Goal: Task Accomplishment & Management: Manage account settings

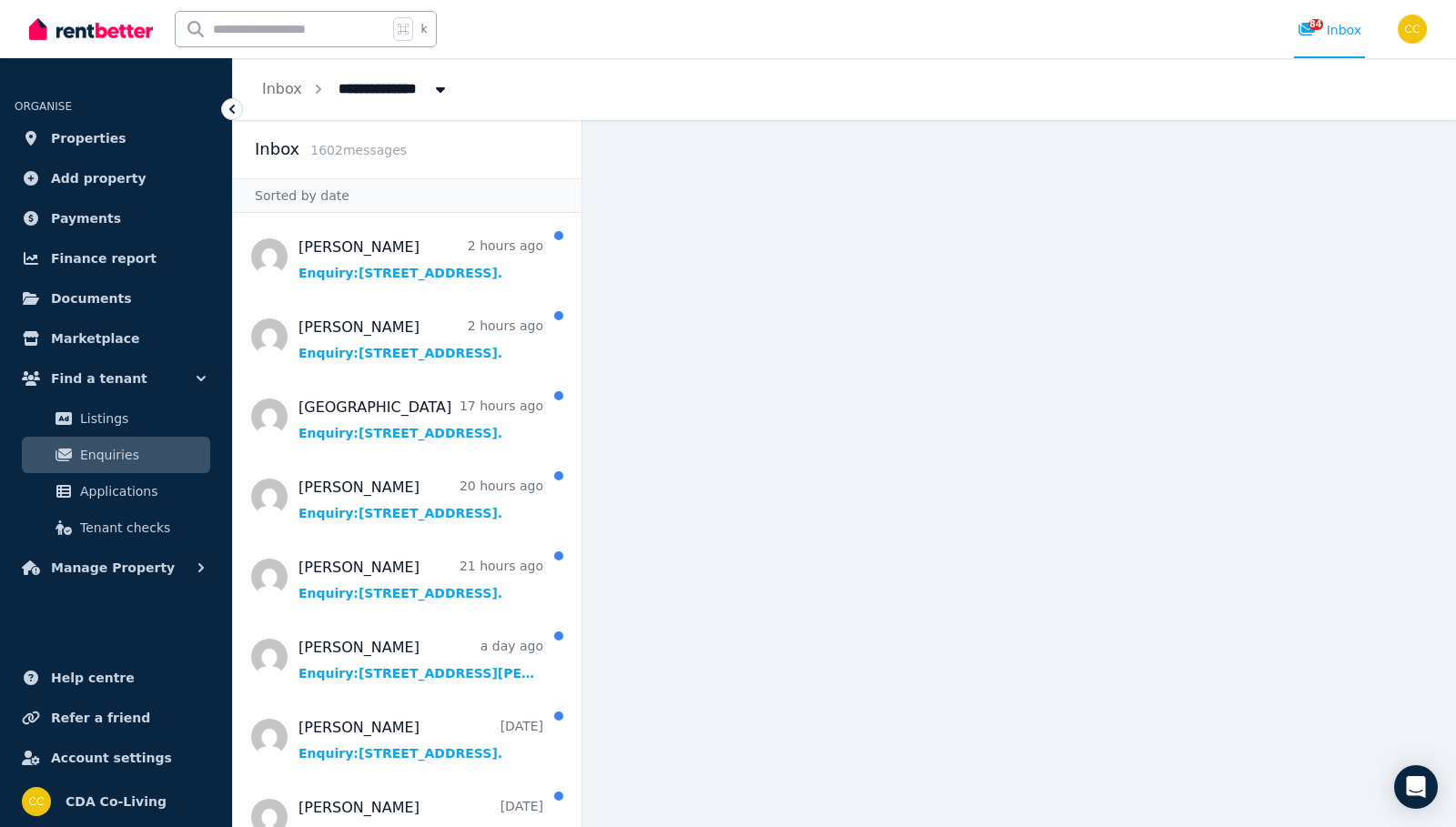
click at [350, 29] on input "text" at bounding box center [281, 29] width 212 height 35
type input "*****"
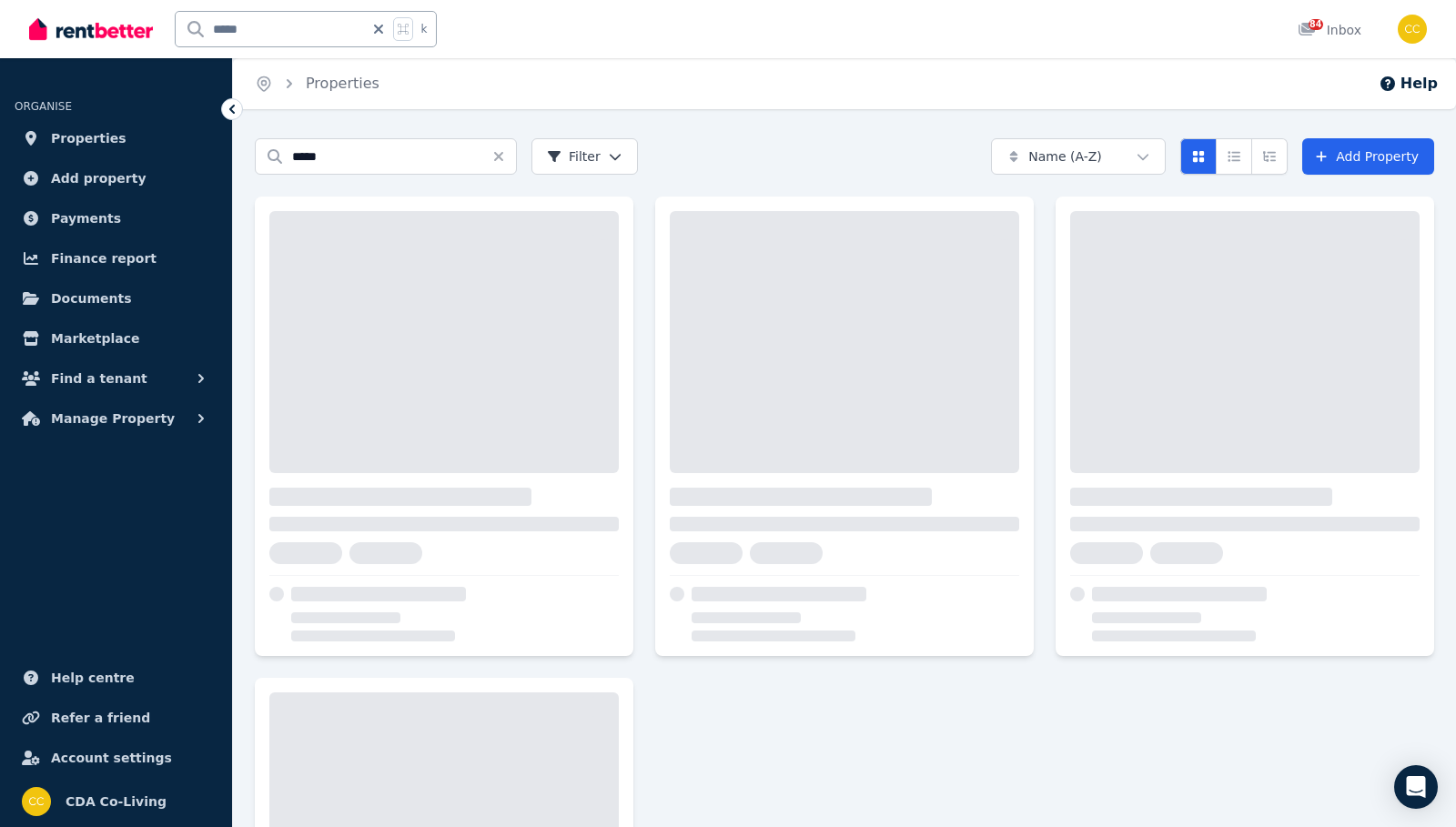
scroll to position [0, 1]
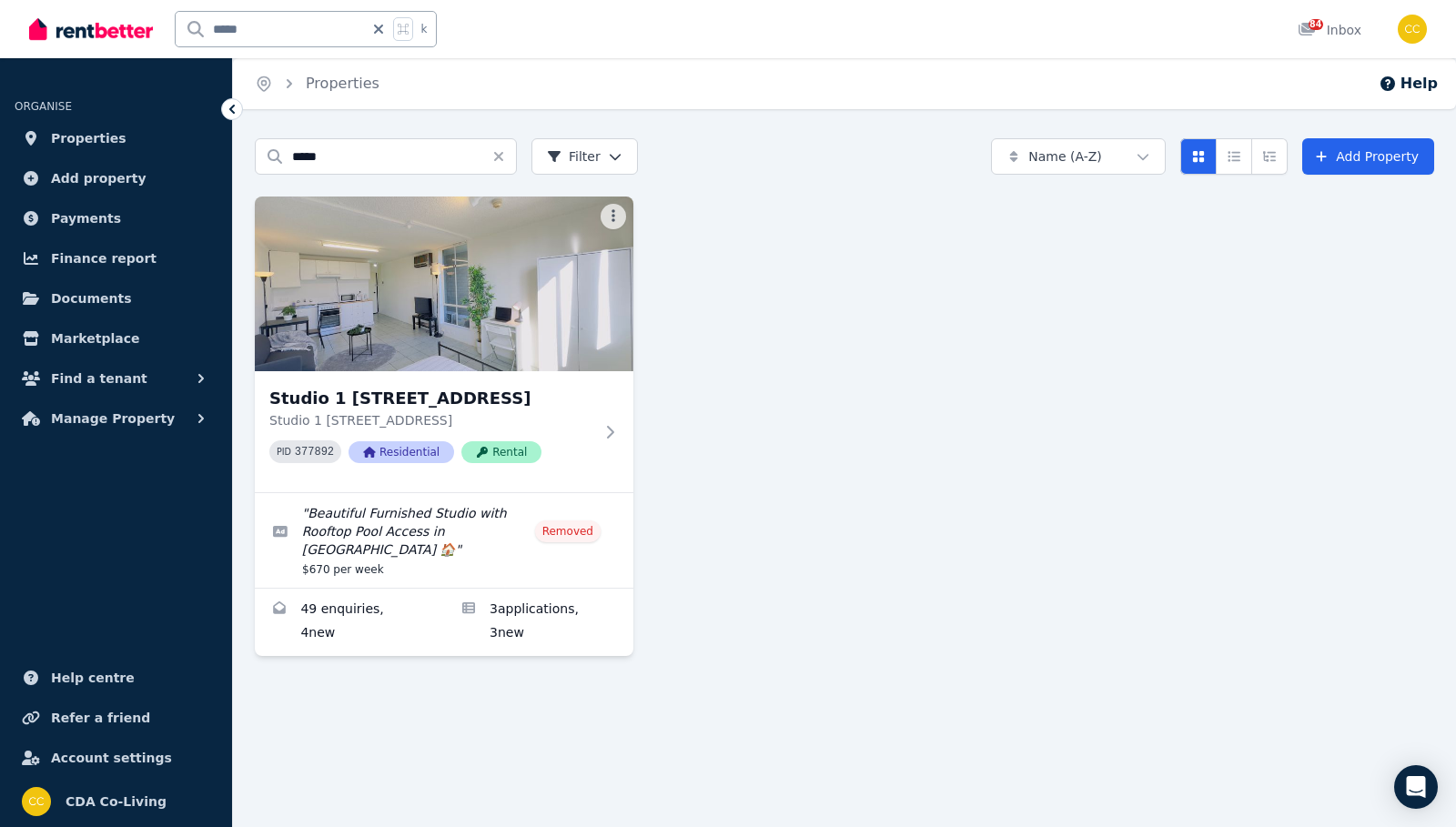
click at [315, 30] on input "*****" at bounding box center [269, 29] width 188 height 35
type input "*******"
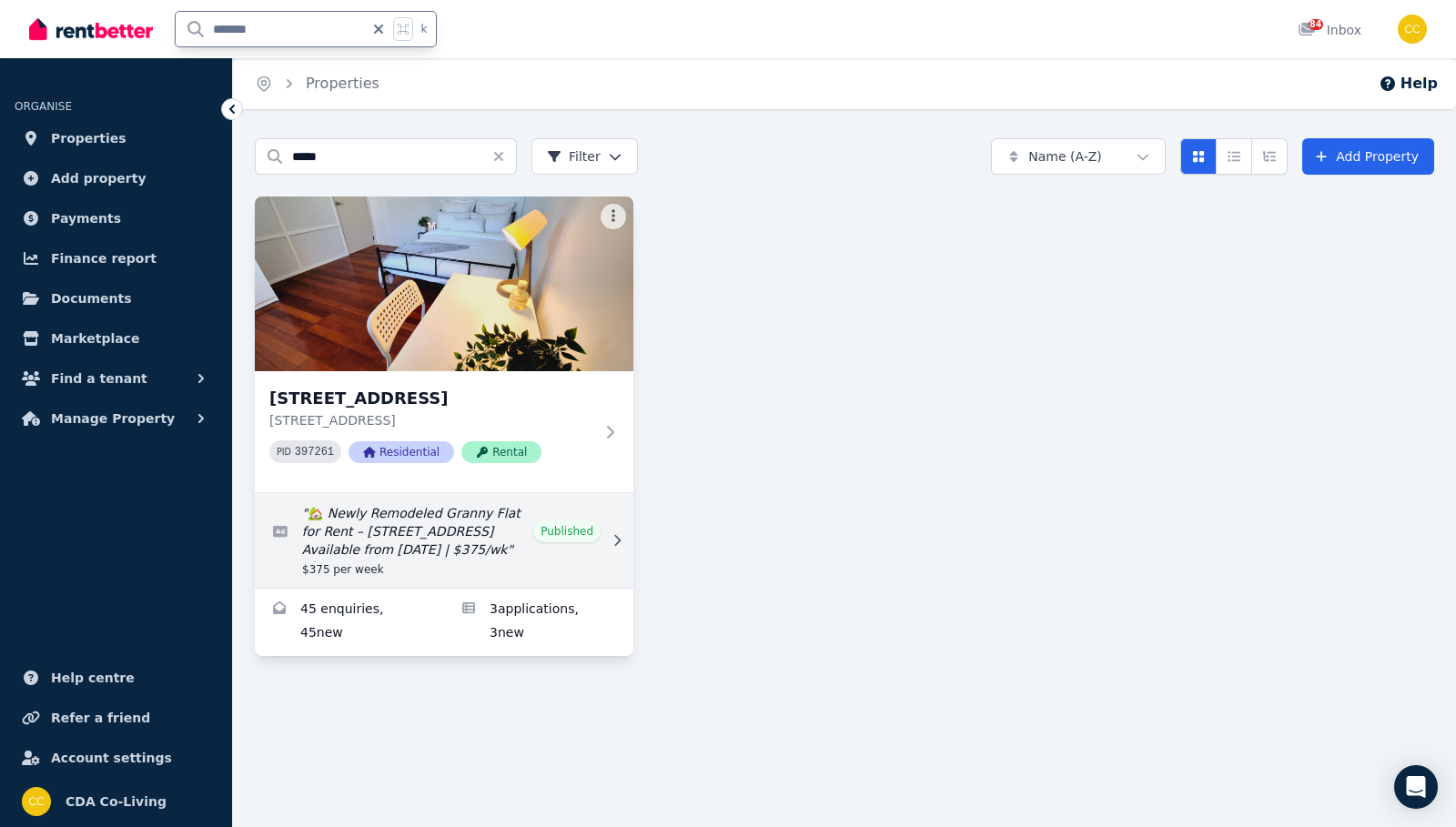
click at [563, 525] on link "Edit listing: 🏡 Newly Remodeled Granny Flat for Rent – 8 Seventh St, Granville …" at bounding box center [444, 540] width 379 height 95
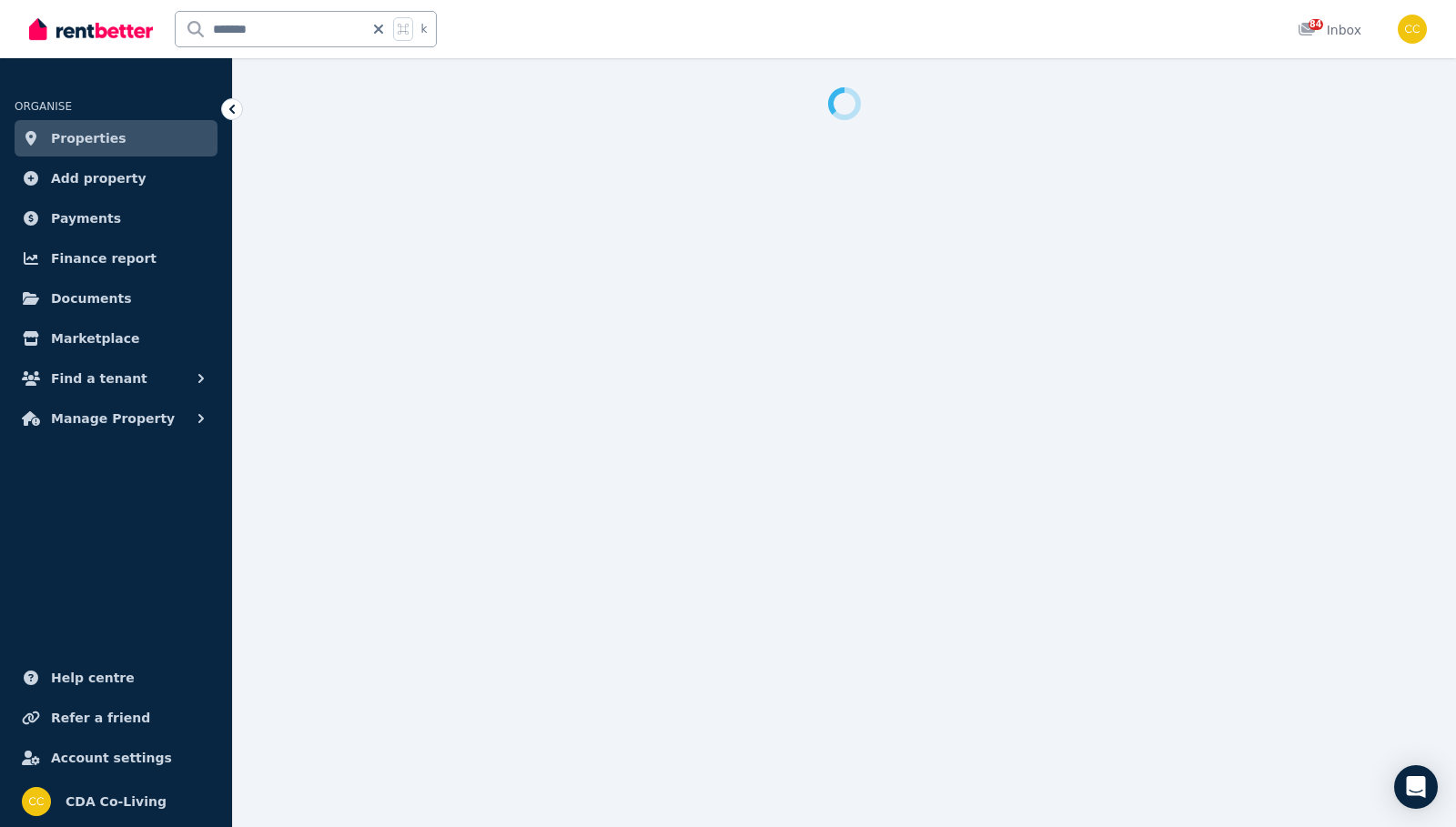
select select "**********"
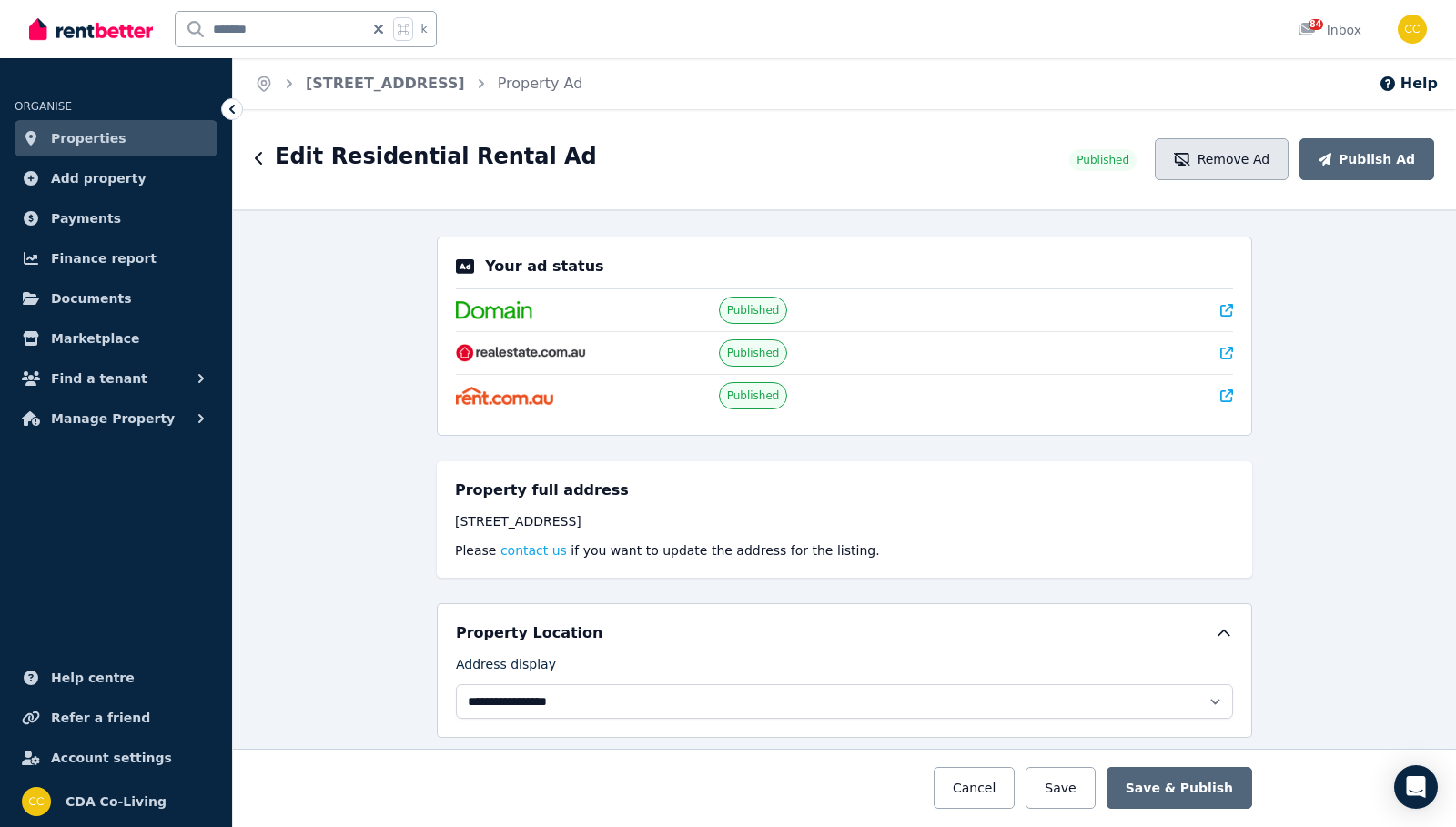
click at [1240, 170] on button "Remove Ad" at bounding box center [1222, 159] width 134 height 42
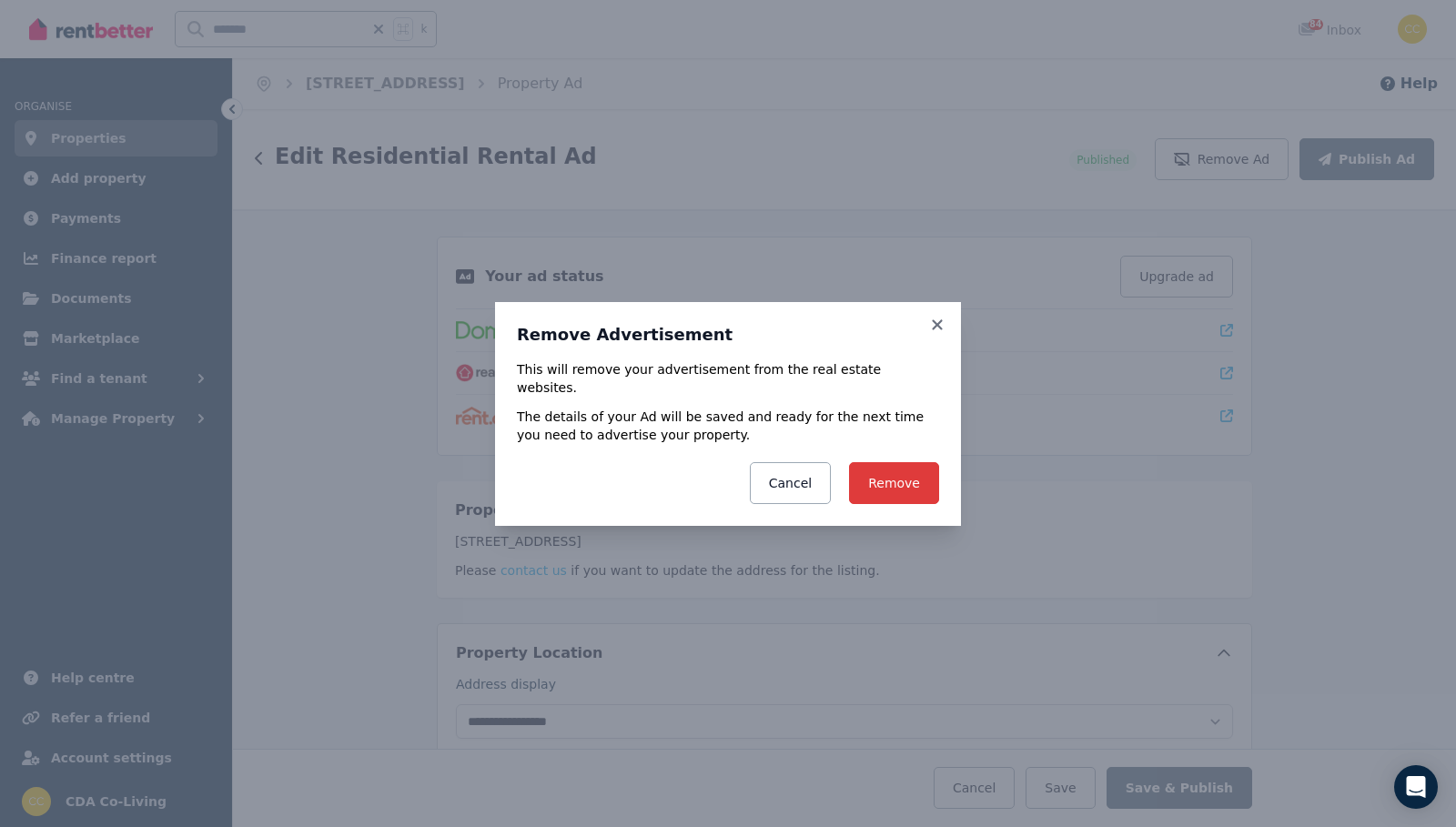
click at [904, 469] on button "Remove" at bounding box center [894, 483] width 90 height 42
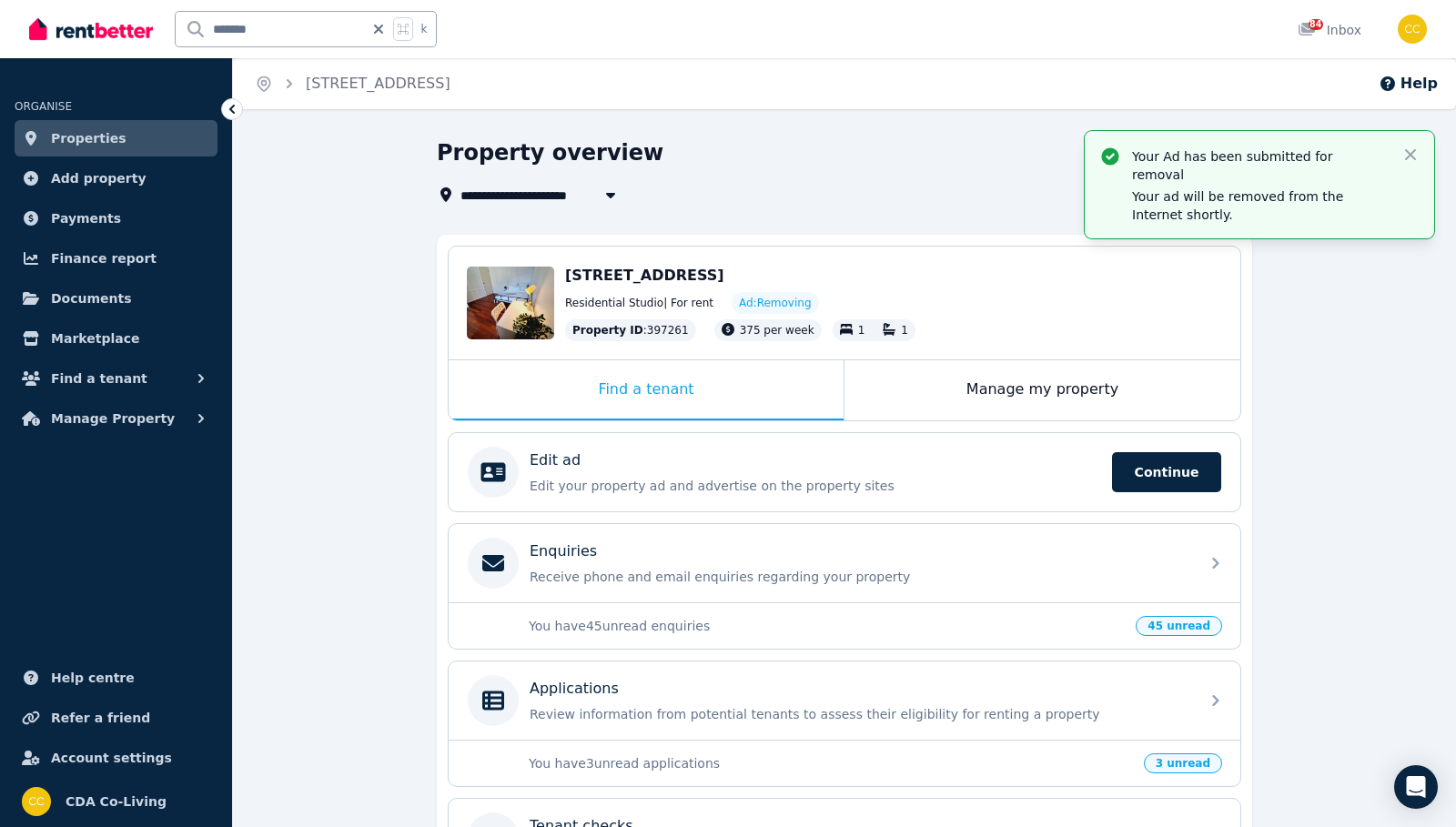
click at [341, 38] on input "*******" at bounding box center [269, 29] width 188 height 35
type input "*****"
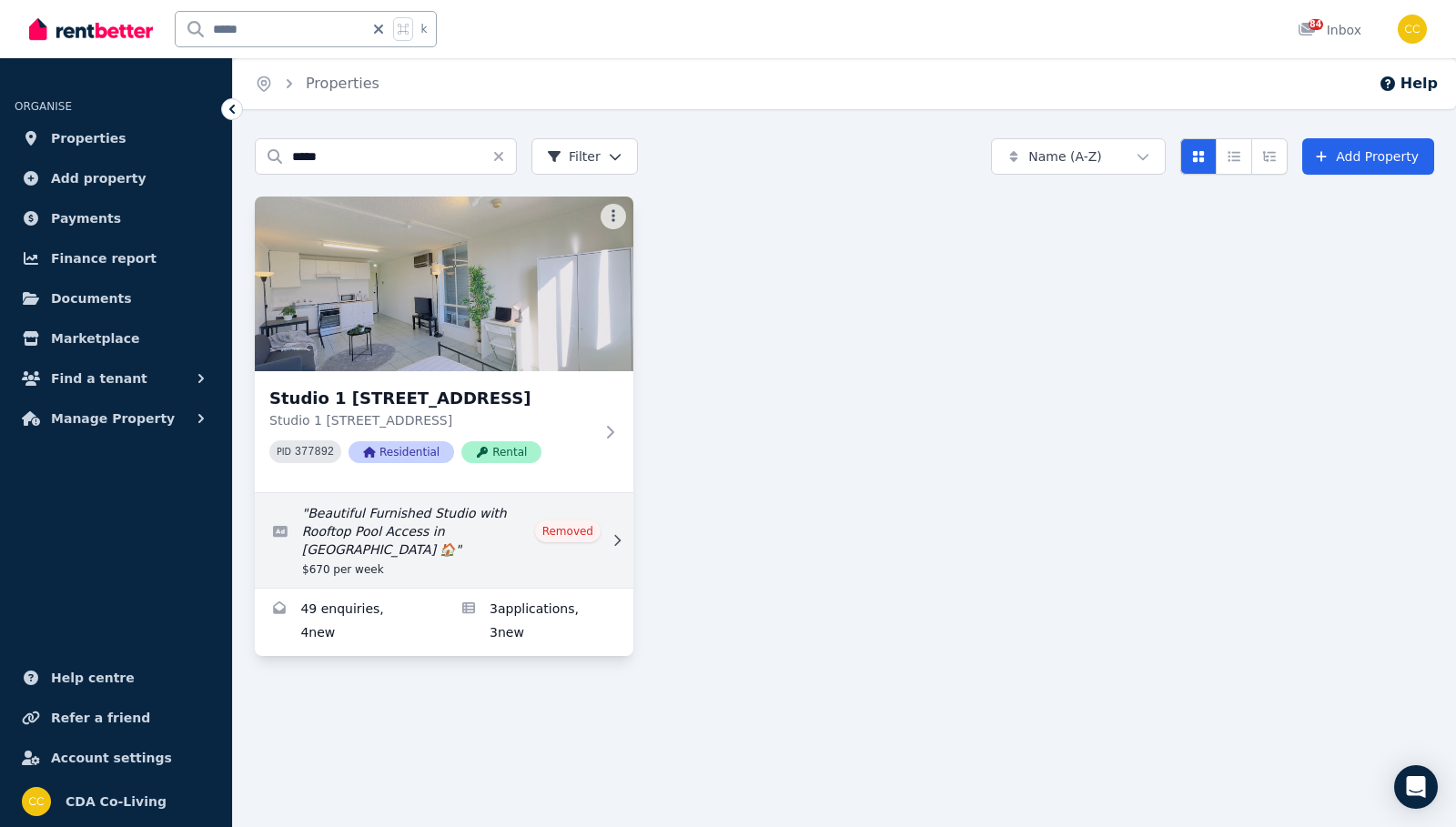
click at [468, 575] on link "Edit listing: Beautiful Furnished Studio with Rooftop Pool Access in Surry Hill…" at bounding box center [444, 540] width 379 height 95
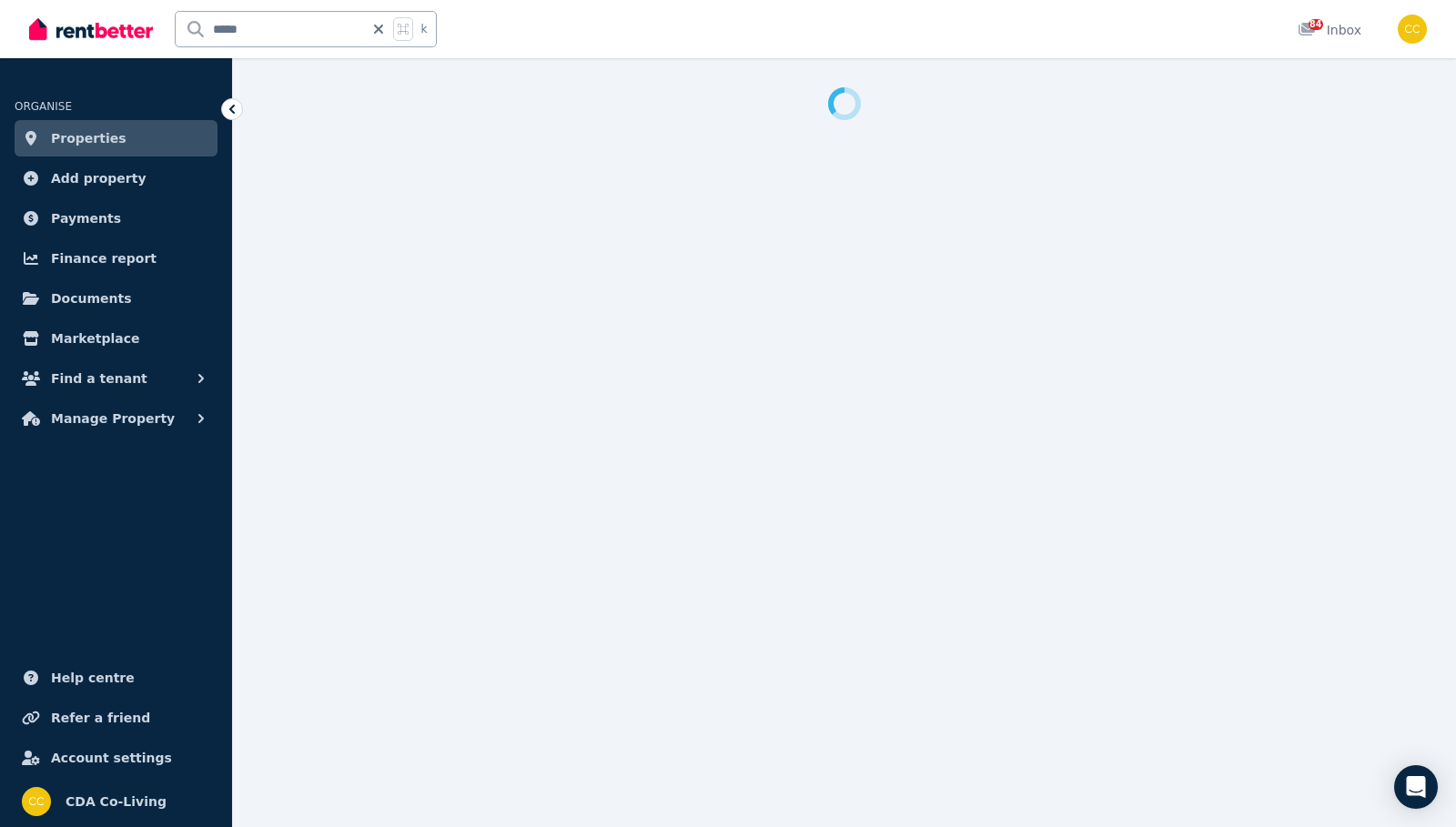
select select "**********"
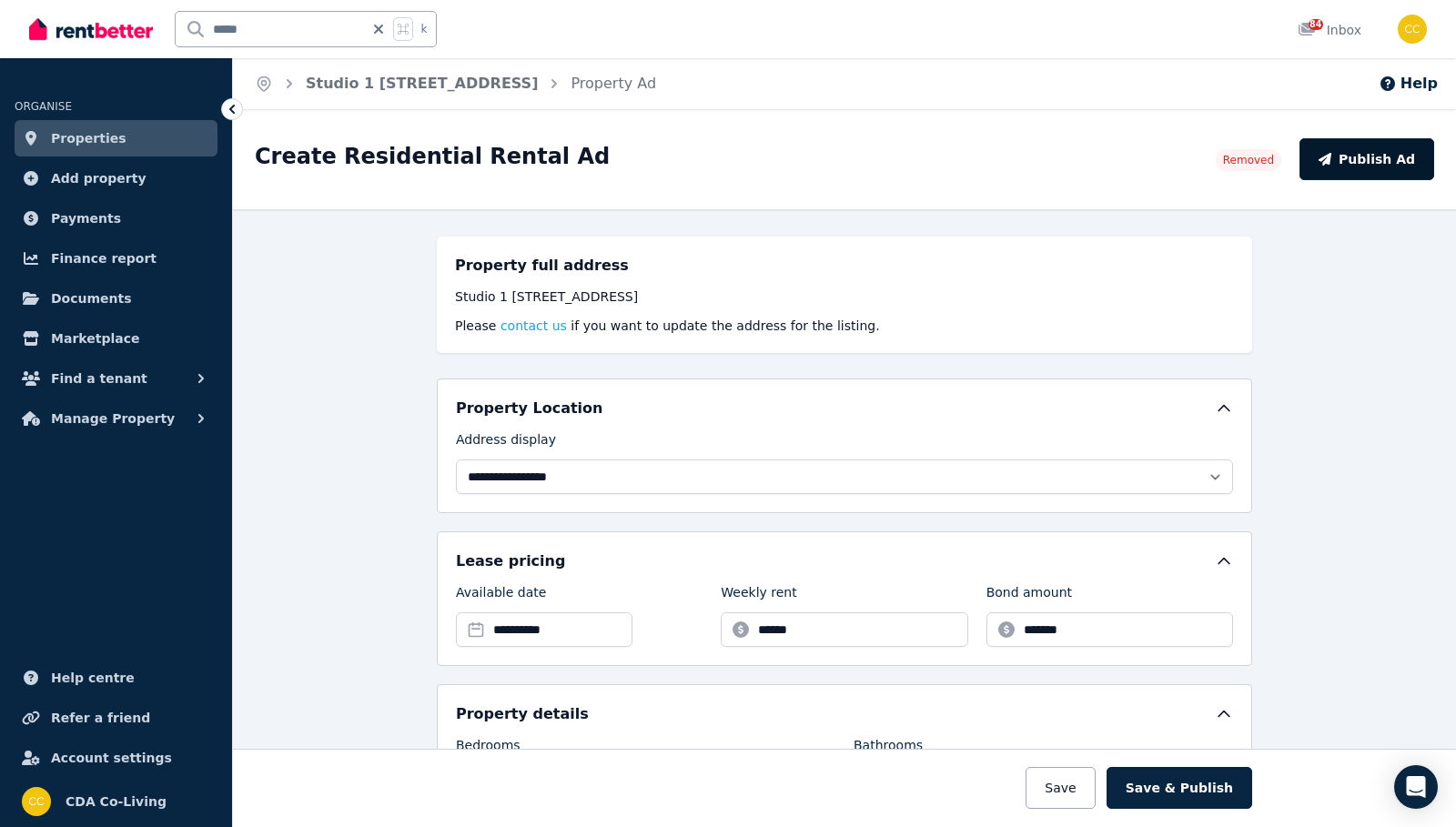
click at [1348, 170] on button "Publish Ad" at bounding box center [1367, 159] width 135 height 42
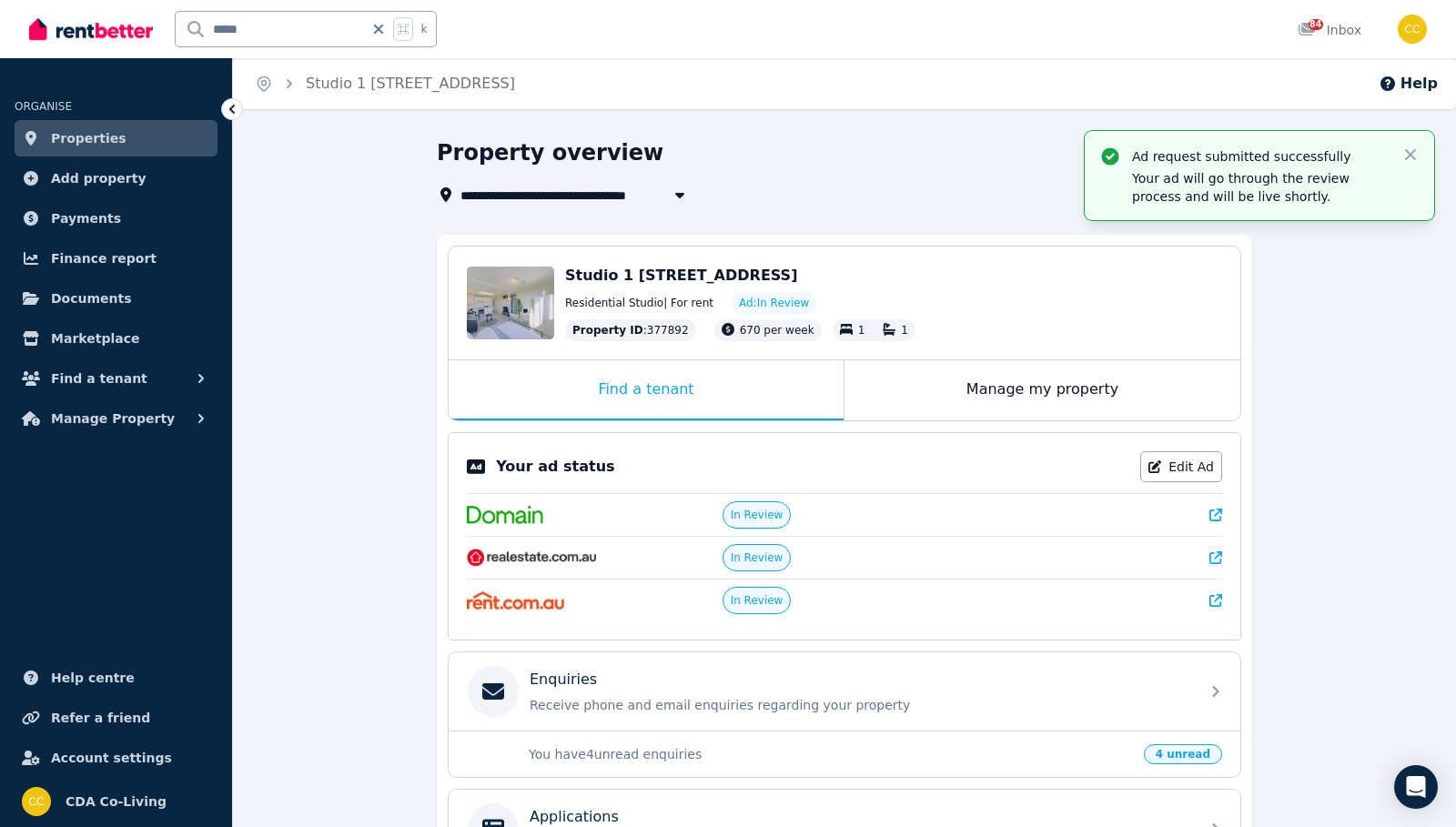
click at [1123, 460] on div "Your ad status Edit Ad" at bounding box center [845, 466] width 756 height 31
click at [1169, 465] on link "Edit Ad" at bounding box center [1180, 466] width 82 height 31
select select "**********"
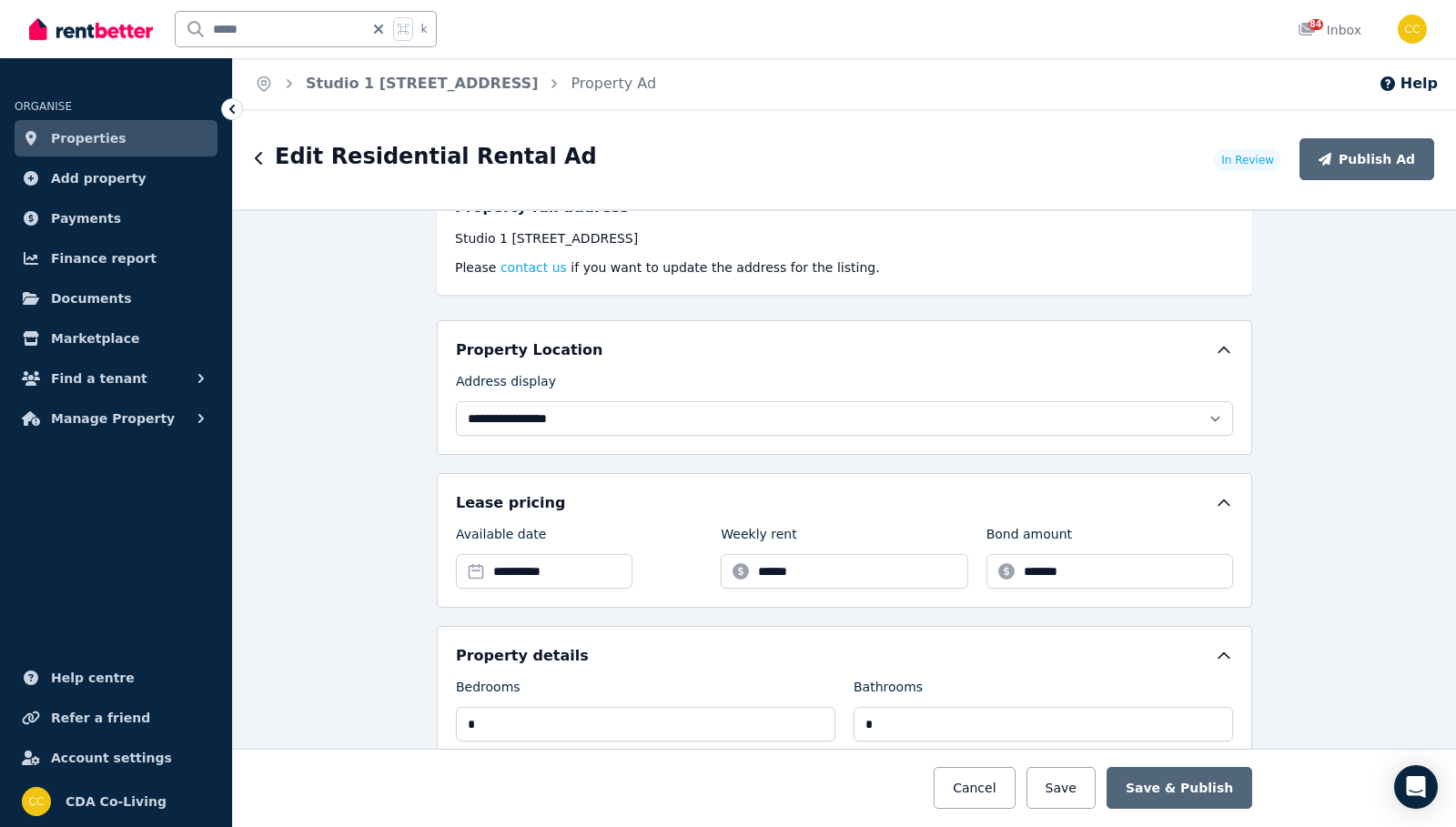
scroll to position [390, 0]
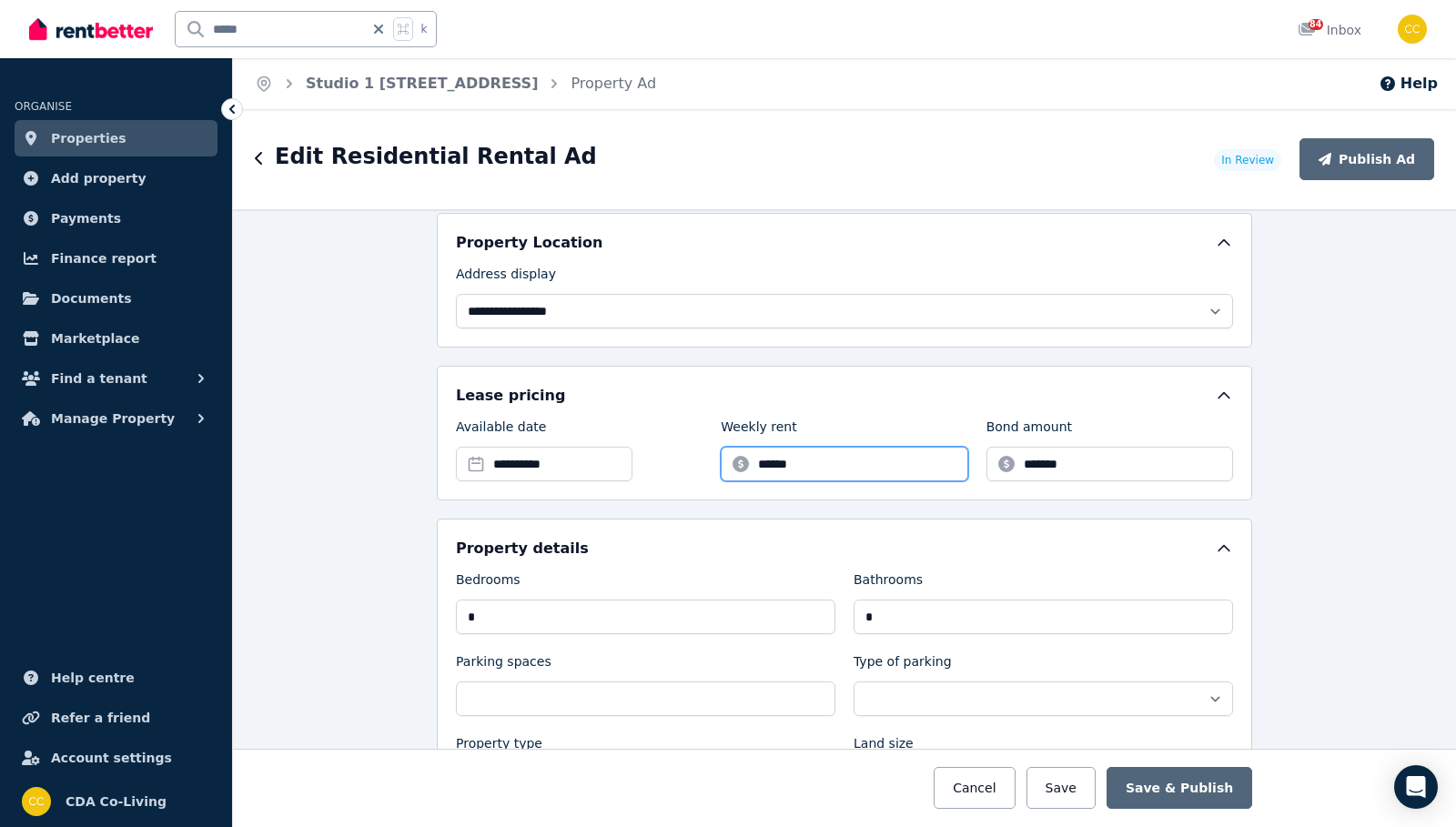
drag, startPoint x: 833, startPoint y: 461, endPoint x: 661, endPoint y: 462, distance: 172.0
click at [661, 462] on div "**********" at bounding box center [844, 450] width 777 height 64
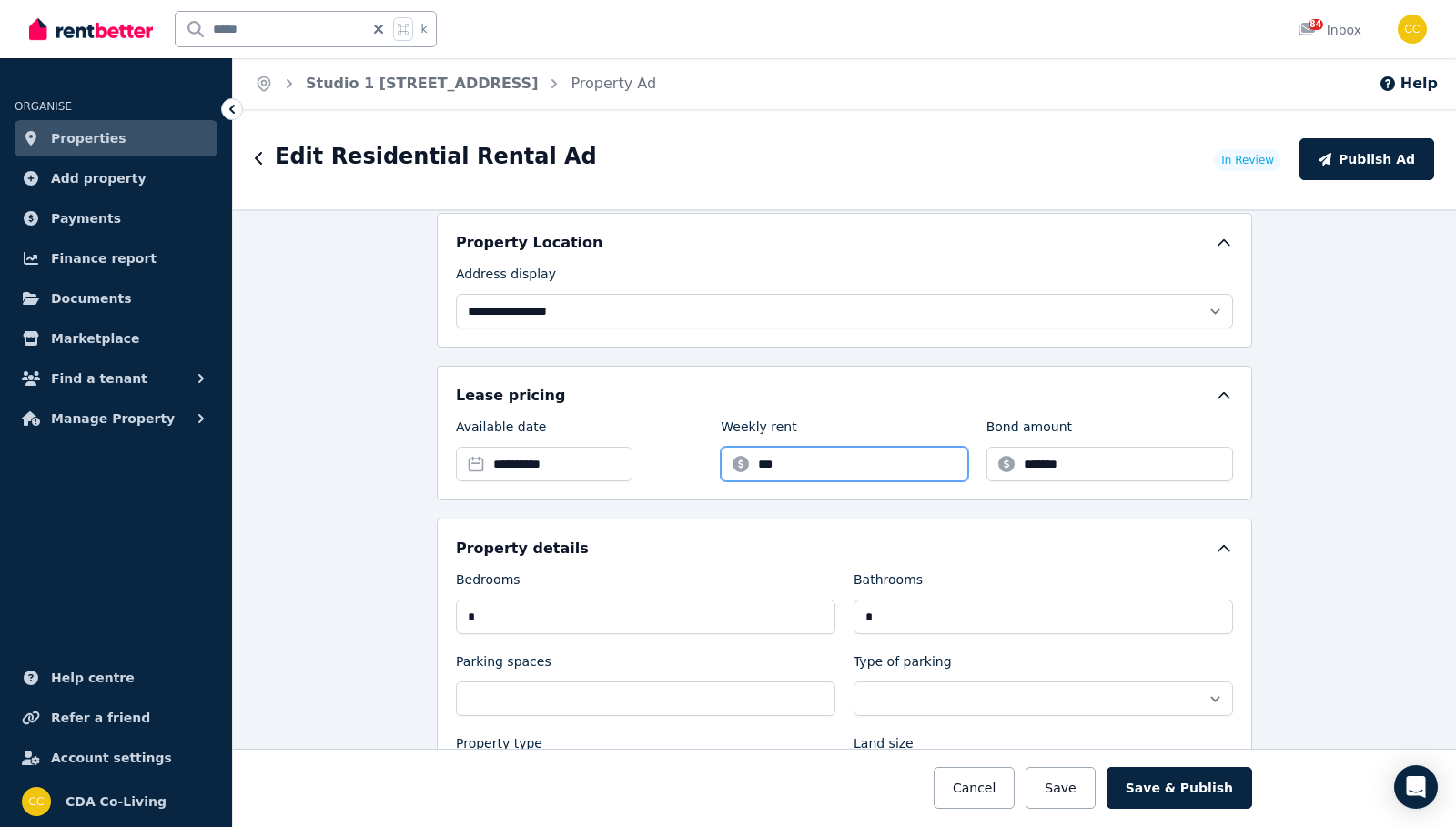
type input "***"
click at [618, 462] on input "**********" at bounding box center [544, 464] width 176 height 35
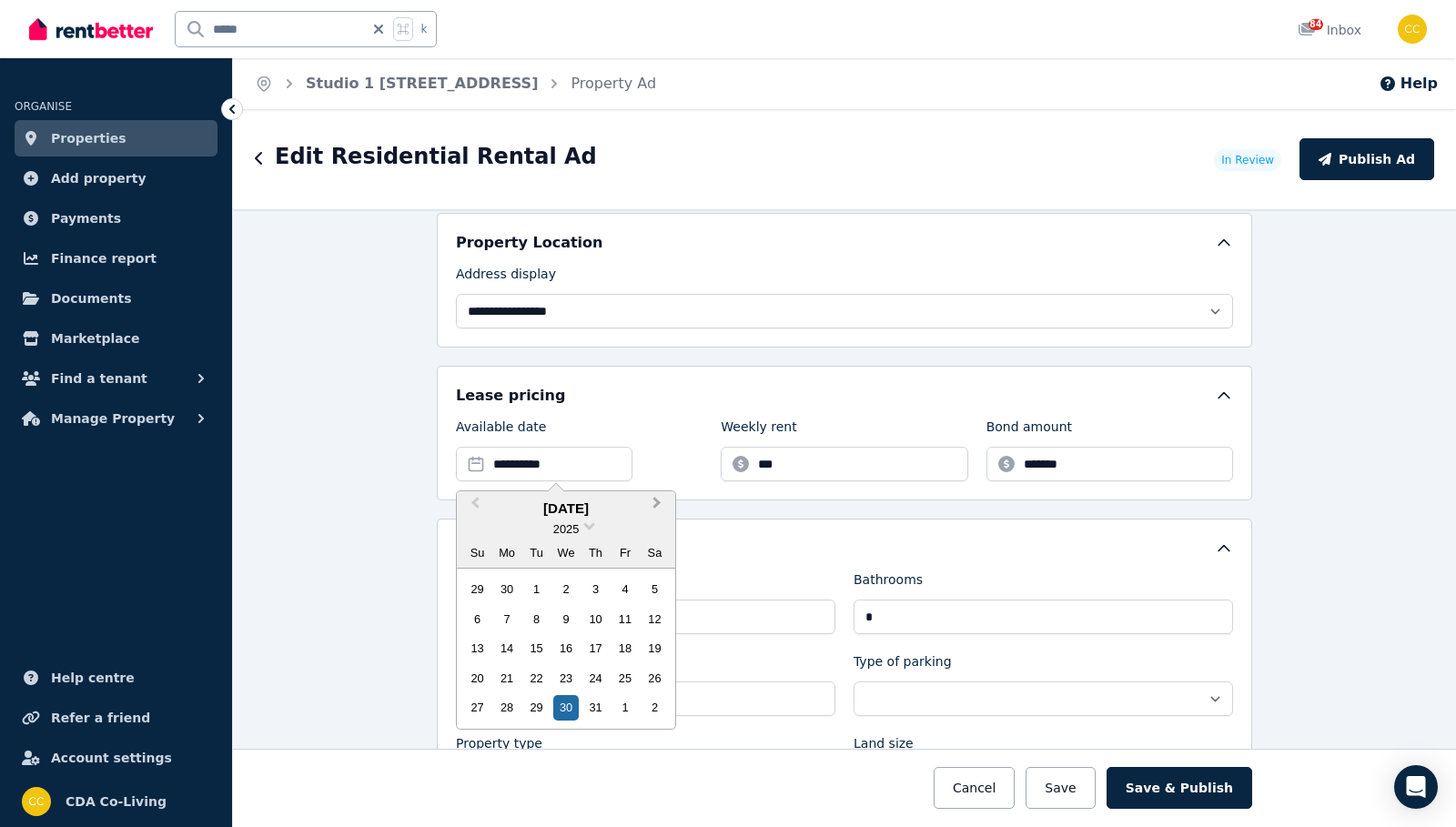
click at [651, 515] on button "Next Month" at bounding box center [658, 507] width 29 height 29
click at [603, 654] on div "14" at bounding box center [595, 648] width 24 height 24
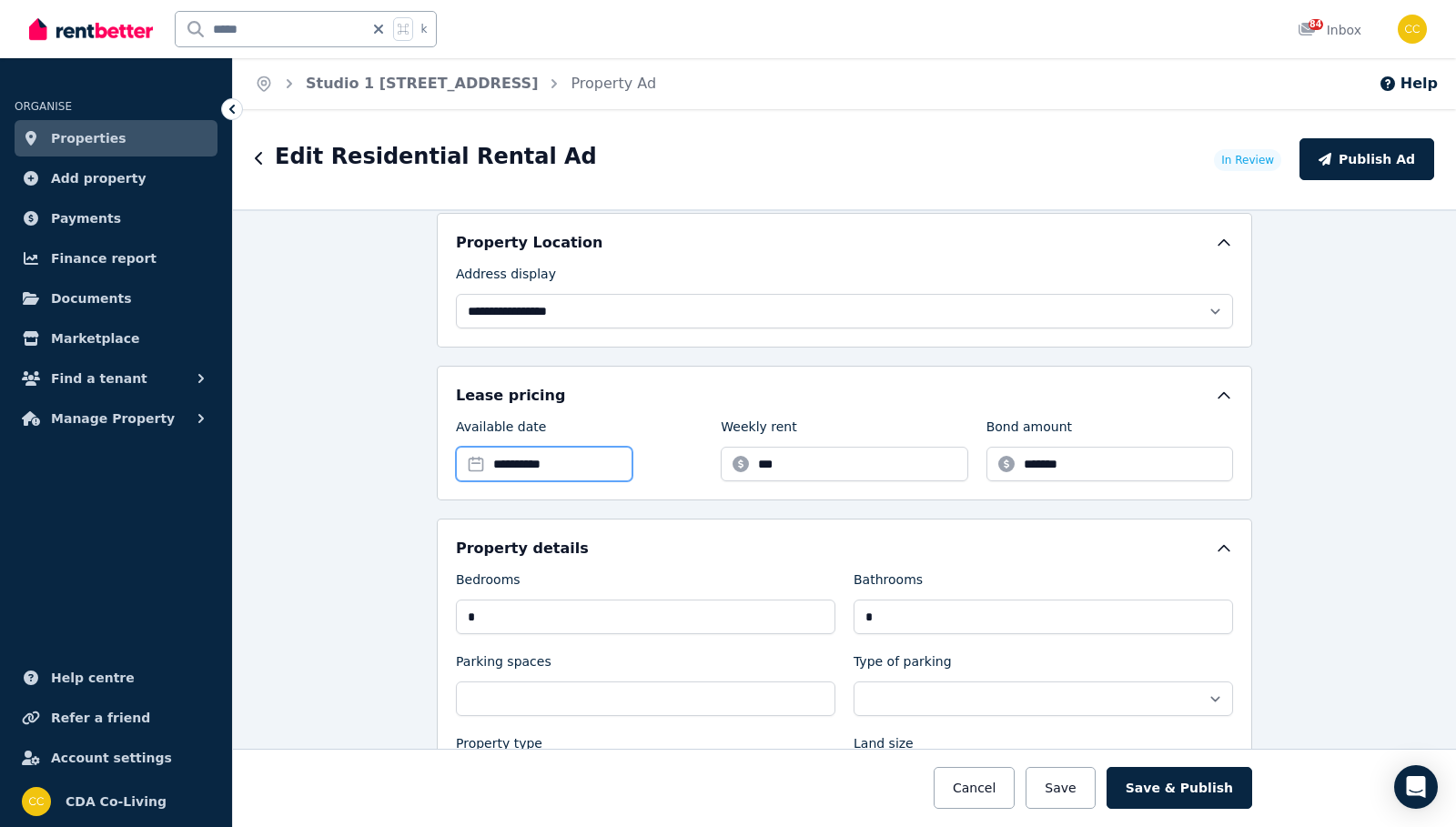
click at [578, 470] on input "**********" at bounding box center [544, 464] width 176 height 35
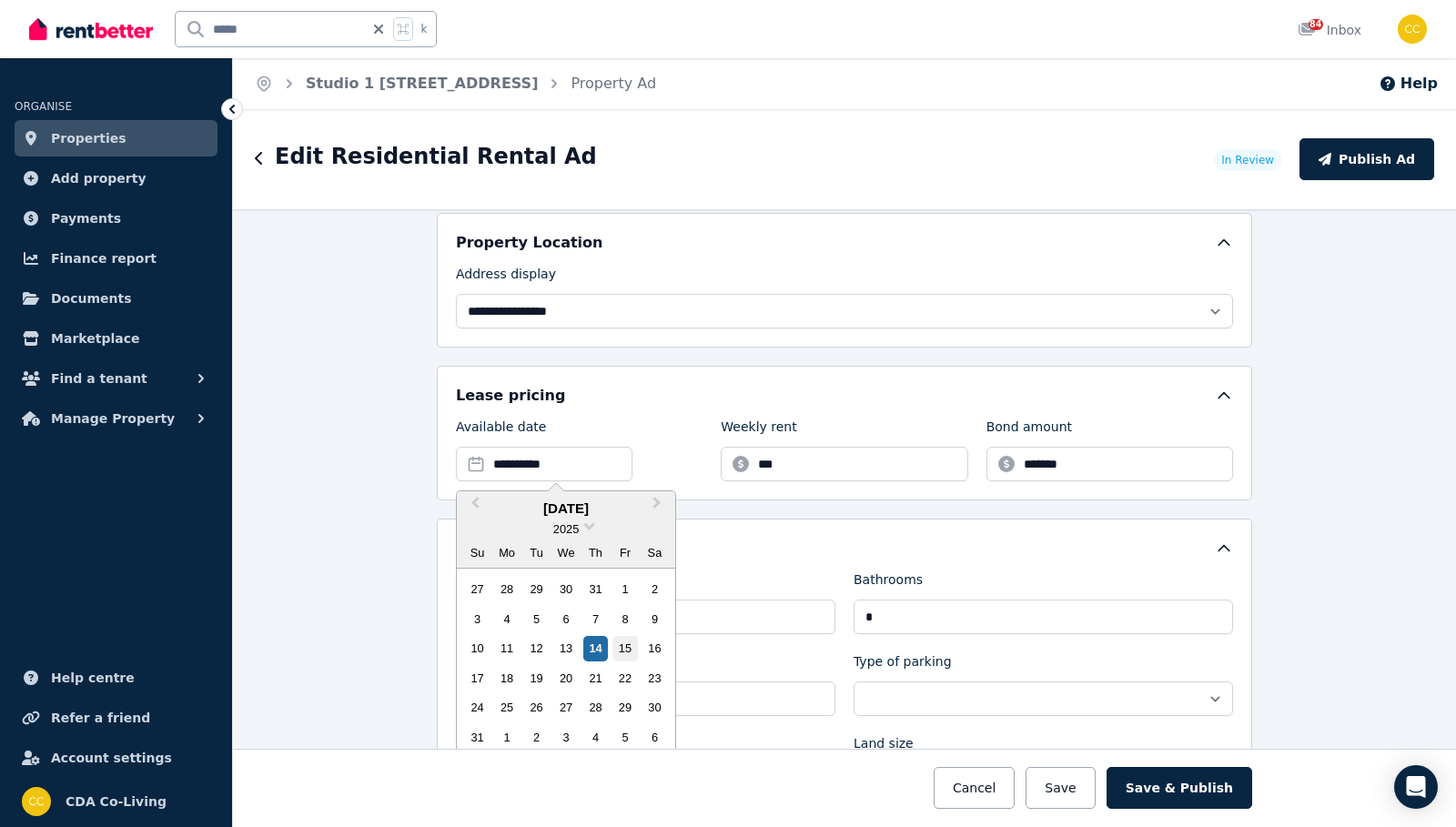
click at [623, 652] on div "15" at bounding box center [624, 648] width 24 height 24
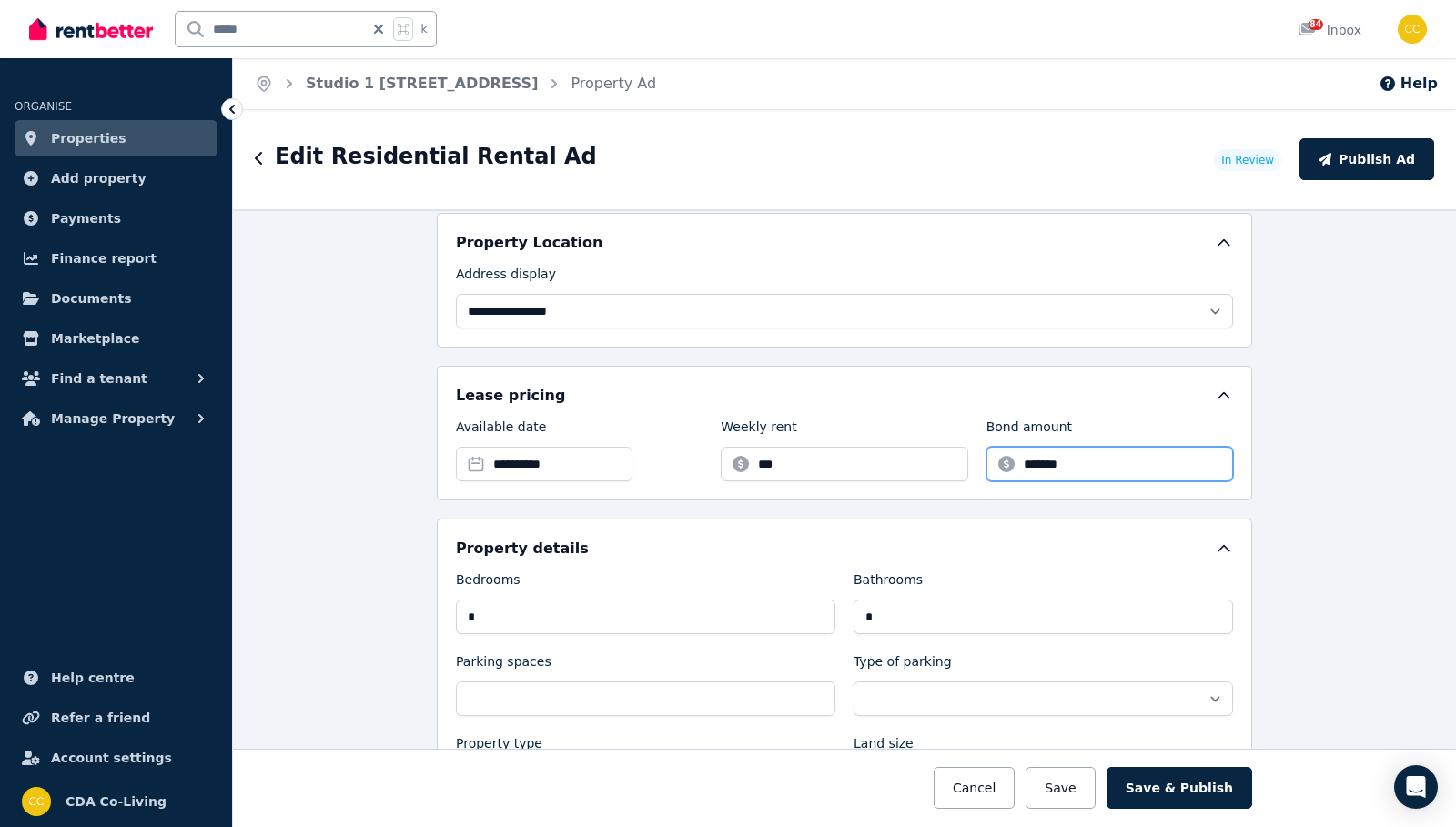
click at [1144, 471] on input "*******" at bounding box center [1109, 464] width 247 height 35
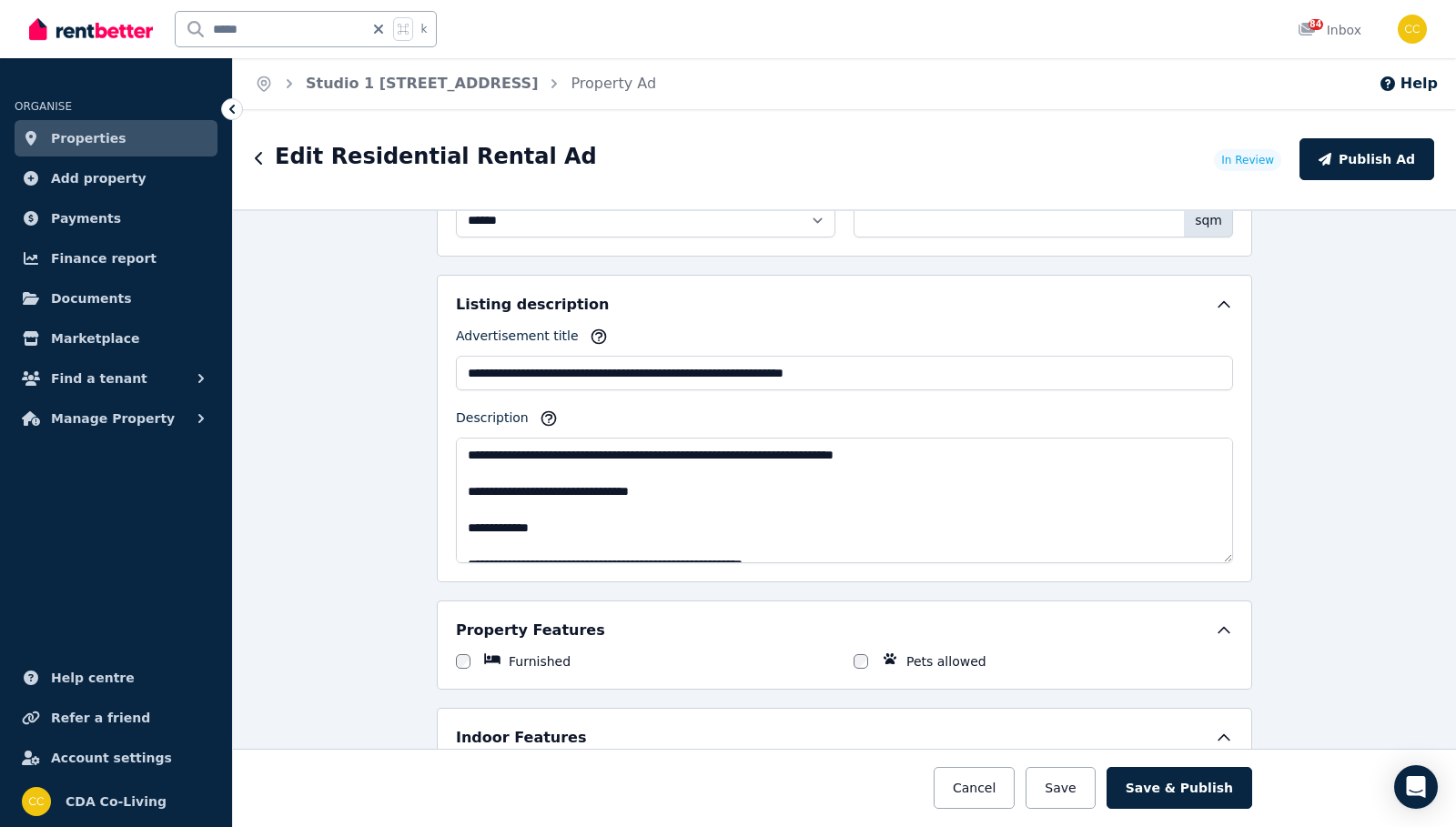
scroll to position [921, 0]
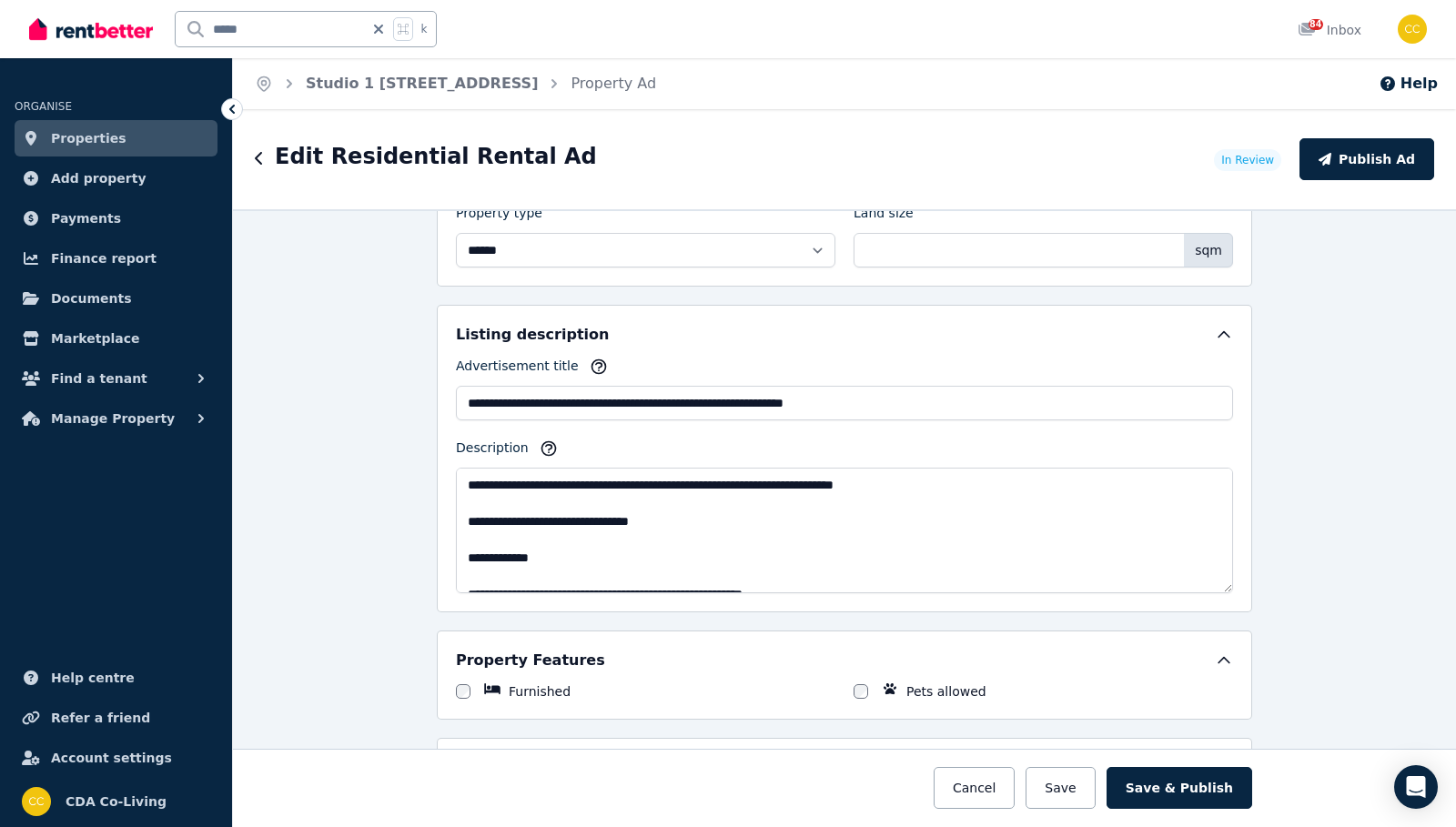
type input "****"
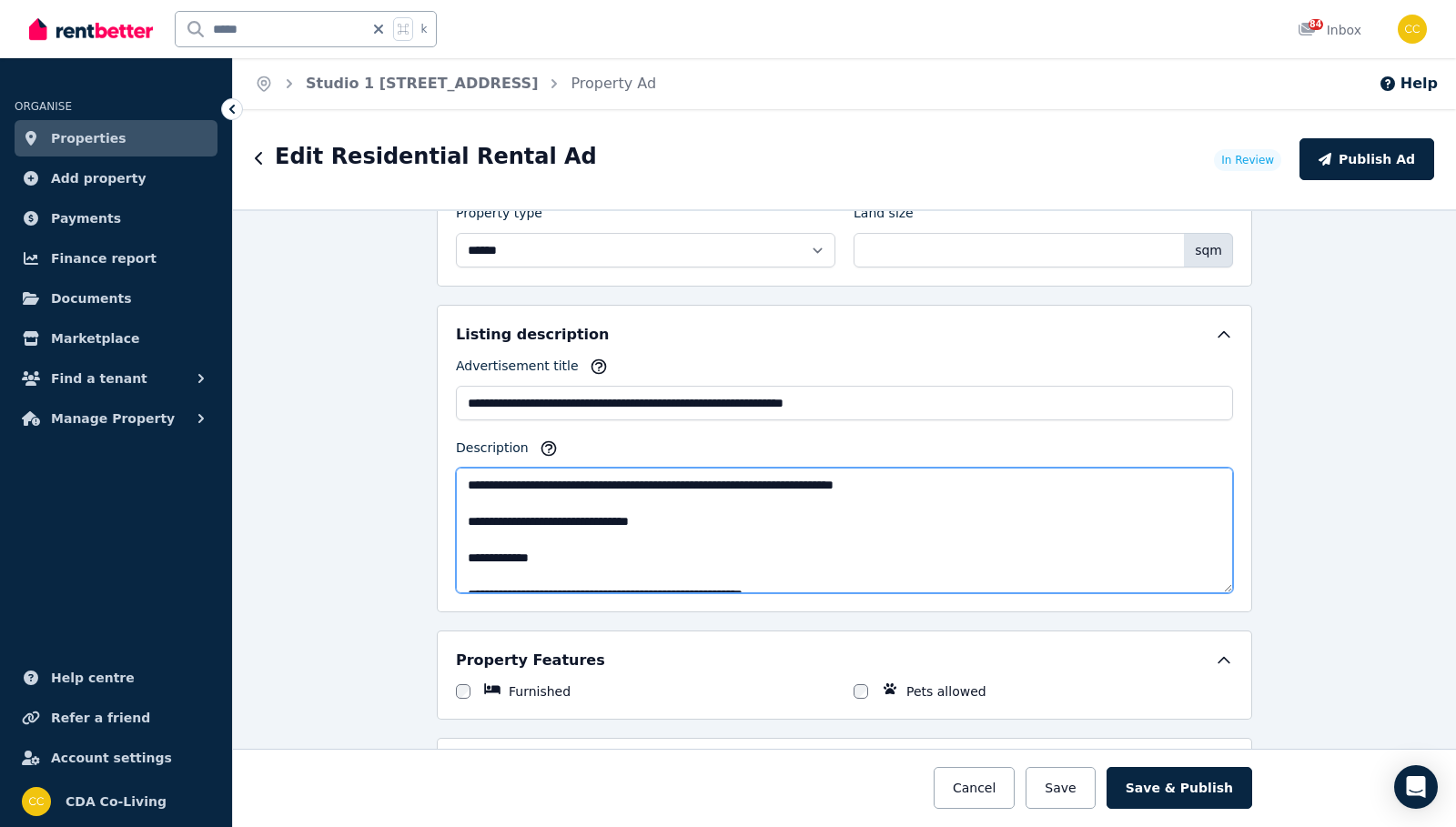
click at [796, 525] on textarea "**********" at bounding box center [844, 531] width 777 height 126
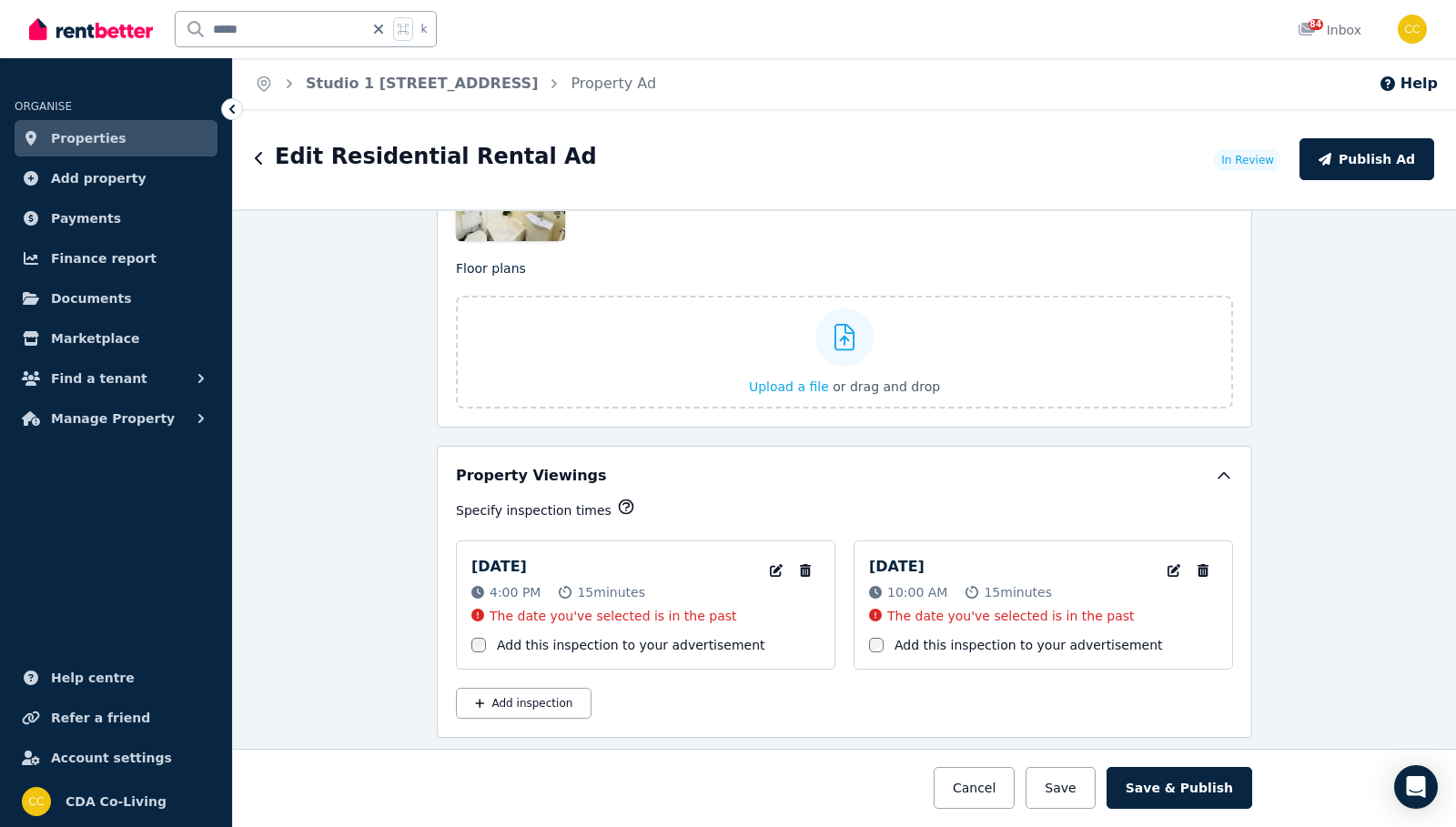
scroll to position [2552, 0]
click at [816, 577] on button "button" at bounding box center [804, 569] width 29 height 29
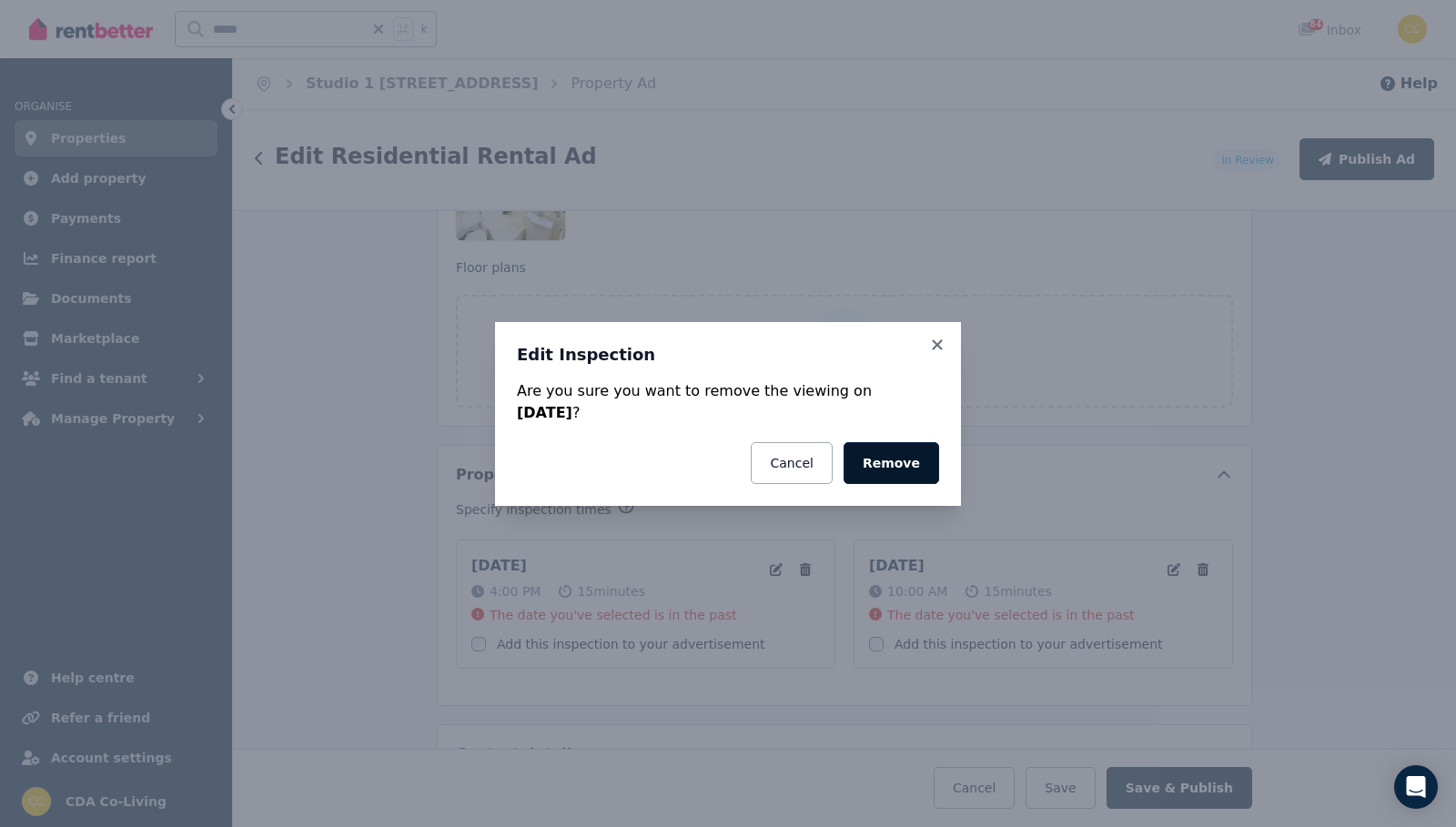
click at [914, 468] on button "Remove" at bounding box center [892, 463] width 96 height 42
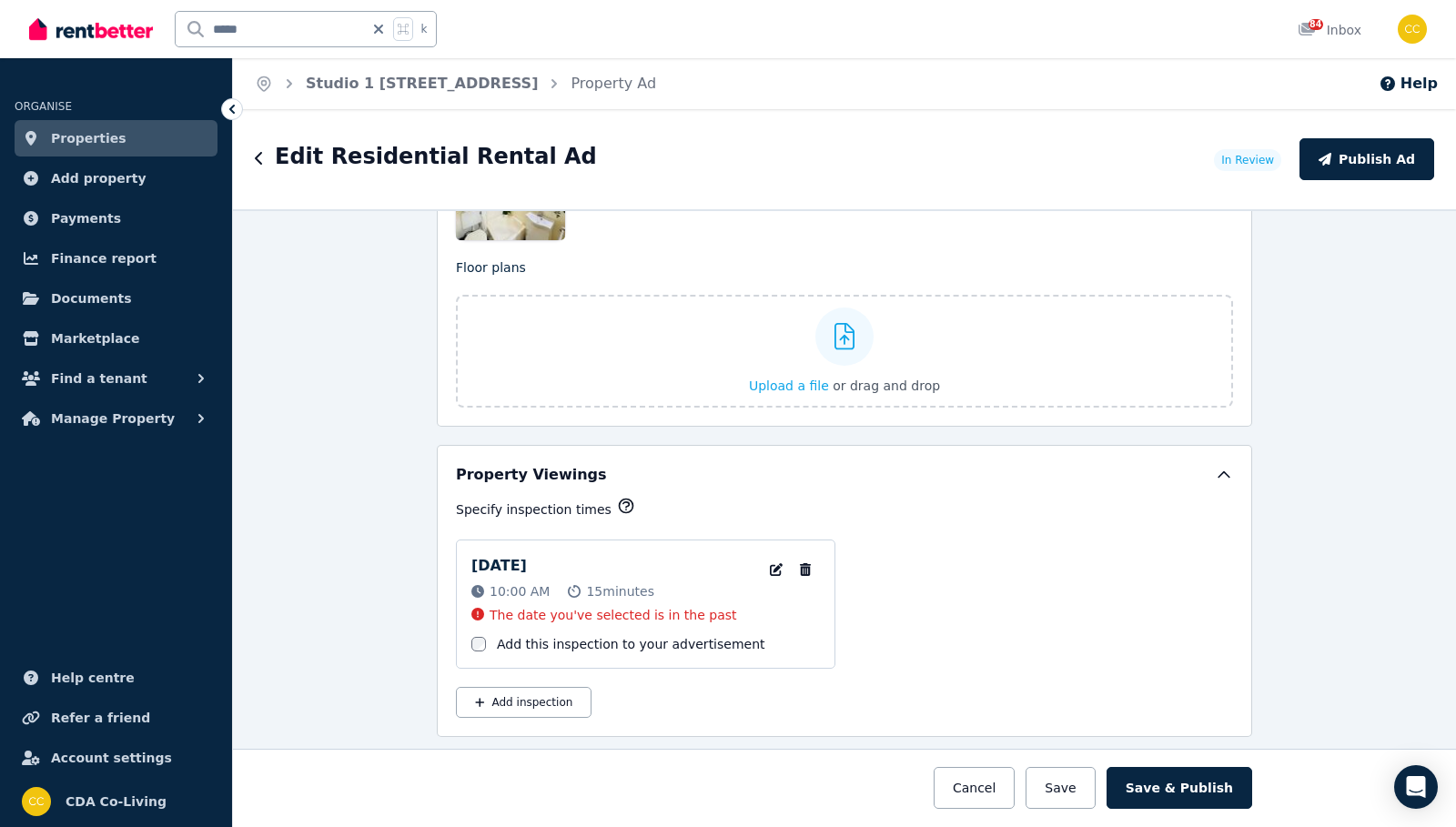
click at [807, 574] on icon "button" at bounding box center [805, 570] width 11 height 13
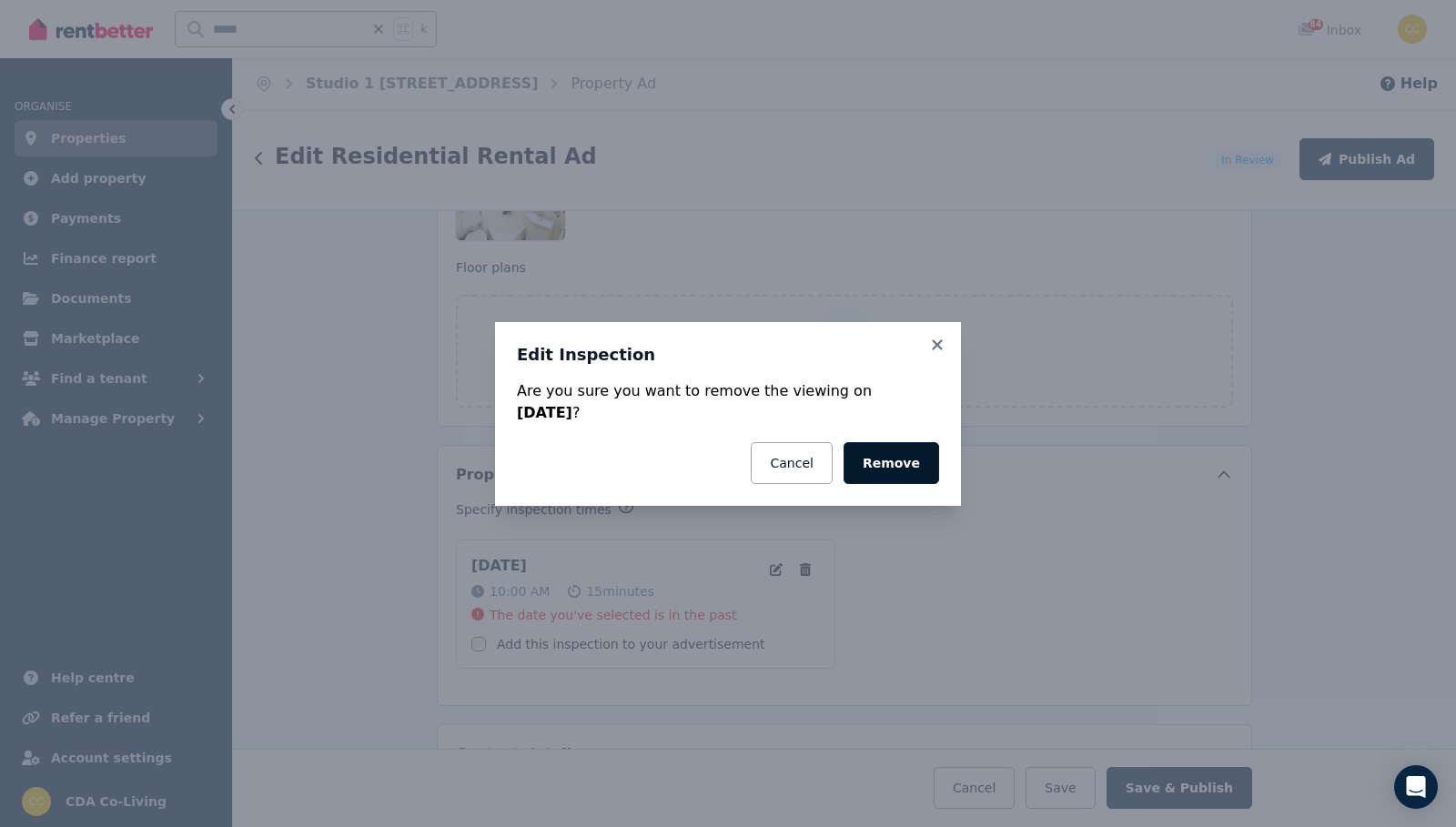
click at [916, 476] on button "Remove" at bounding box center [892, 463] width 96 height 42
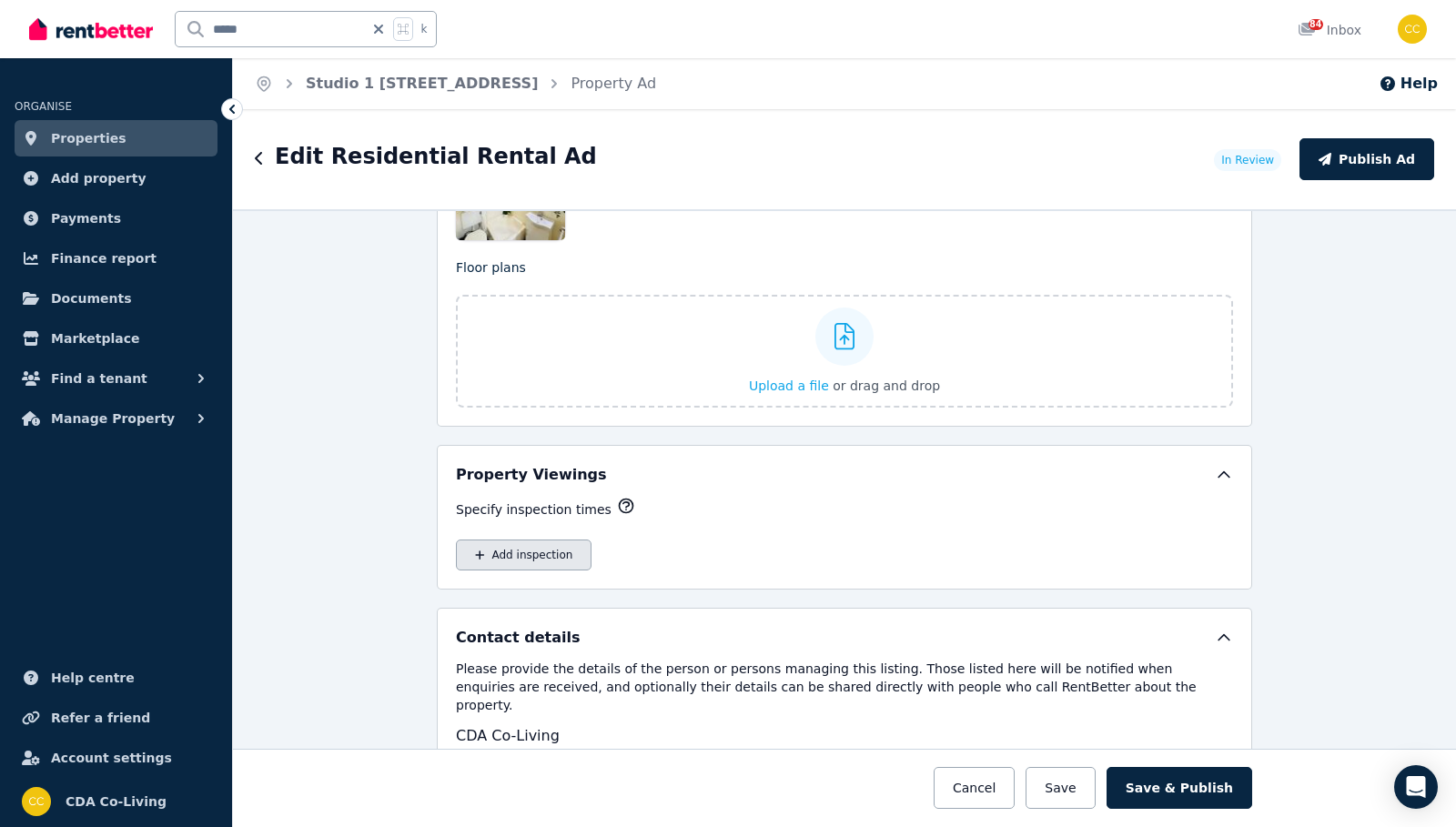
click at [551, 546] on button "Add inspection" at bounding box center [523, 555] width 136 height 31
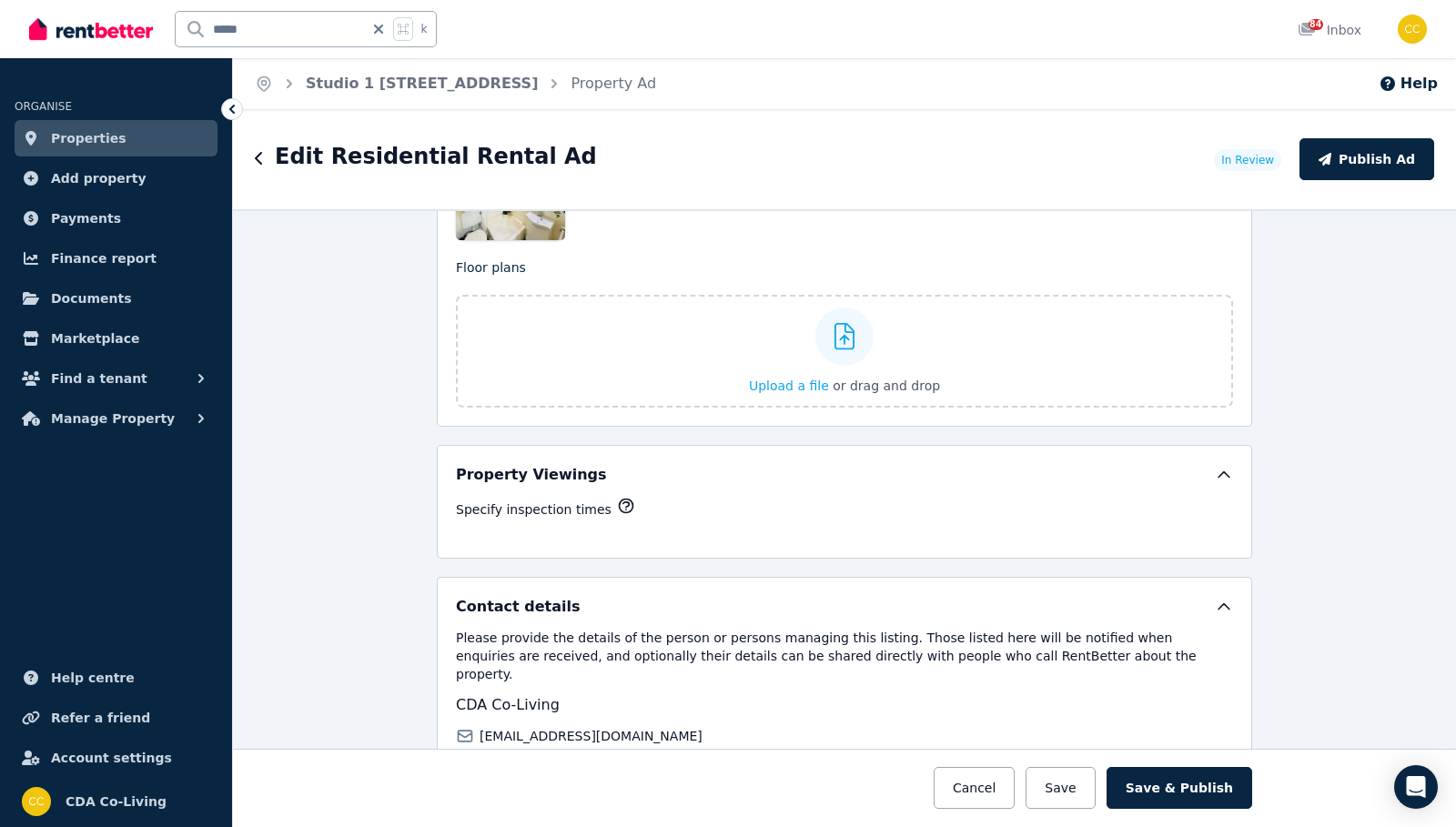
select select "**"
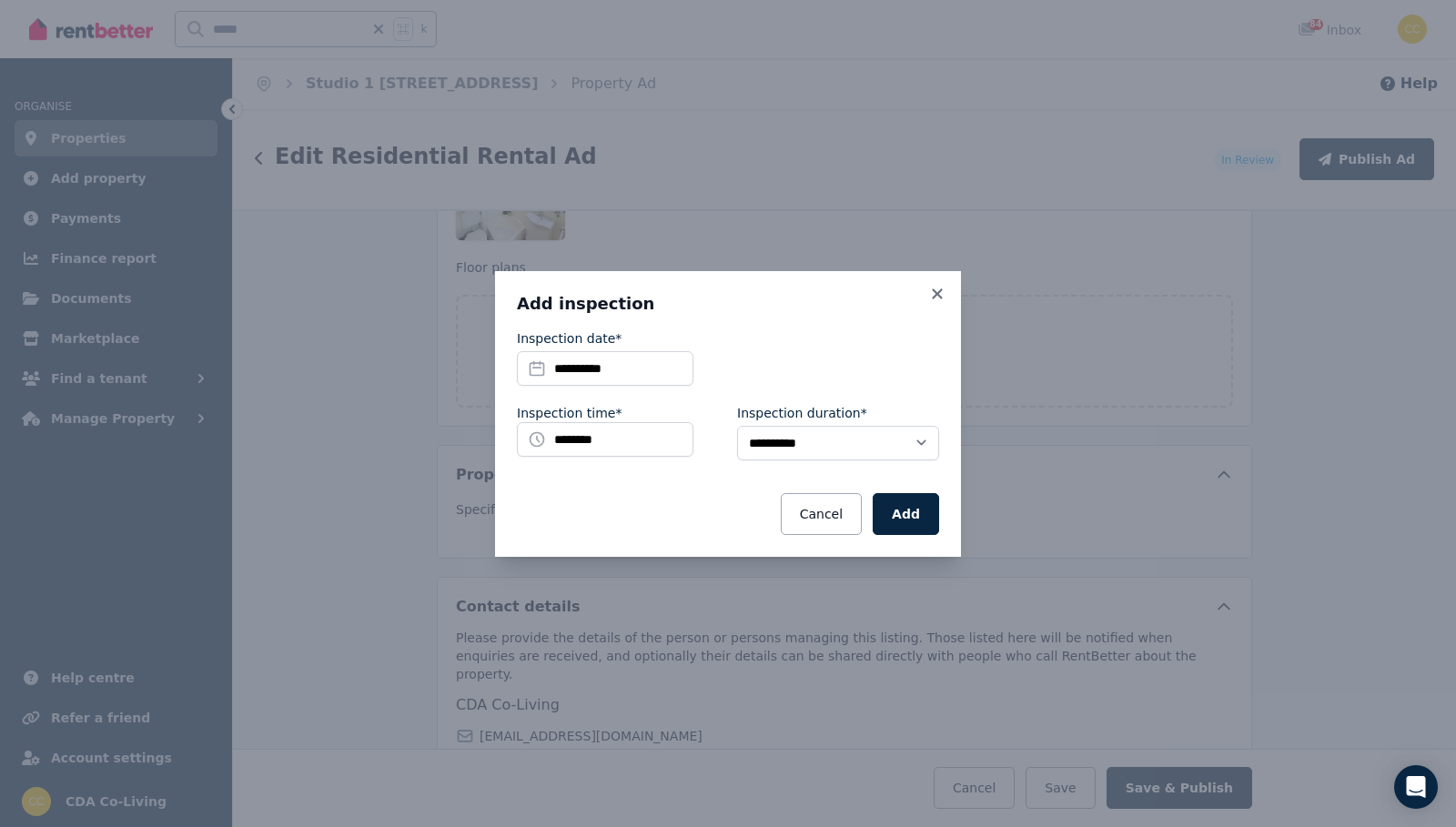
click at [605, 443] on input "********" at bounding box center [605, 439] width 176 height 35
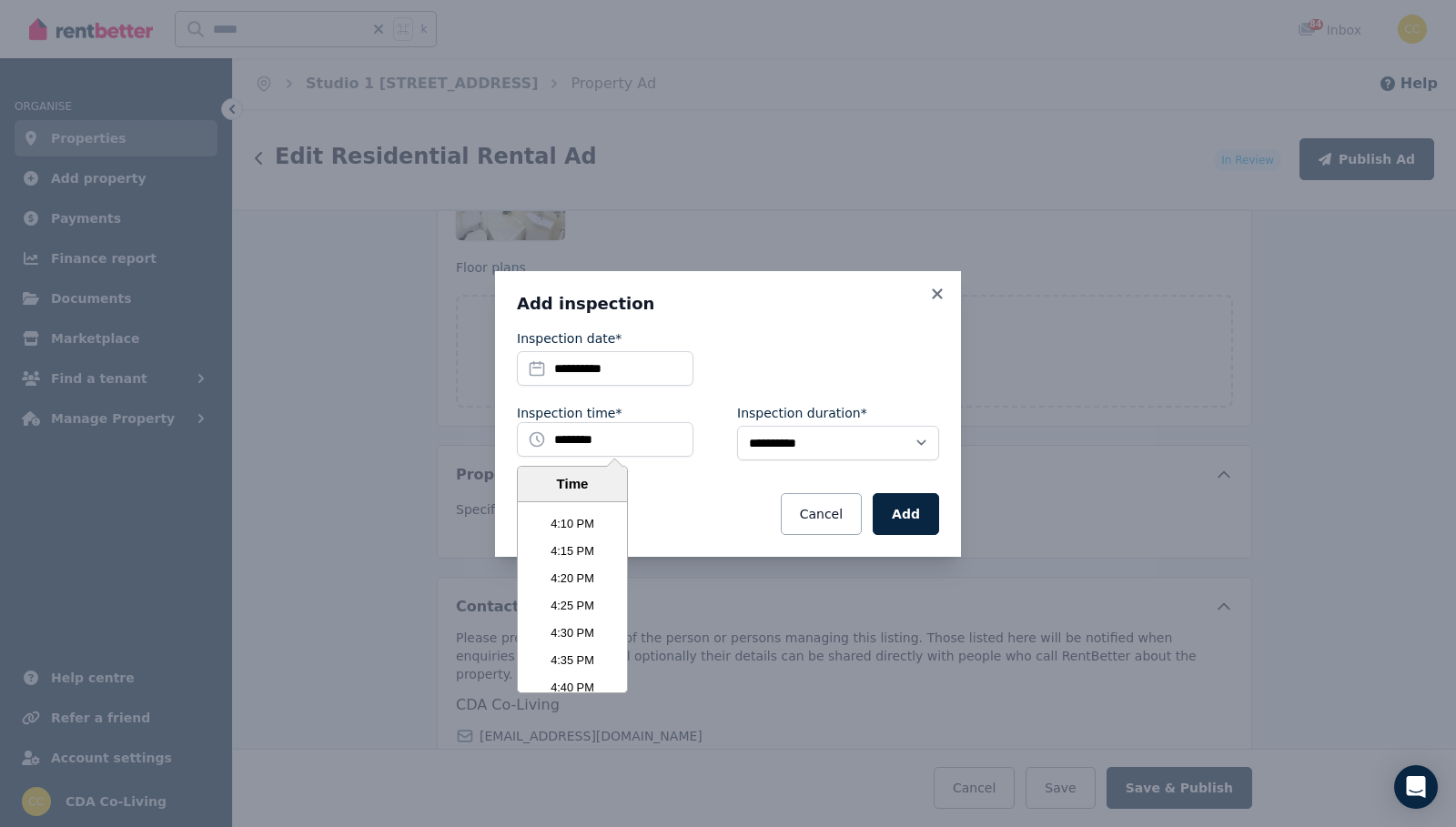
scroll to position [5285, 0]
click at [567, 640] on li "4:30 PM" at bounding box center [572, 638] width 109 height 27
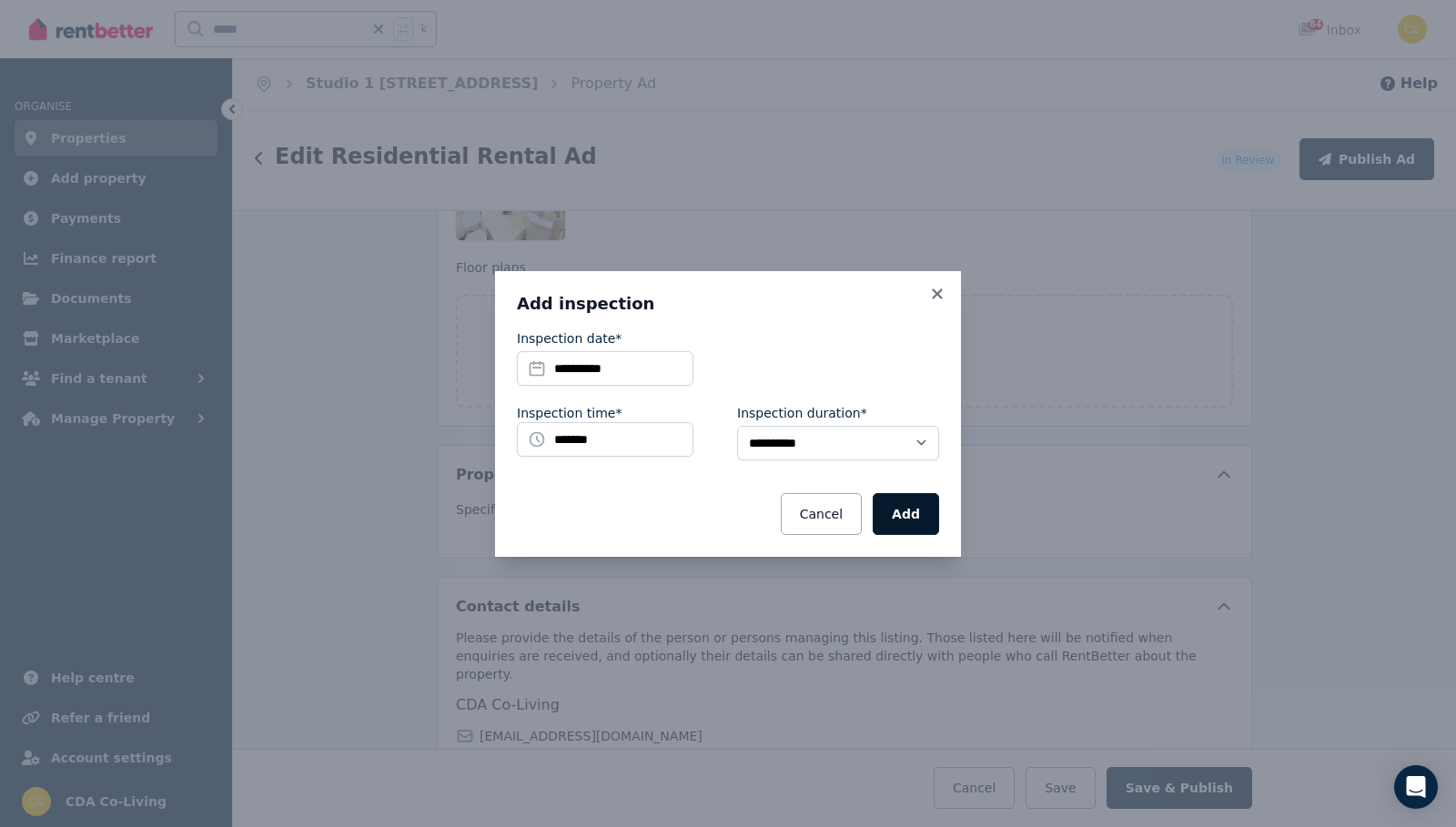
click at [917, 521] on button "Add" at bounding box center [906, 514] width 67 height 42
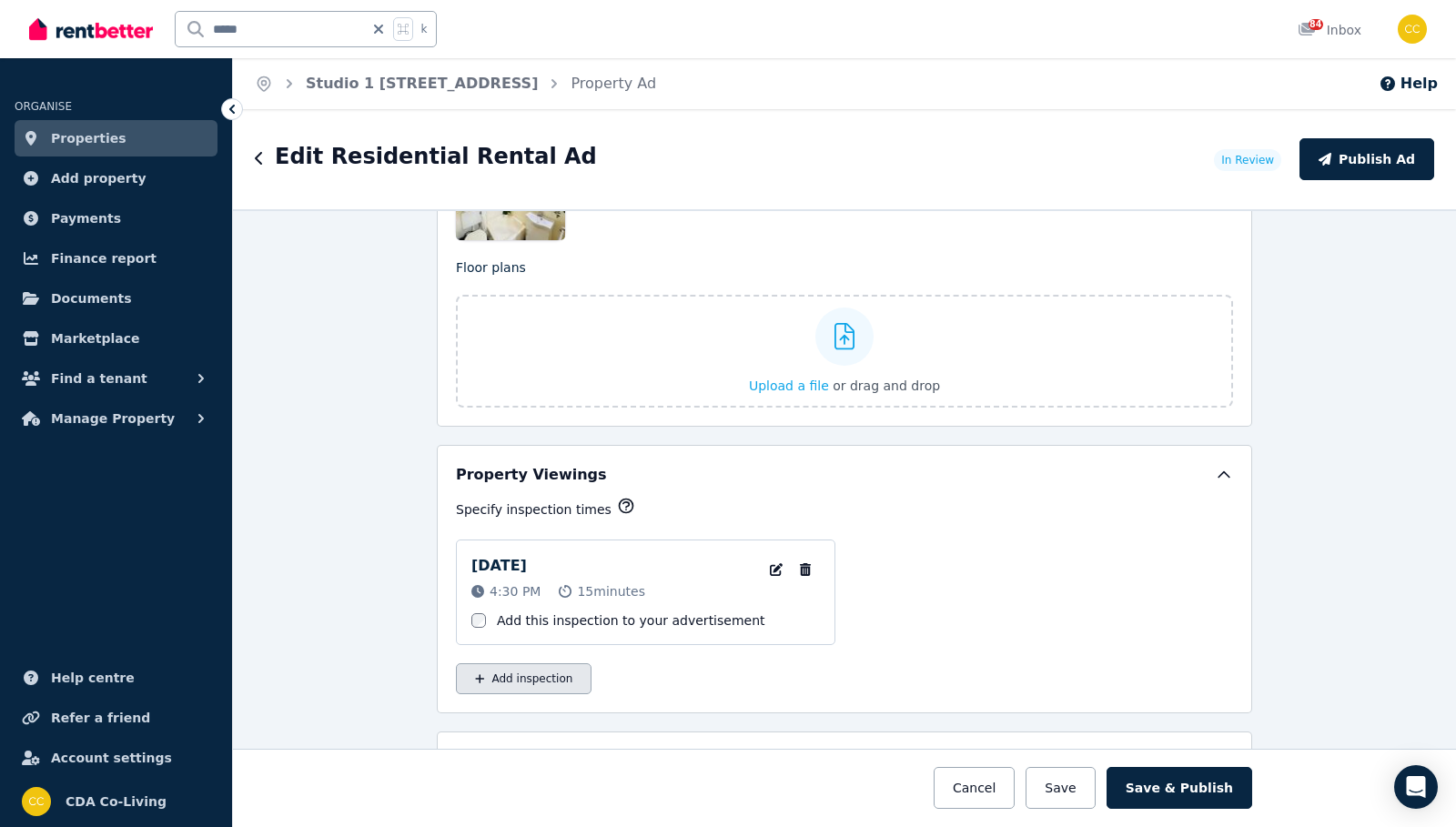
click at [554, 669] on button "Add inspection" at bounding box center [523, 679] width 136 height 31
select select "**"
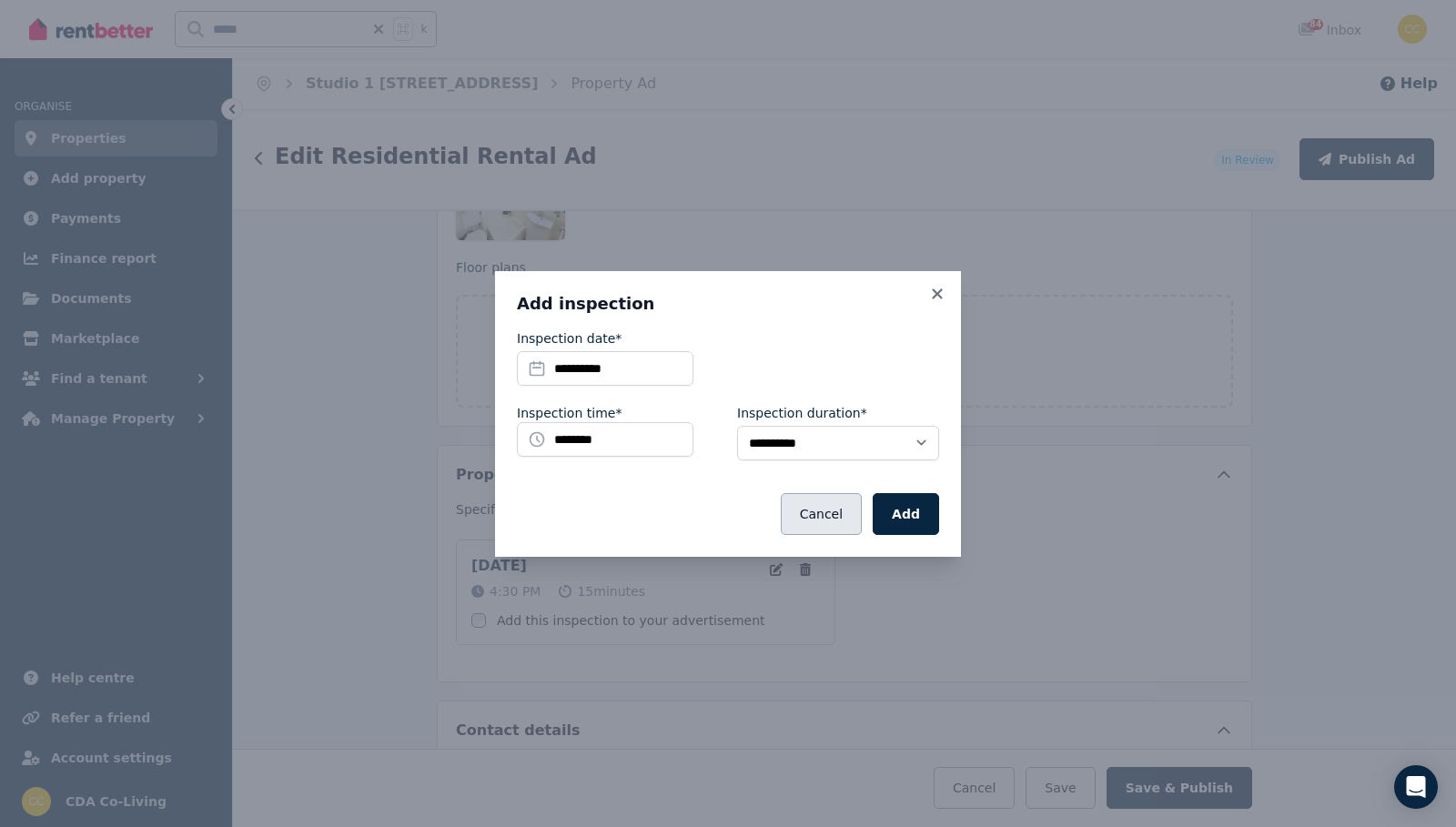
click at [852, 524] on button "Cancel" at bounding box center [821, 514] width 81 height 42
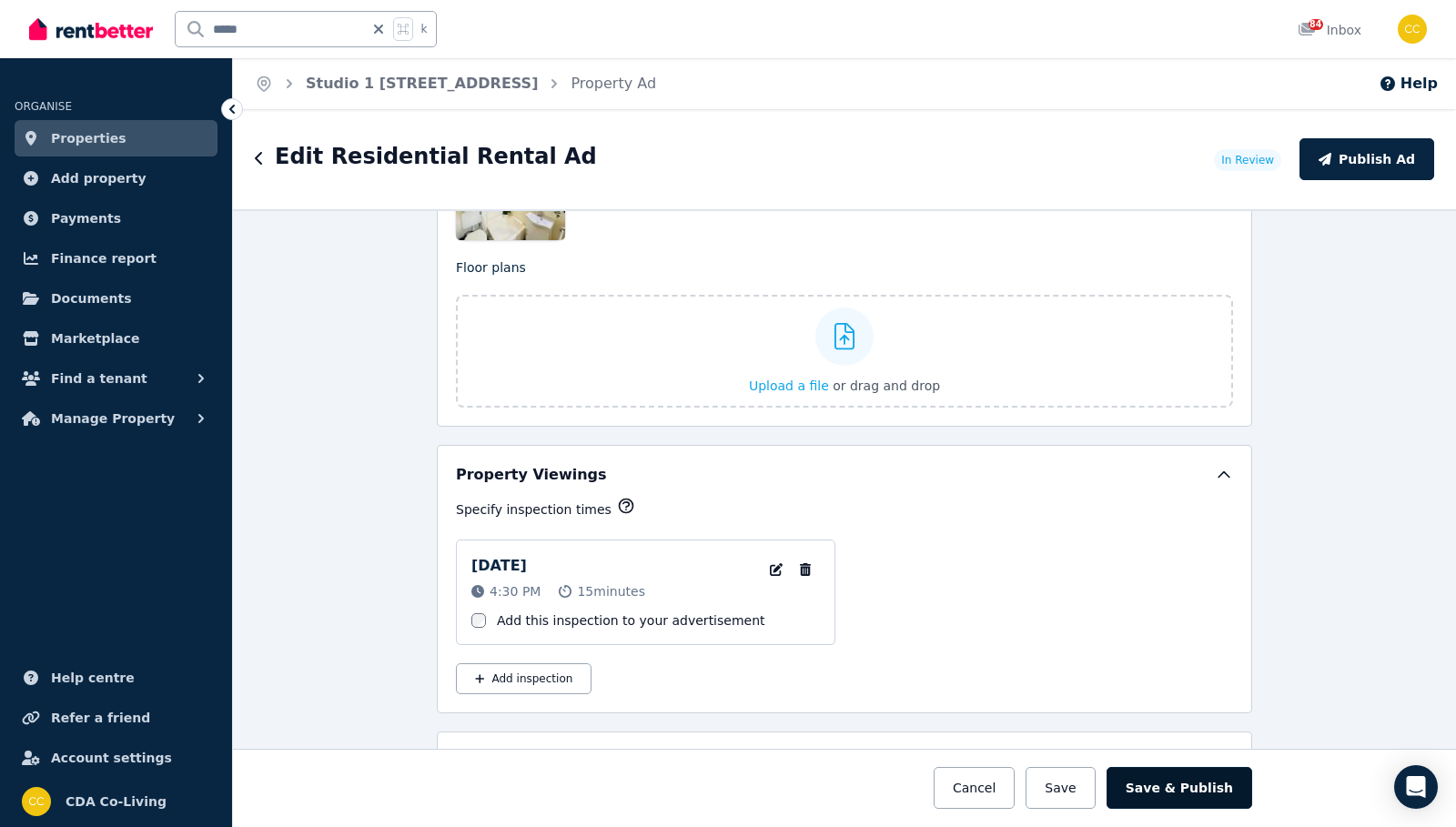
click at [1183, 791] on button "Save & Publish" at bounding box center [1178, 788] width 145 height 42
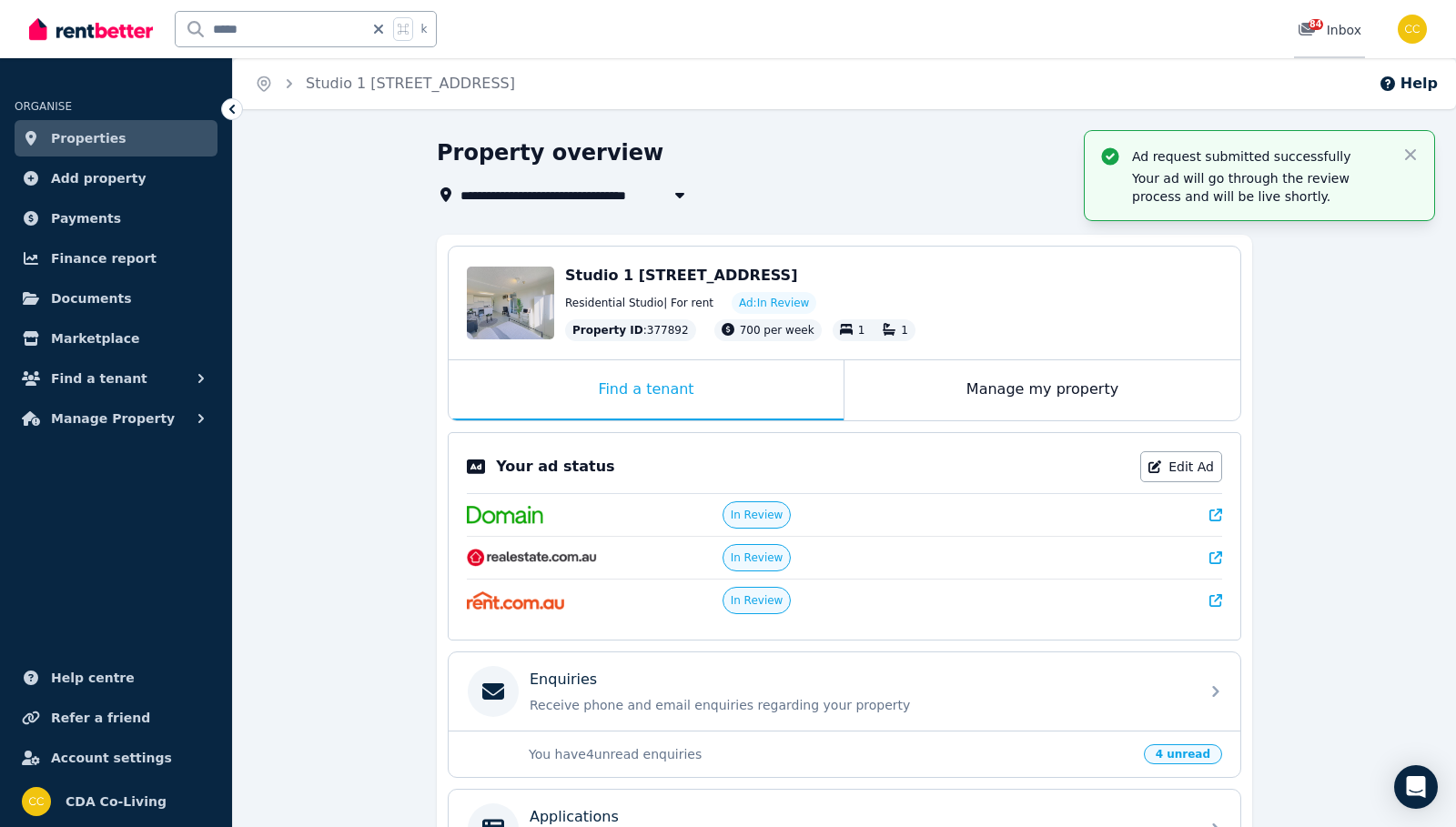
click at [1296, 29] on link "84 Inbox" at bounding box center [1329, 29] width 71 height 58
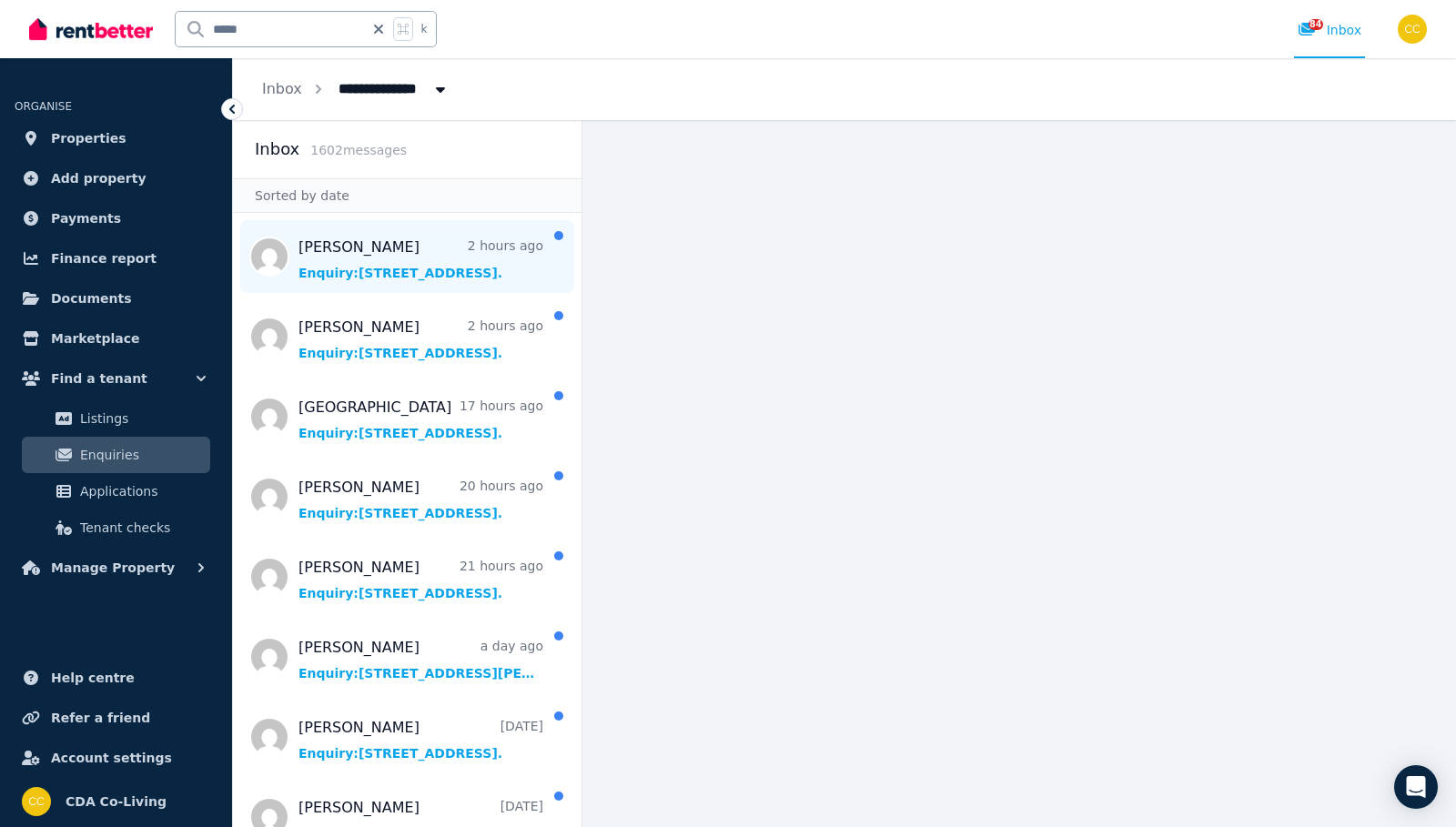
click at [406, 246] on span "Message list" at bounding box center [407, 257] width 349 height 73
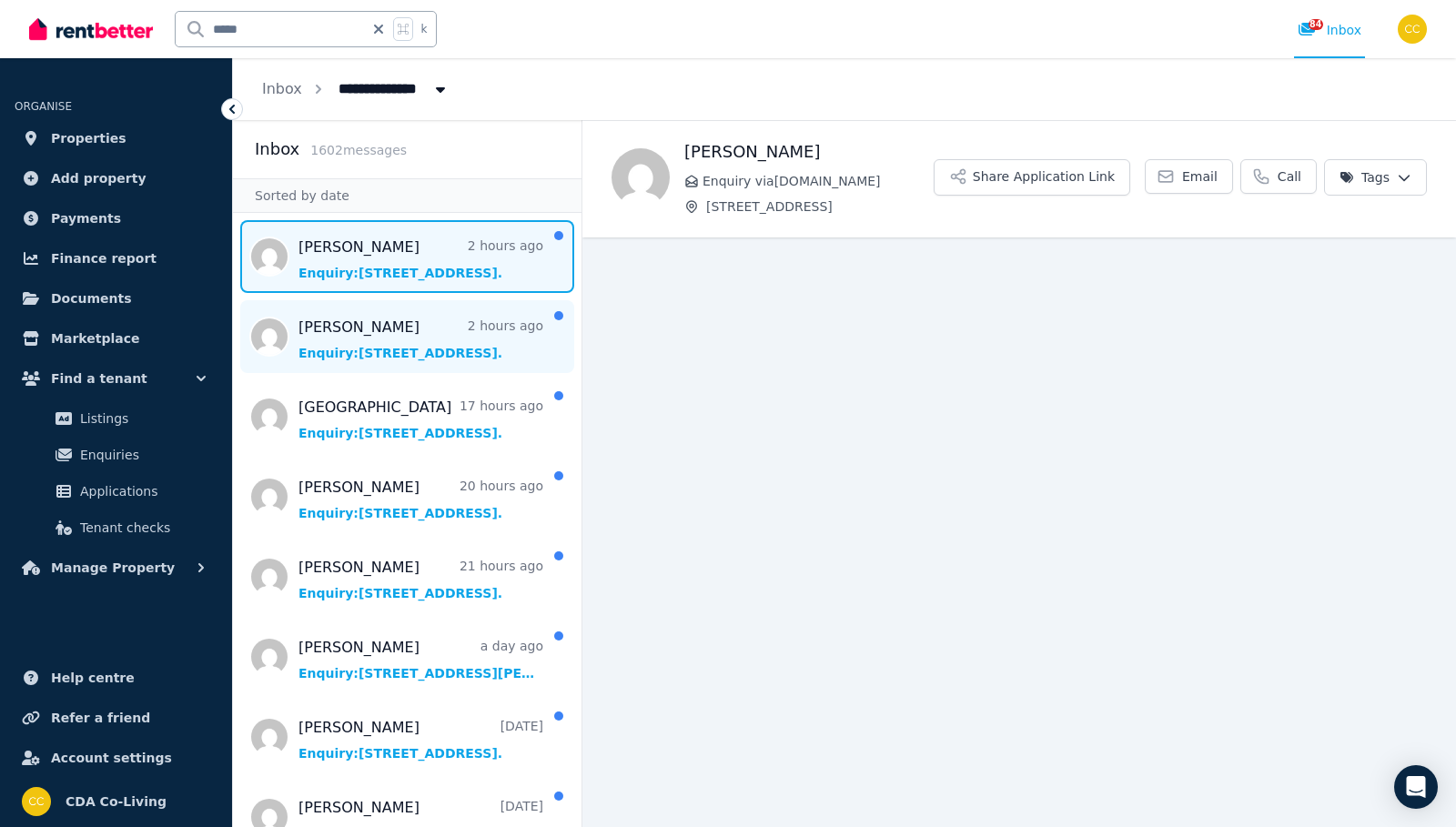
click at [447, 344] on span "Message list" at bounding box center [407, 337] width 349 height 73
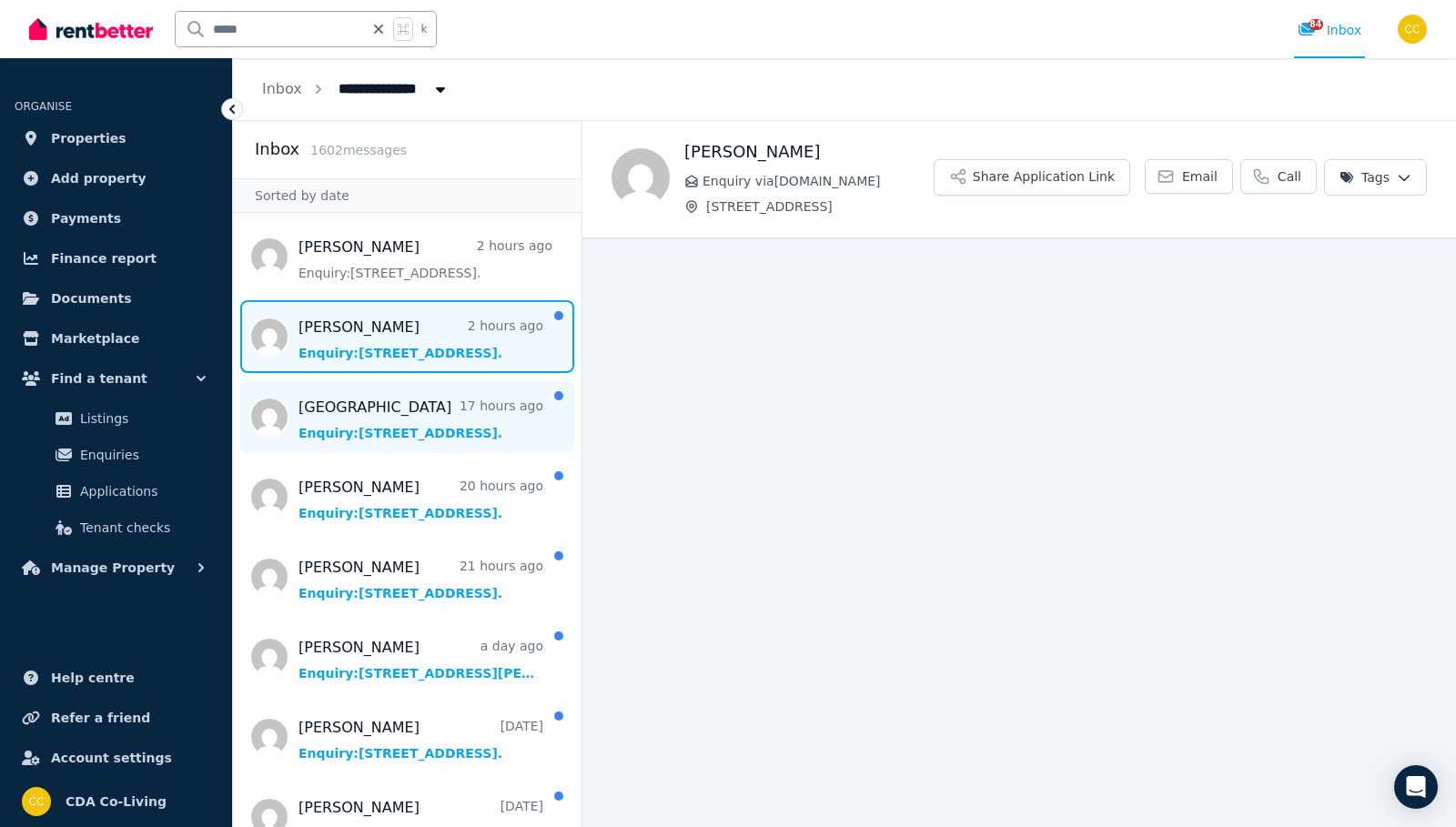
click at [448, 414] on span "Message list" at bounding box center [407, 417] width 349 height 73
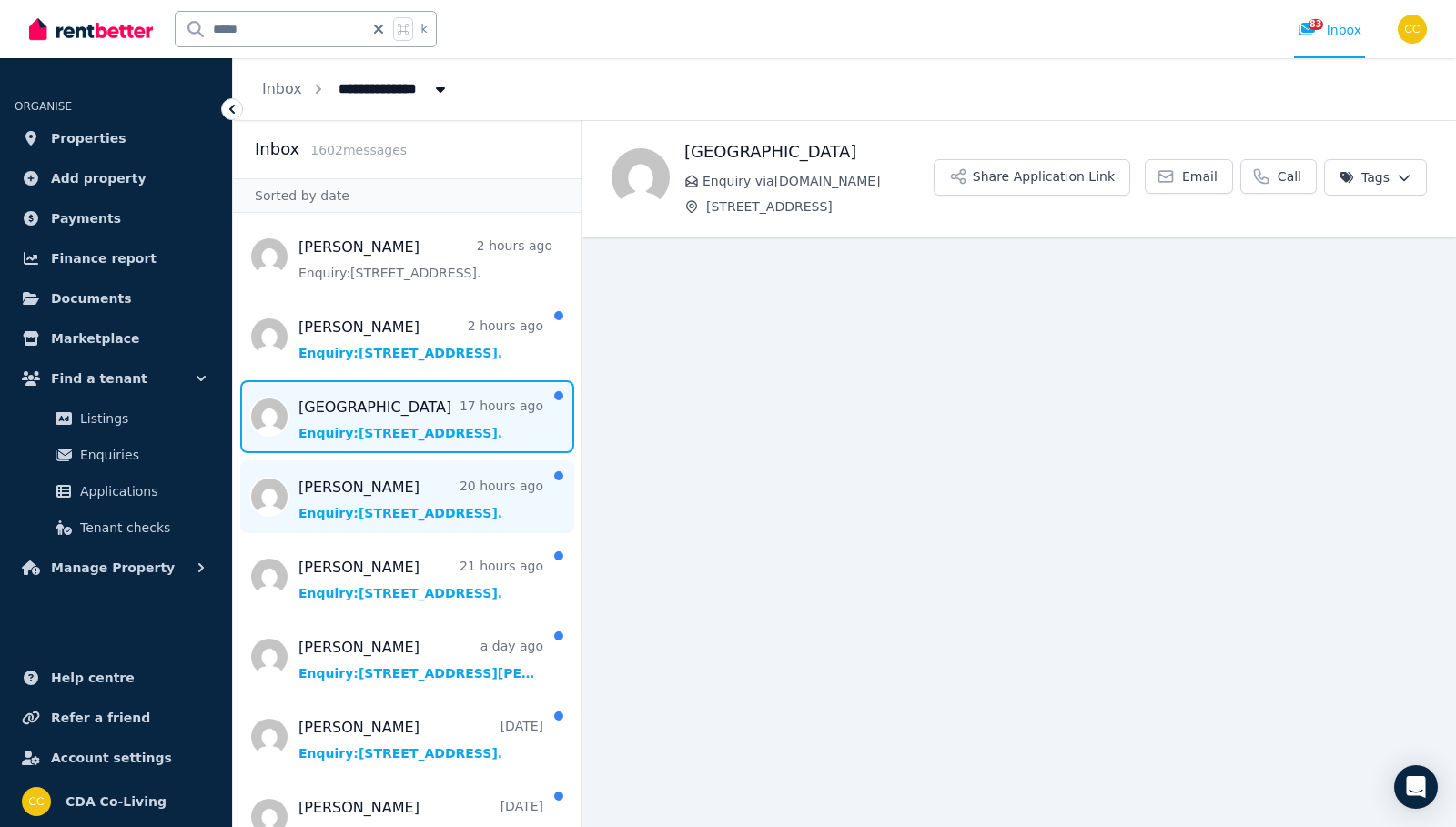
click at [449, 491] on span "Message list" at bounding box center [407, 497] width 349 height 73
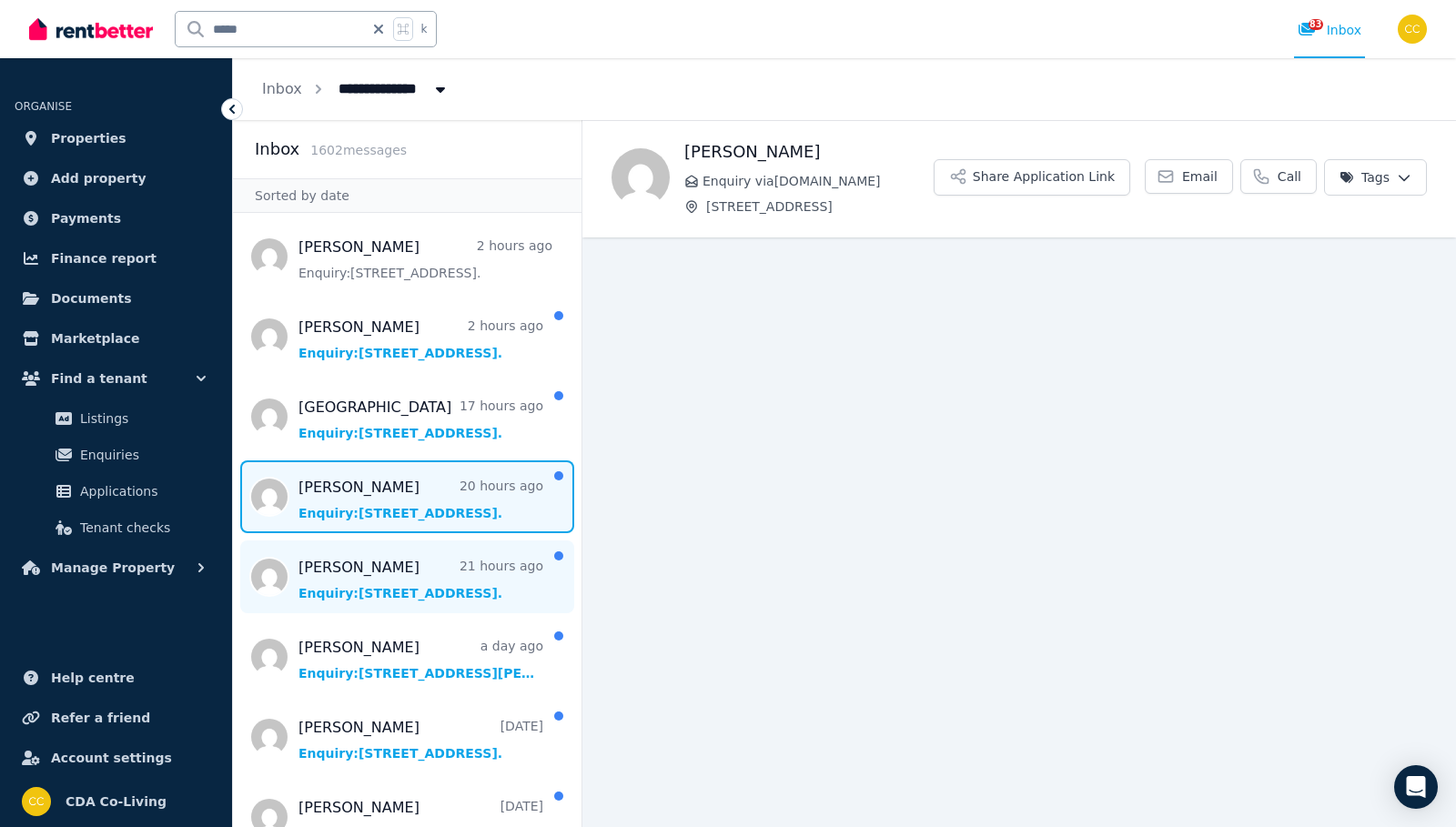
click at [449, 559] on span "Message list" at bounding box center [407, 578] width 349 height 73
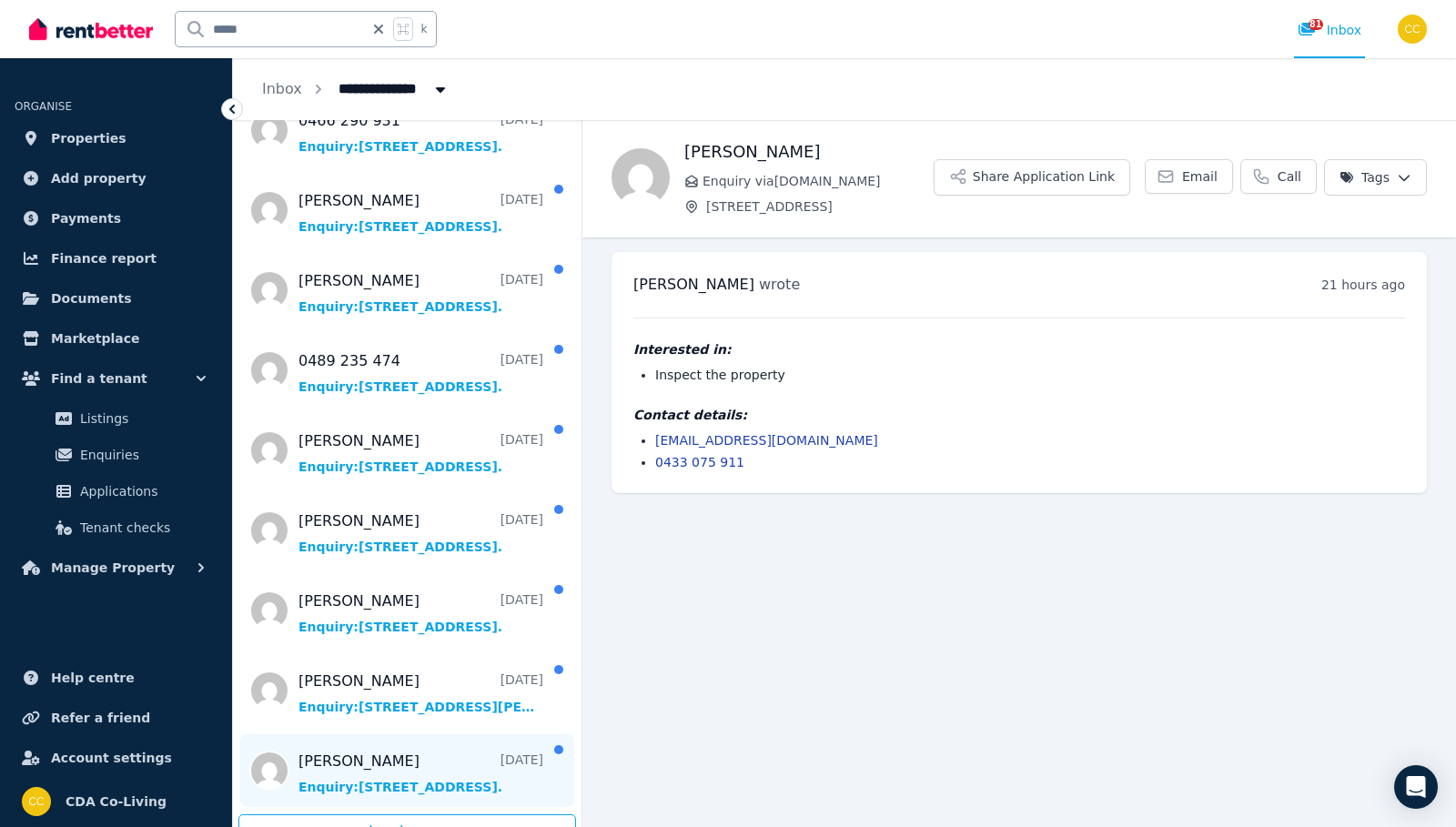
click at [426, 769] on span "Message list" at bounding box center [407, 771] width 349 height 73
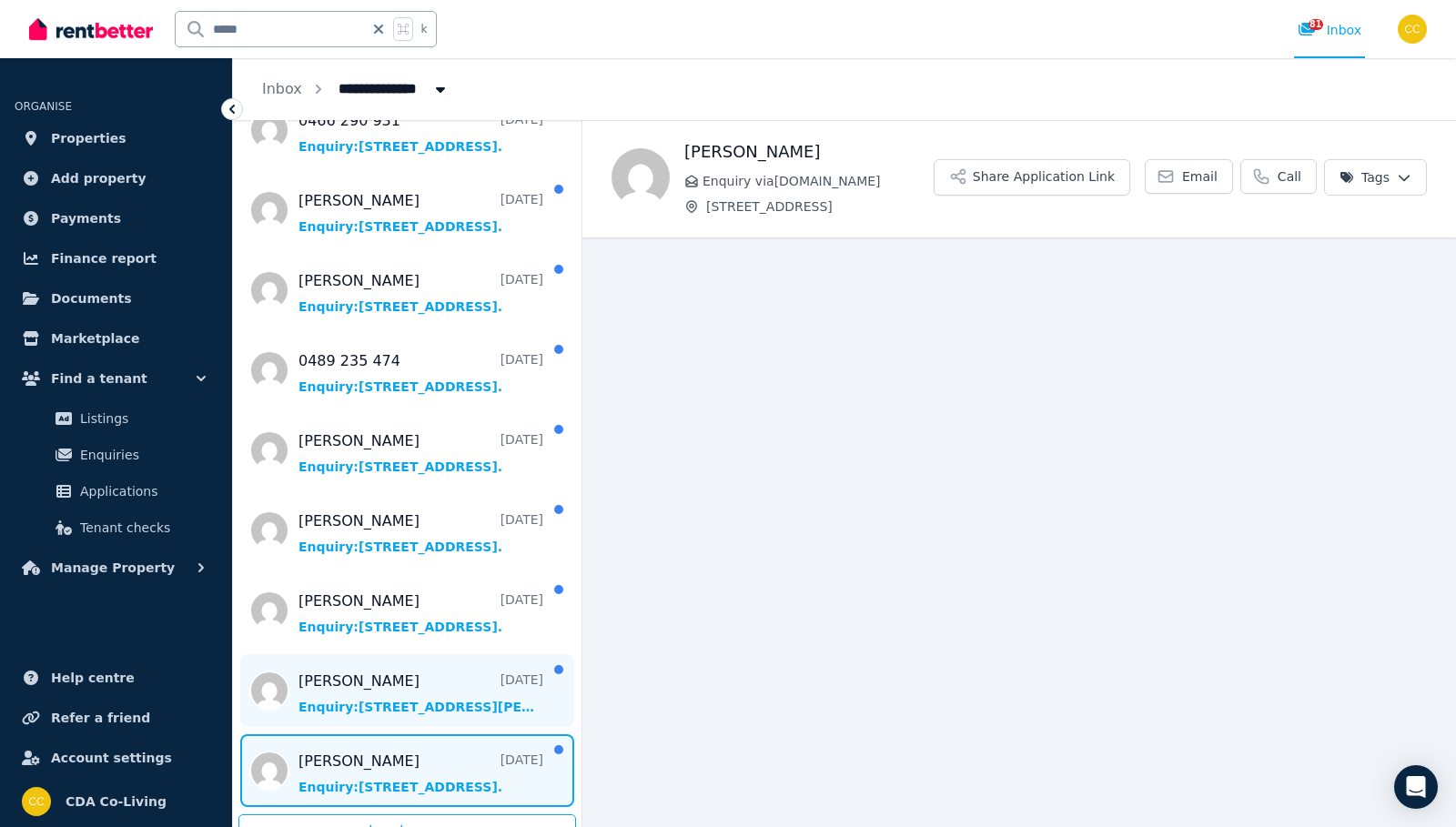
click at [482, 663] on span "Message list" at bounding box center [407, 691] width 349 height 73
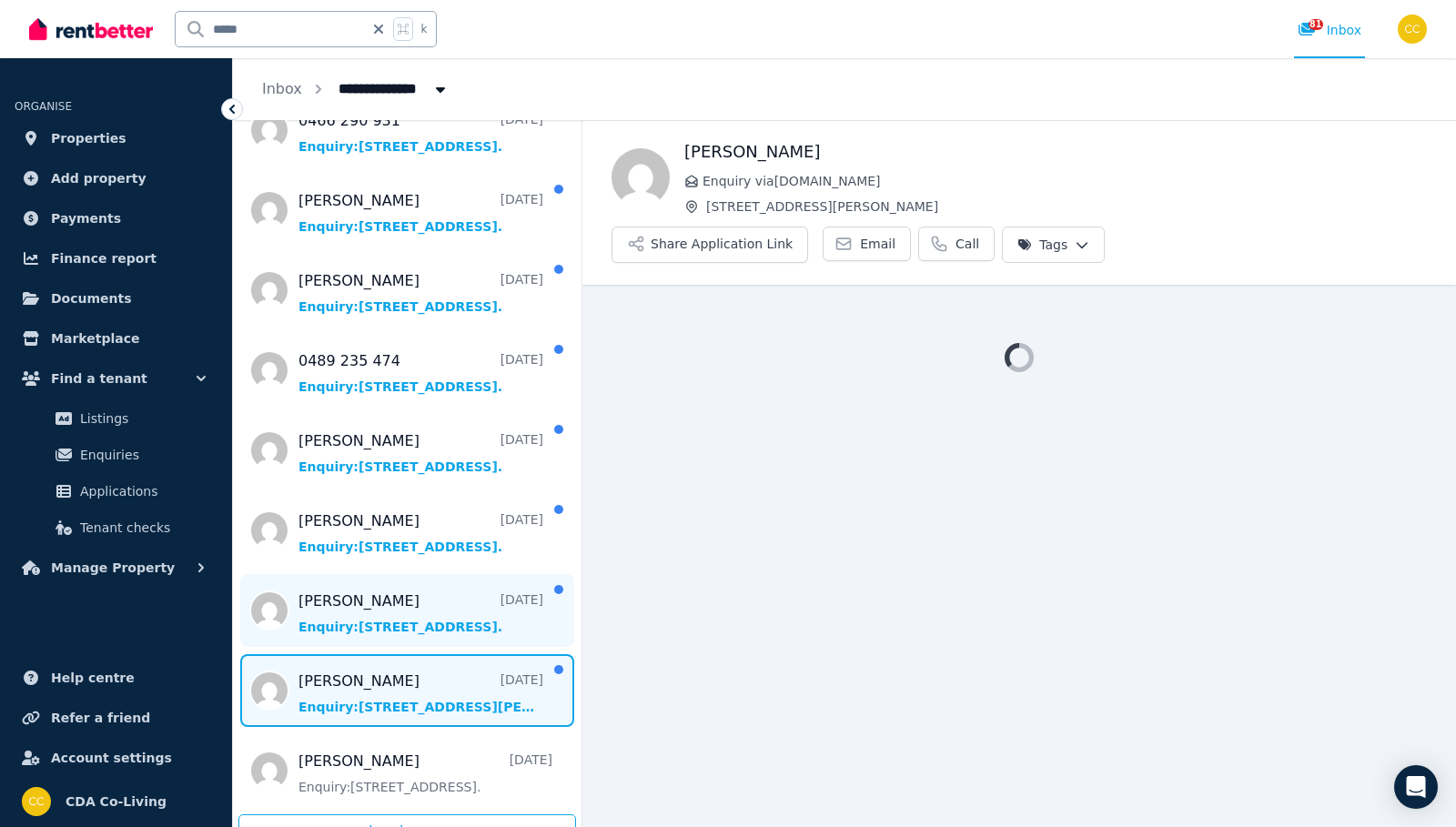
click at [481, 589] on span "Message list" at bounding box center [407, 610] width 349 height 73
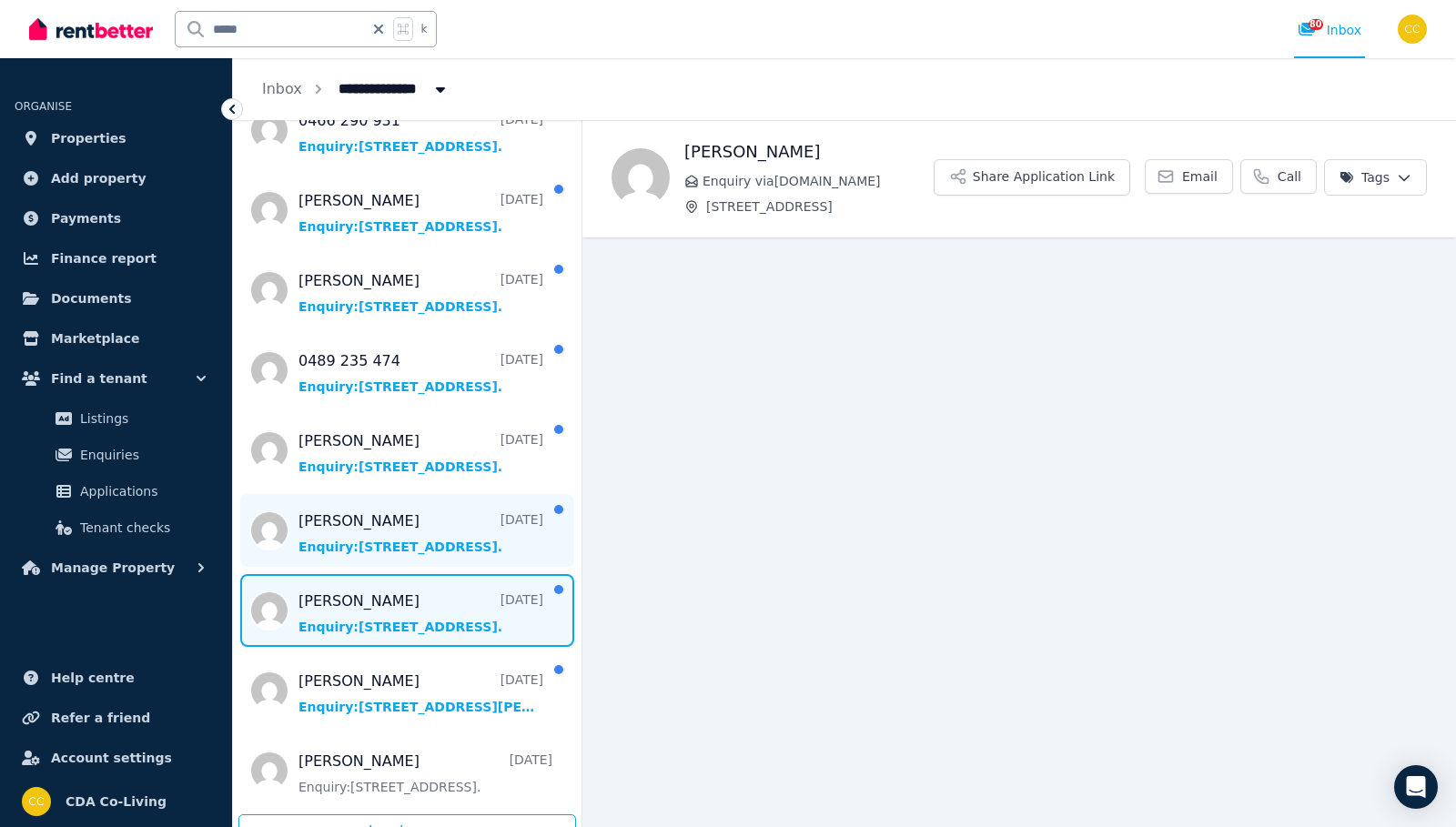
click at [483, 517] on span "Message list" at bounding box center [407, 531] width 349 height 73
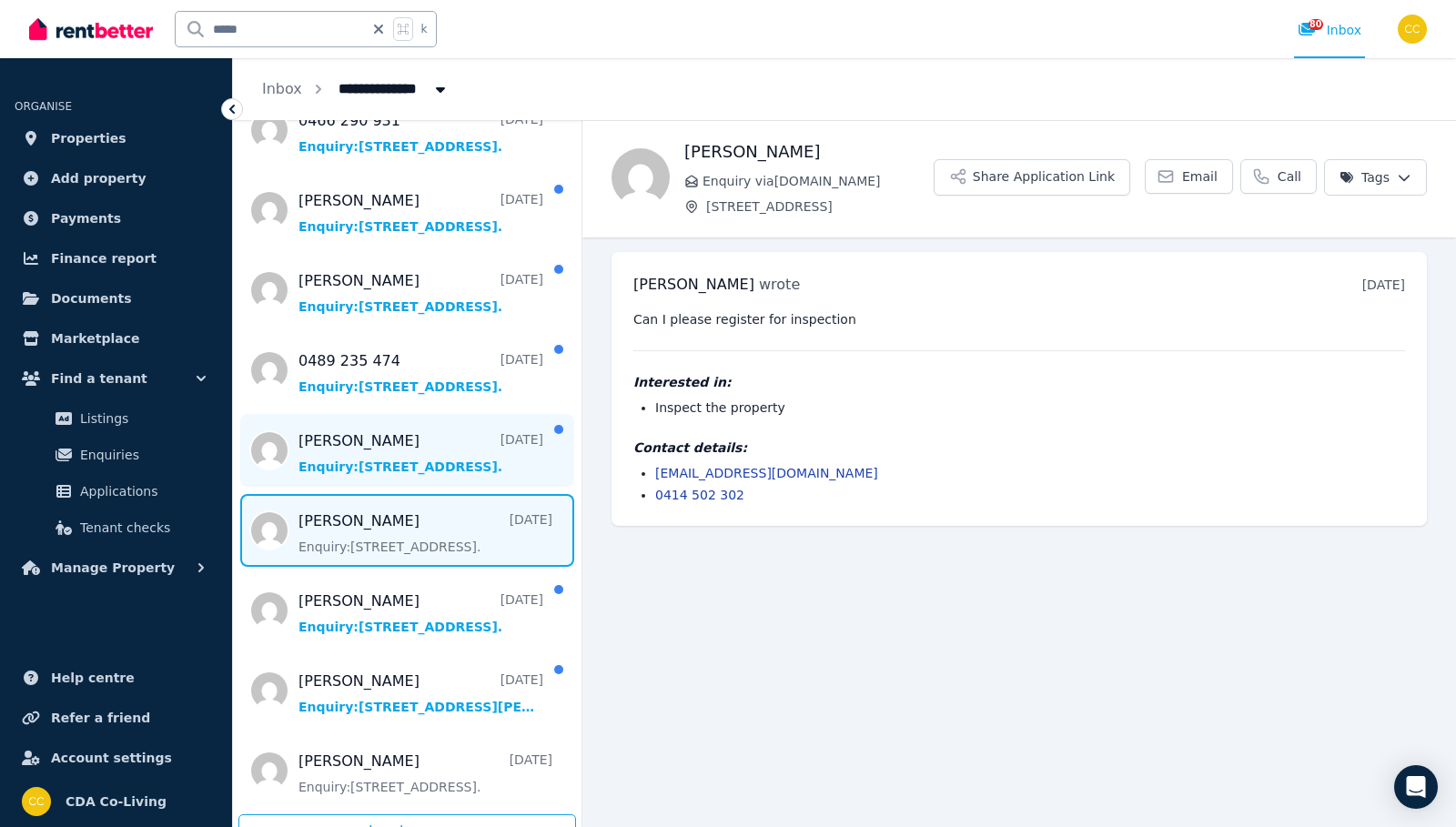
click at [478, 455] on span "Message list" at bounding box center [407, 451] width 349 height 73
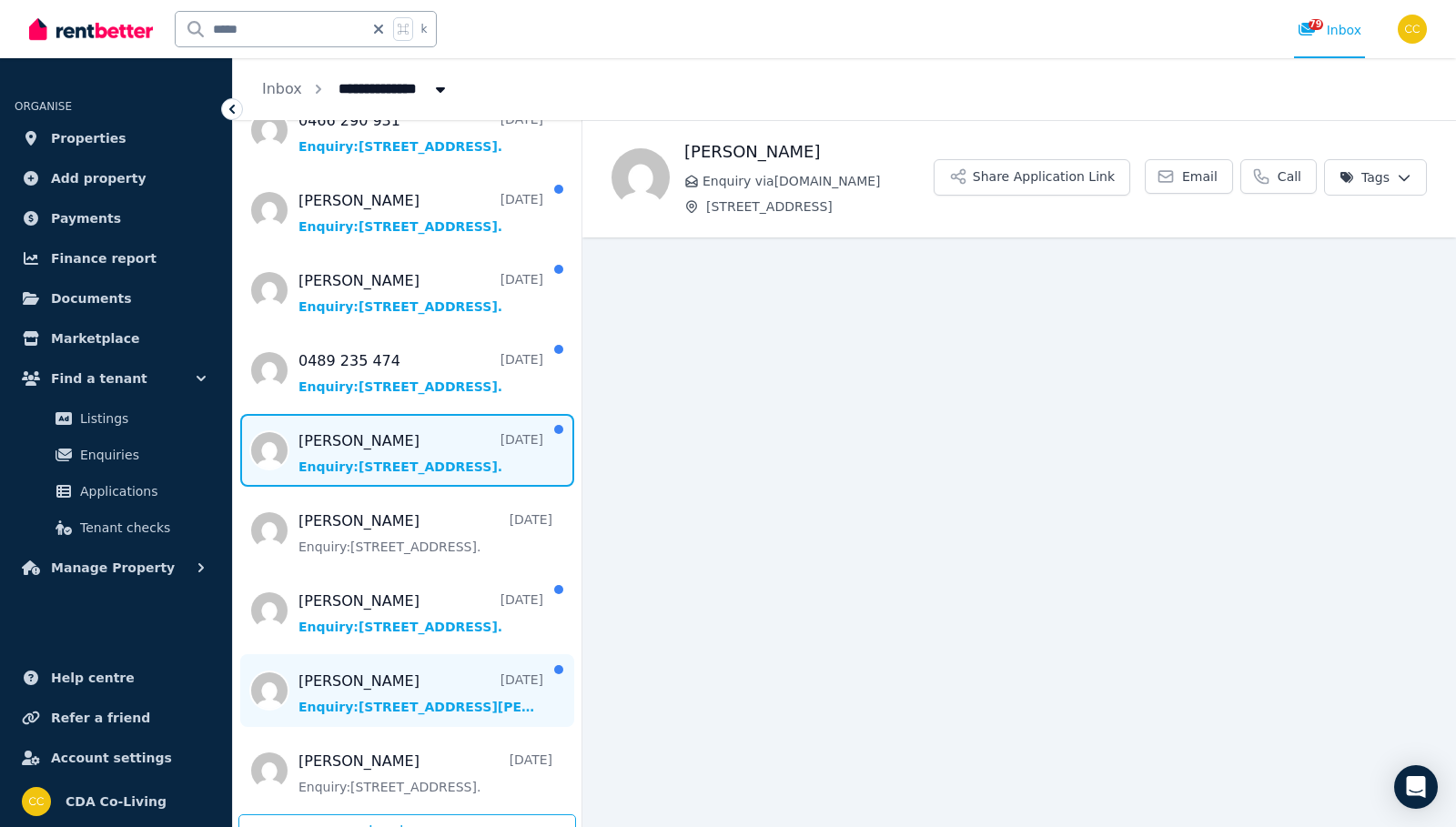
click at [463, 676] on span "Message list" at bounding box center [407, 691] width 349 height 73
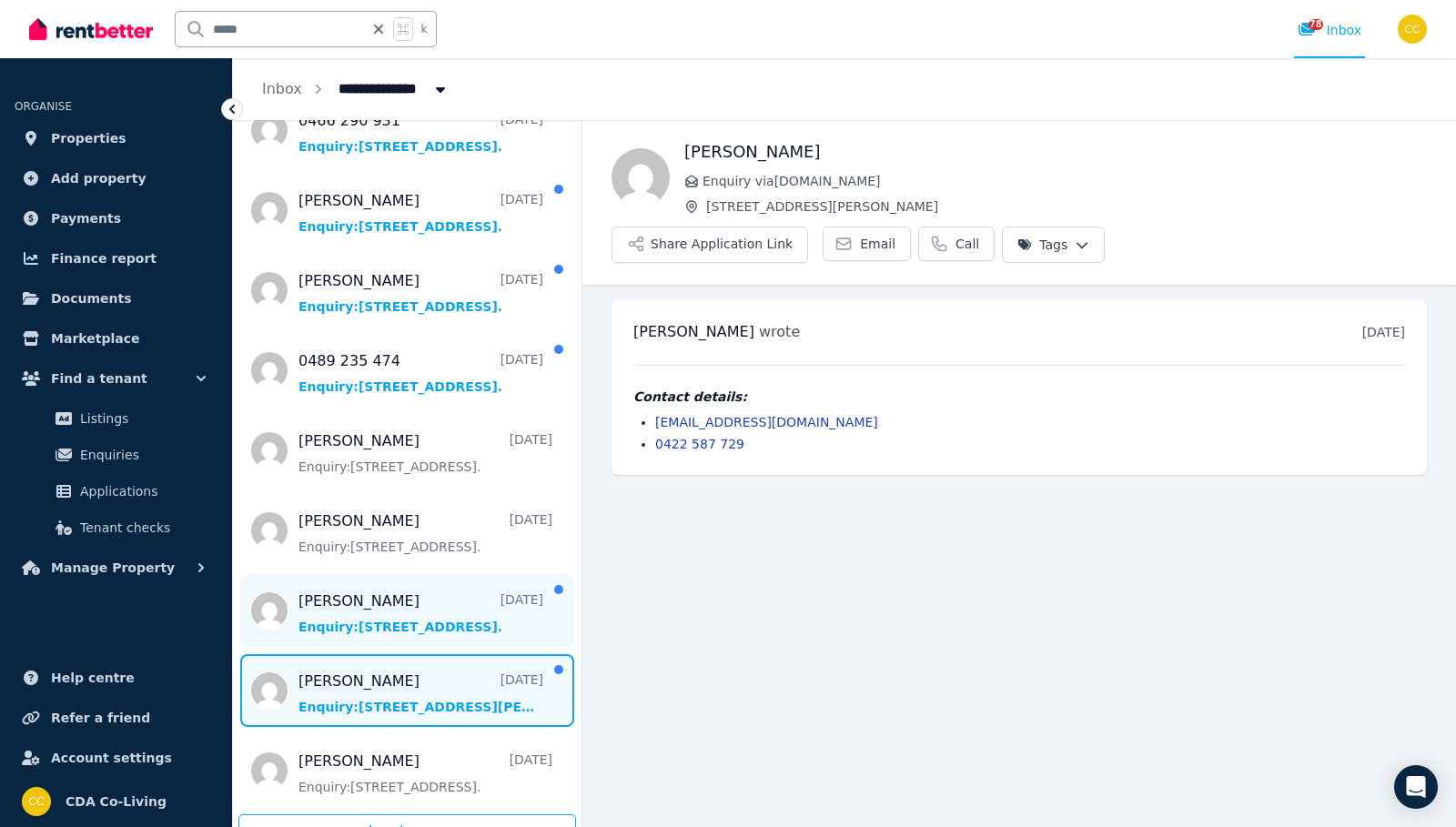
click at [443, 607] on span "Message list" at bounding box center [407, 610] width 349 height 73
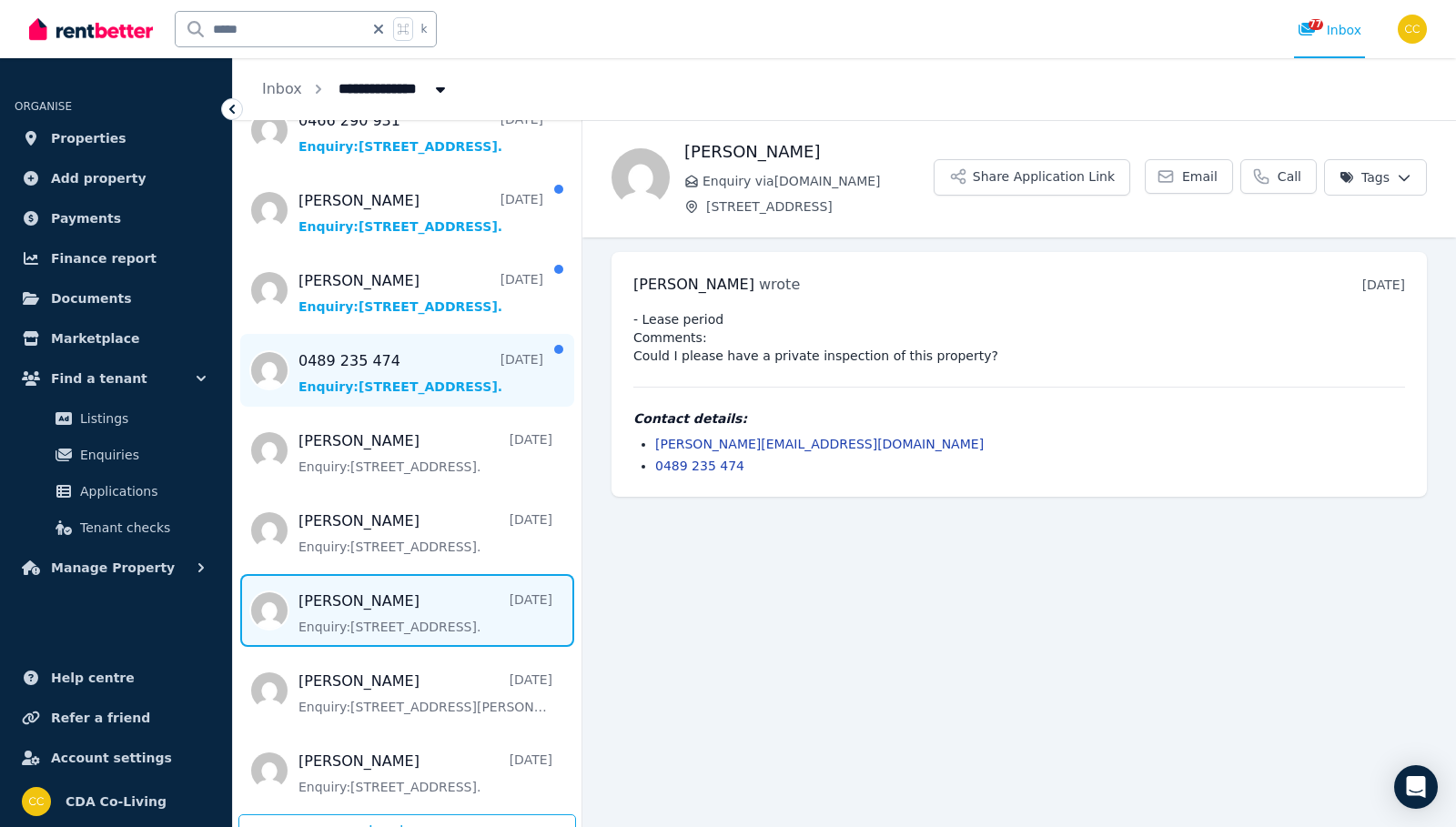
click at [458, 337] on span "Message list" at bounding box center [407, 370] width 349 height 73
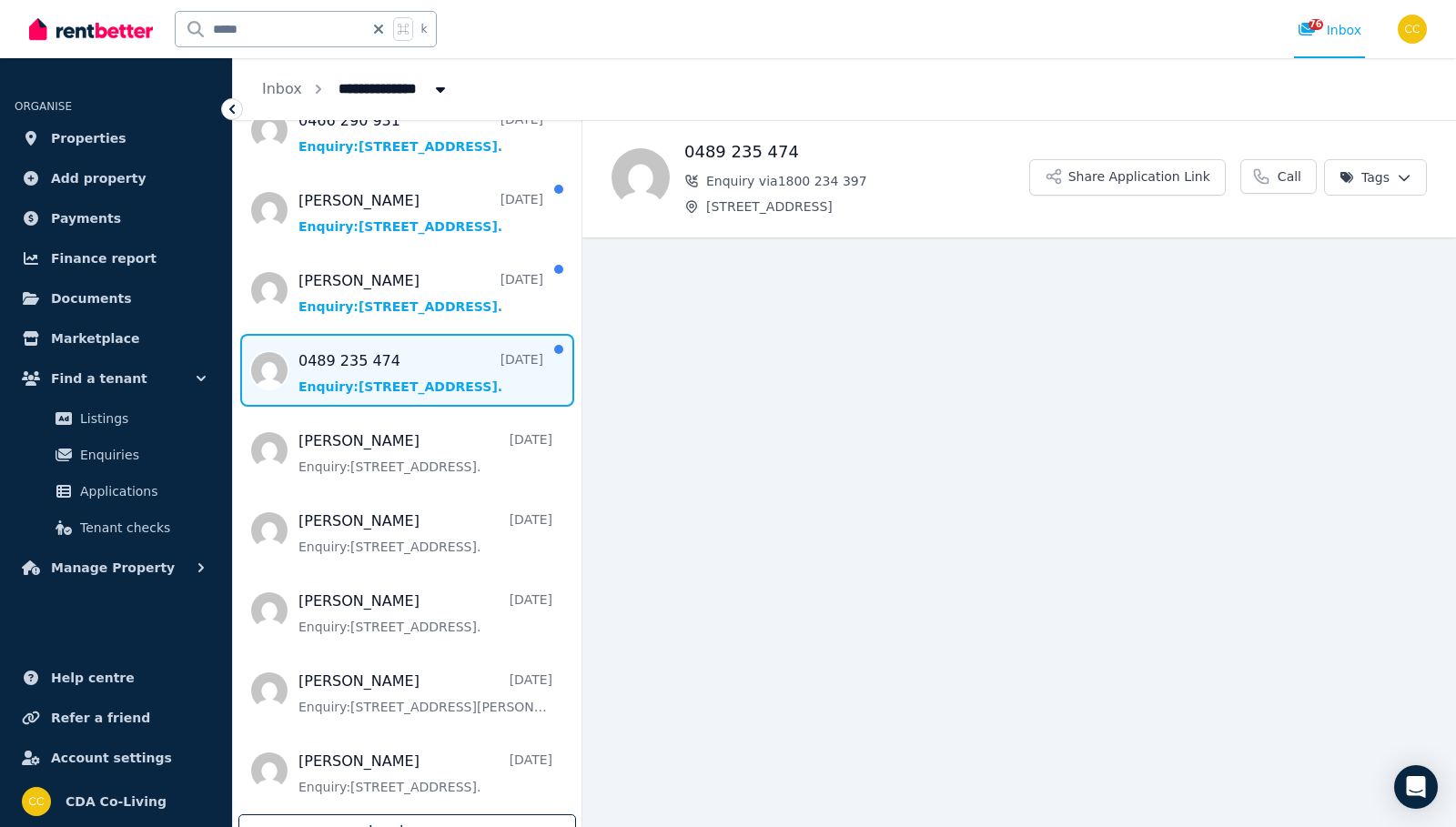
click at [438, 815] on div "Load more" at bounding box center [407, 832] width 338 height 35
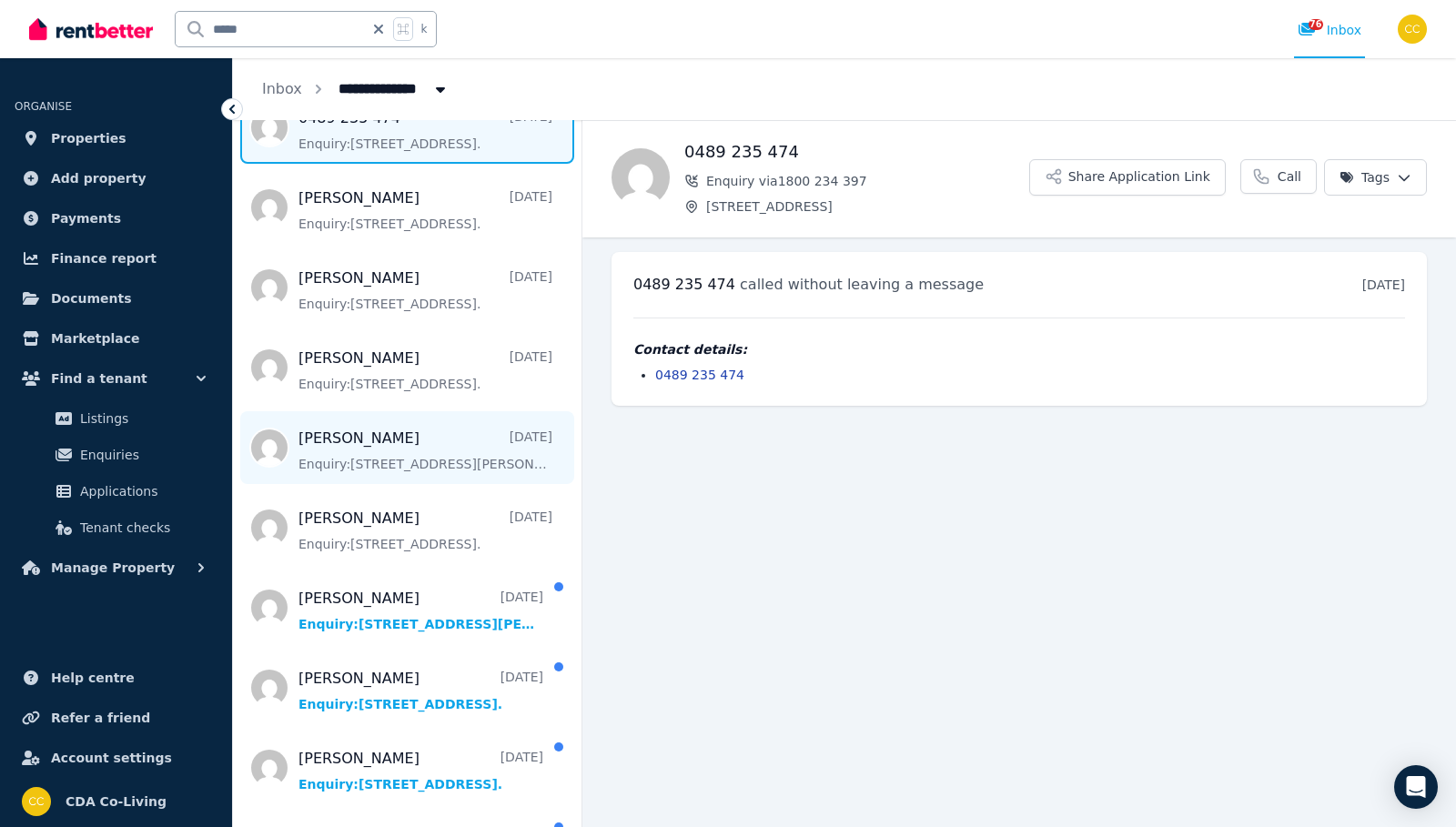
scroll to position [3676, 0]
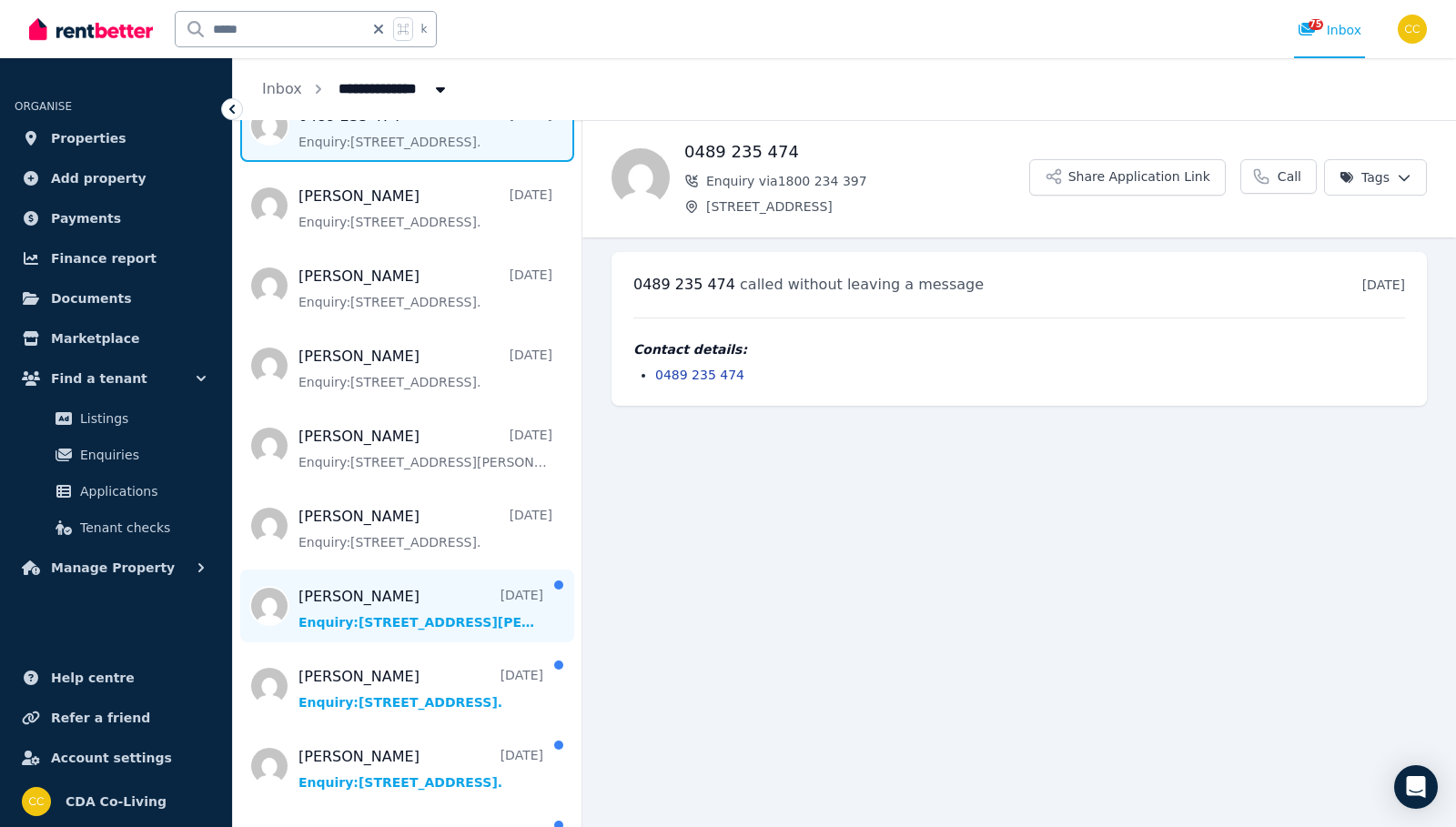
click at [458, 612] on span "Message list" at bounding box center [407, 607] width 349 height 73
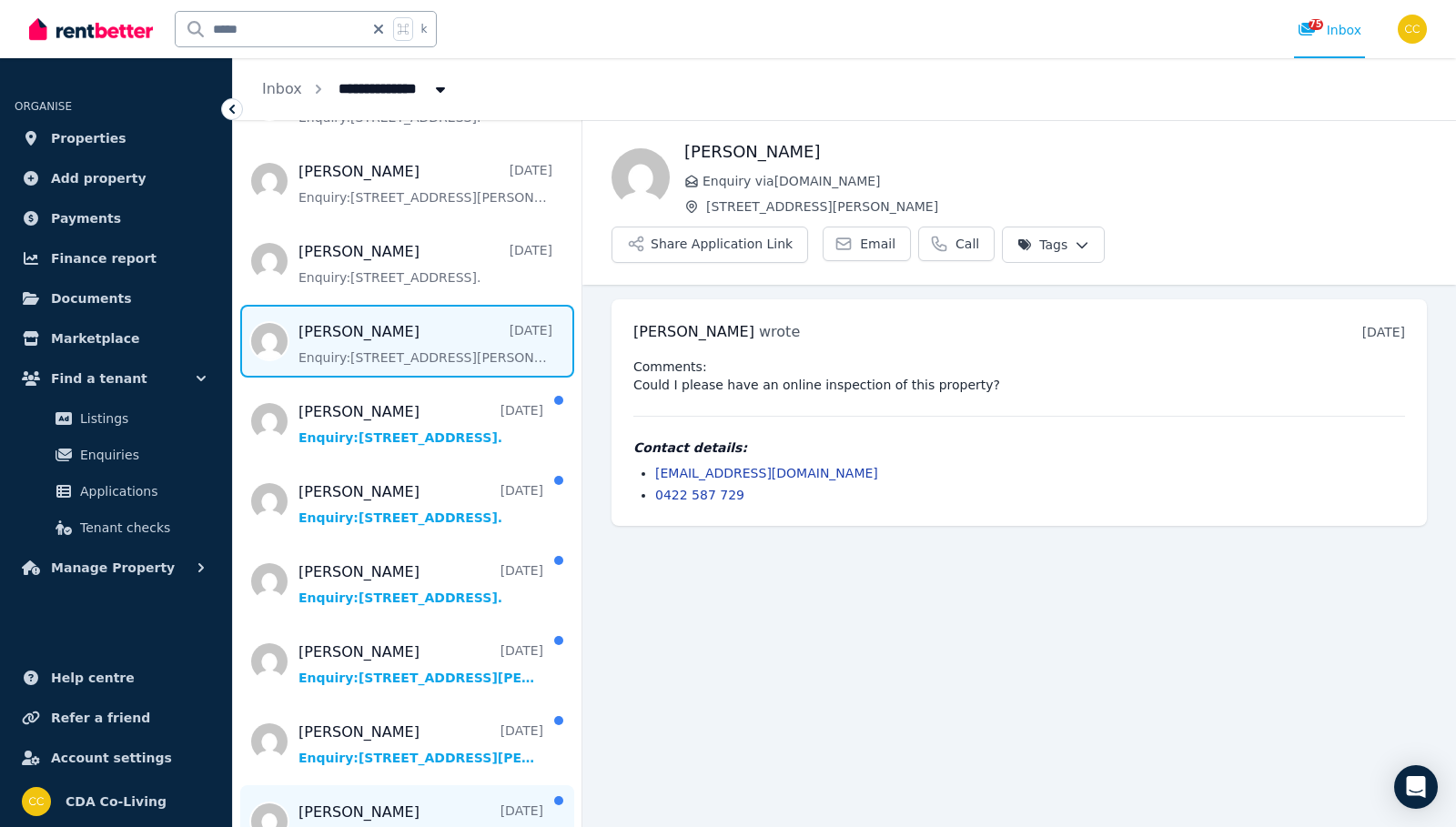
click at [420, 804] on span "Message list" at bounding box center [407, 822] width 349 height 73
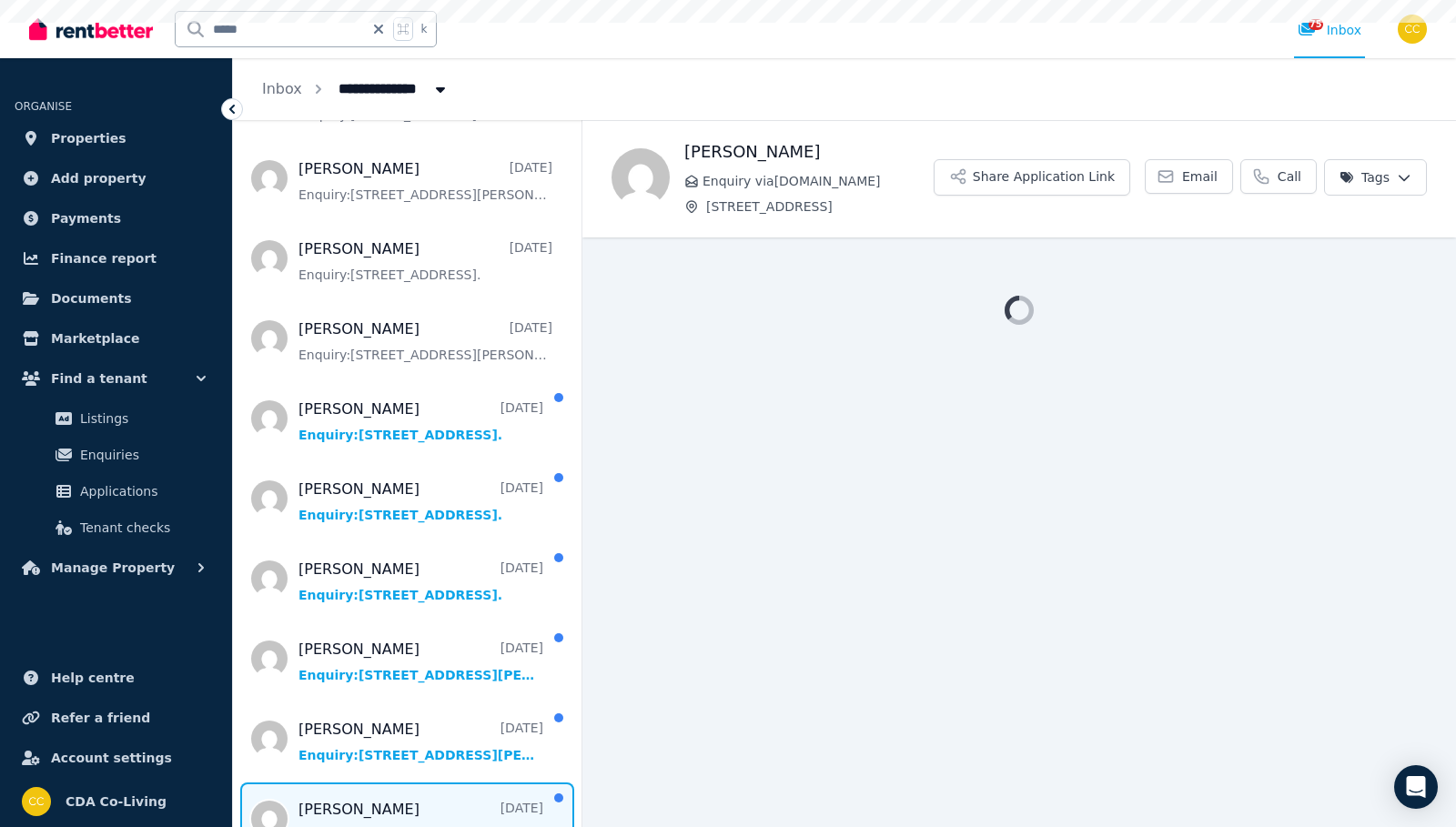
scroll to position [3943, 0]
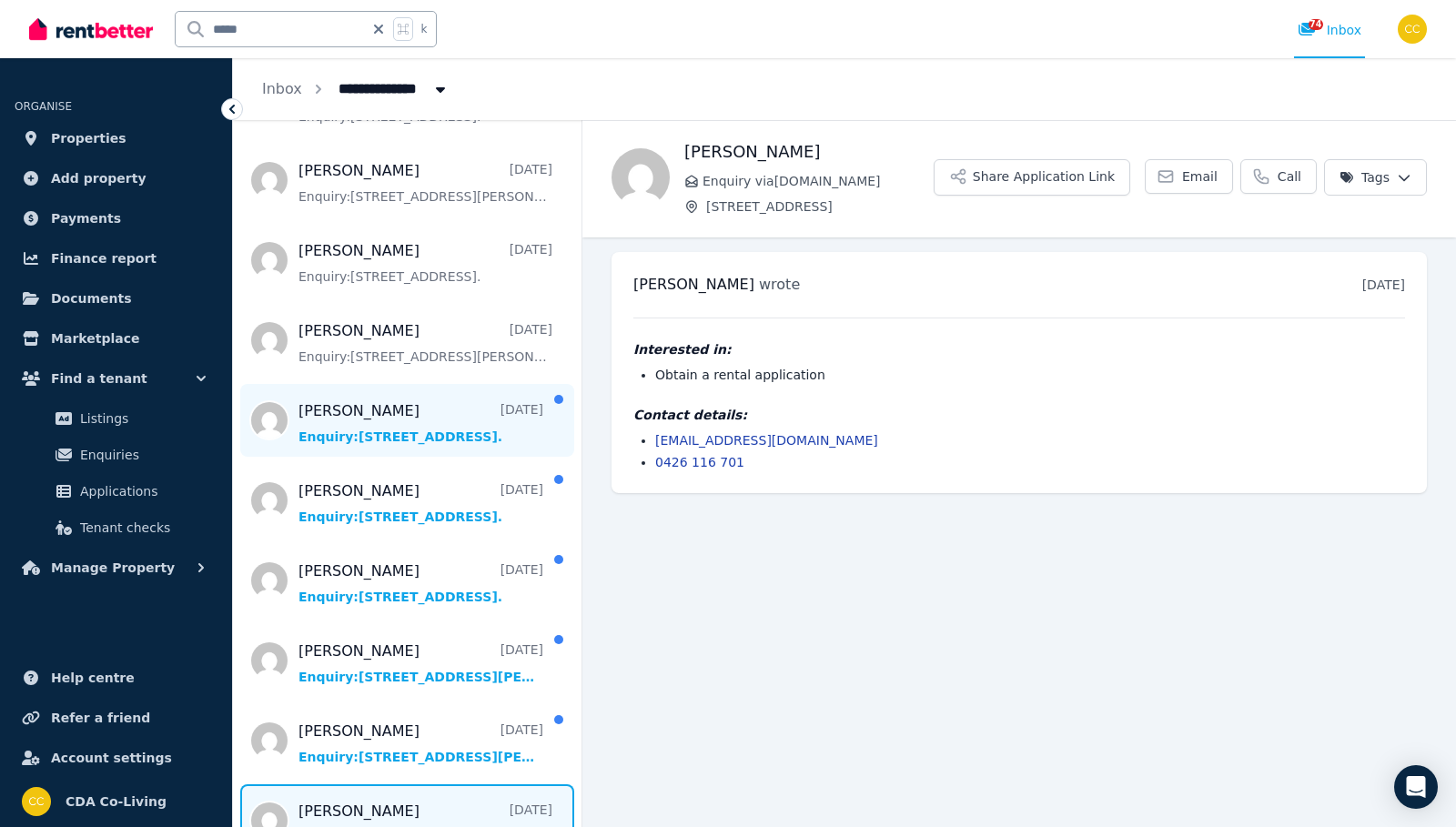
click at [460, 387] on span "Message list" at bounding box center [407, 421] width 349 height 73
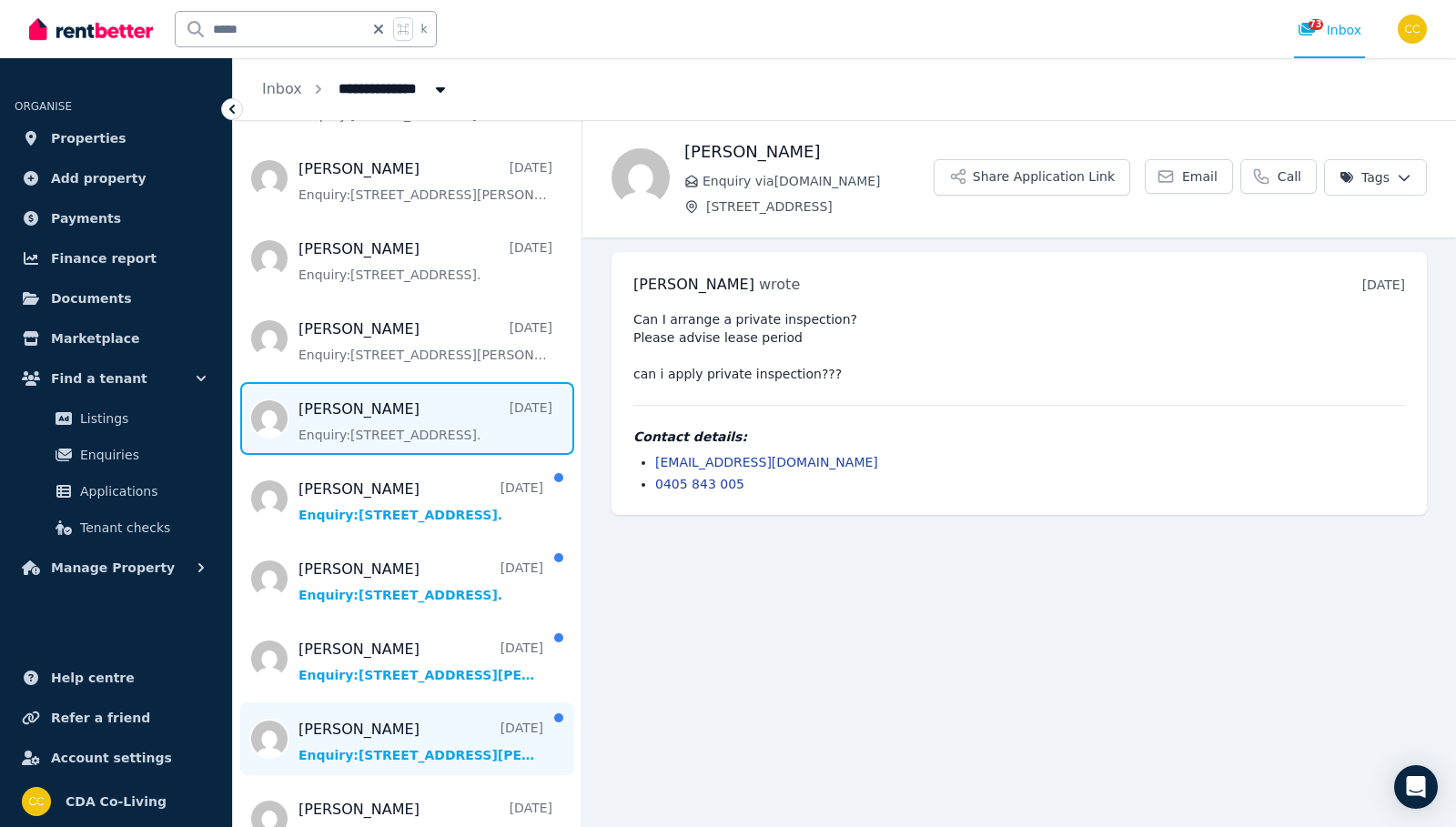
click at [505, 707] on span "Message list" at bounding box center [407, 739] width 349 height 73
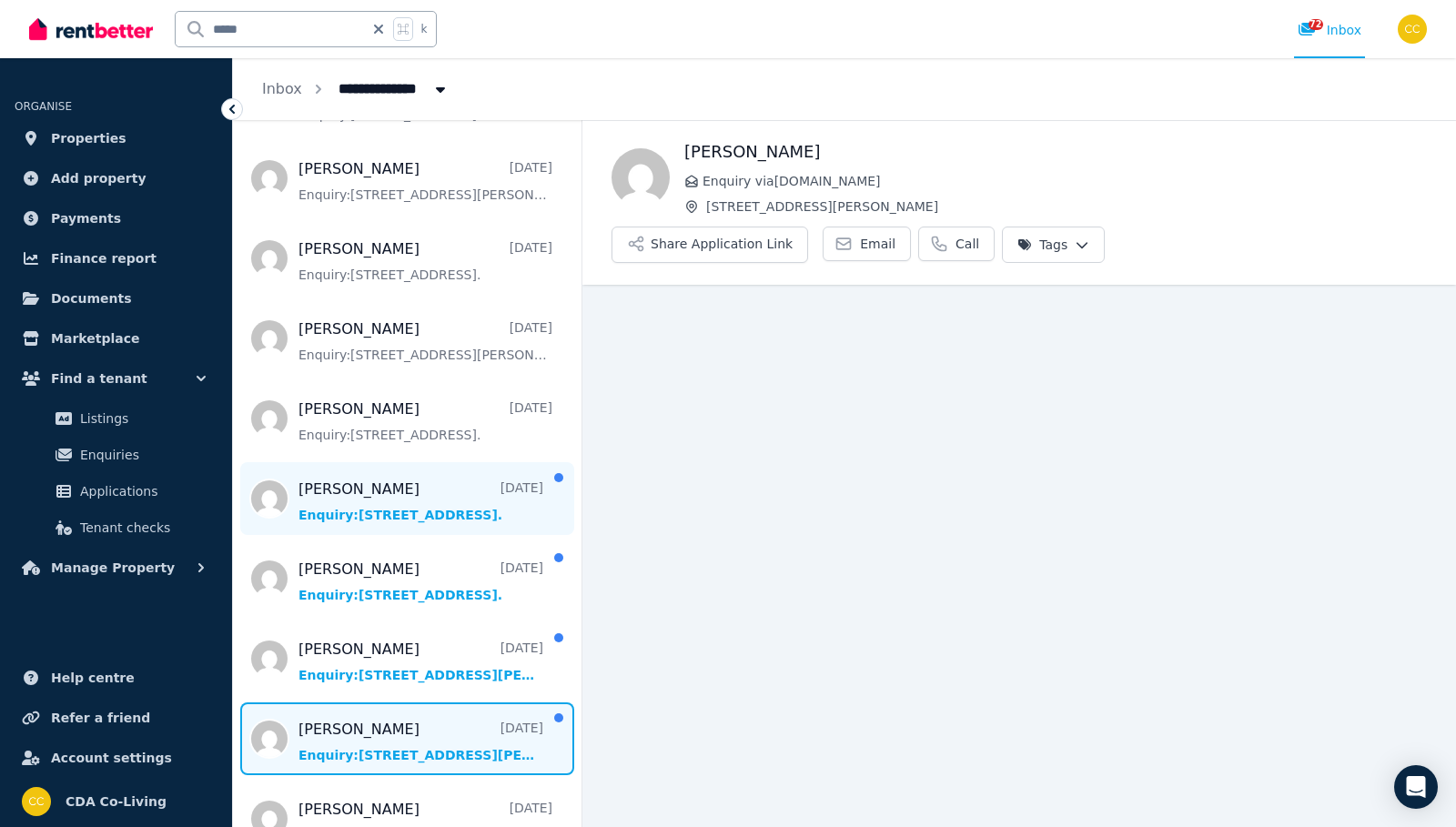
scroll to position [3941, 0]
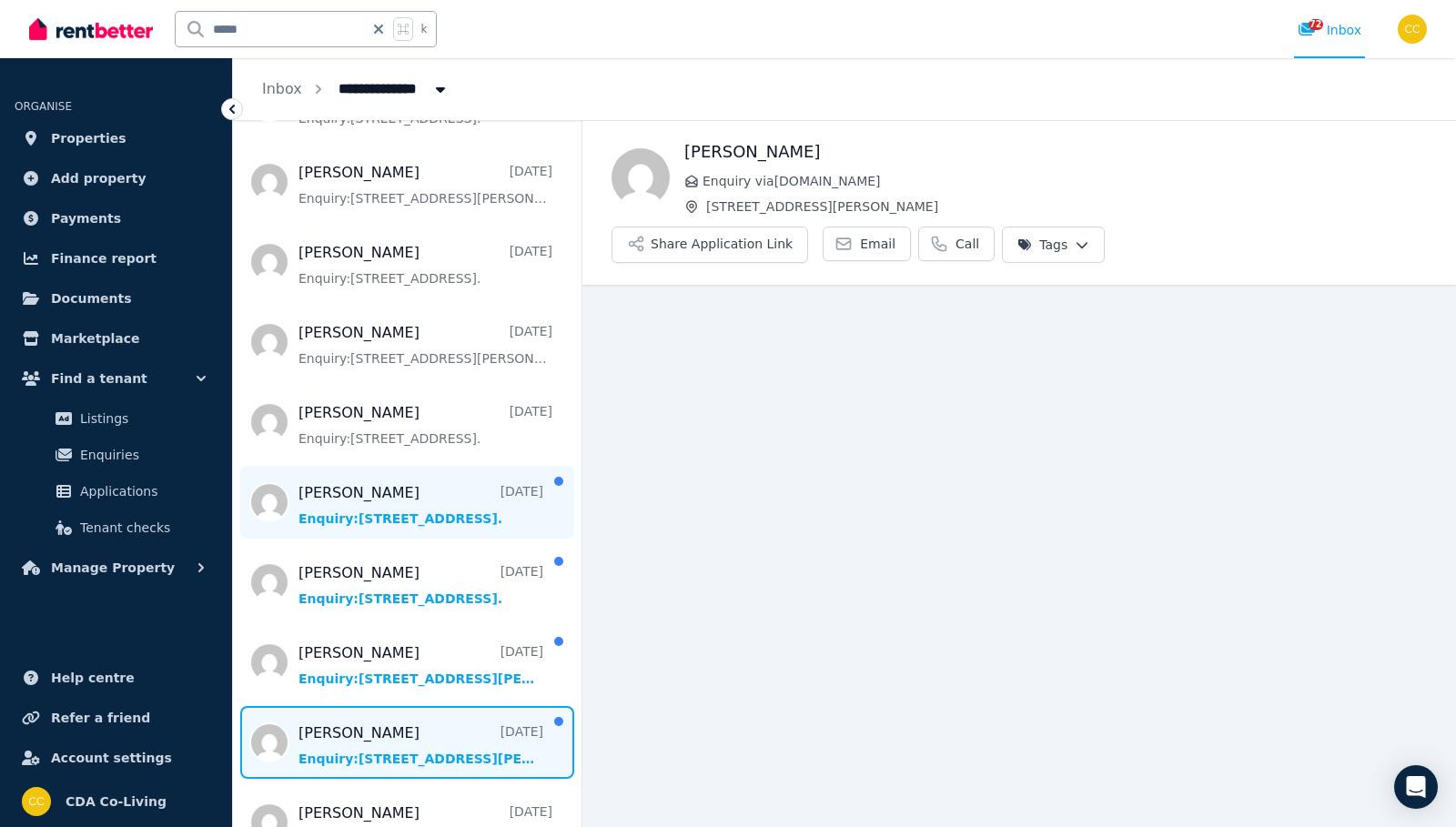
click at [442, 485] on span "Message list" at bounding box center [407, 503] width 349 height 73
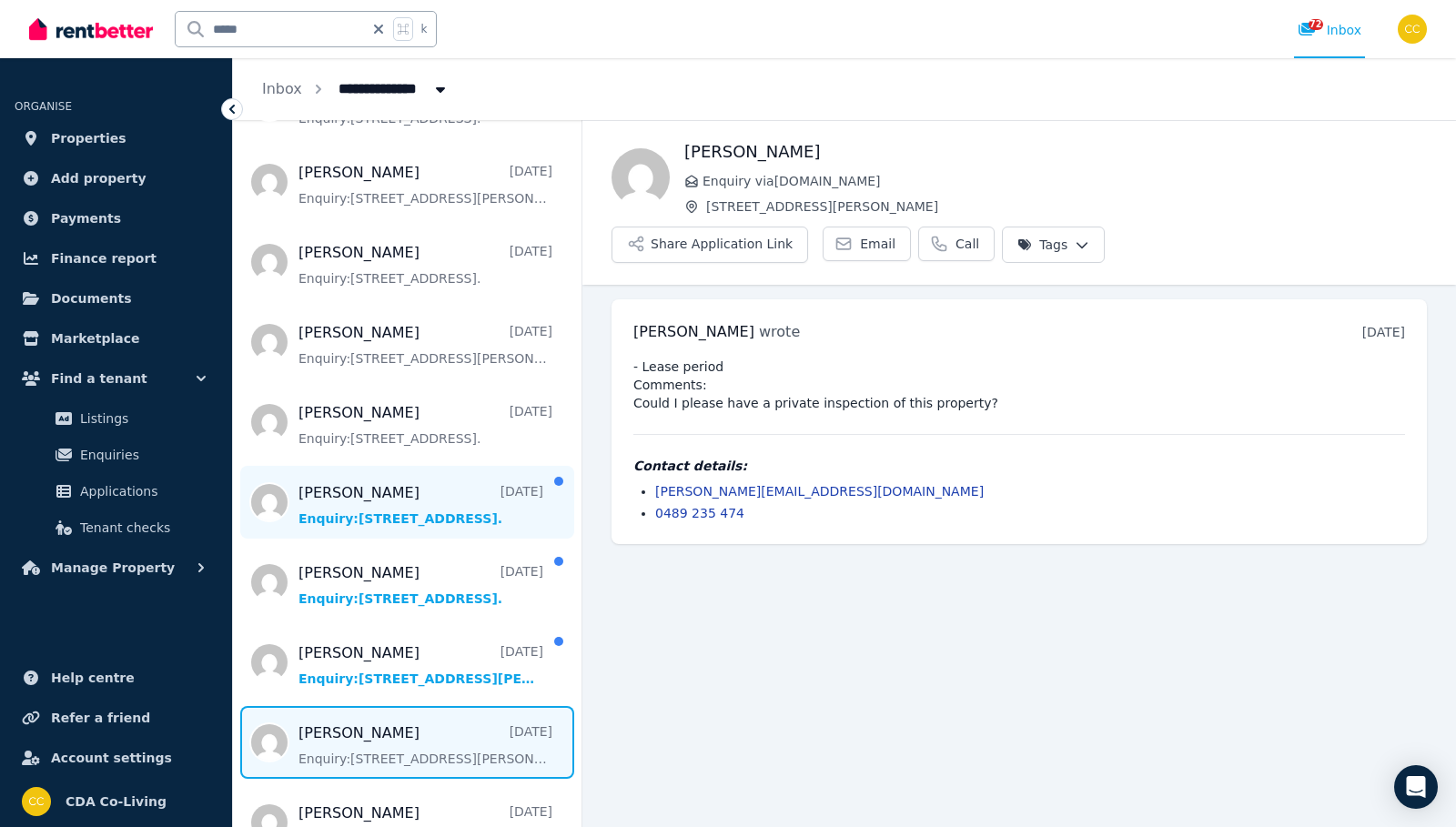
scroll to position [3947, 0]
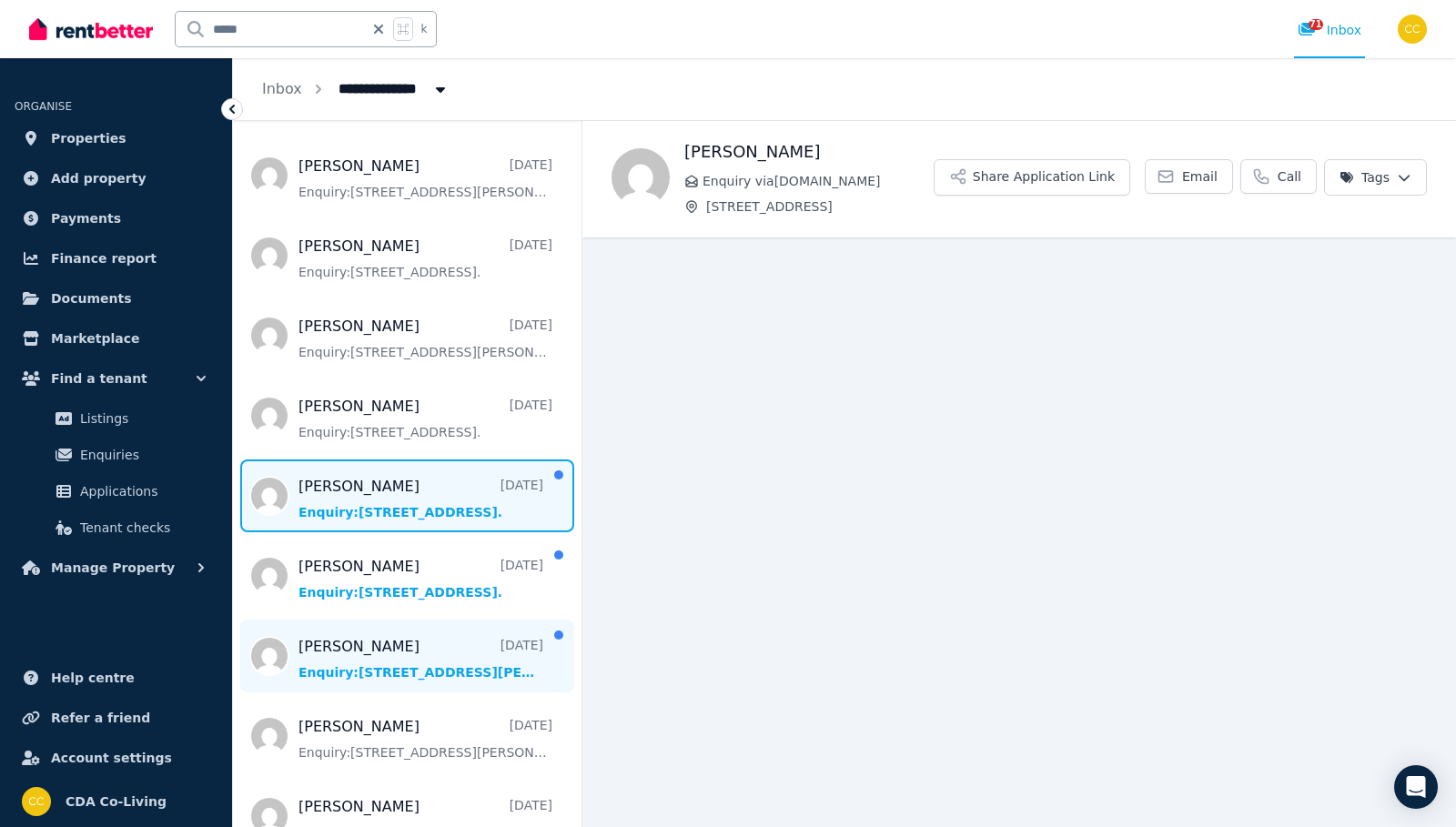
click at [451, 645] on span "Message list" at bounding box center [407, 656] width 349 height 73
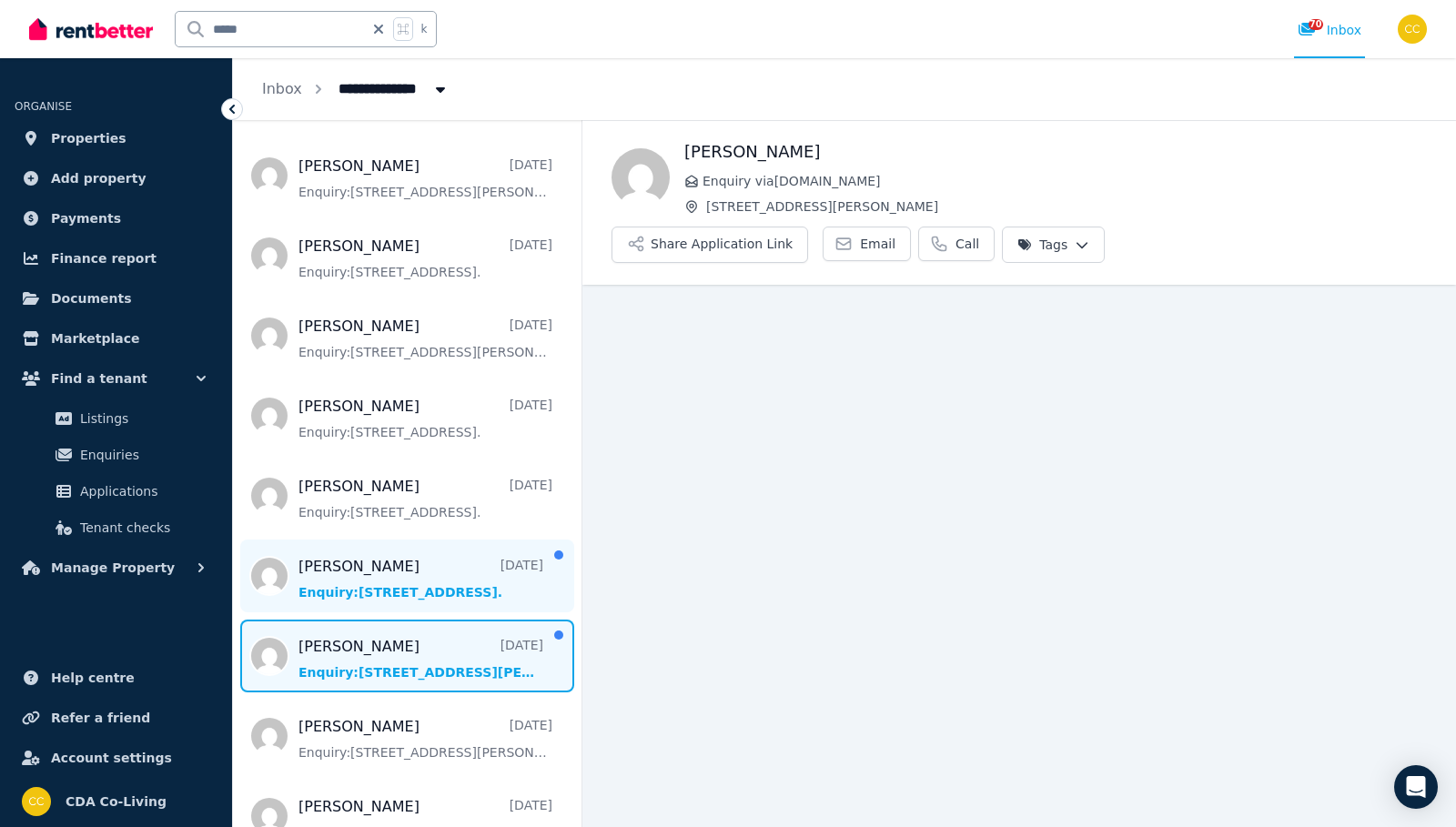
click at [470, 571] on span "Message list" at bounding box center [407, 577] width 349 height 73
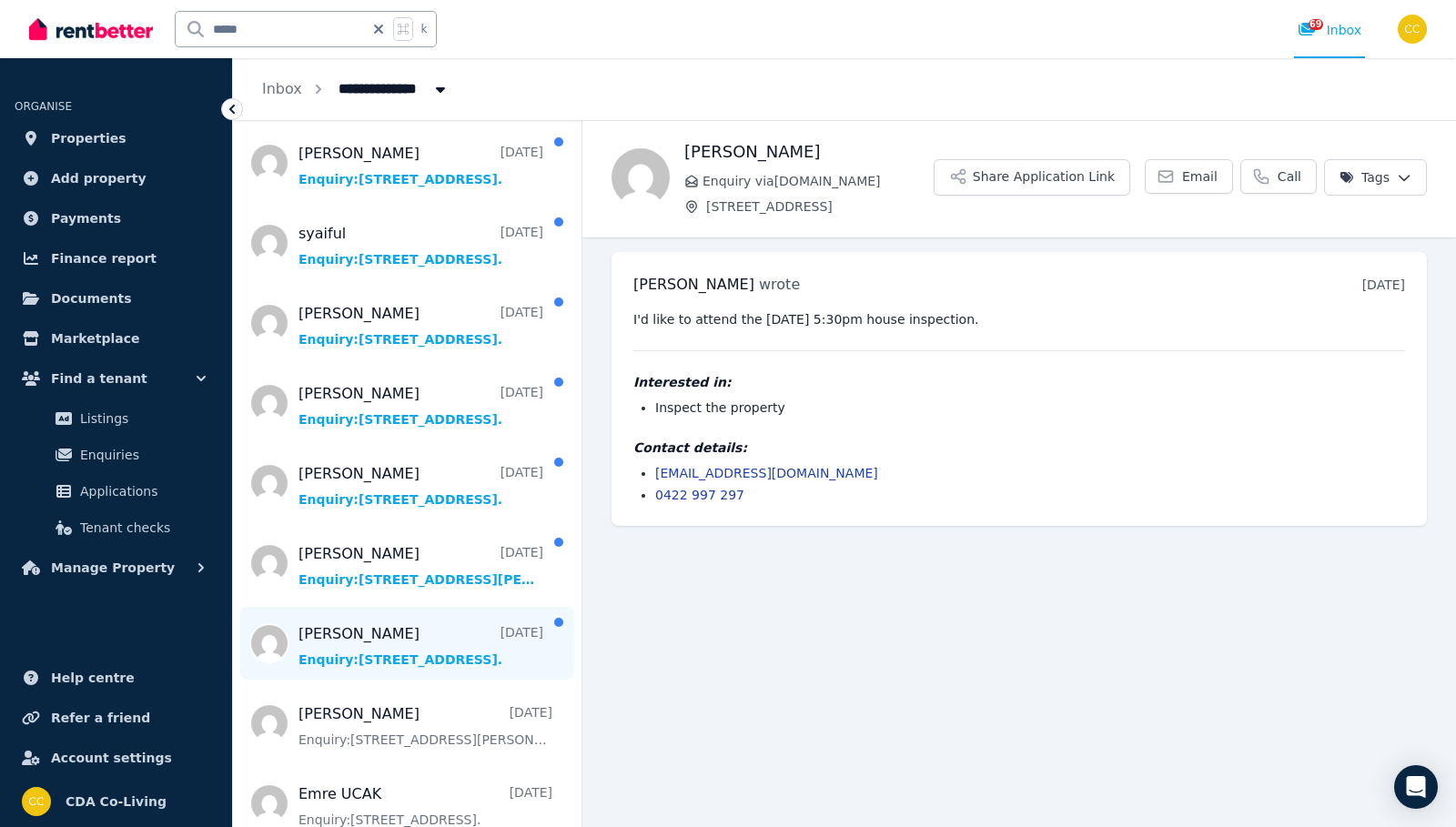
click at [471, 612] on span "Message list" at bounding box center [407, 643] width 349 height 73
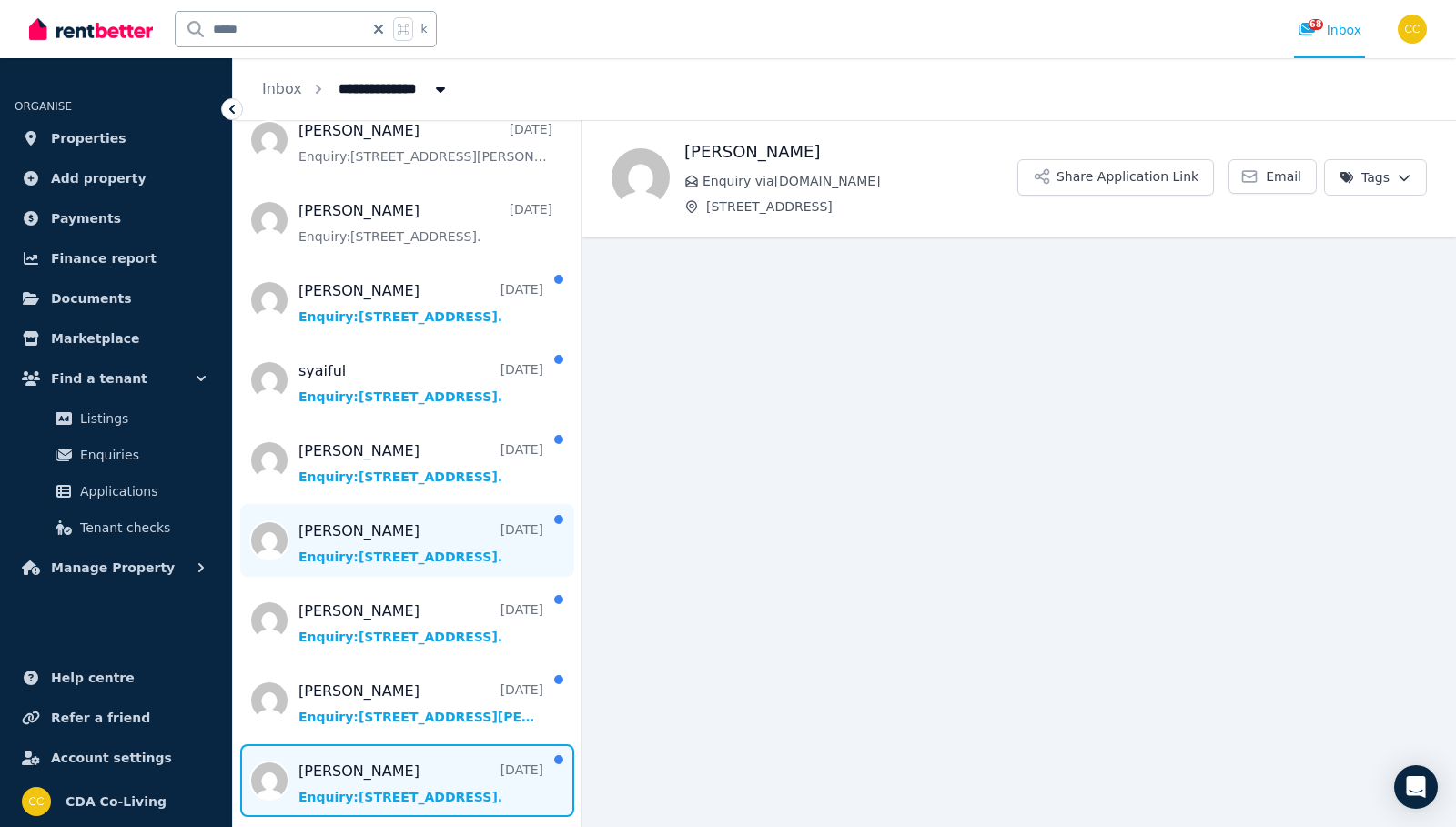
scroll to position [4548, 0]
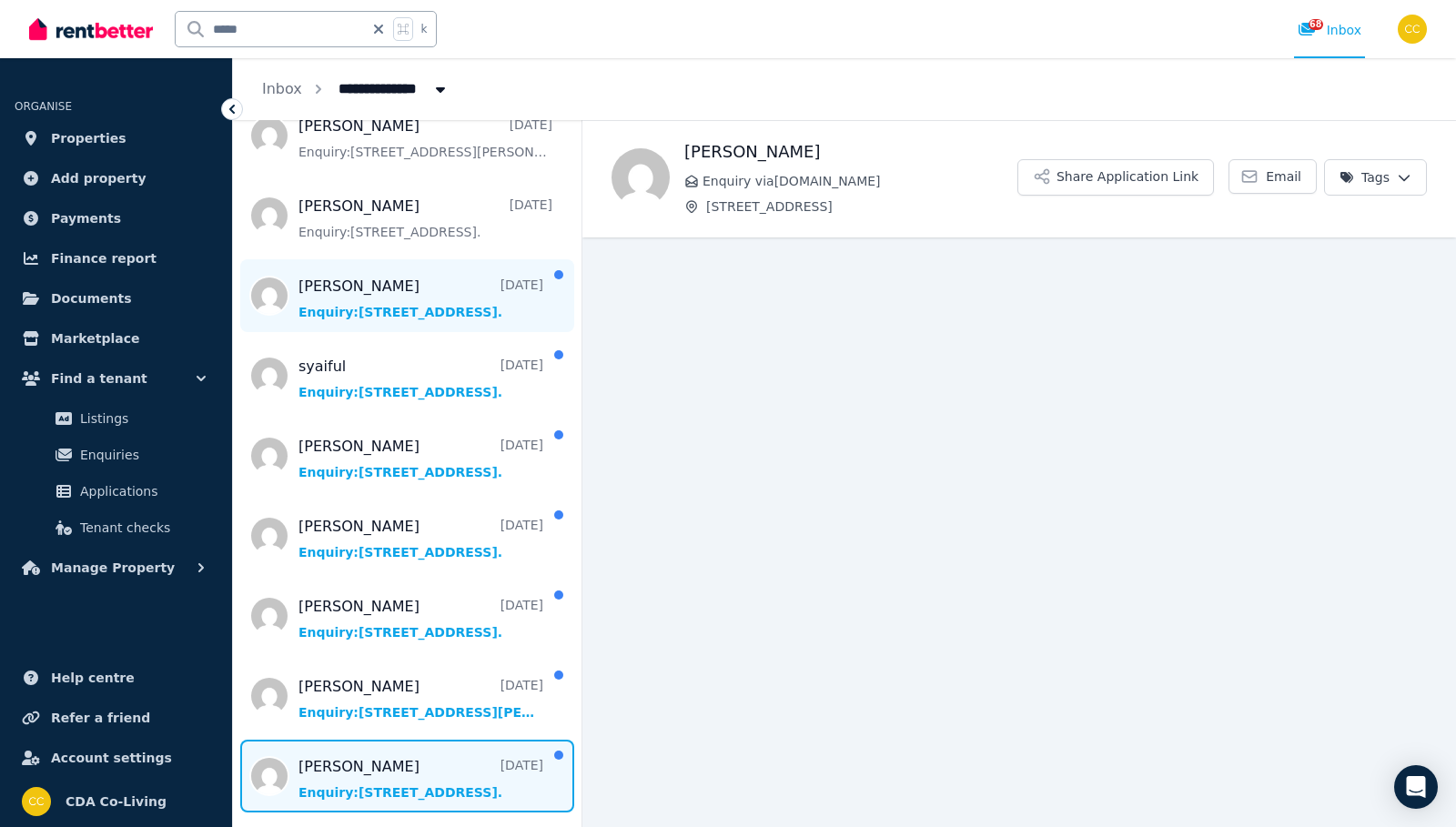
click at [471, 290] on span "Message list" at bounding box center [407, 296] width 349 height 73
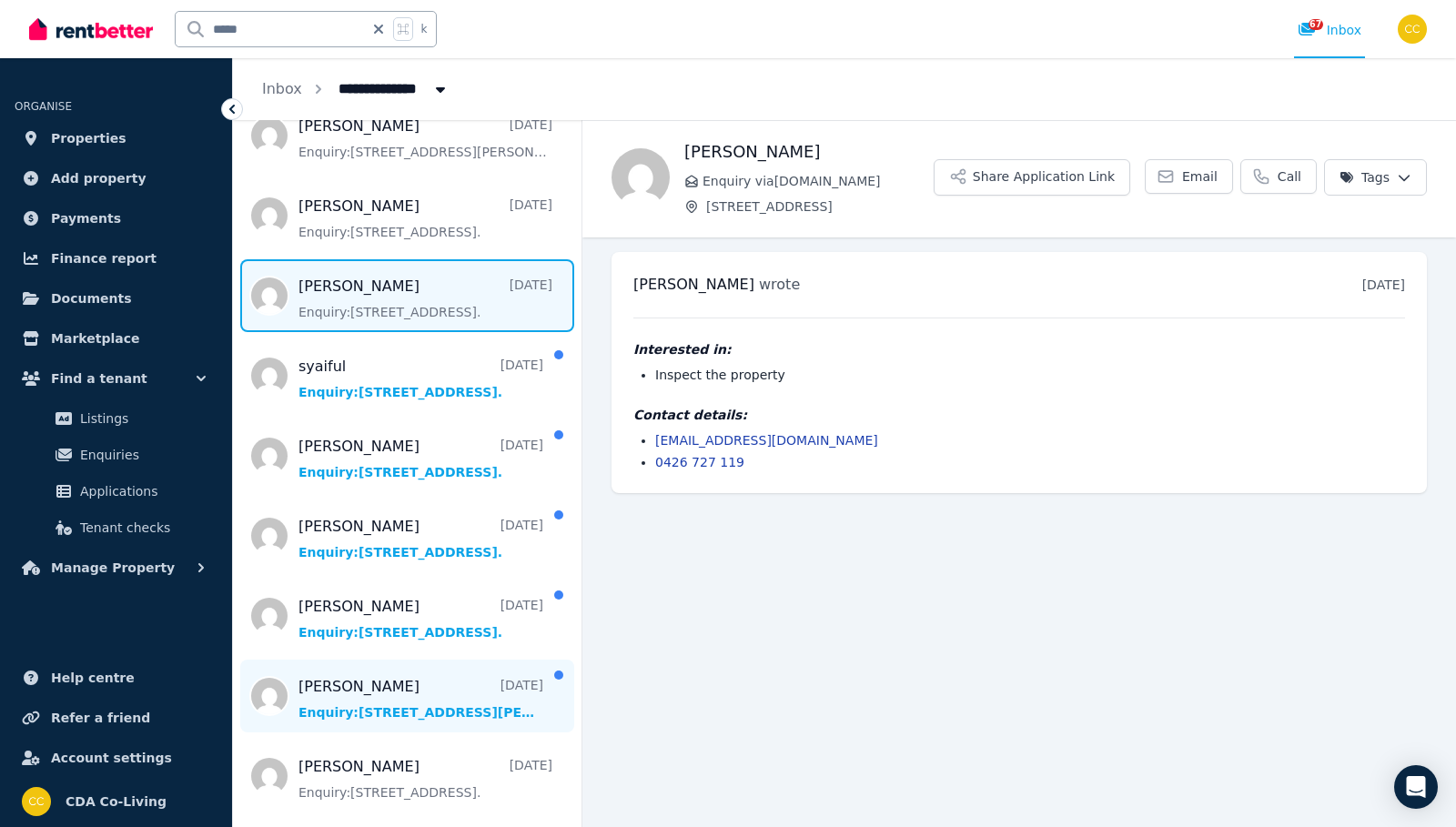
click at [459, 688] on span "Message list" at bounding box center [407, 697] width 349 height 73
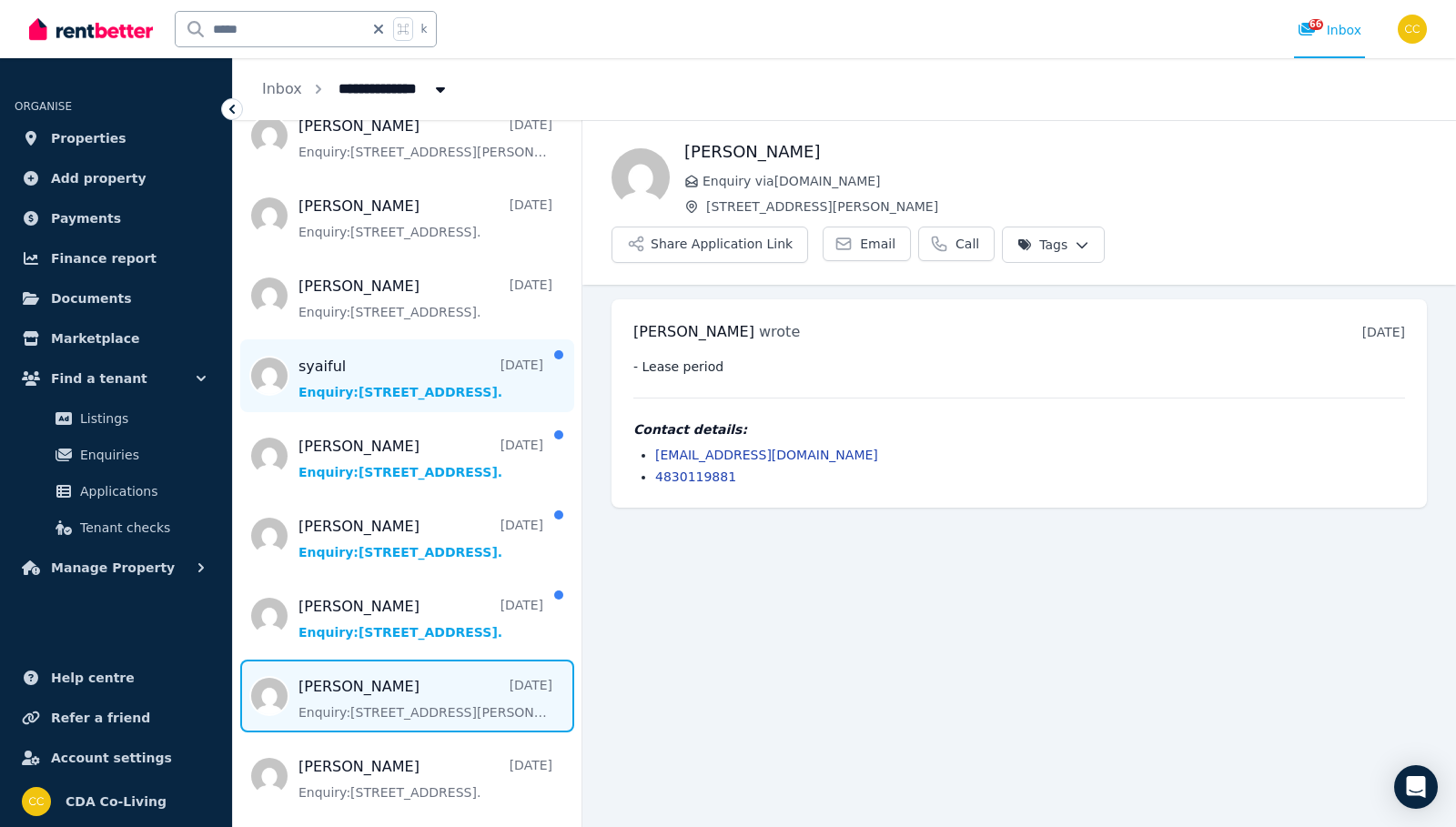
click at [411, 369] on span "Message list" at bounding box center [407, 376] width 349 height 73
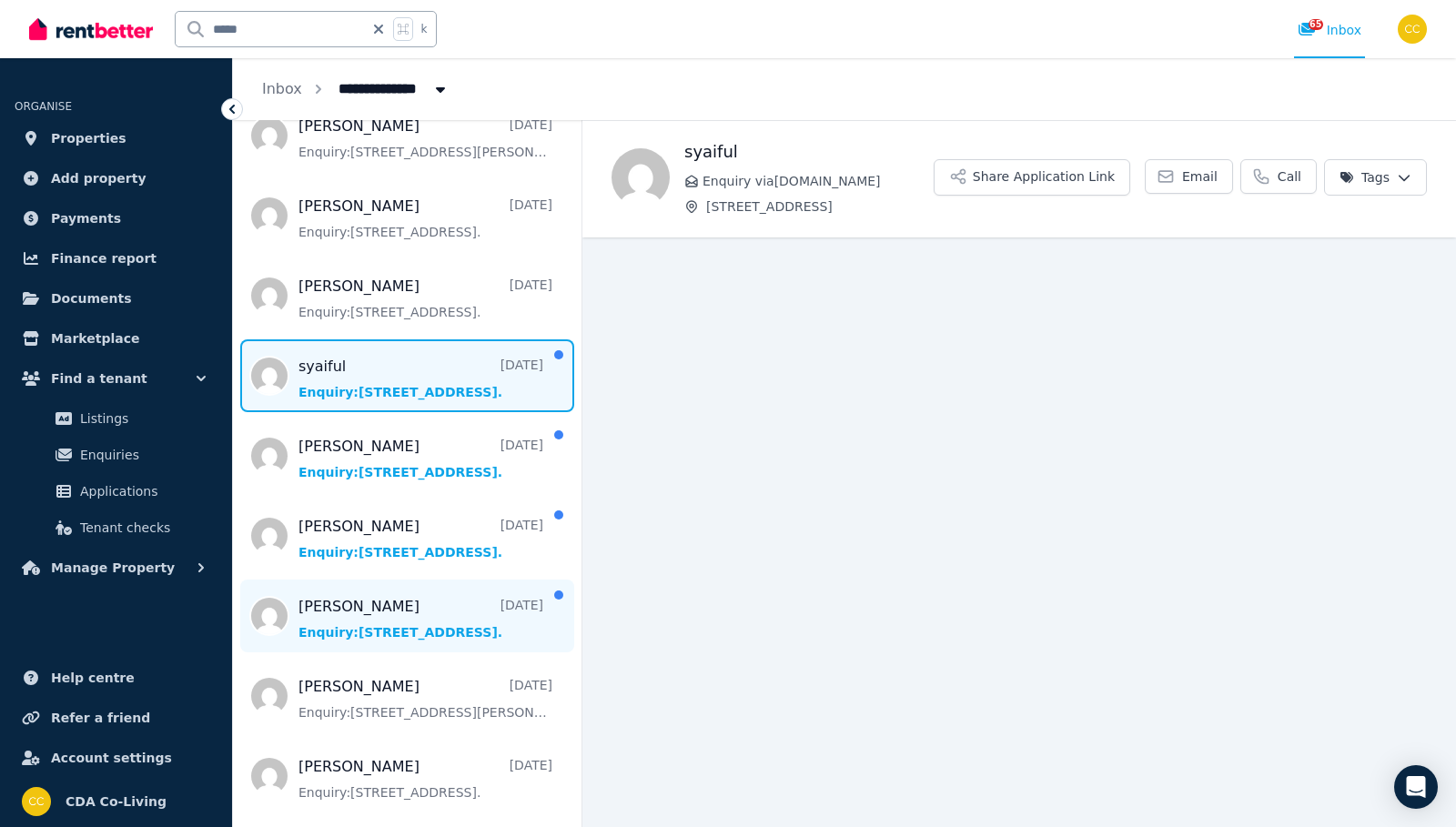
click at [416, 595] on span "Message list" at bounding box center [407, 616] width 349 height 73
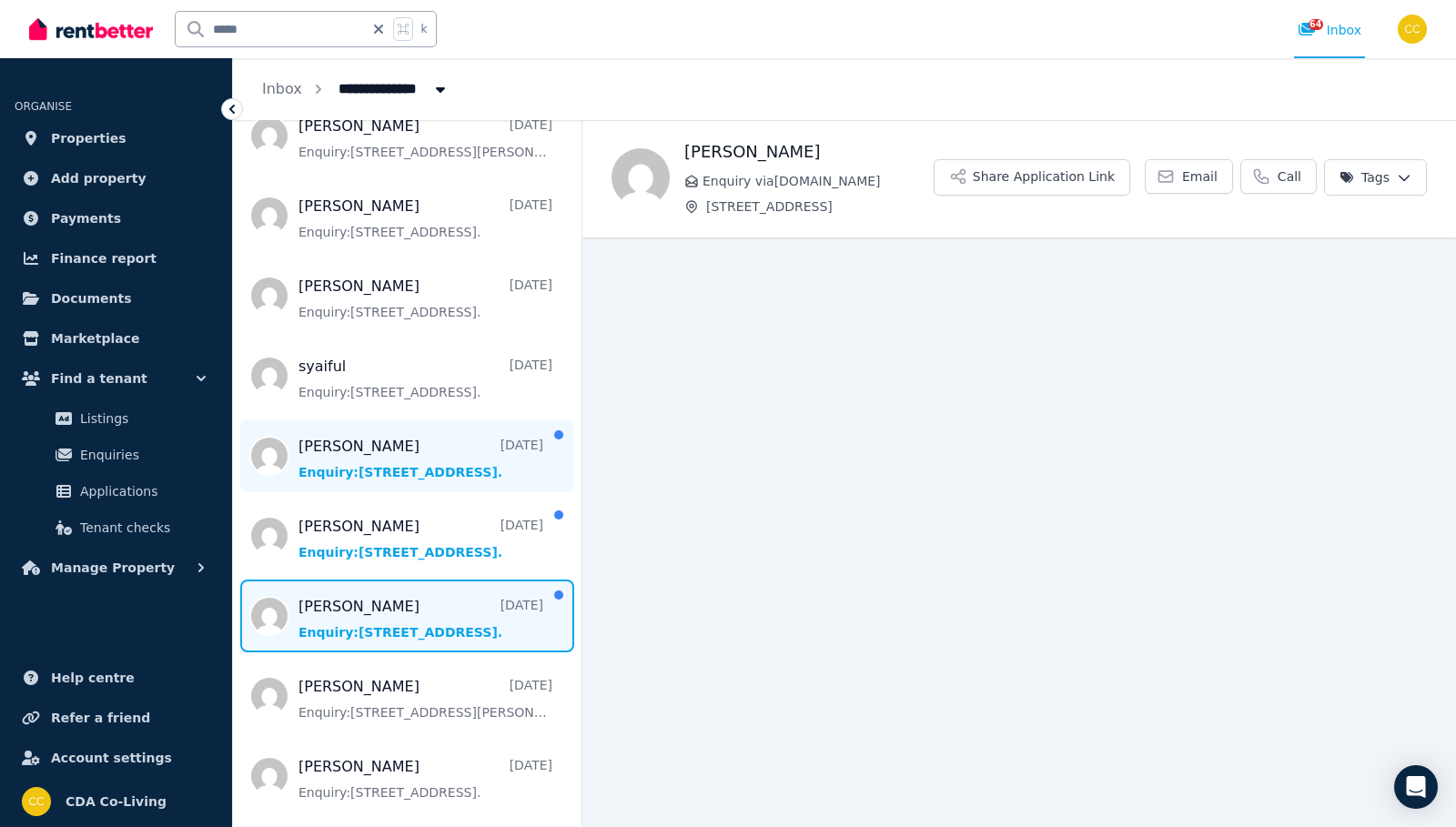
click at [449, 455] on span "Message list" at bounding box center [407, 456] width 349 height 73
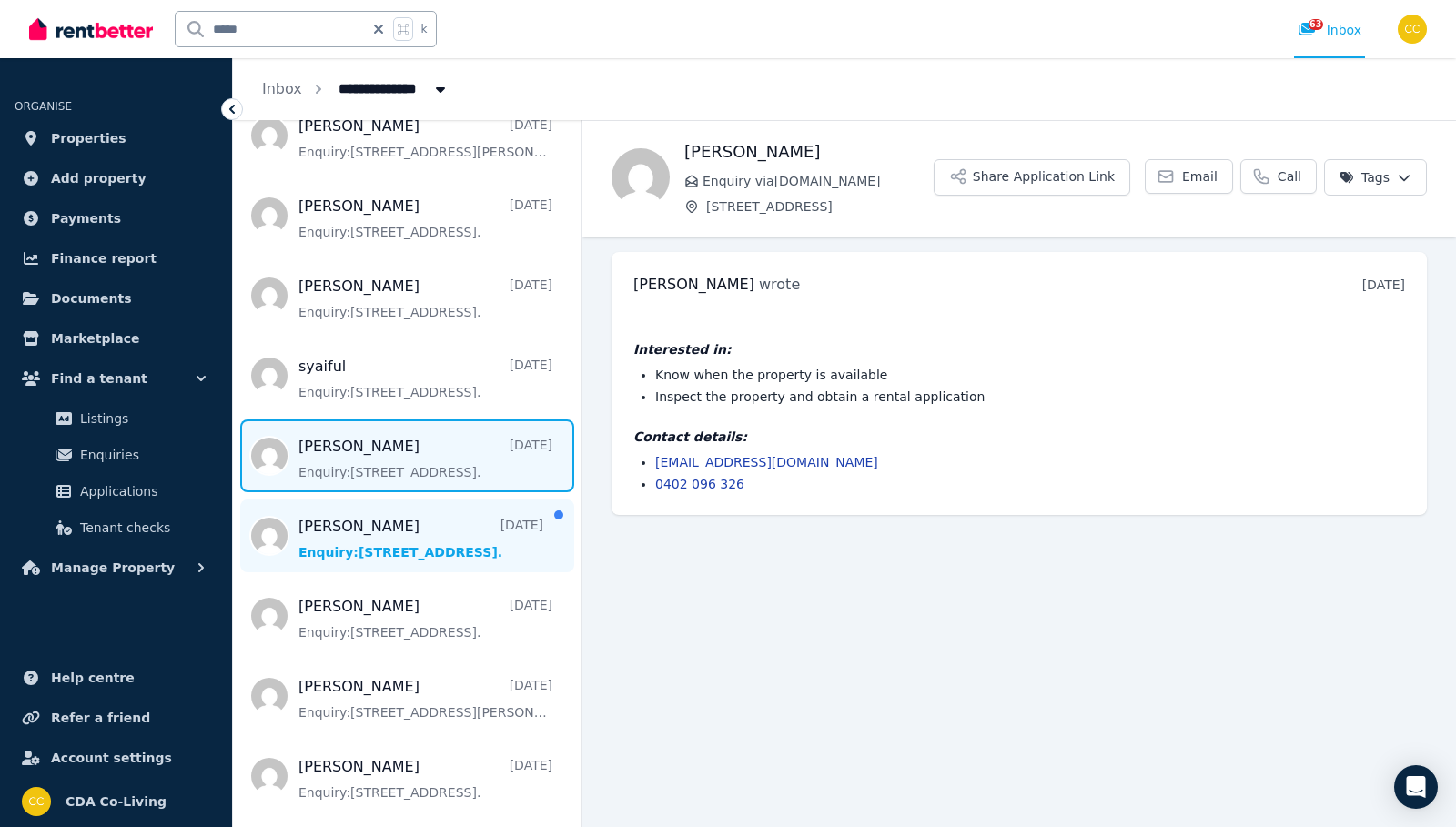
click at [443, 519] on span "Message list" at bounding box center [407, 536] width 349 height 73
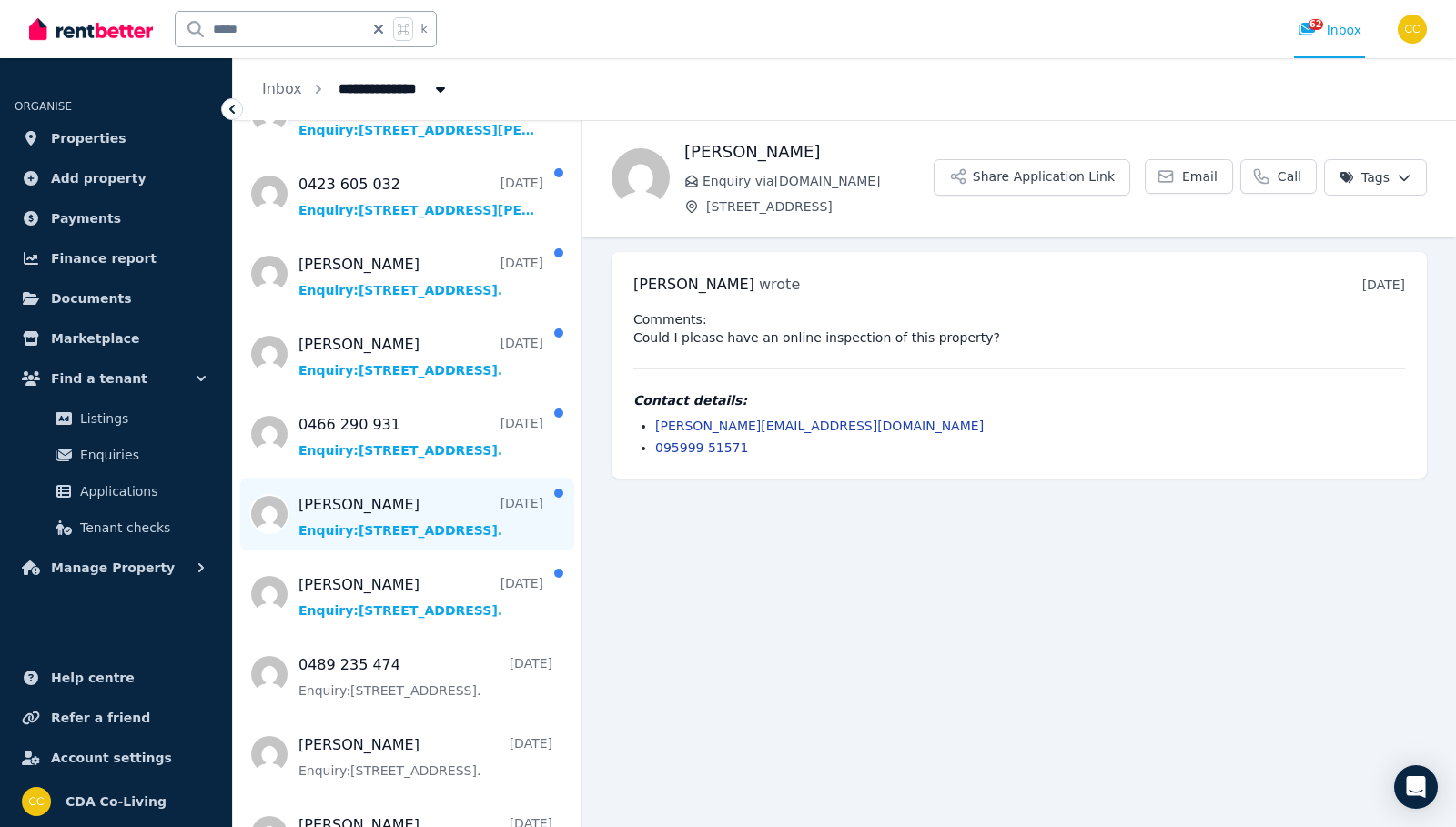
scroll to position [3129, 0]
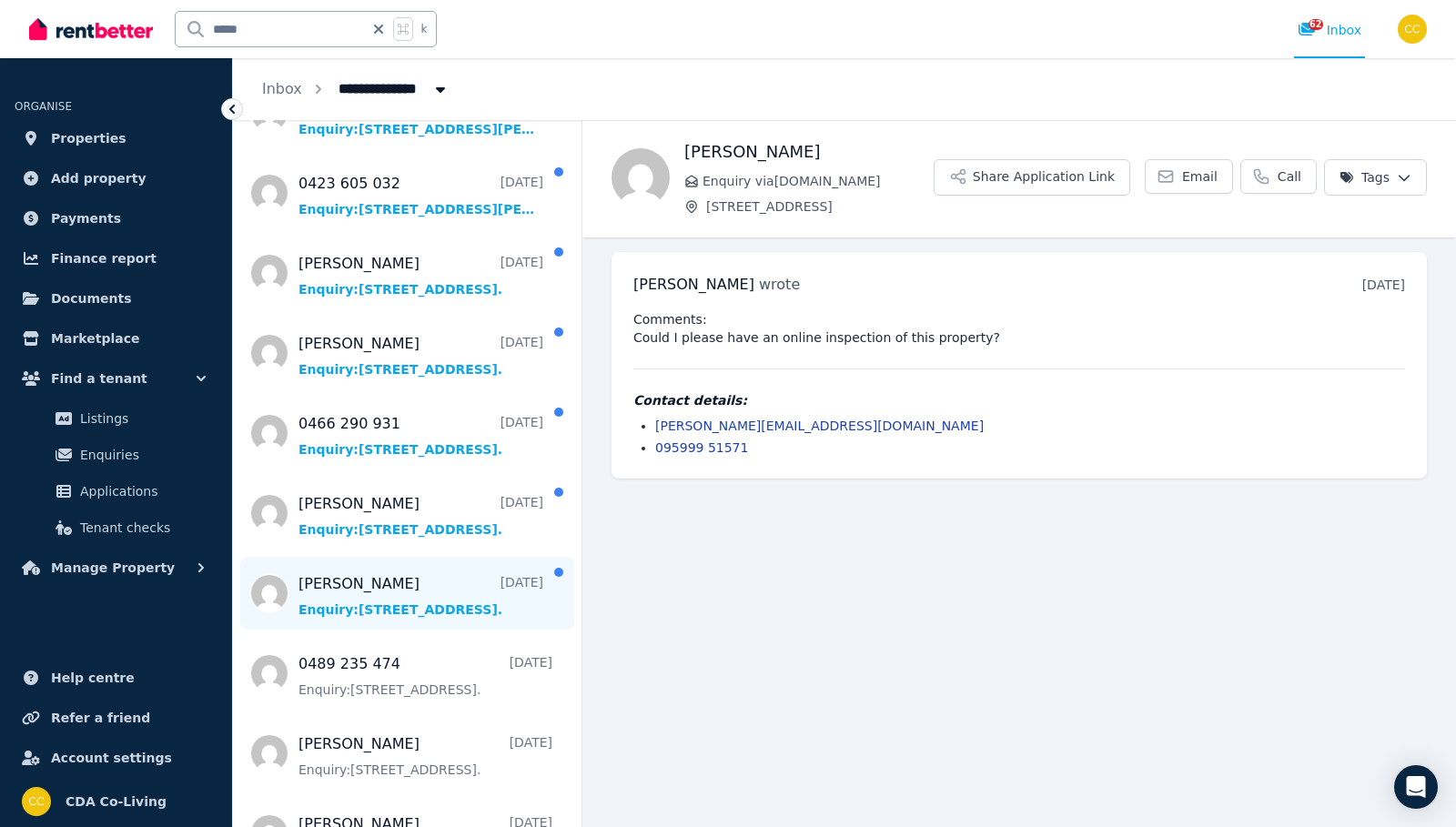
click at [450, 563] on span "Message list" at bounding box center [407, 594] width 349 height 73
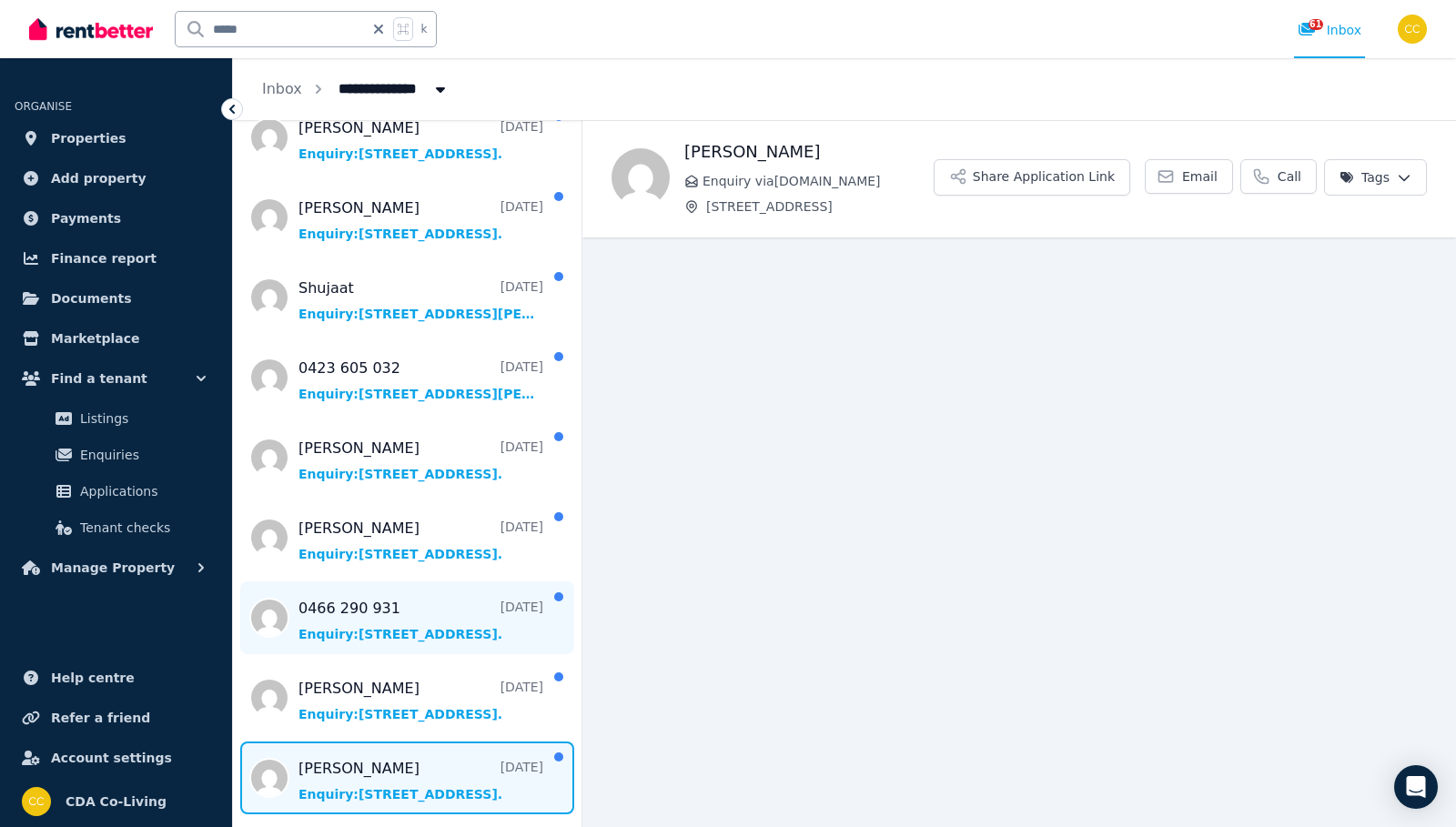
scroll to position [2941, 0]
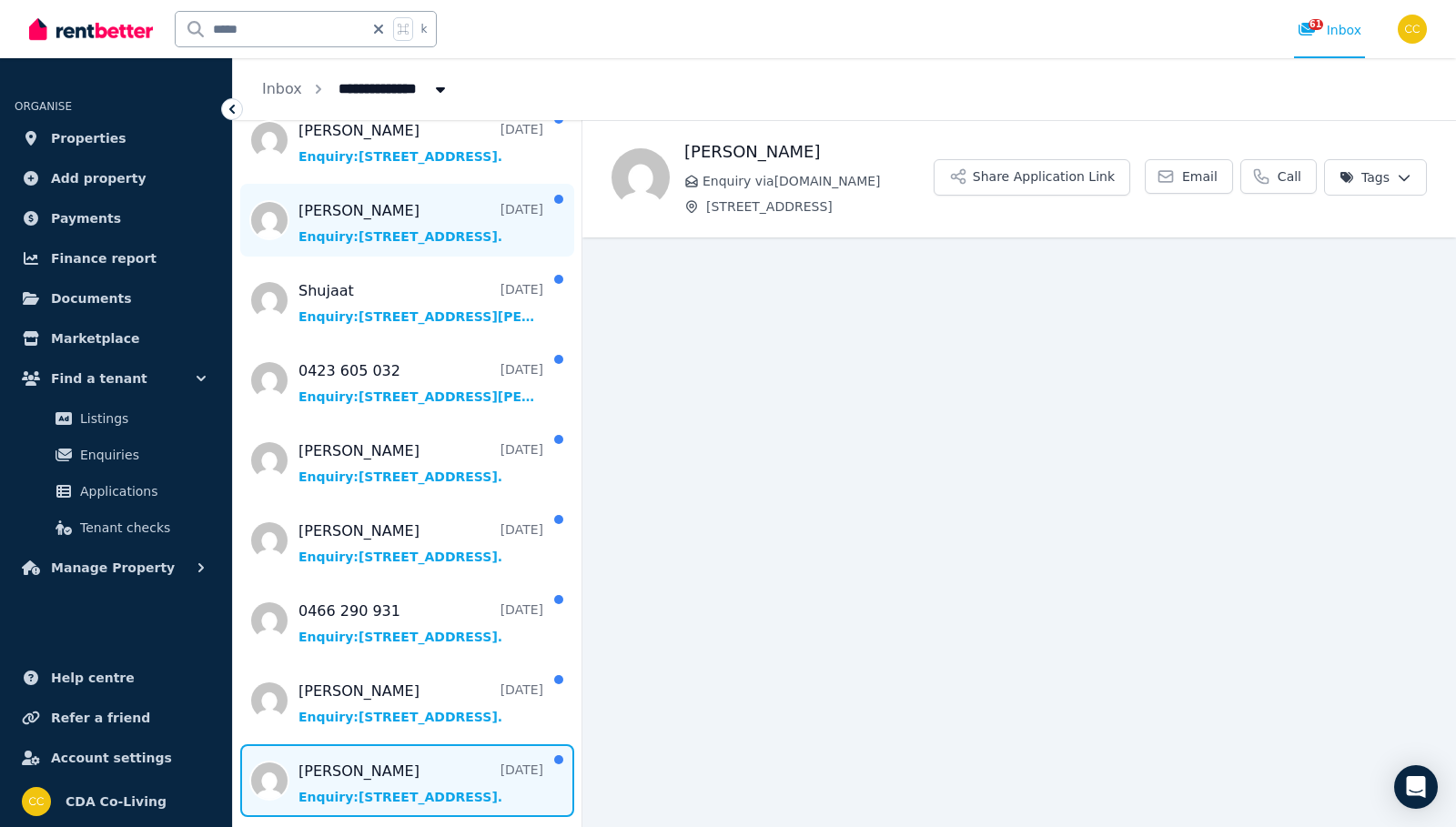
click at [430, 202] on span "Message list" at bounding box center [407, 220] width 349 height 73
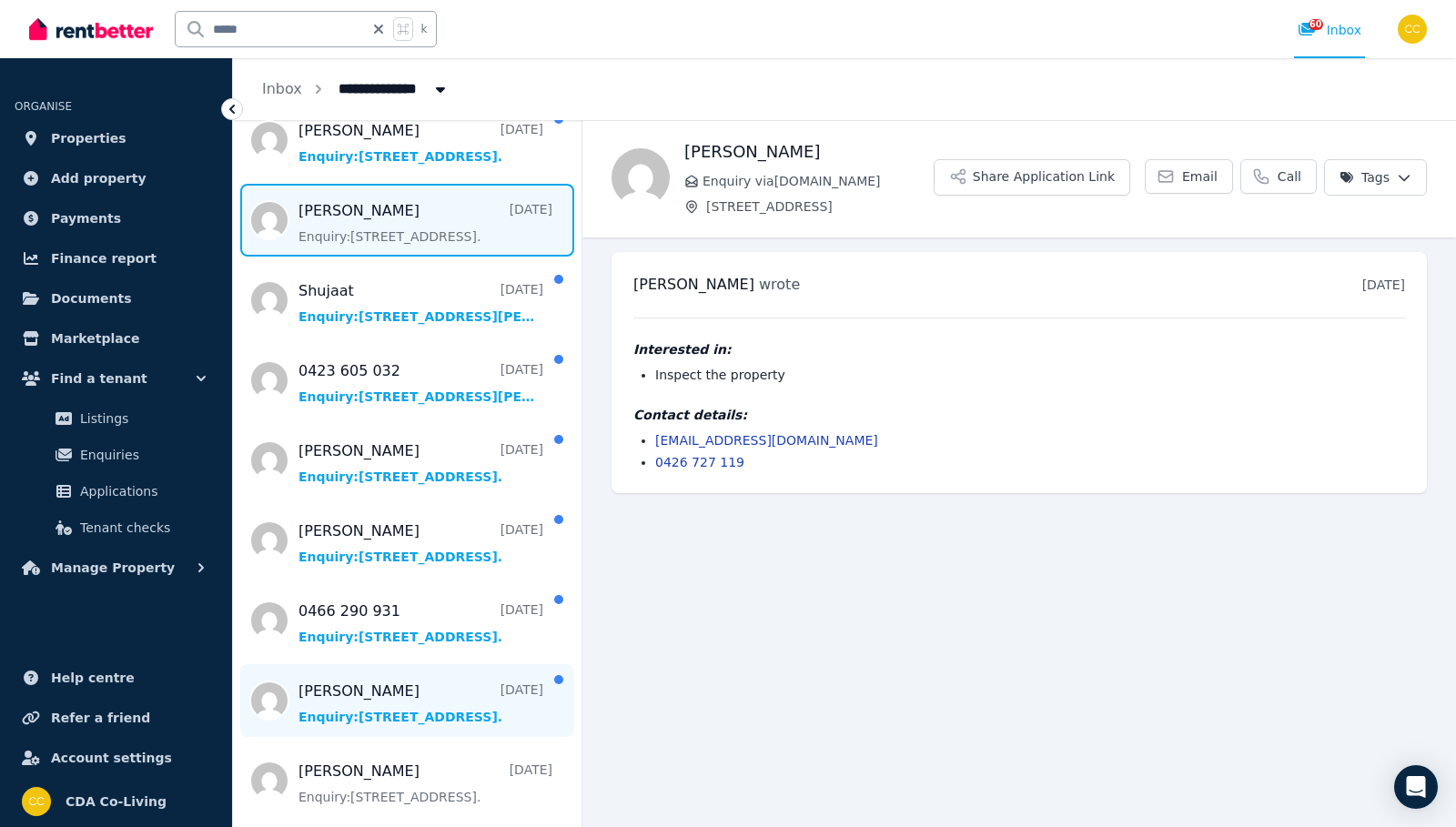
click at [444, 672] on span "Message list" at bounding box center [407, 701] width 349 height 73
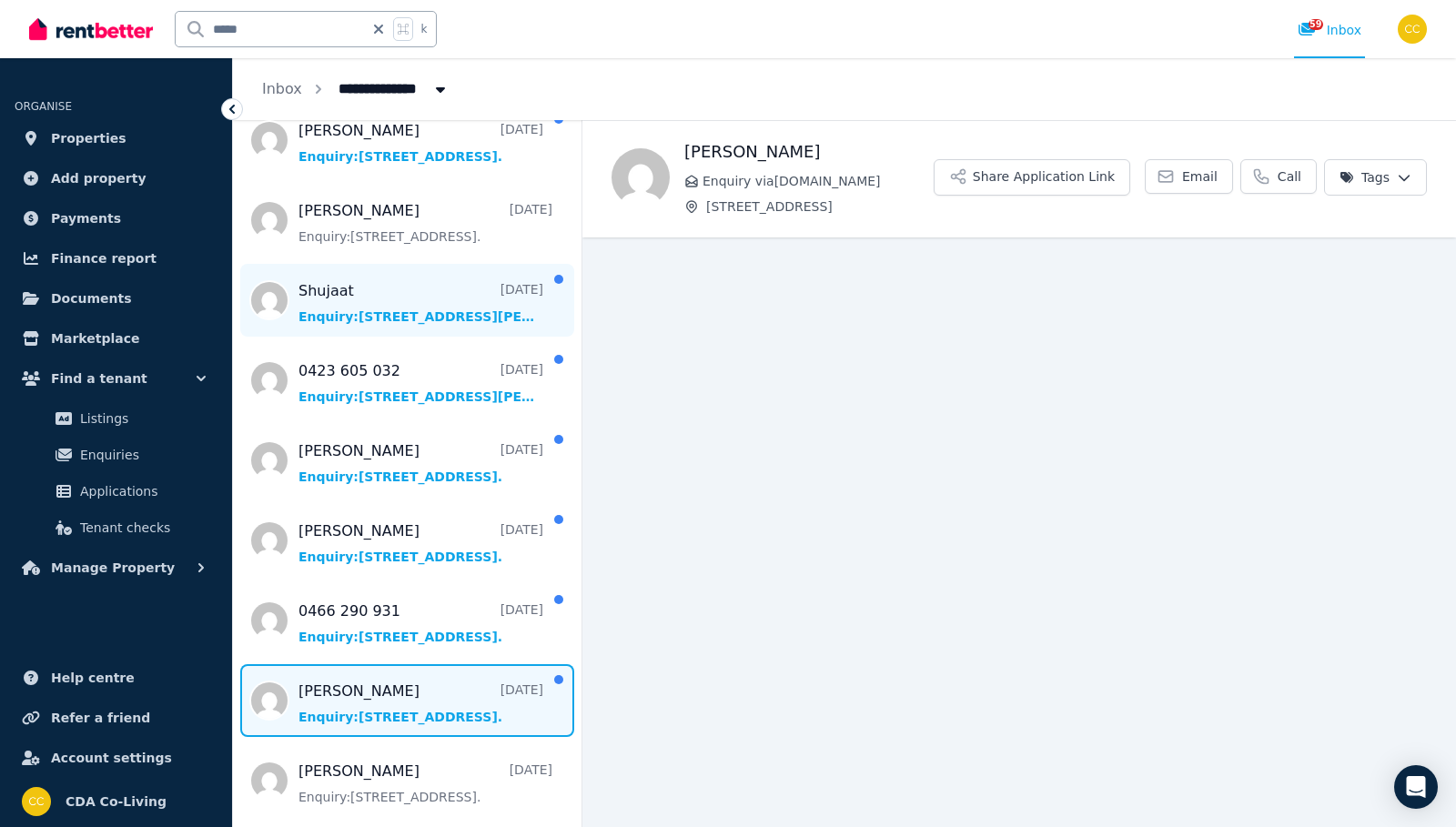
click at [435, 308] on span "Message list" at bounding box center [407, 300] width 349 height 73
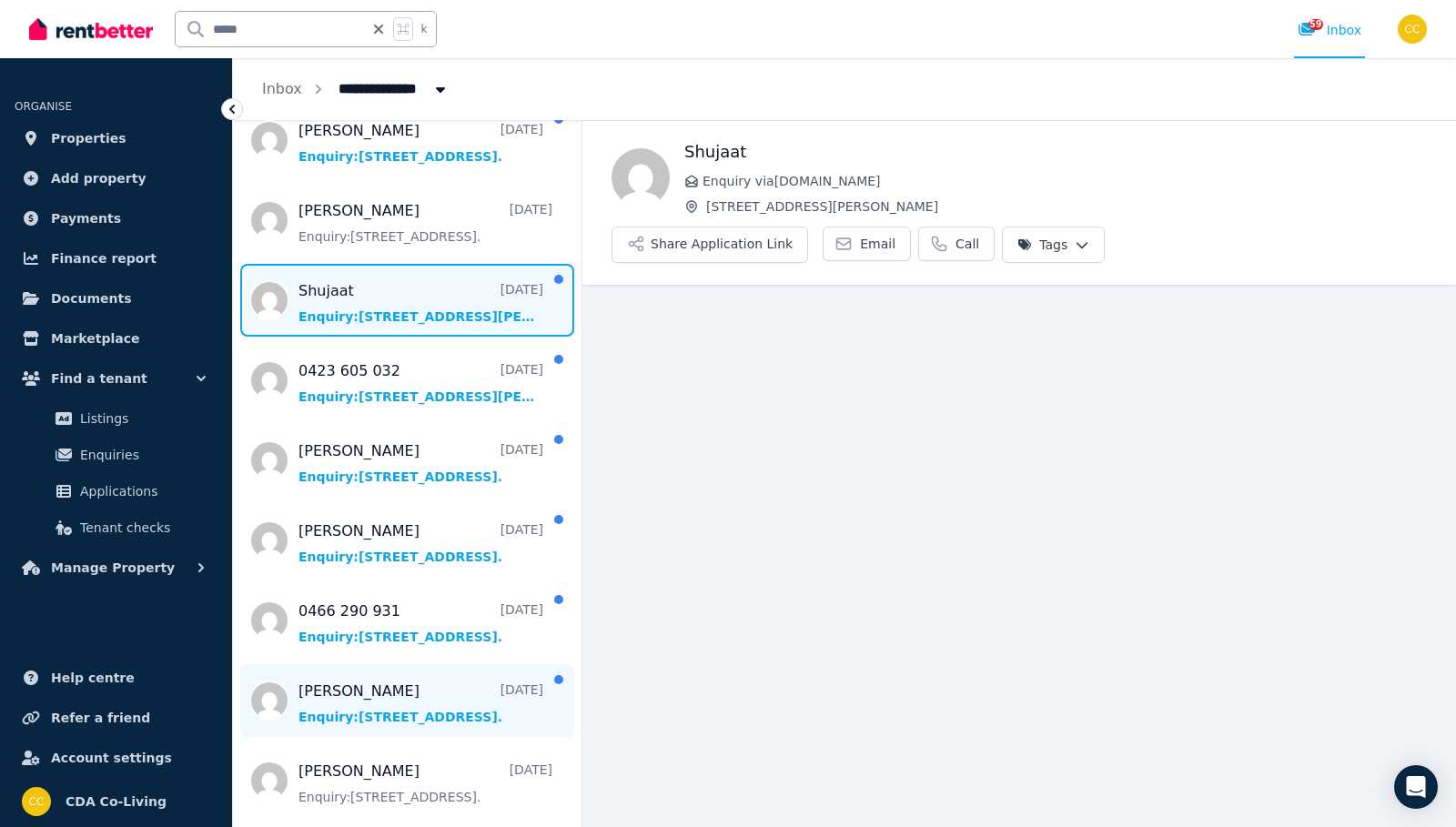
click at [423, 665] on span "Message list" at bounding box center [407, 701] width 349 height 73
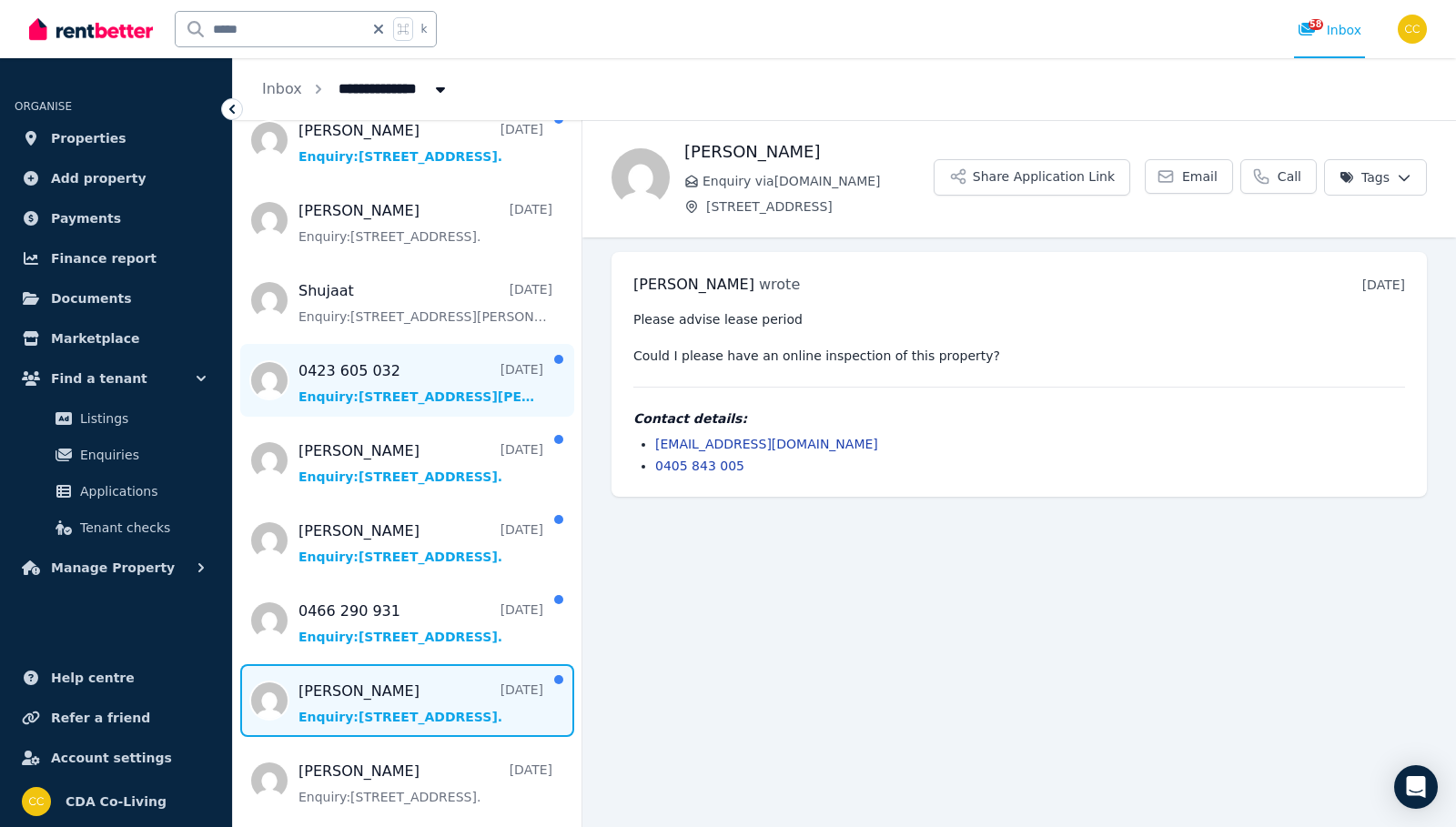
click at [446, 385] on span "Message list" at bounding box center [407, 381] width 349 height 73
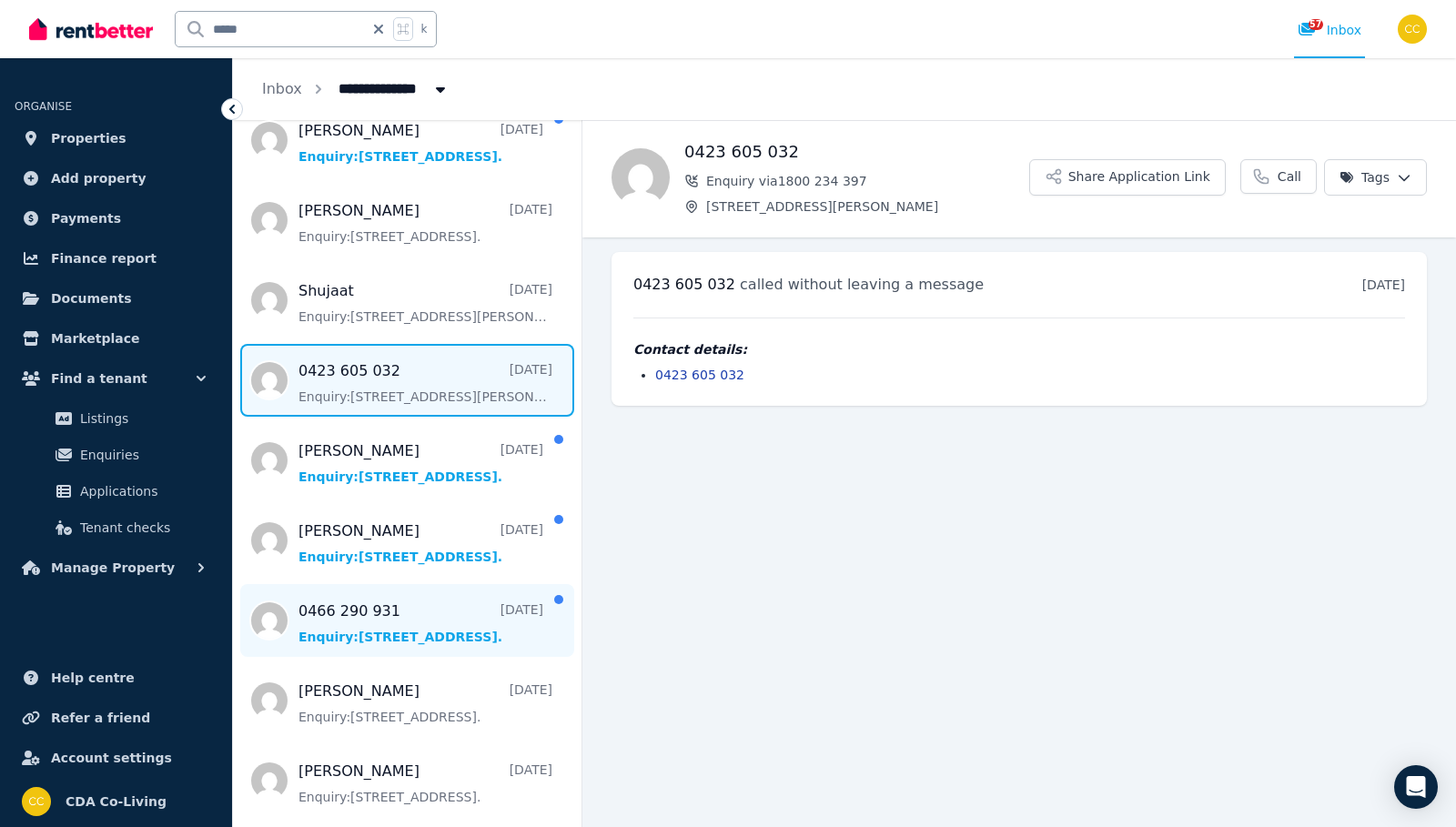
click at [446, 584] on span "Message list" at bounding box center [407, 621] width 349 height 73
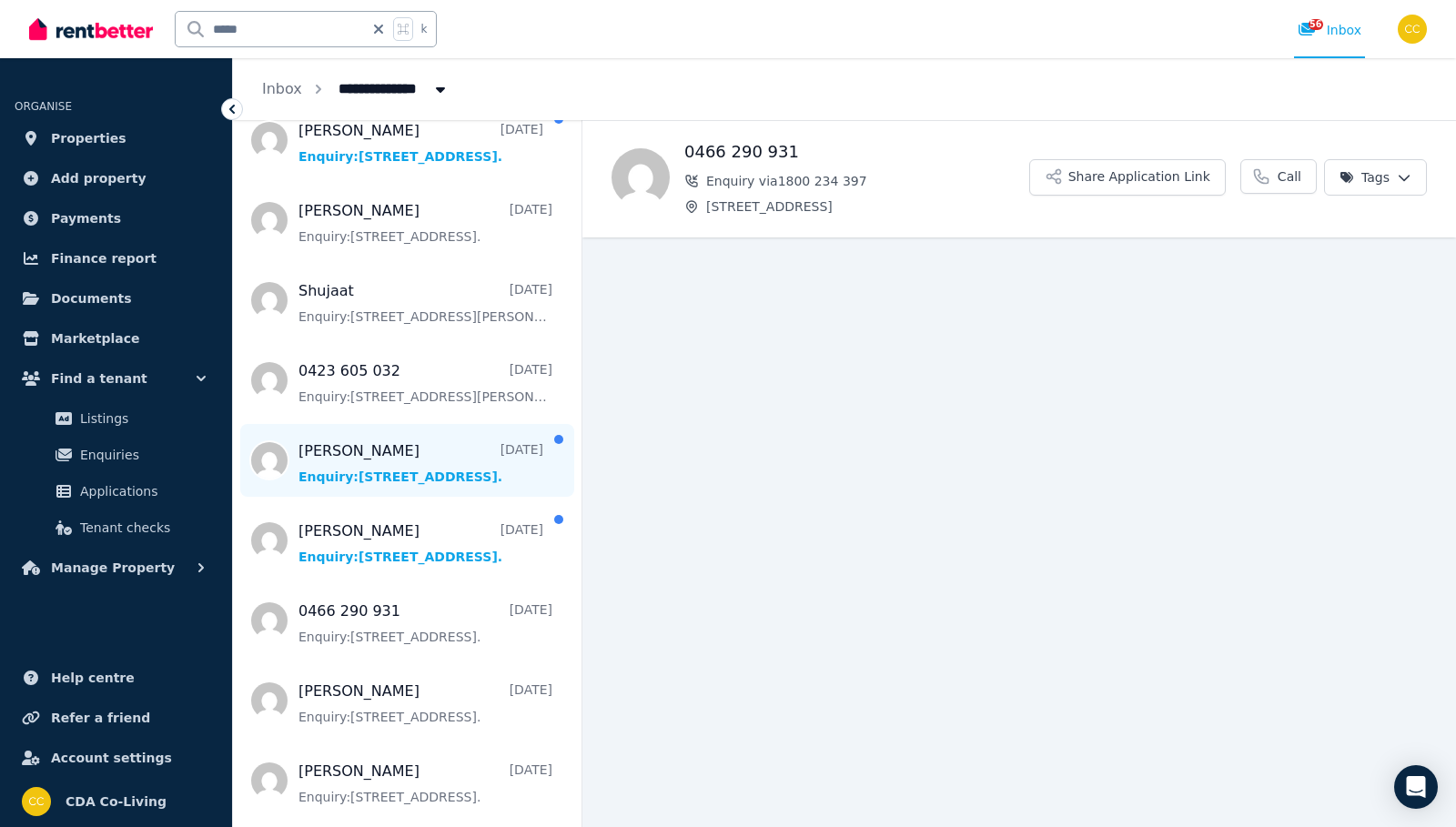
click at [442, 462] on span "Message list" at bounding box center [407, 460] width 349 height 73
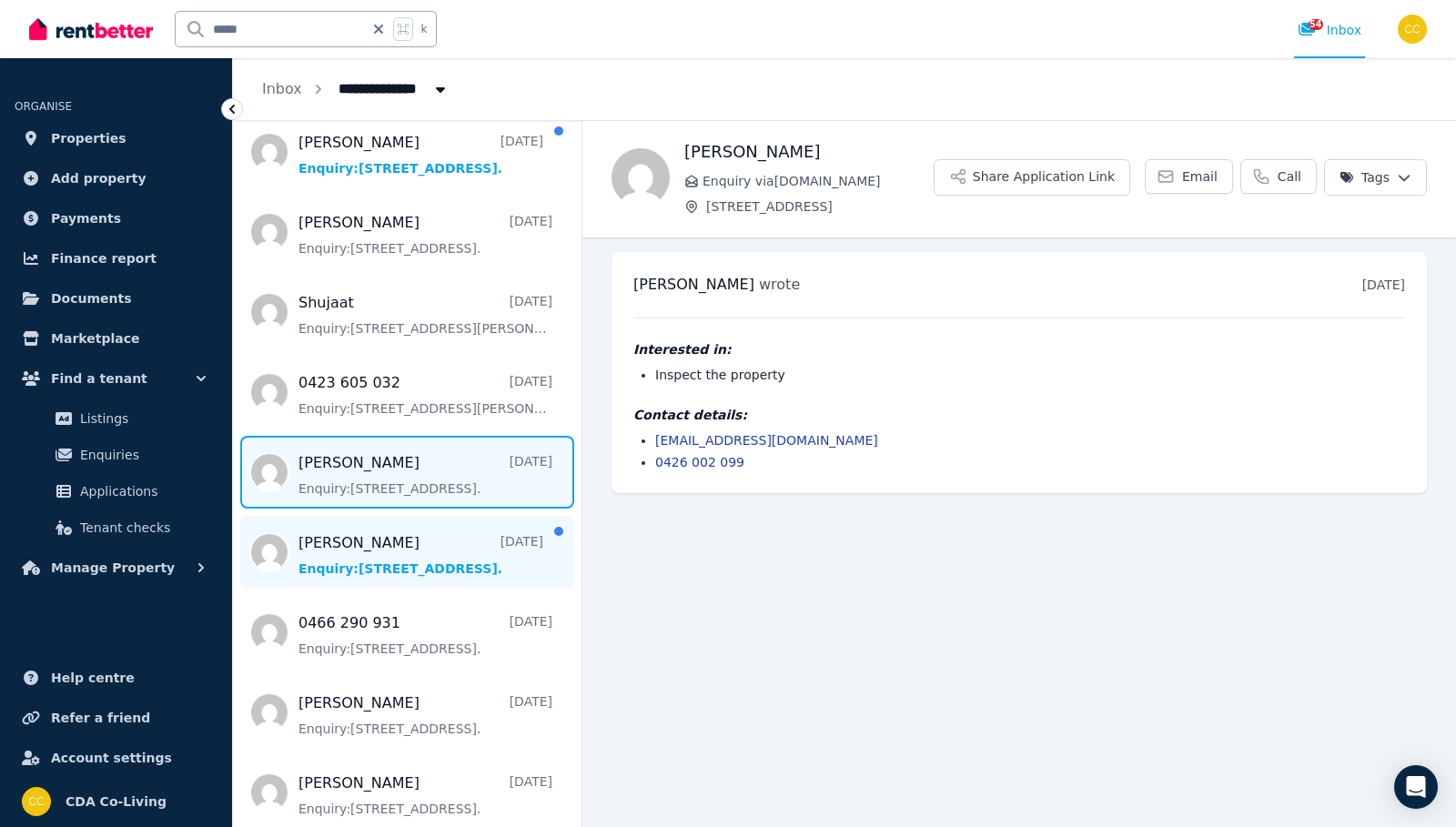
click at [435, 527] on span "Message list" at bounding box center [407, 552] width 349 height 73
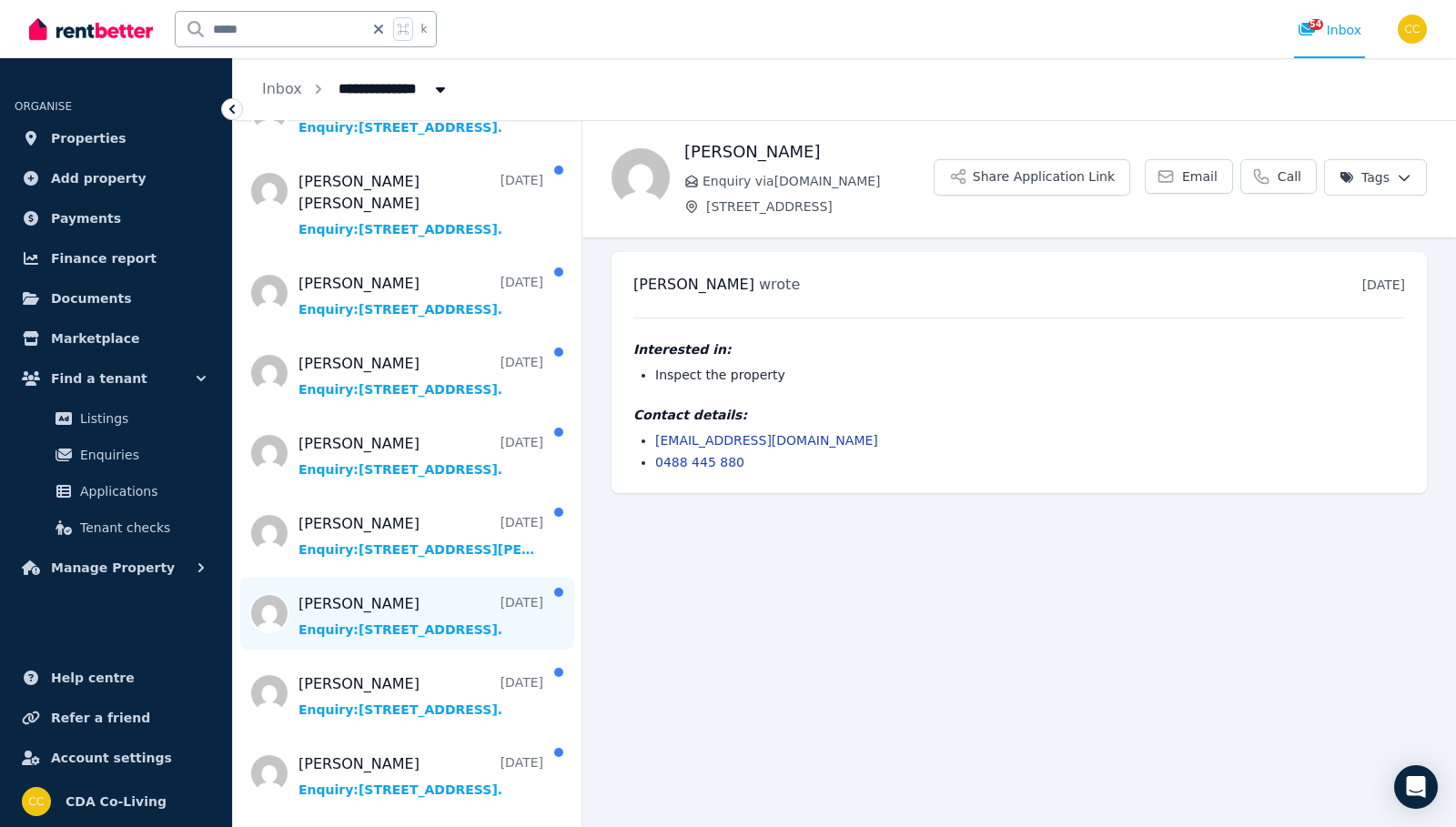
scroll to position [2312, 0]
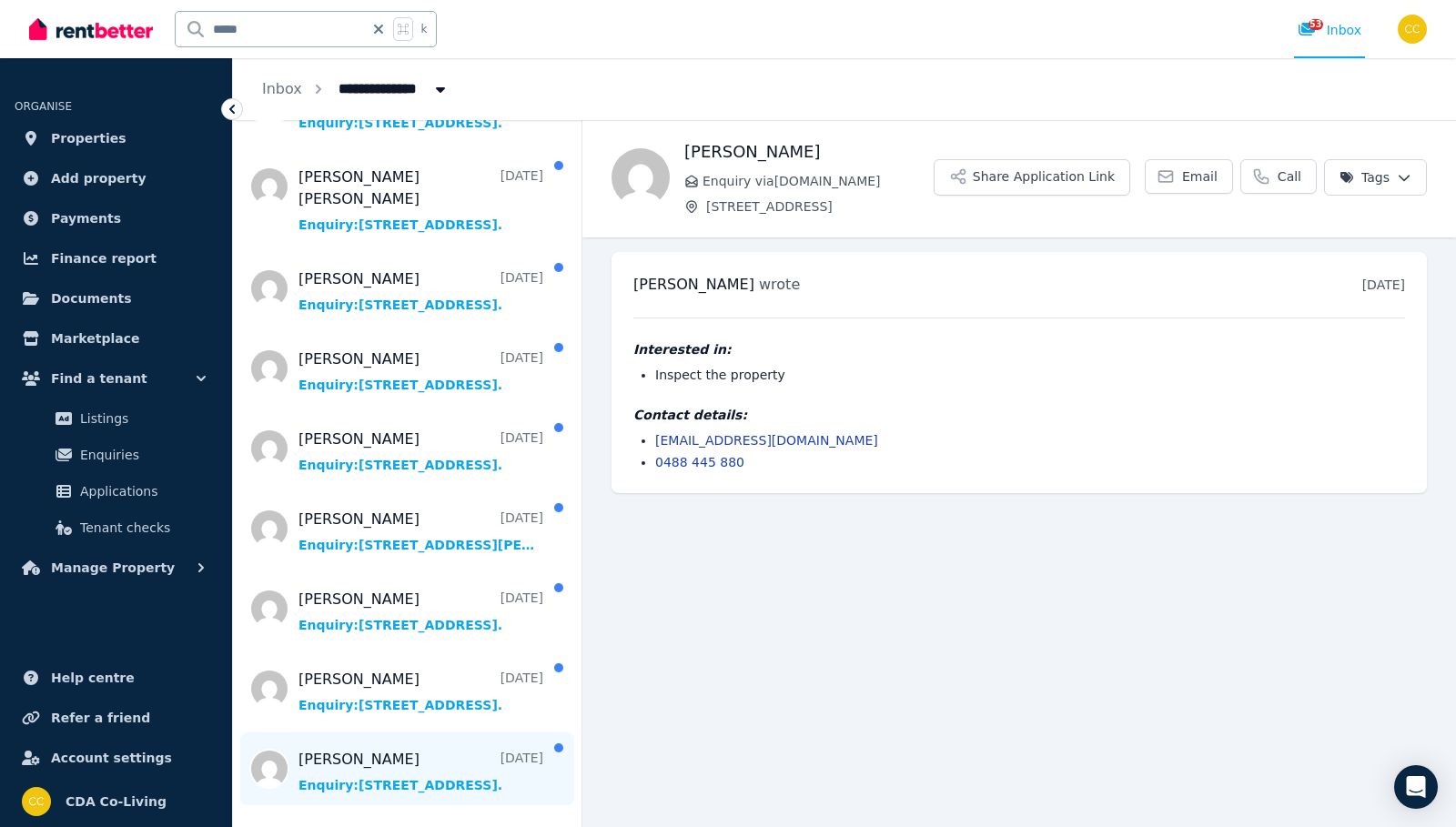
click at [394, 732] on span "Message list" at bounding box center [407, 769] width 349 height 73
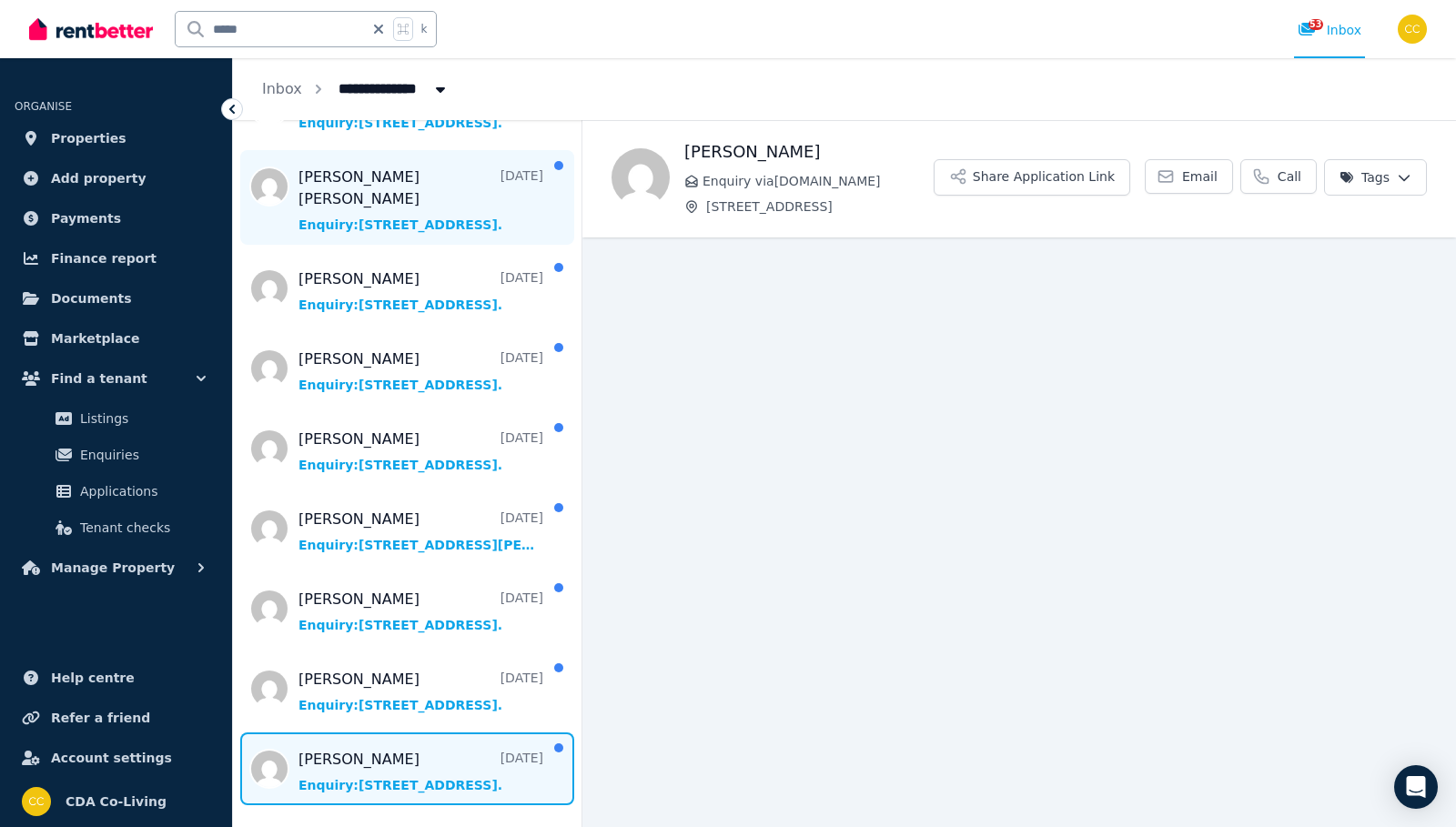
click at [422, 166] on span "Message list" at bounding box center [407, 197] width 349 height 95
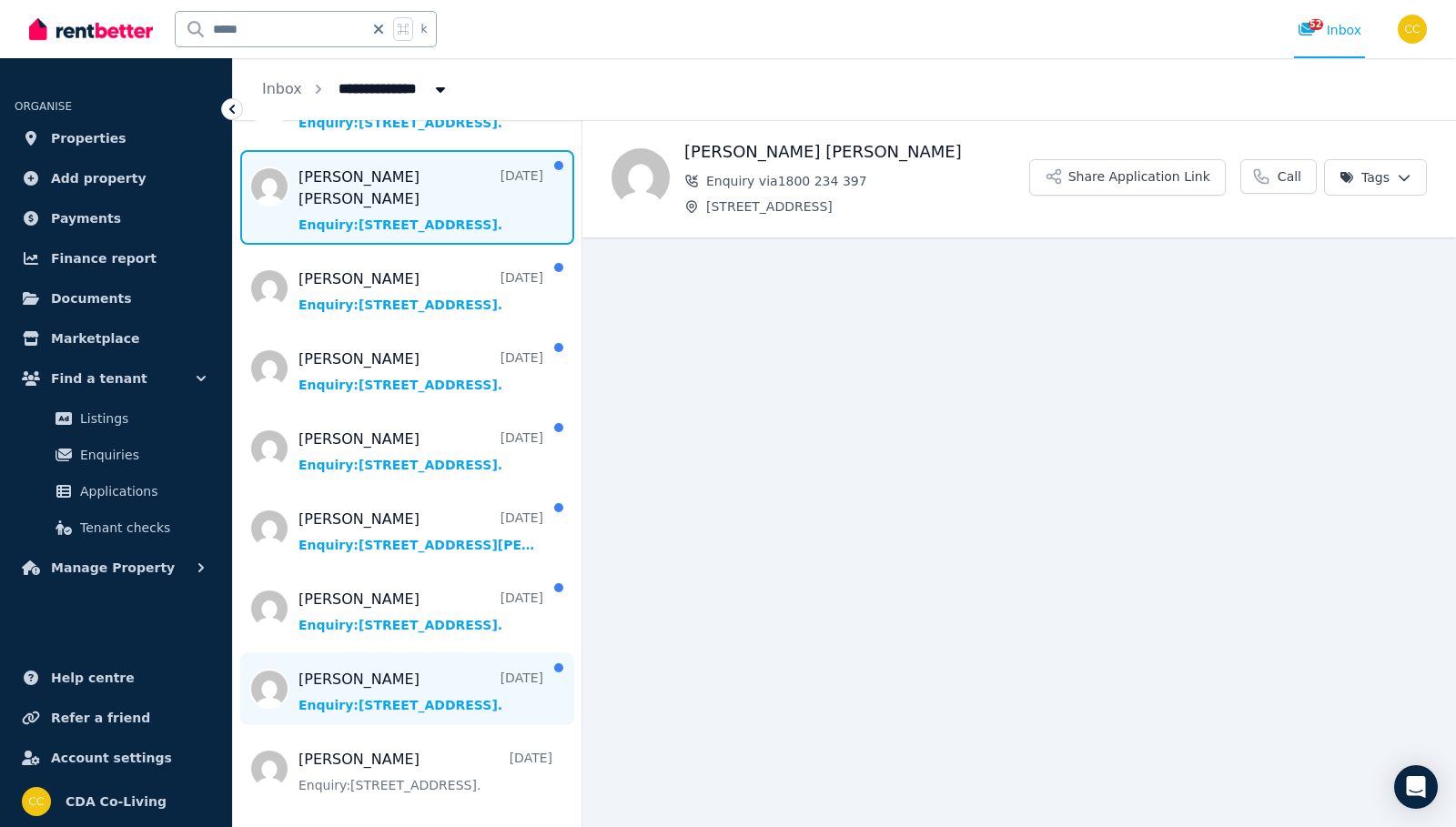
click at [405, 686] on span "Message list" at bounding box center [407, 689] width 349 height 73
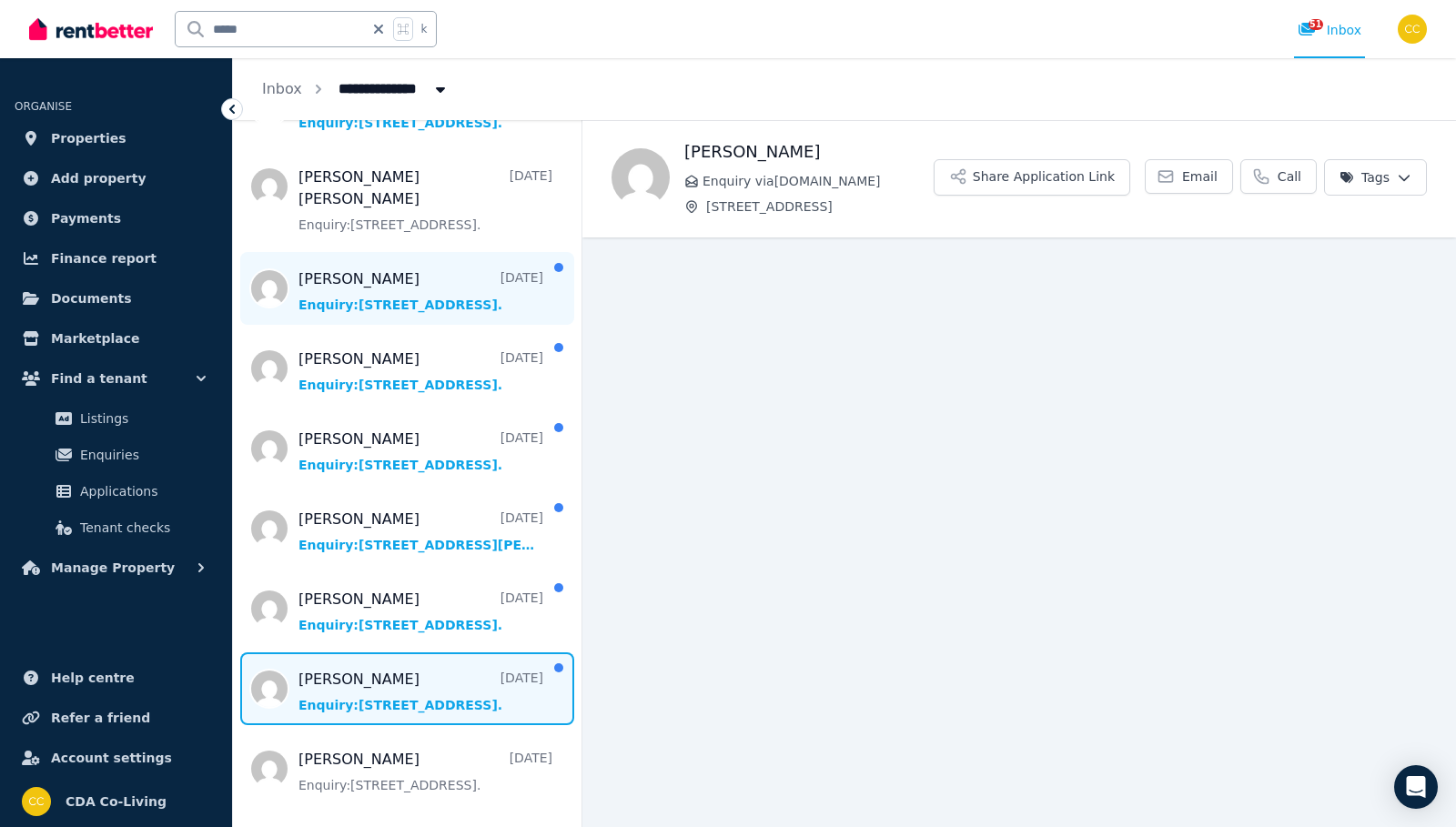
click at [414, 299] on span "Message list" at bounding box center [407, 289] width 349 height 73
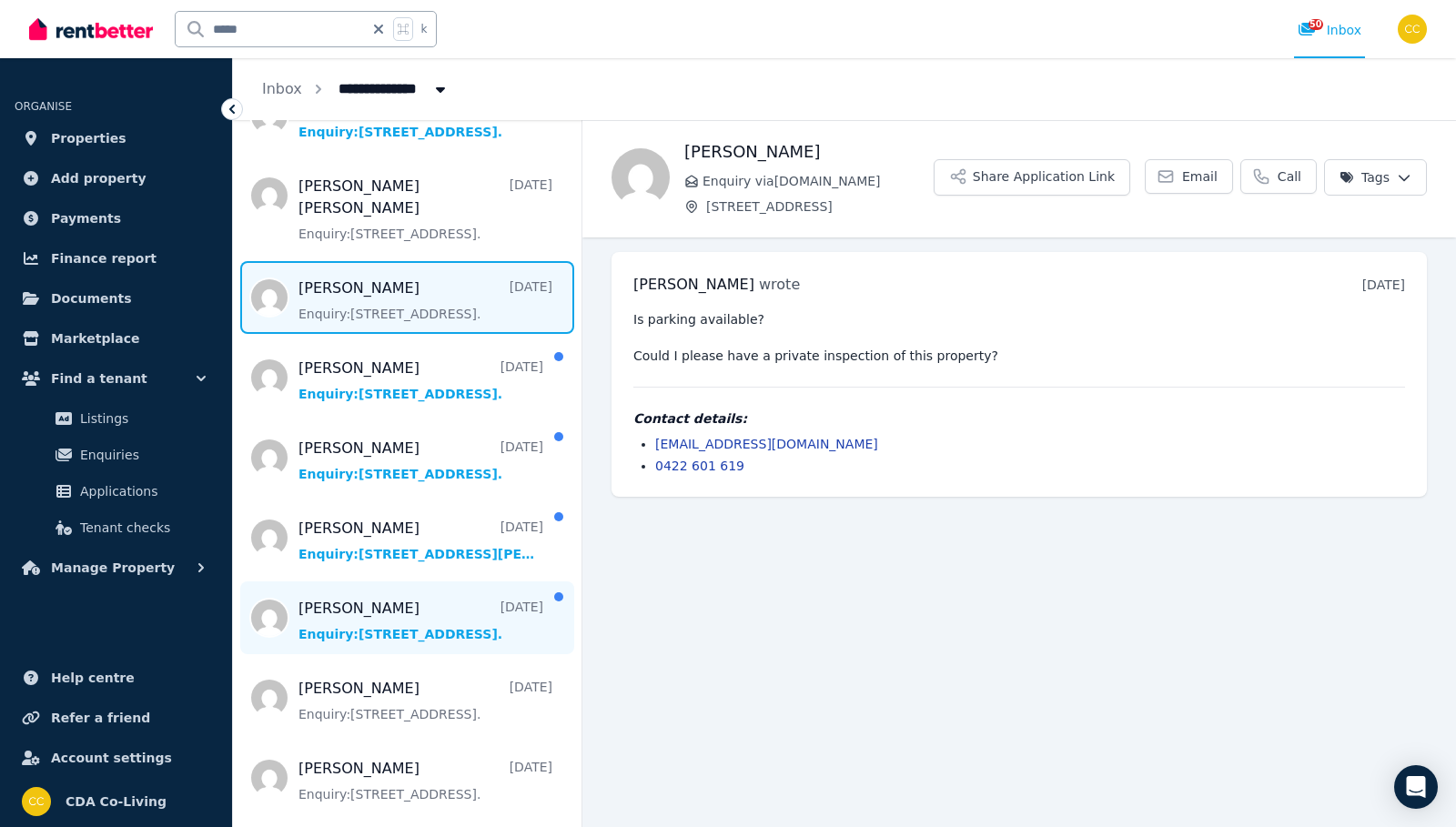
click at [392, 586] on span "Message list" at bounding box center [407, 618] width 349 height 73
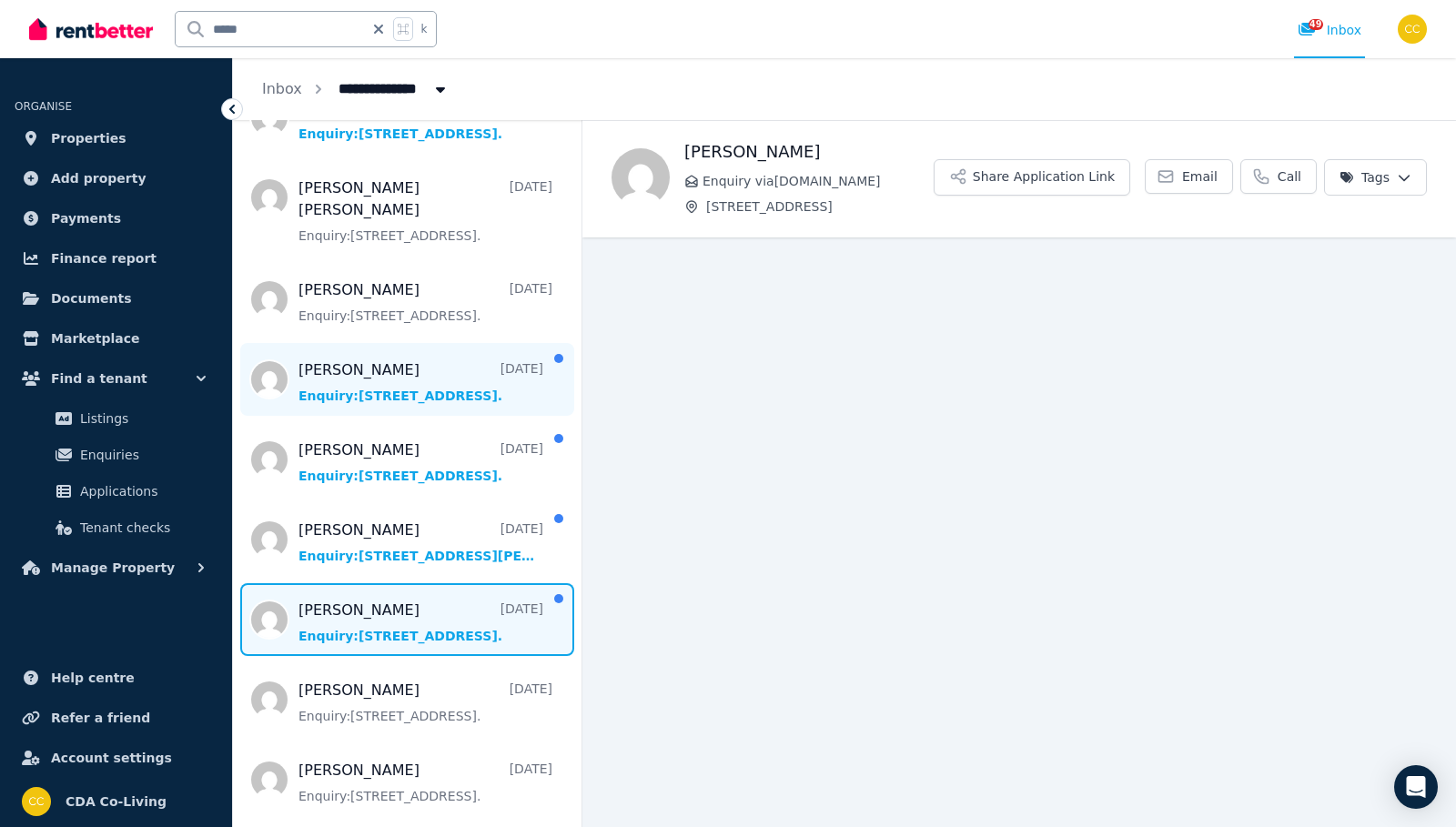
click at [441, 381] on span "Message list" at bounding box center [407, 380] width 349 height 73
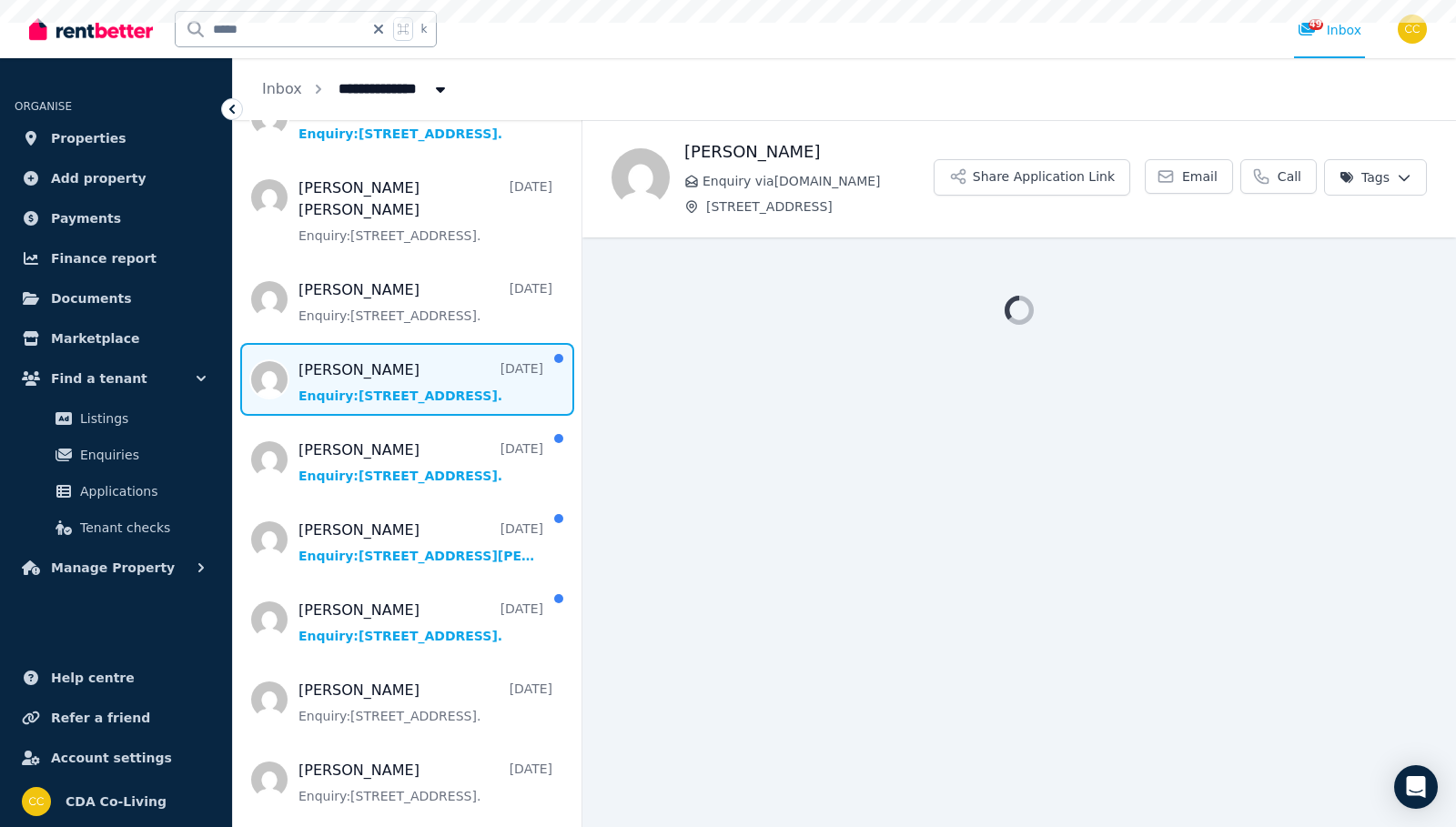
scroll to position [2307, 0]
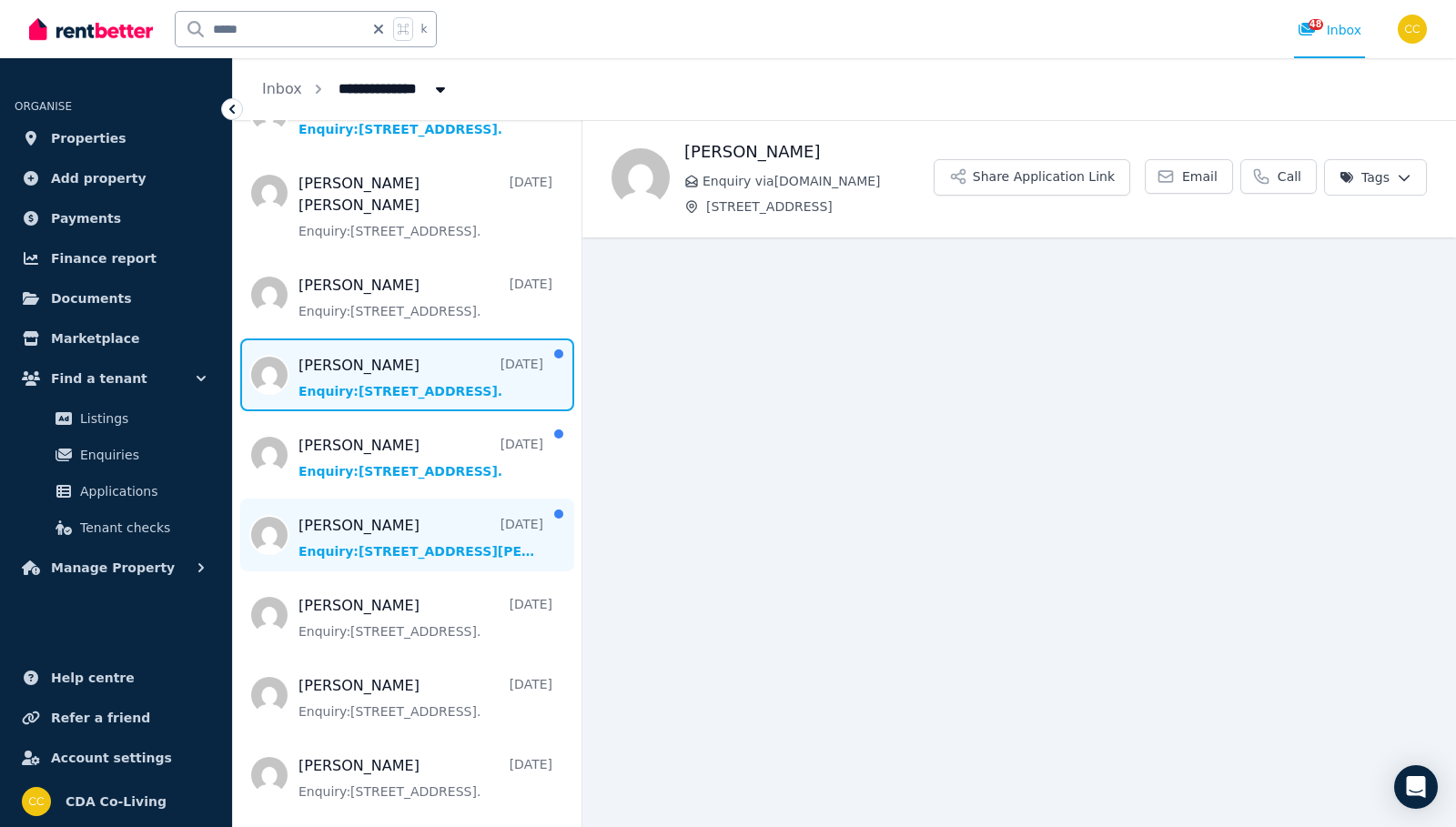
click at [434, 529] on span "Message list" at bounding box center [407, 535] width 349 height 73
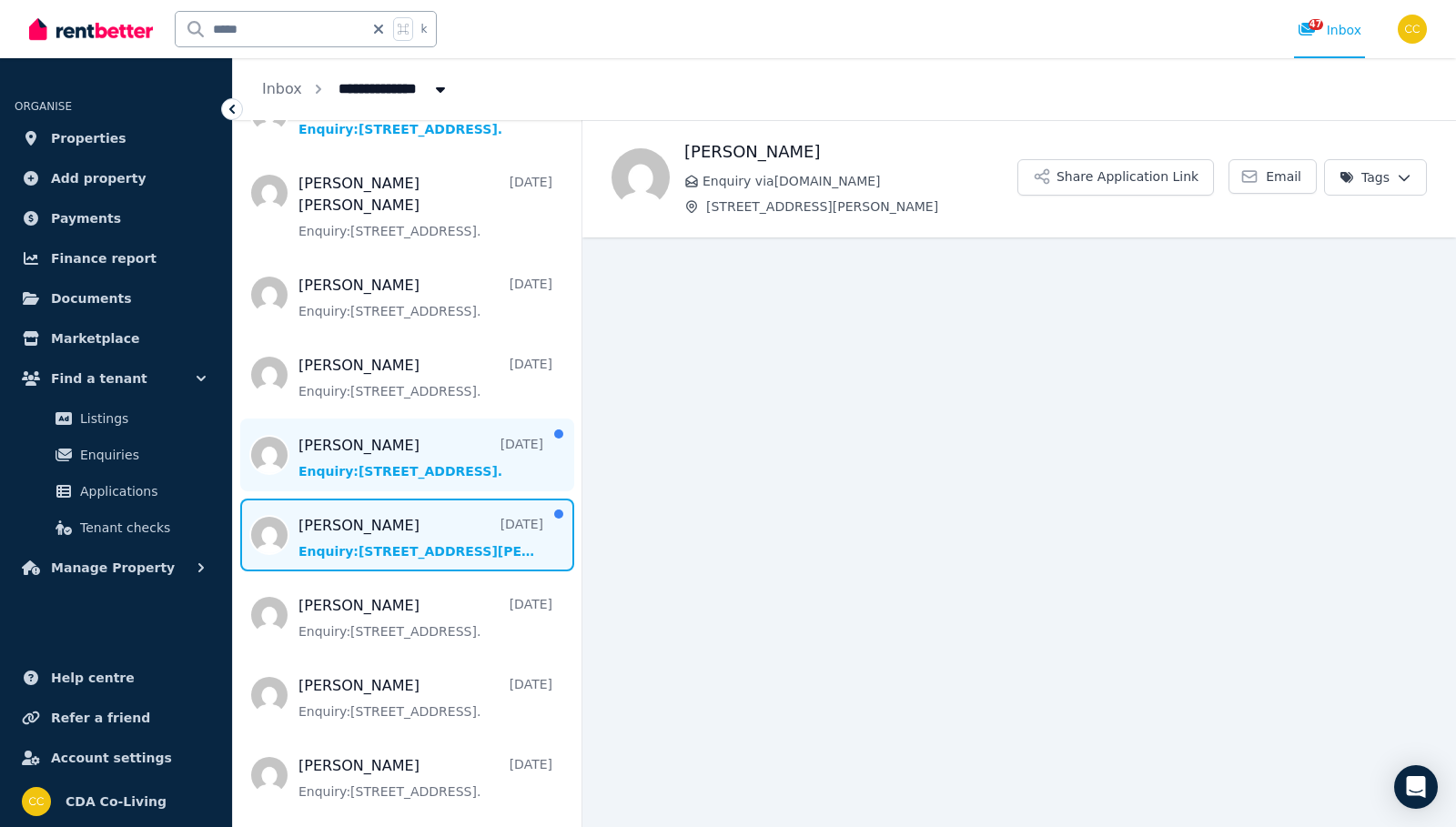
click at [449, 453] on span "Message list" at bounding box center [407, 455] width 349 height 73
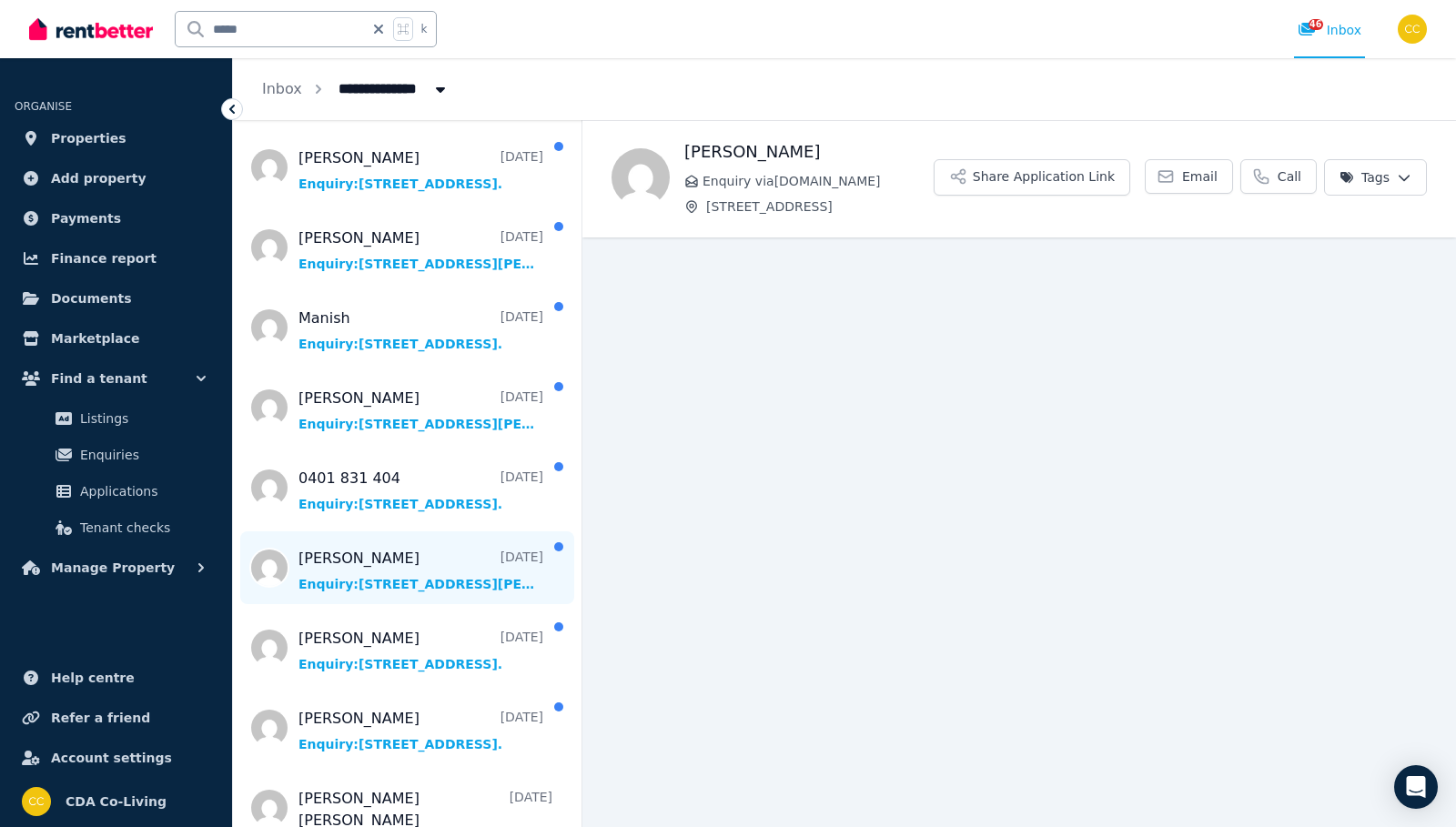
scroll to position [1681, 0]
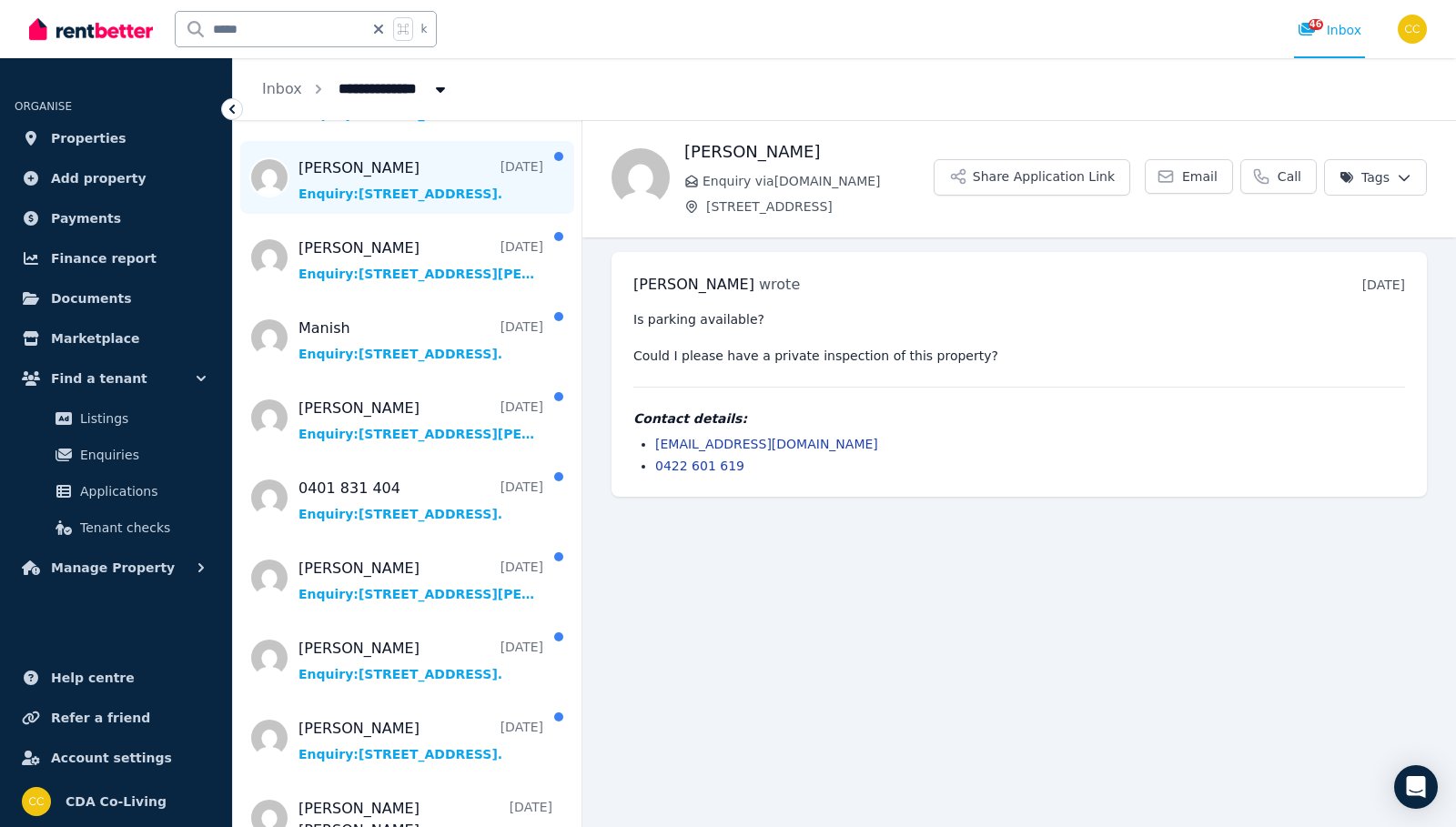
click at [444, 212] on span "Message list" at bounding box center [407, 177] width 349 height 73
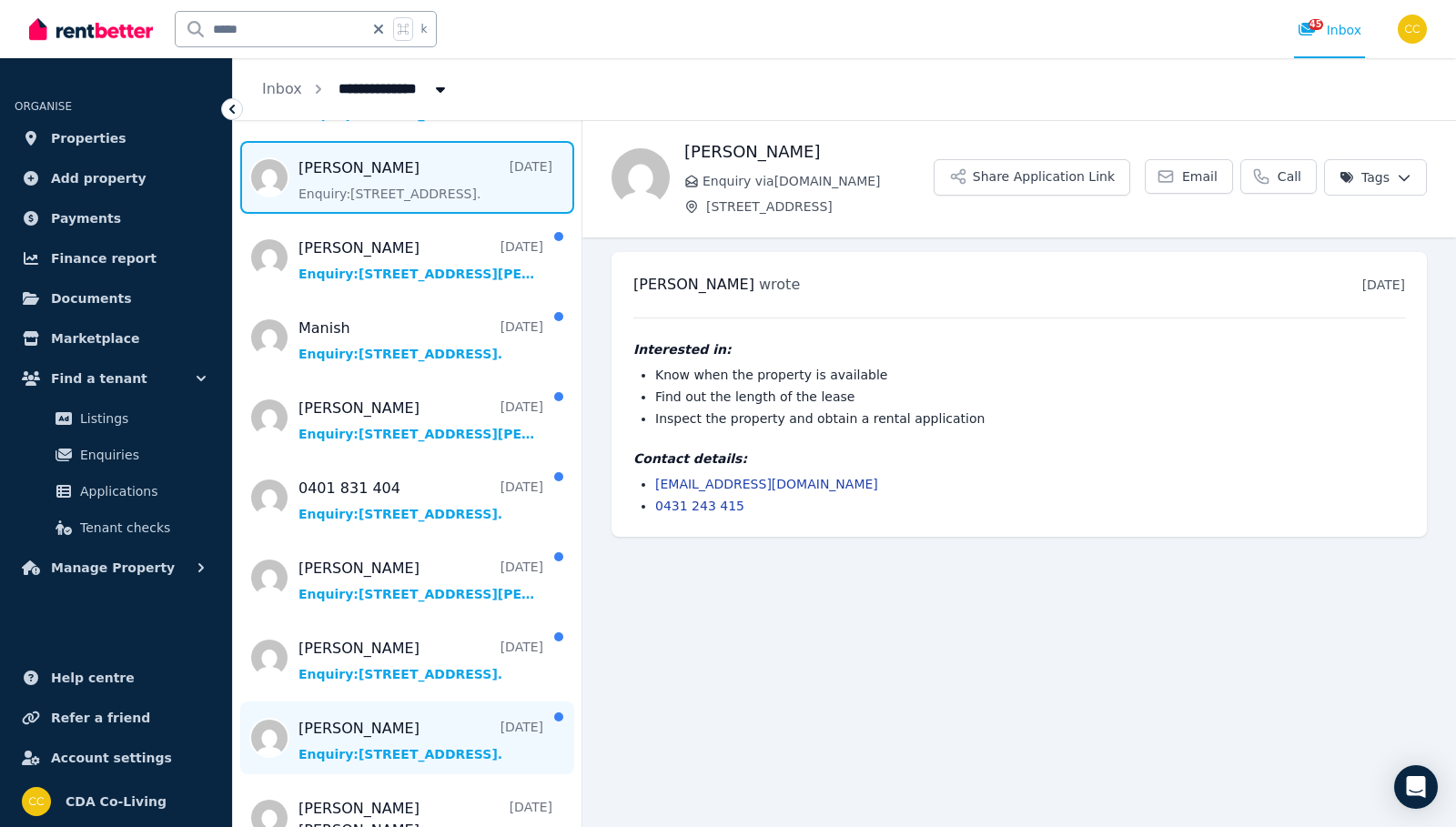
click at [413, 738] on span "Message list" at bounding box center [407, 738] width 349 height 73
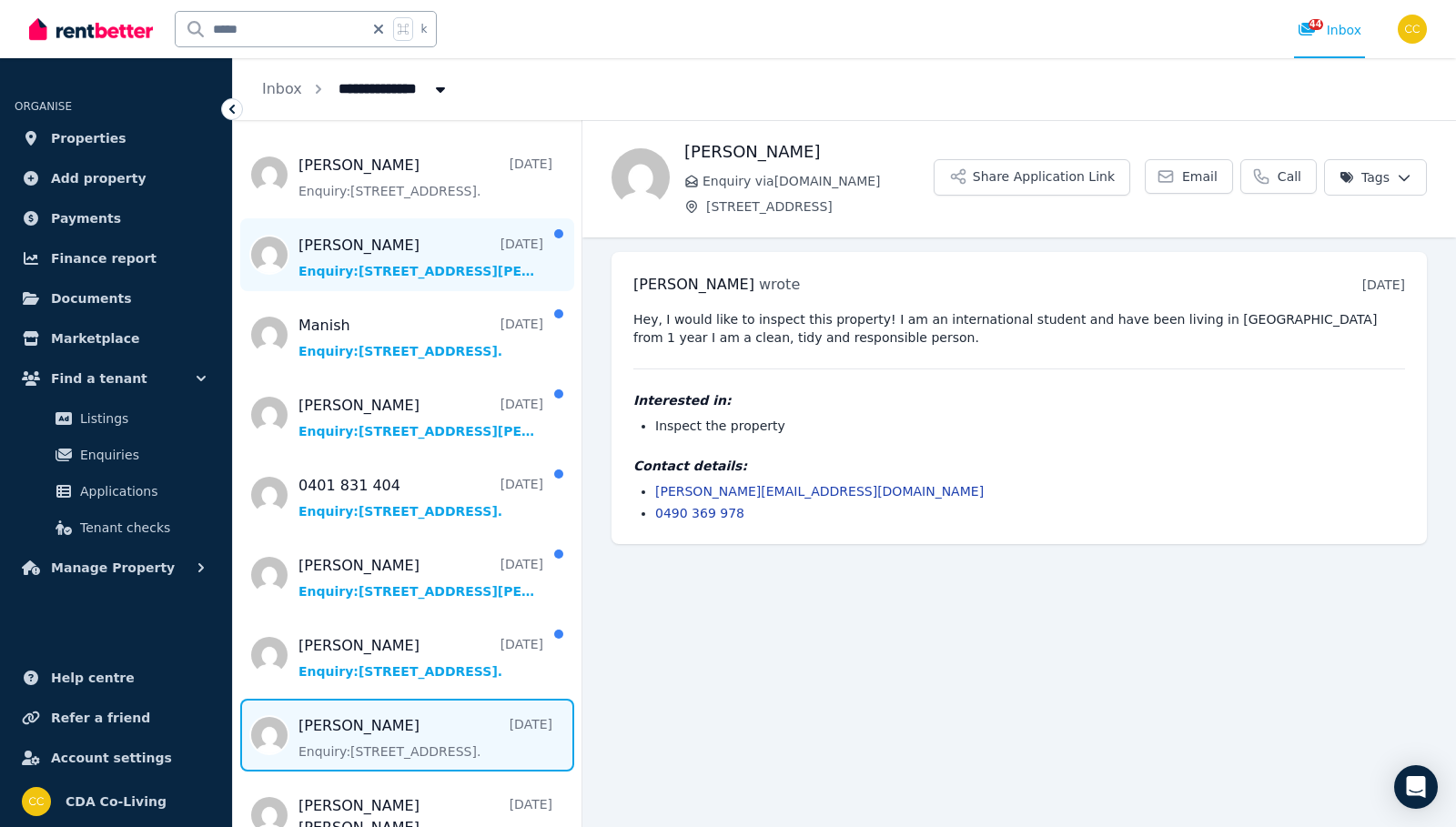
click at [535, 242] on span "Message list" at bounding box center [407, 255] width 349 height 73
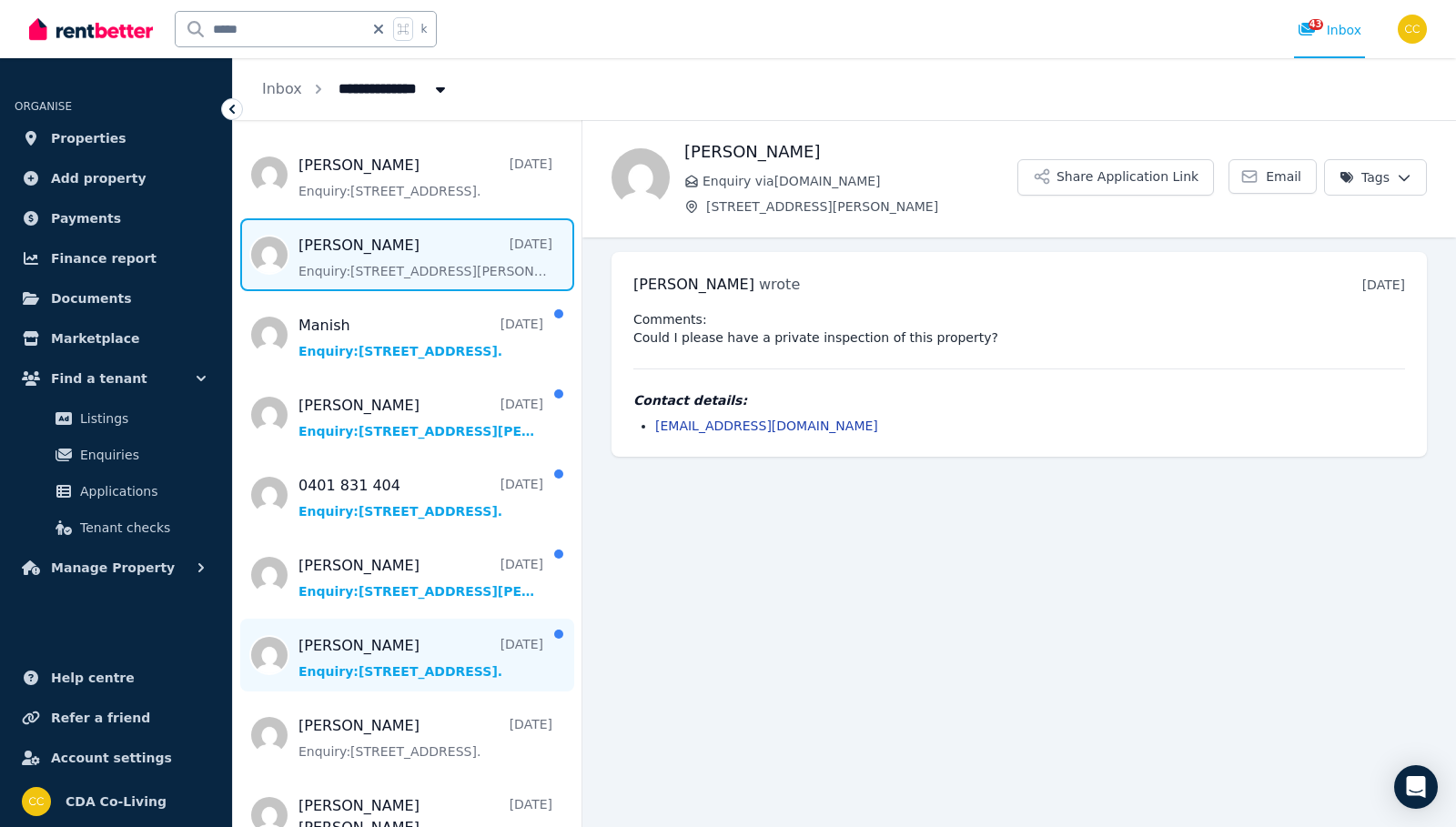
click at [379, 681] on span "Message list" at bounding box center [407, 655] width 349 height 73
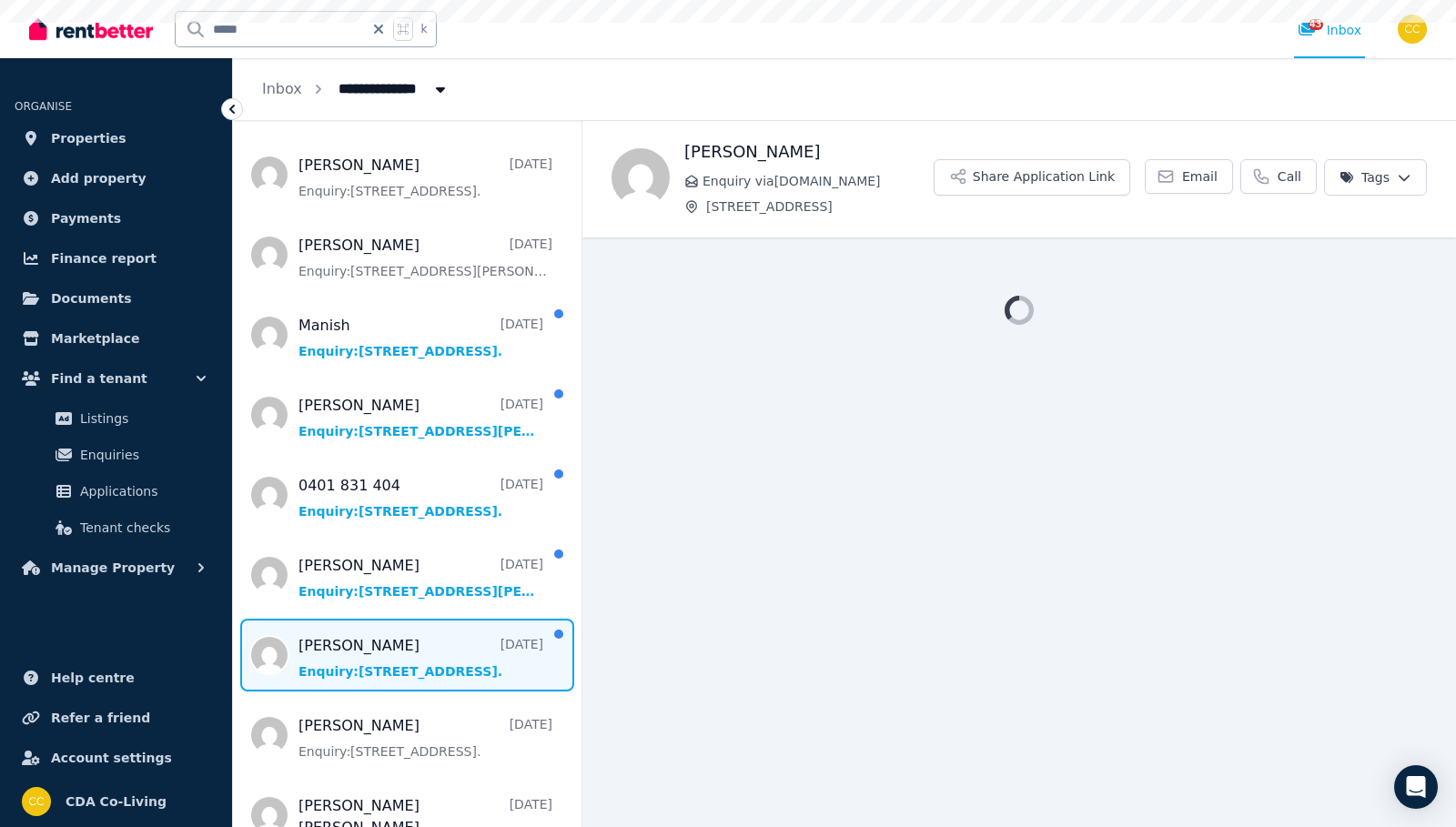
scroll to position [1686, 0]
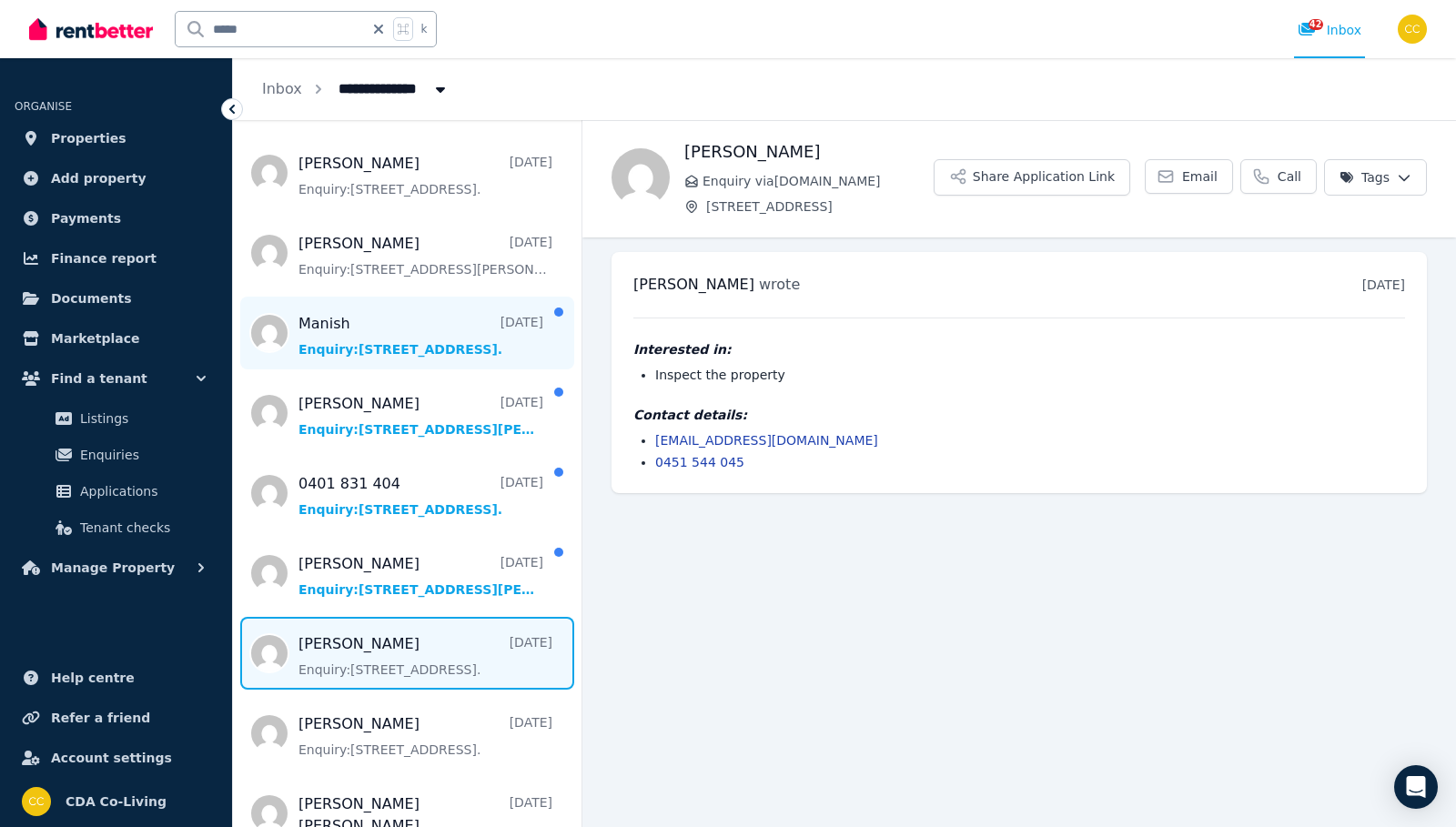
click at [417, 362] on span "Message list" at bounding box center [407, 333] width 349 height 73
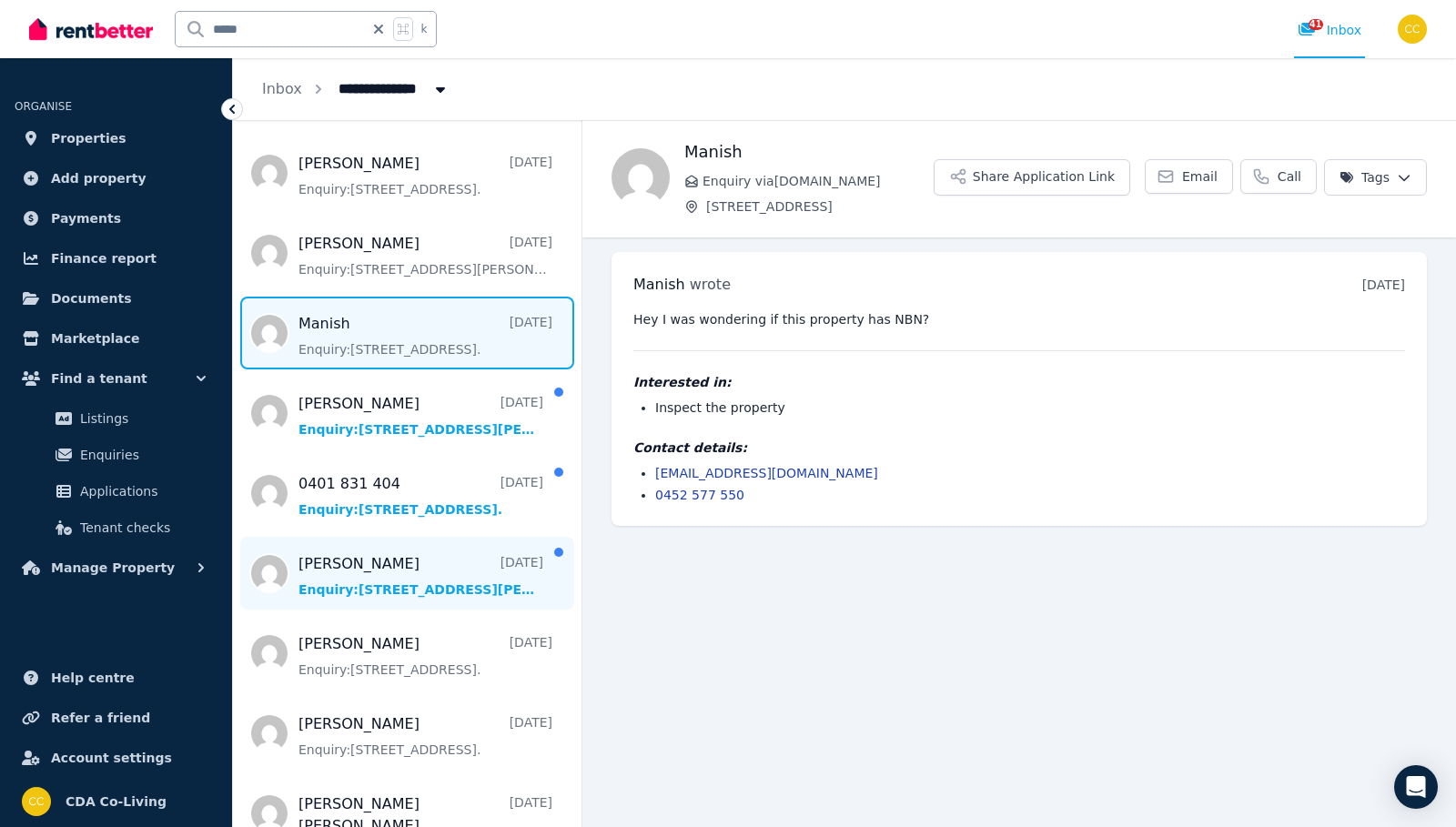
click at [388, 581] on span "Message list" at bounding box center [407, 574] width 349 height 73
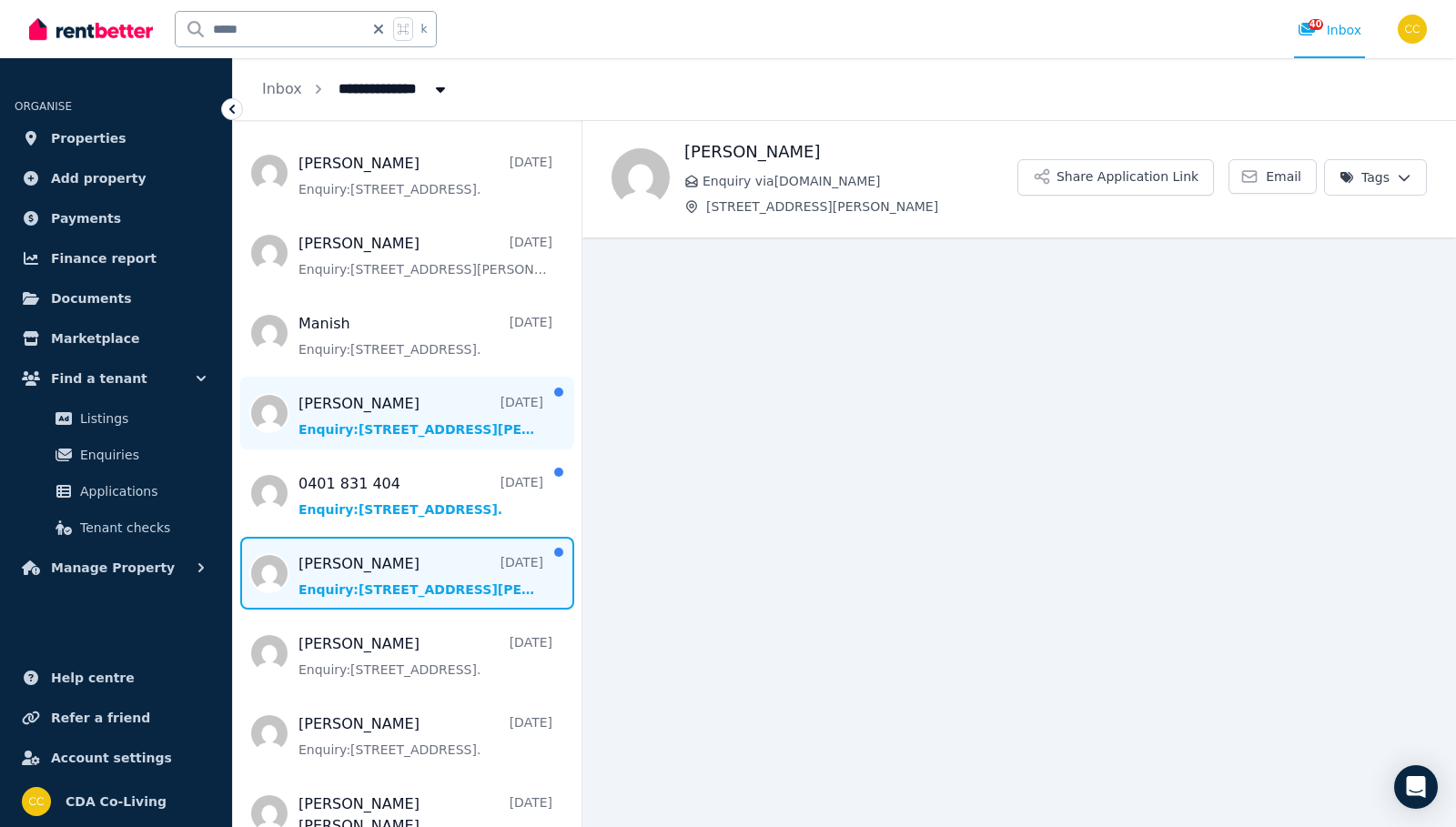
click at [428, 443] on span "Message list" at bounding box center [407, 414] width 349 height 73
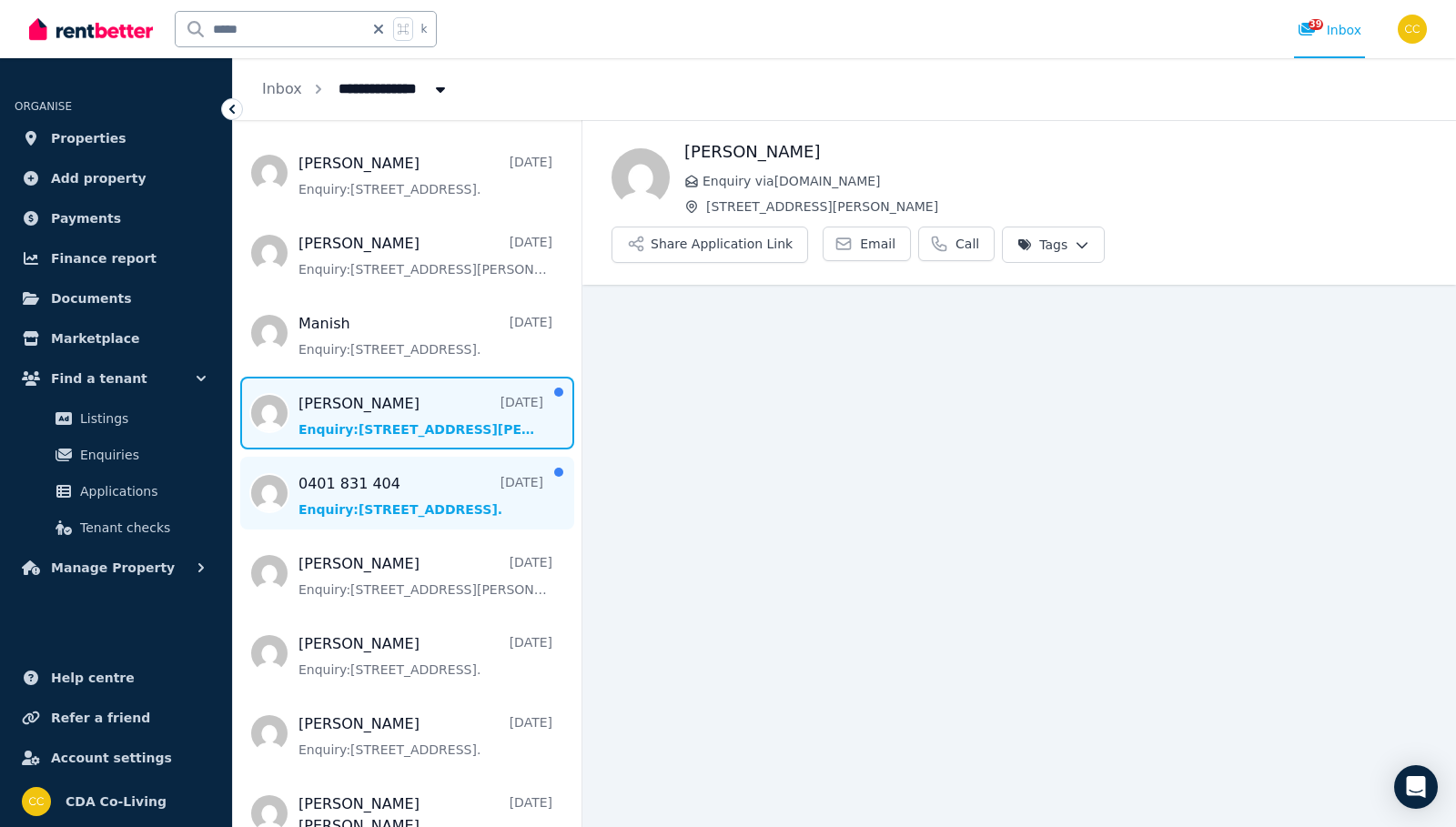
click at [413, 502] on span "Message list" at bounding box center [407, 493] width 349 height 73
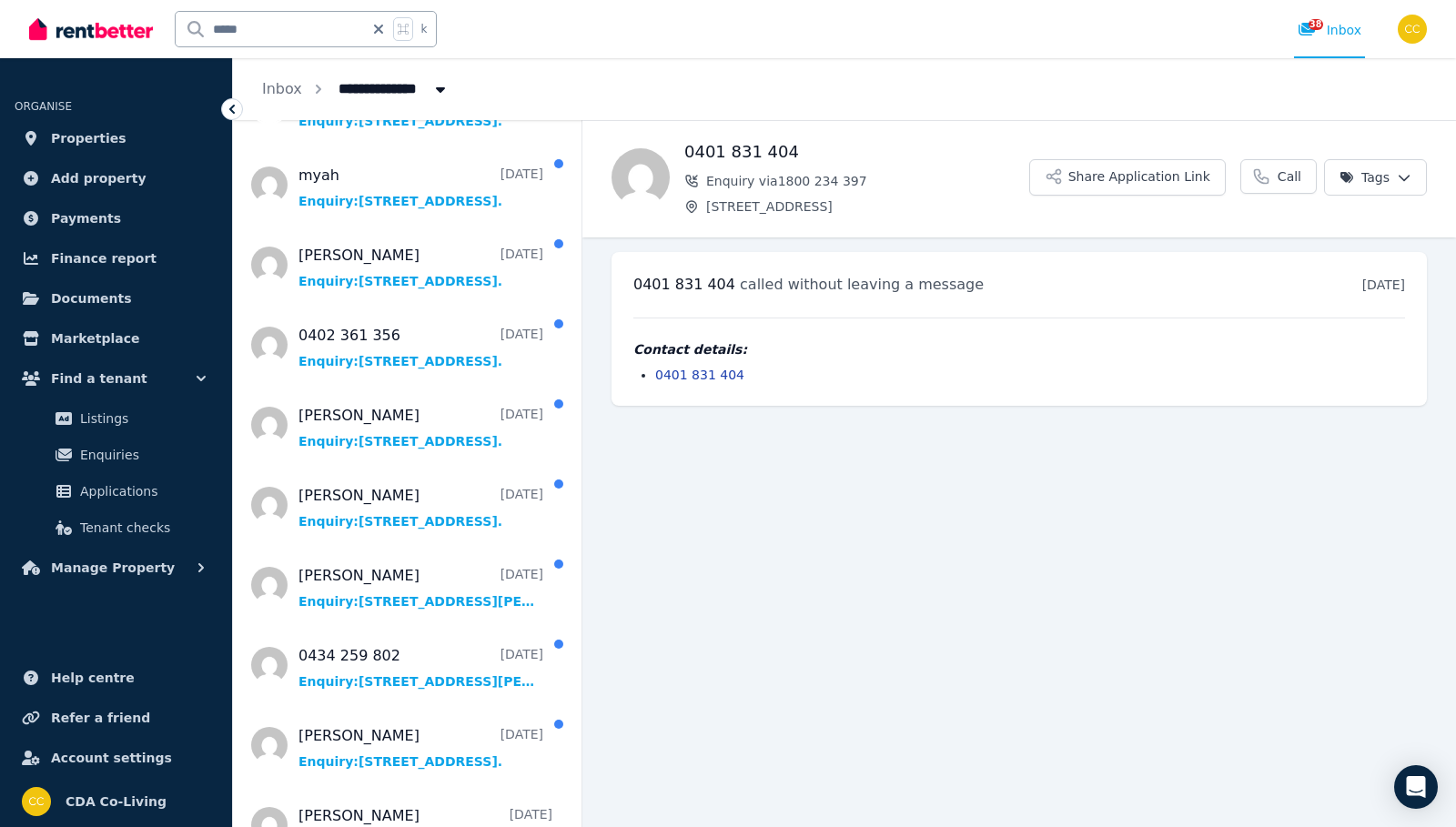
scroll to position [1031, 0]
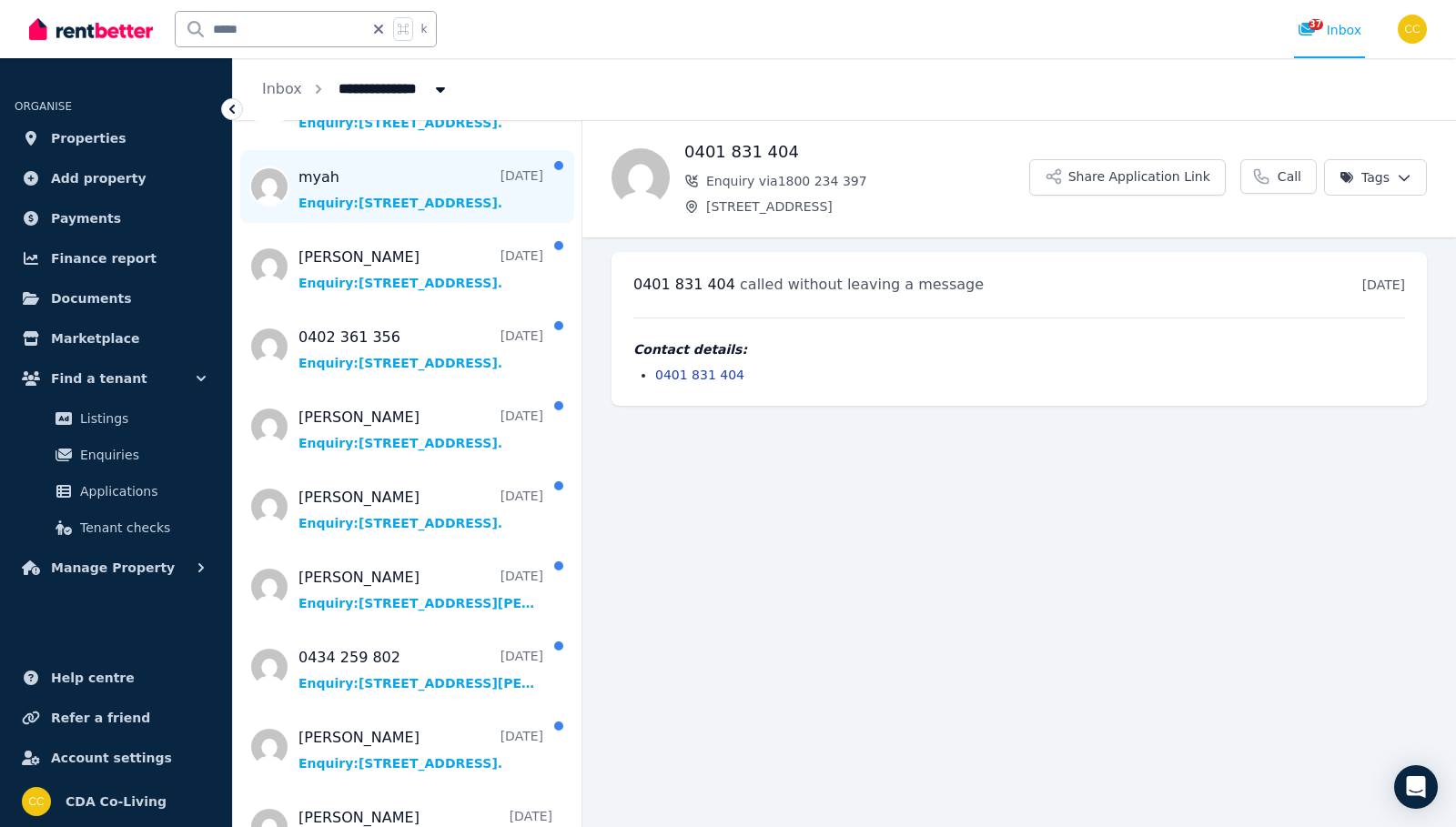
click at [431, 182] on span "Message list" at bounding box center [407, 187] width 349 height 73
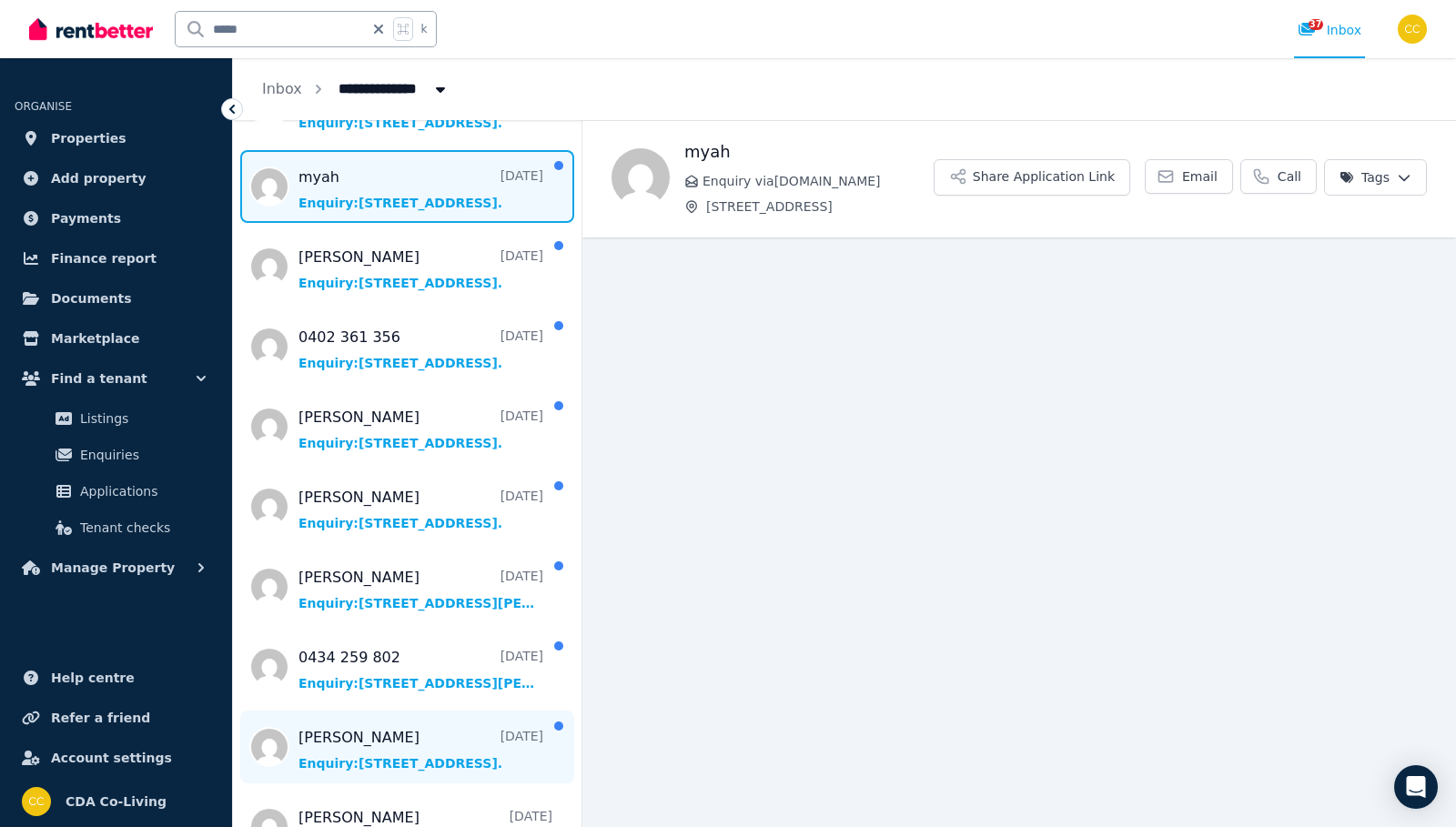
click at [423, 775] on span "Message list" at bounding box center [407, 747] width 349 height 73
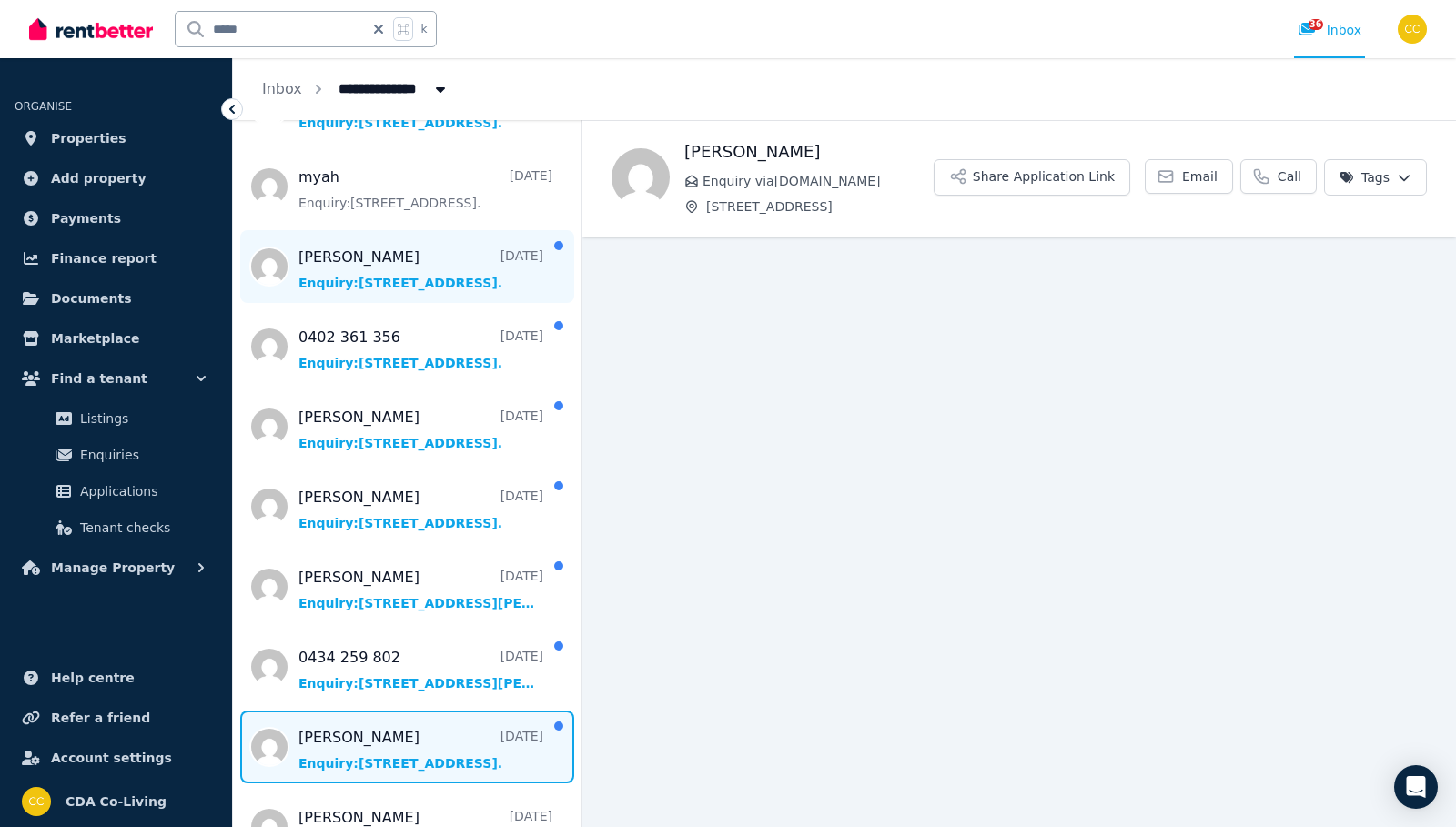
click at [449, 289] on span "Message list" at bounding box center [407, 267] width 349 height 73
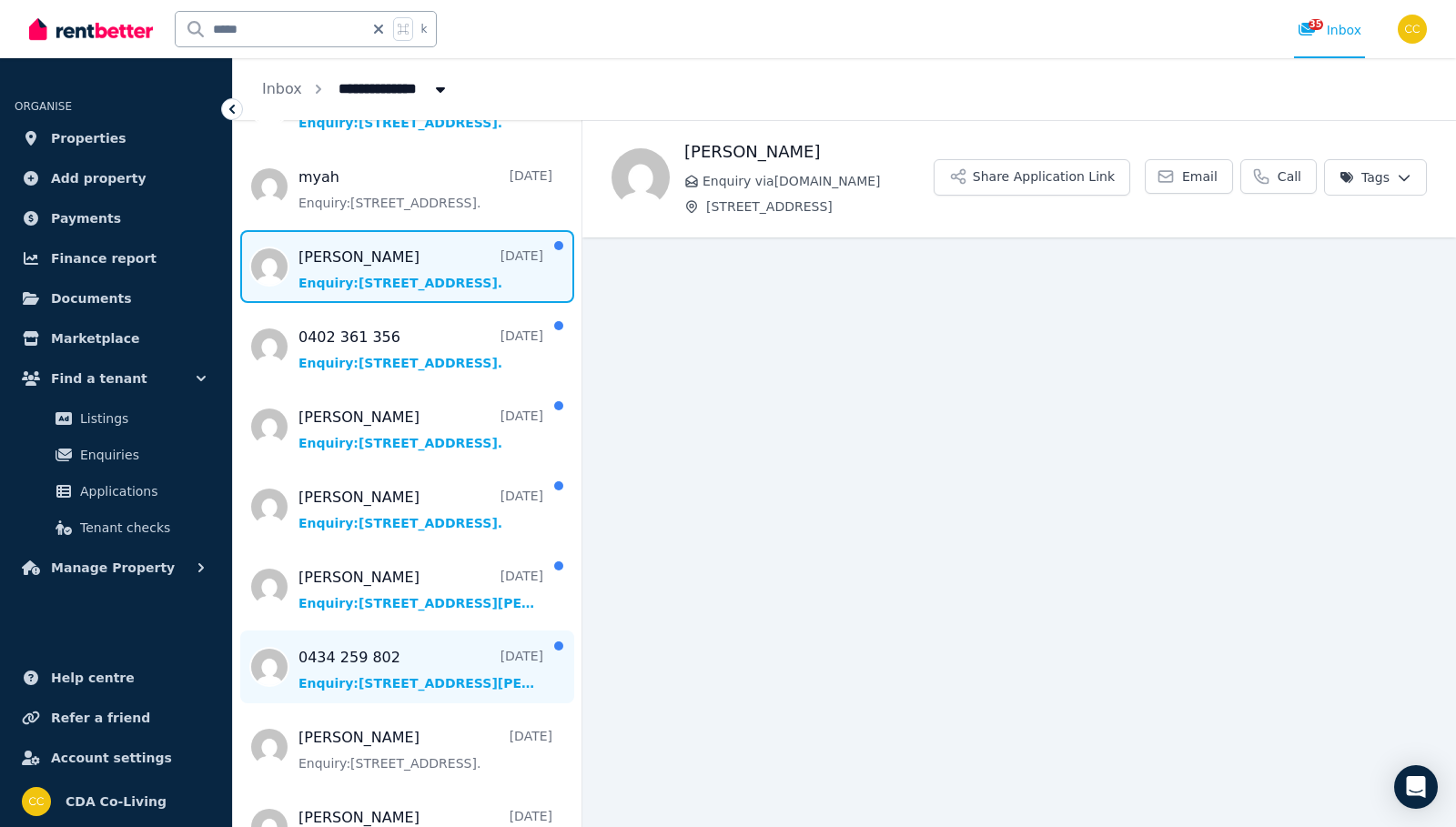
click at [488, 647] on span "Message list" at bounding box center [407, 668] width 349 height 73
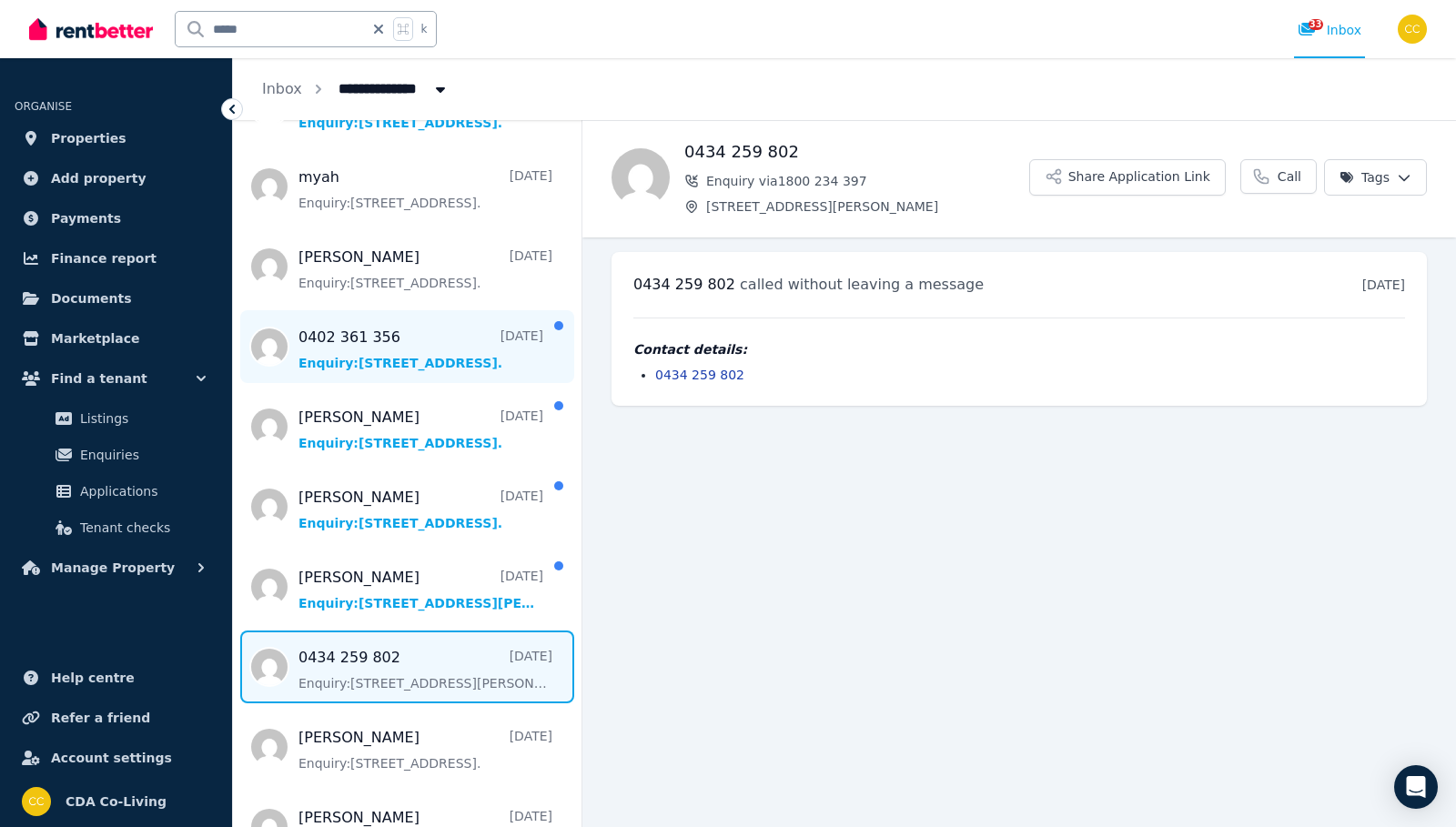
click at [460, 363] on span "Message list" at bounding box center [407, 347] width 349 height 73
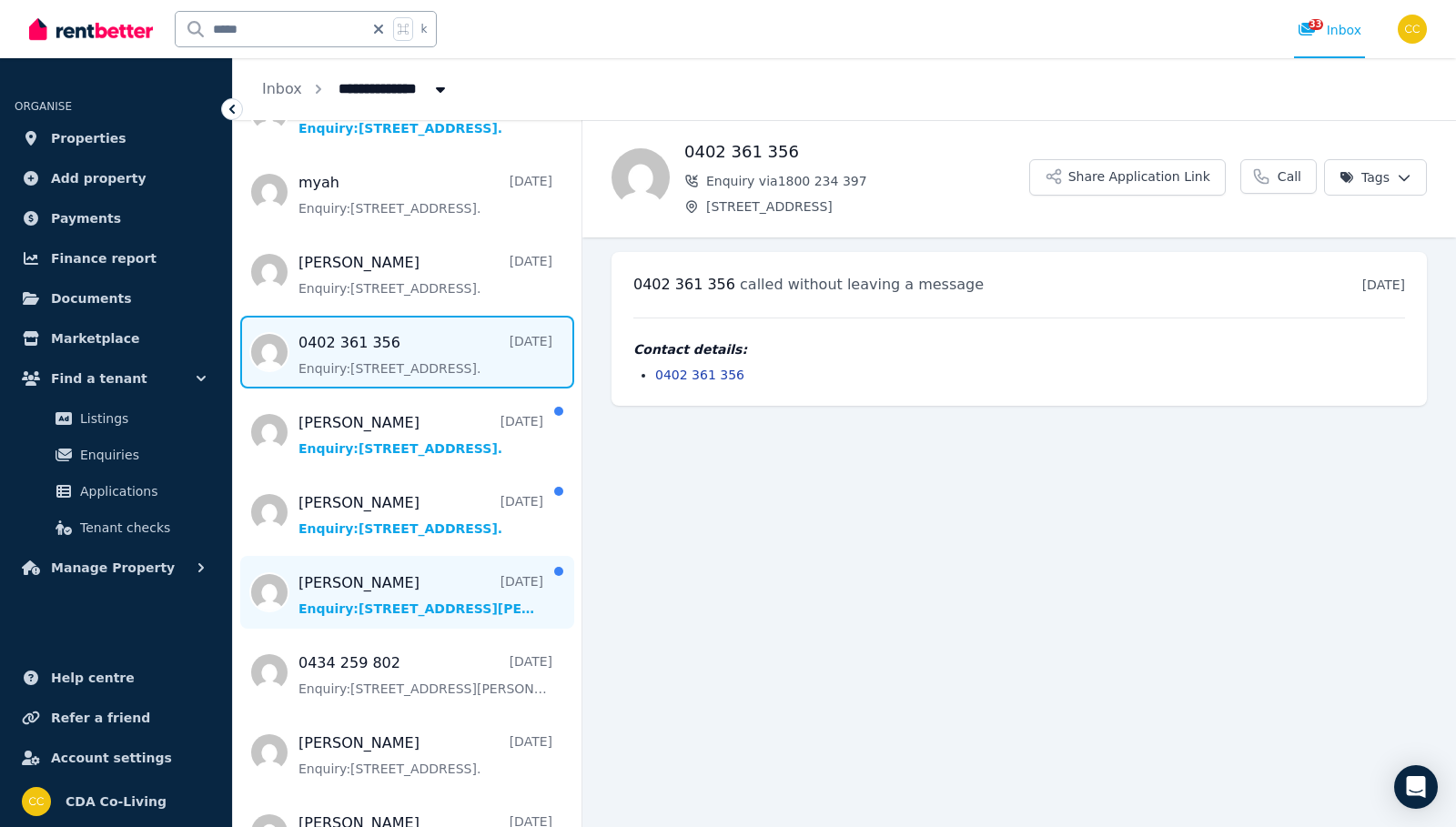
click at [449, 605] on span "Message list" at bounding box center [407, 593] width 349 height 73
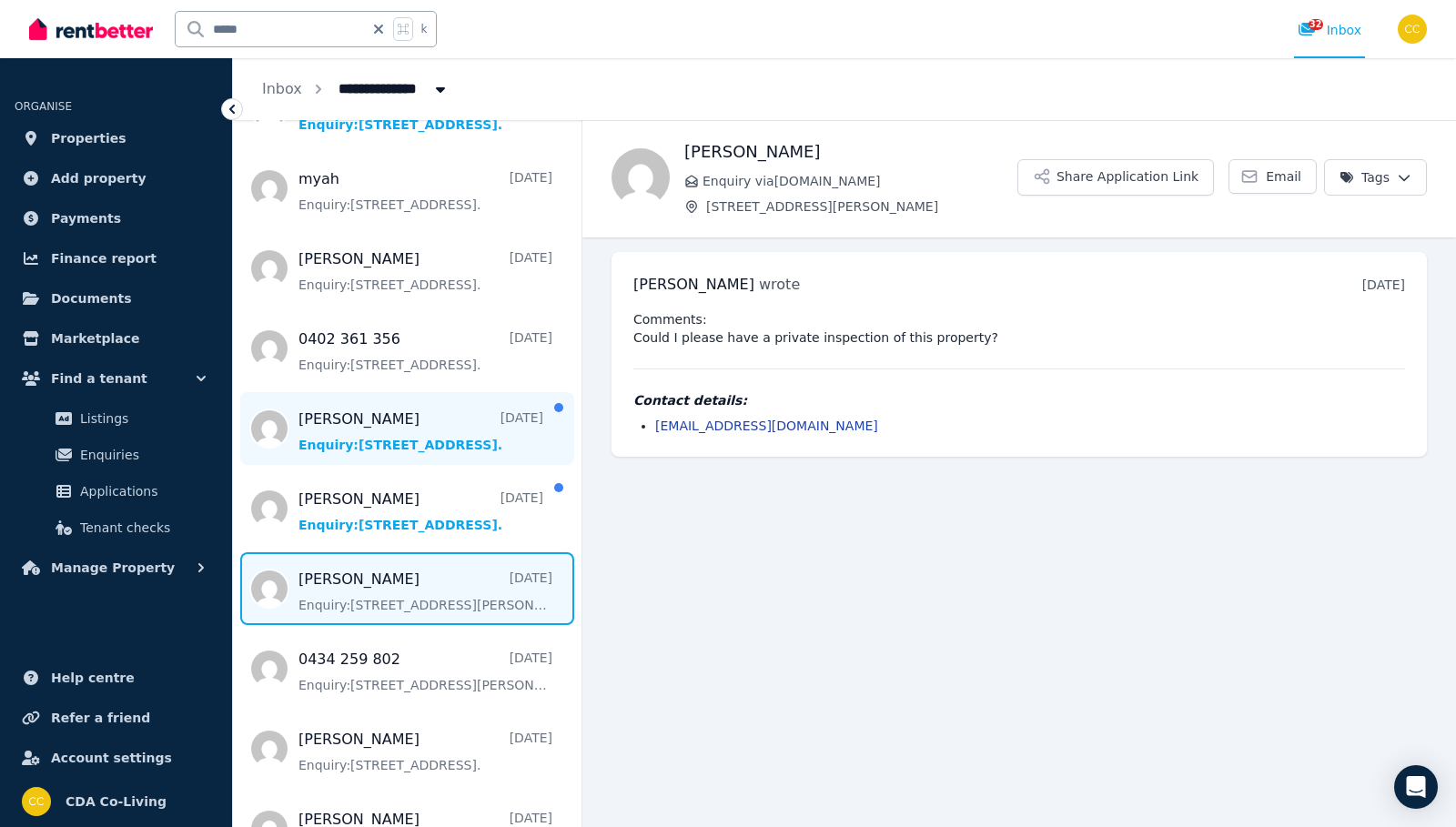
click at [428, 420] on span "Message list" at bounding box center [407, 429] width 349 height 73
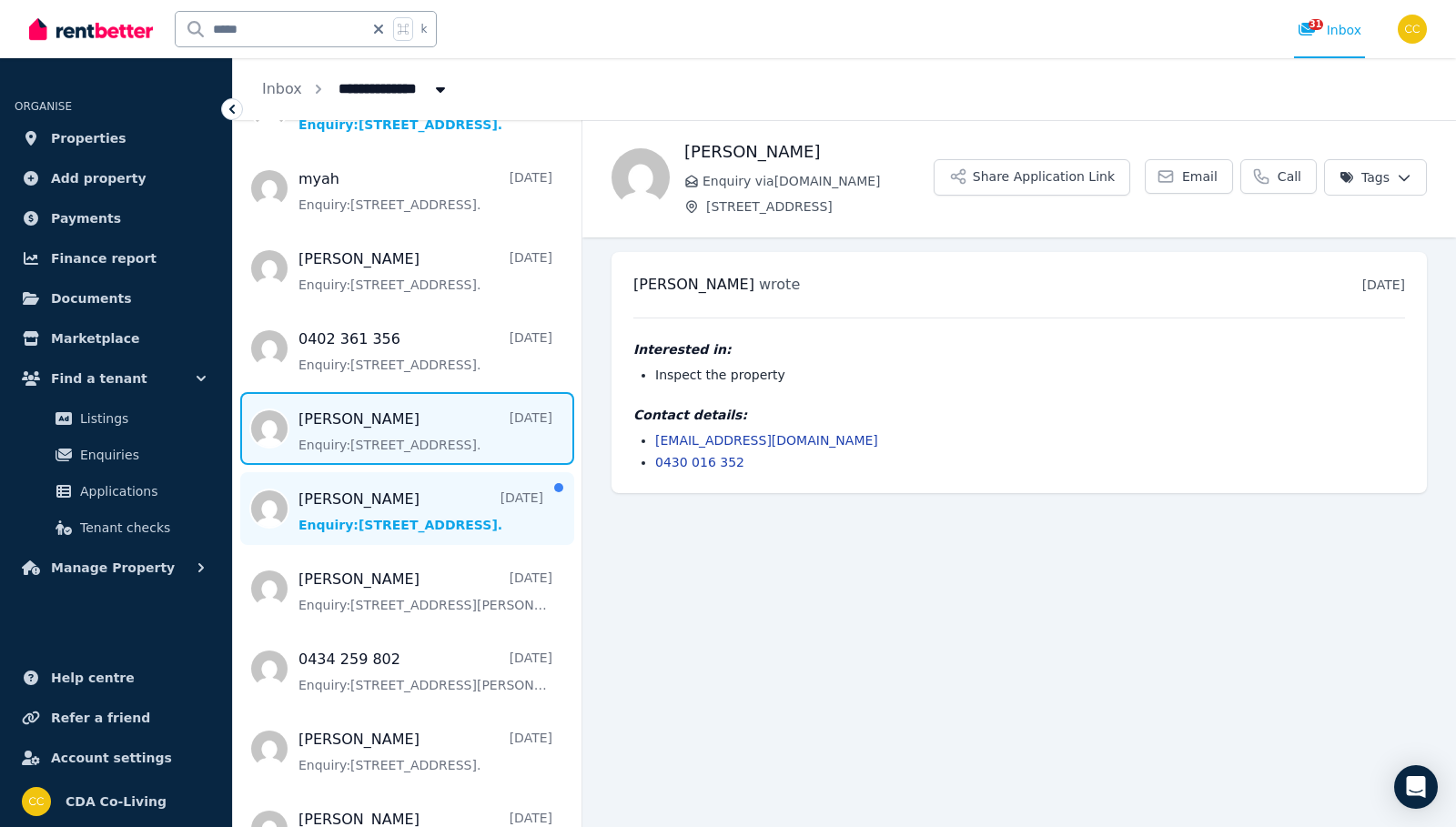
click at [418, 530] on span "Message list" at bounding box center [407, 509] width 349 height 73
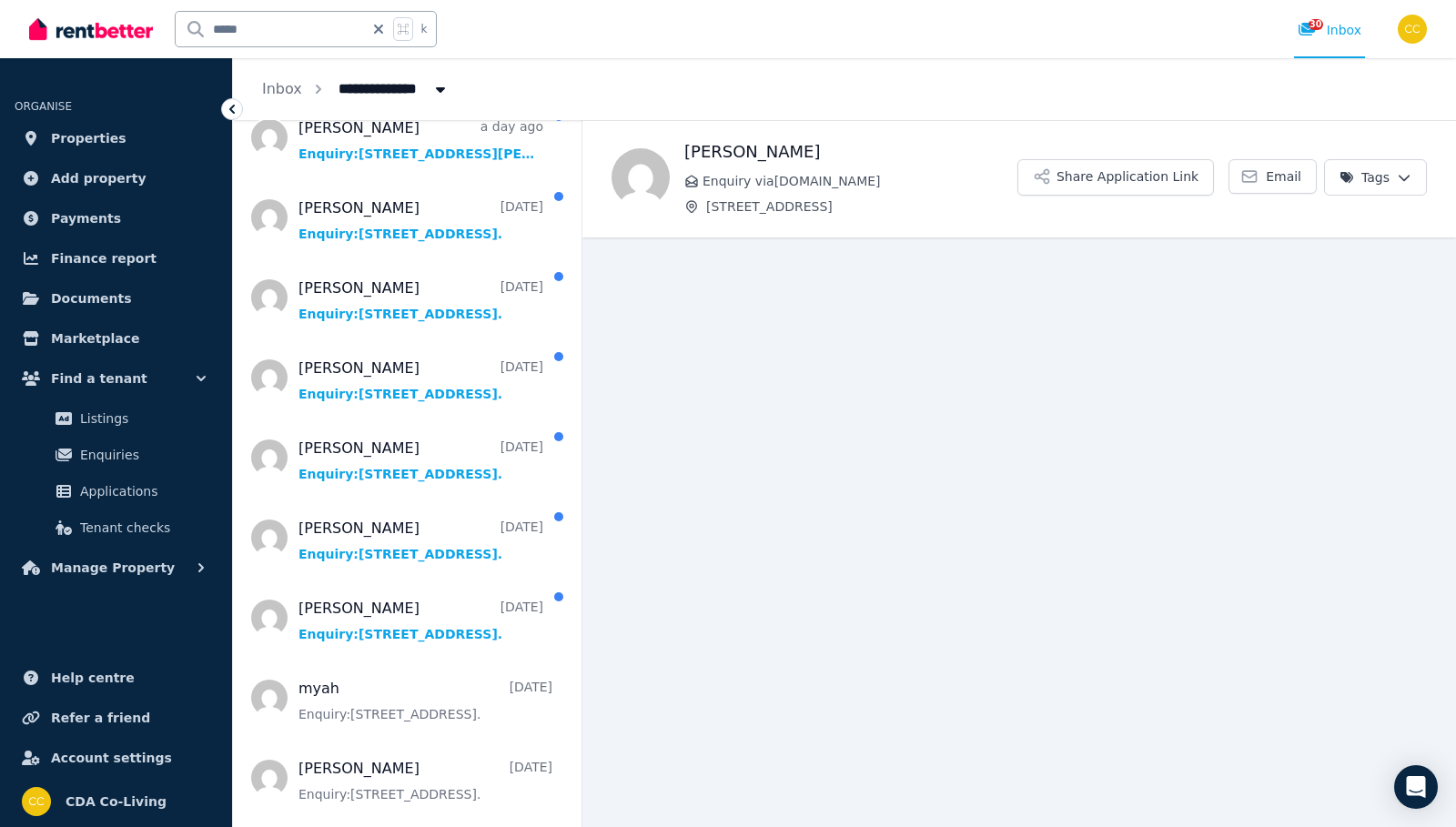
scroll to position [505, 0]
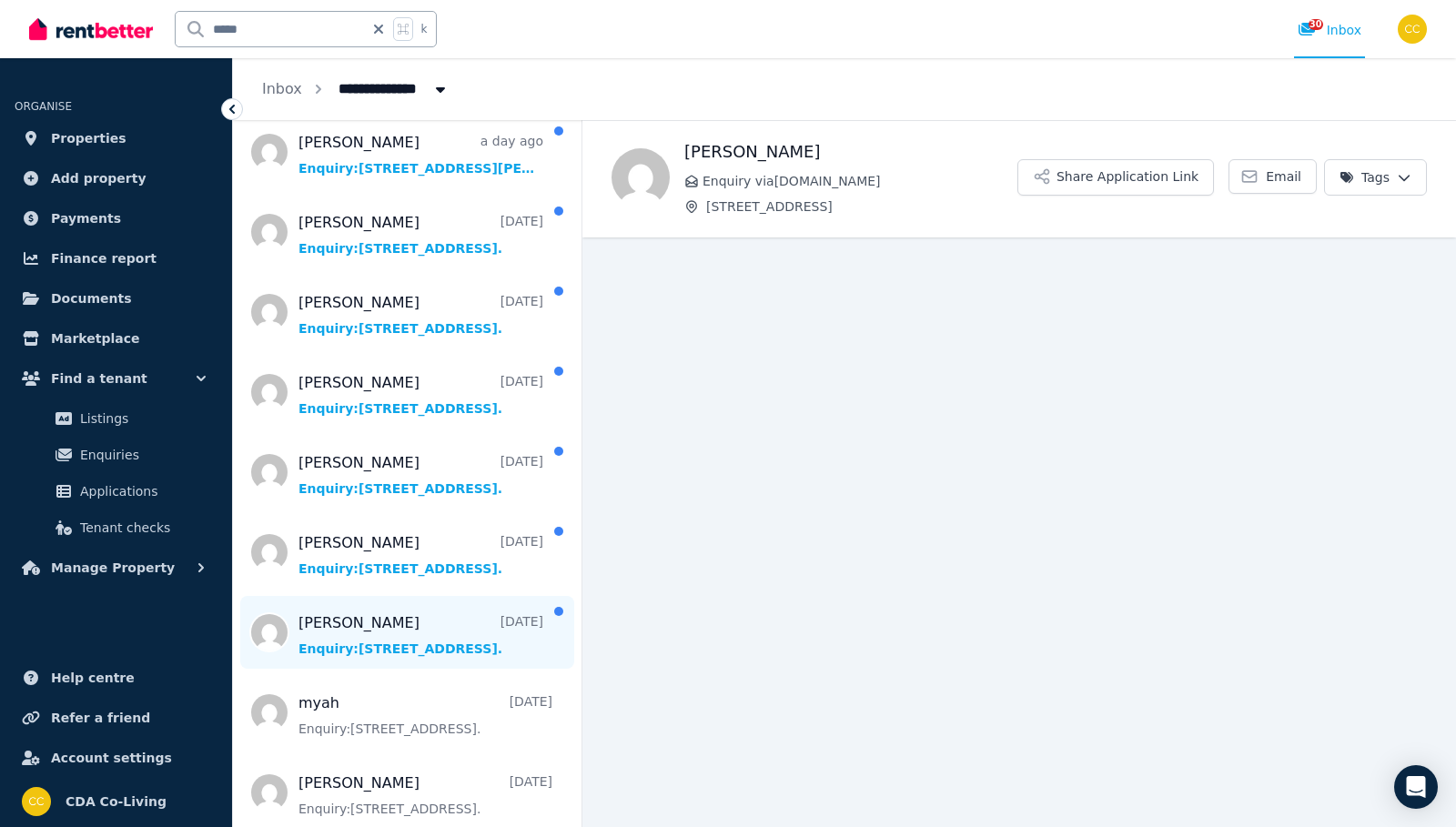
click at [405, 653] on span "Message list" at bounding box center [407, 633] width 349 height 73
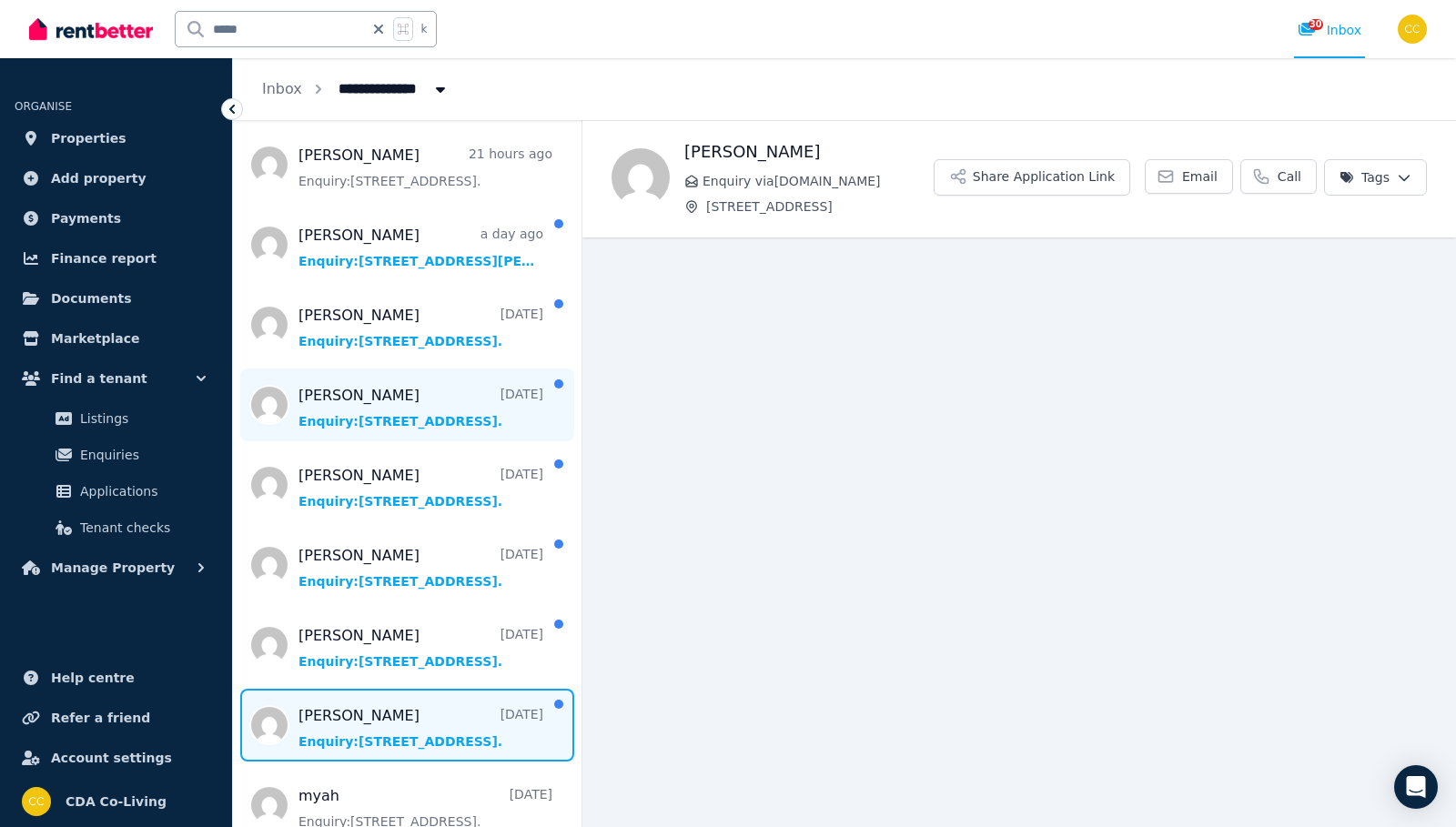
scroll to position [412, 0]
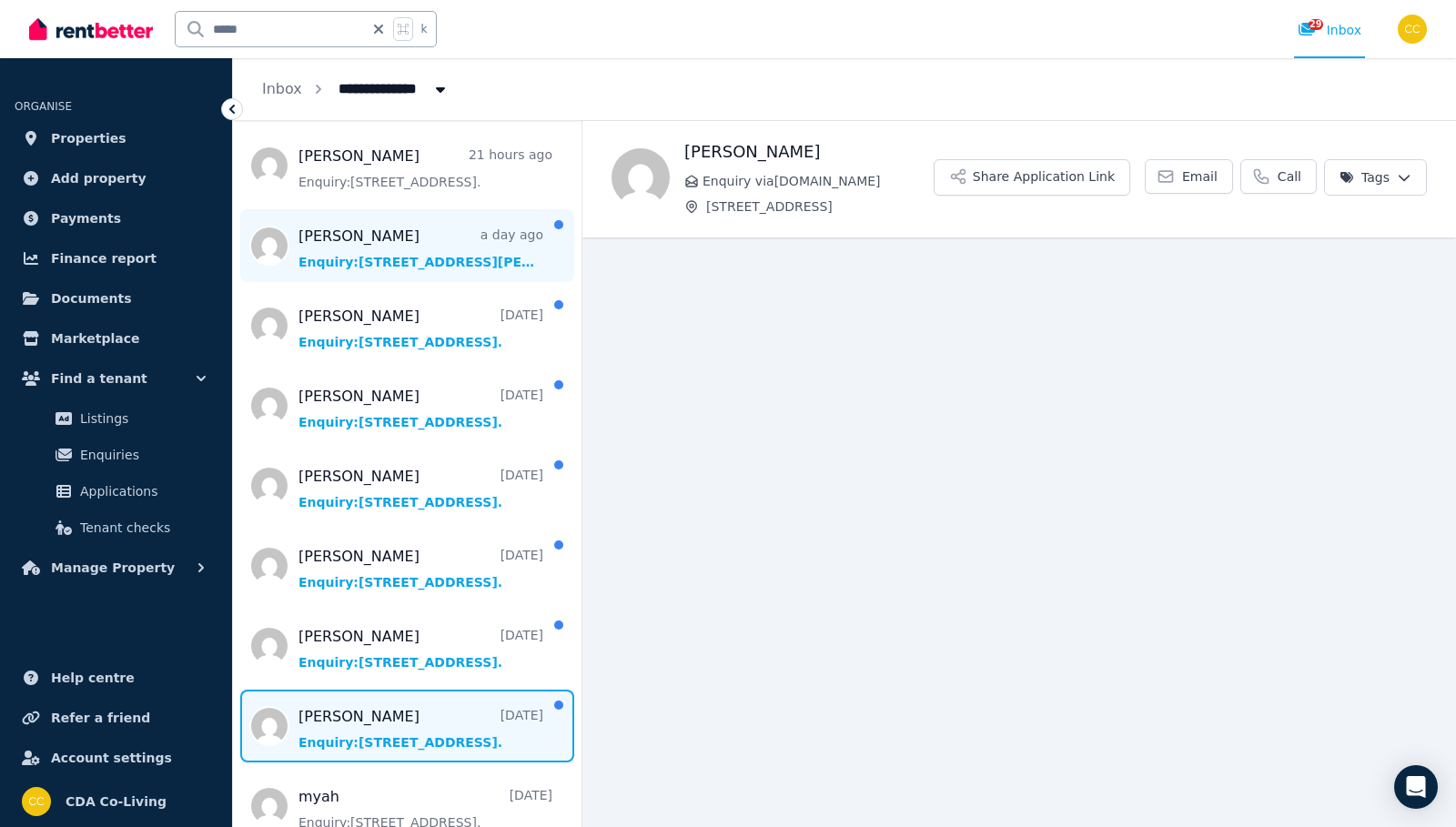
click at [447, 276] on span "Message list" at bounding box center [407, 246] width 349 height 73
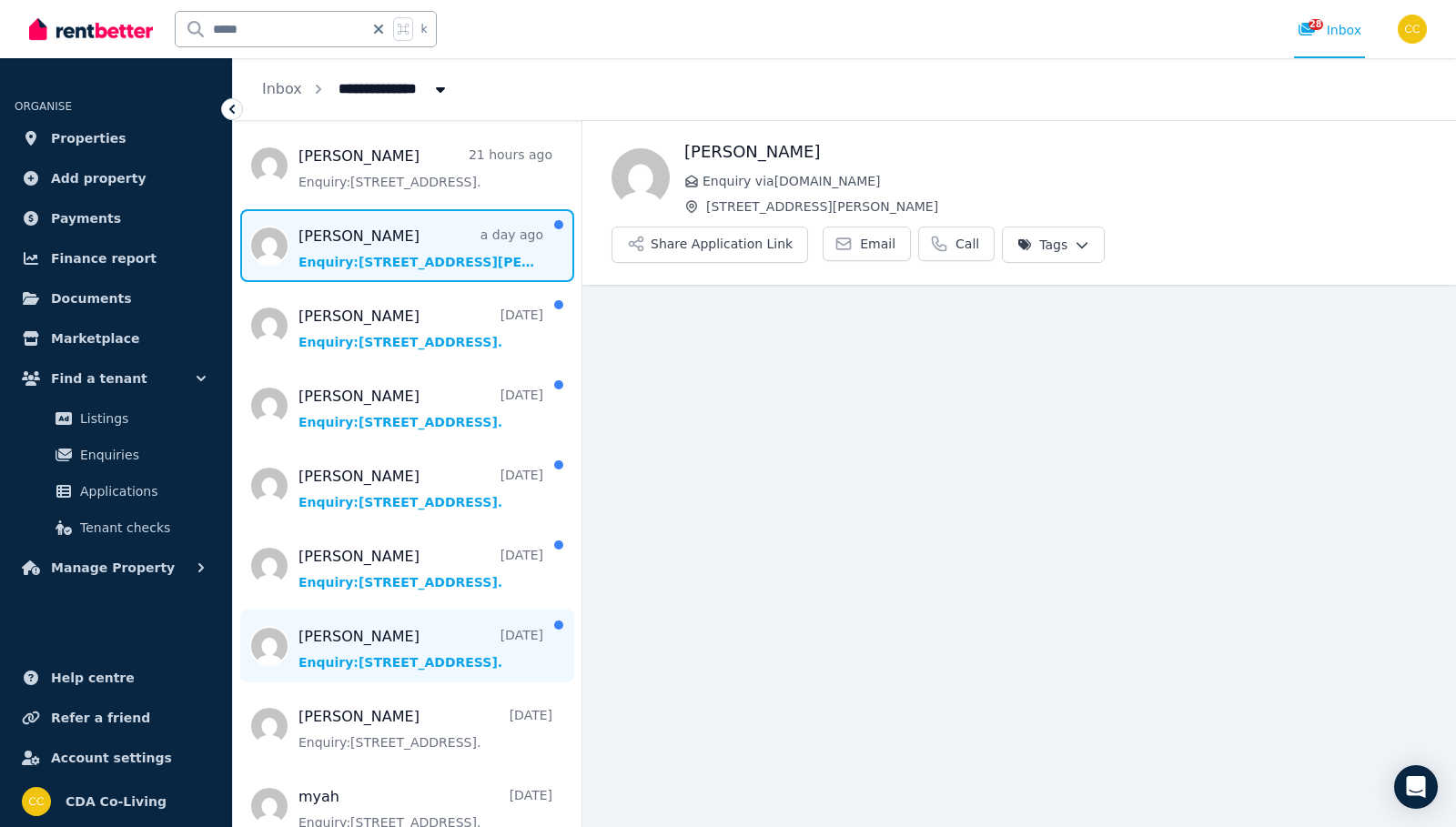
click at [406, 646] on span "Message list" at bounding box center [407, 646] width 349 height 73
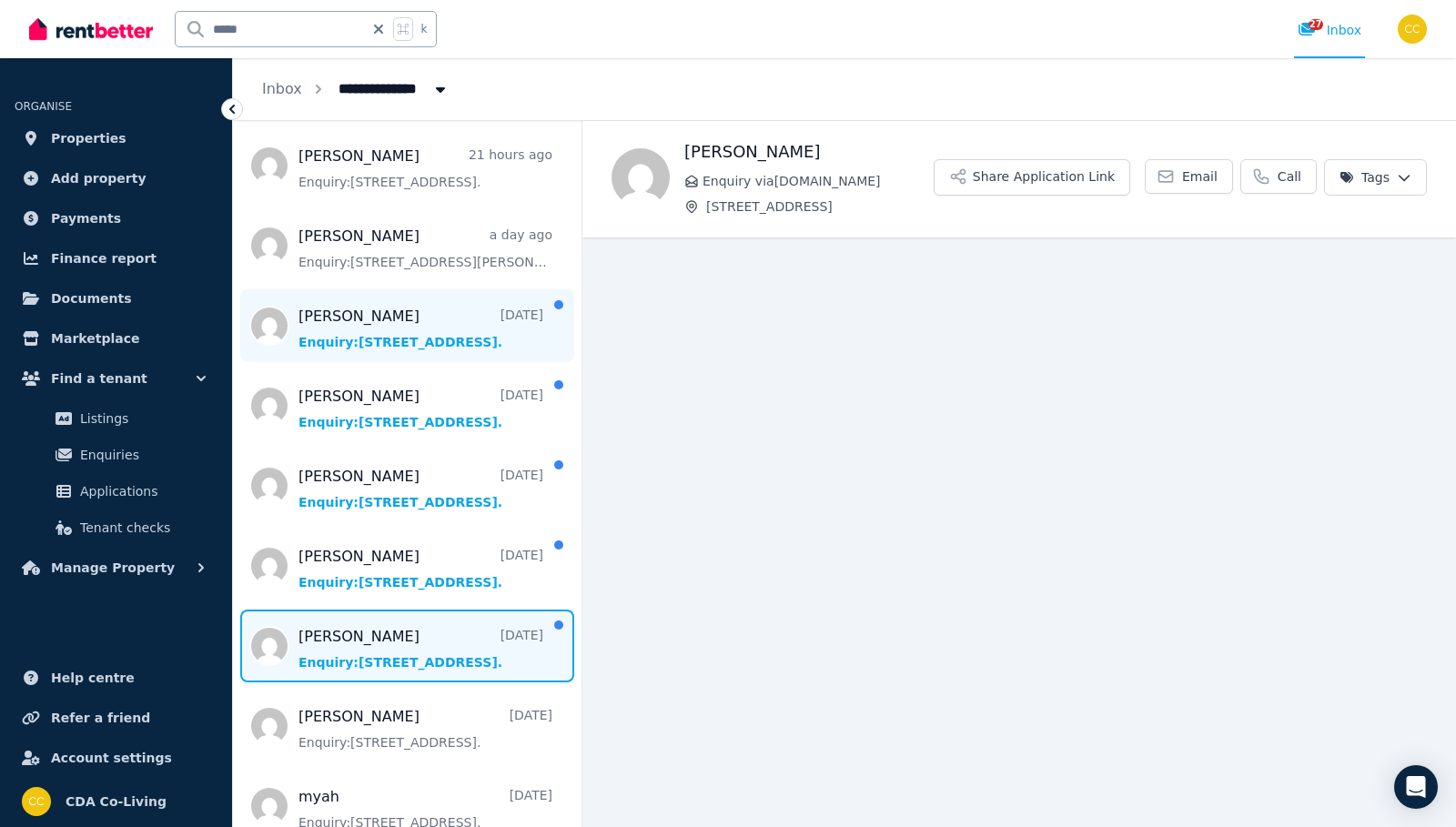
click at [431, 322] on span "Message list" at bounding box center [407, 326] width 349 height 73
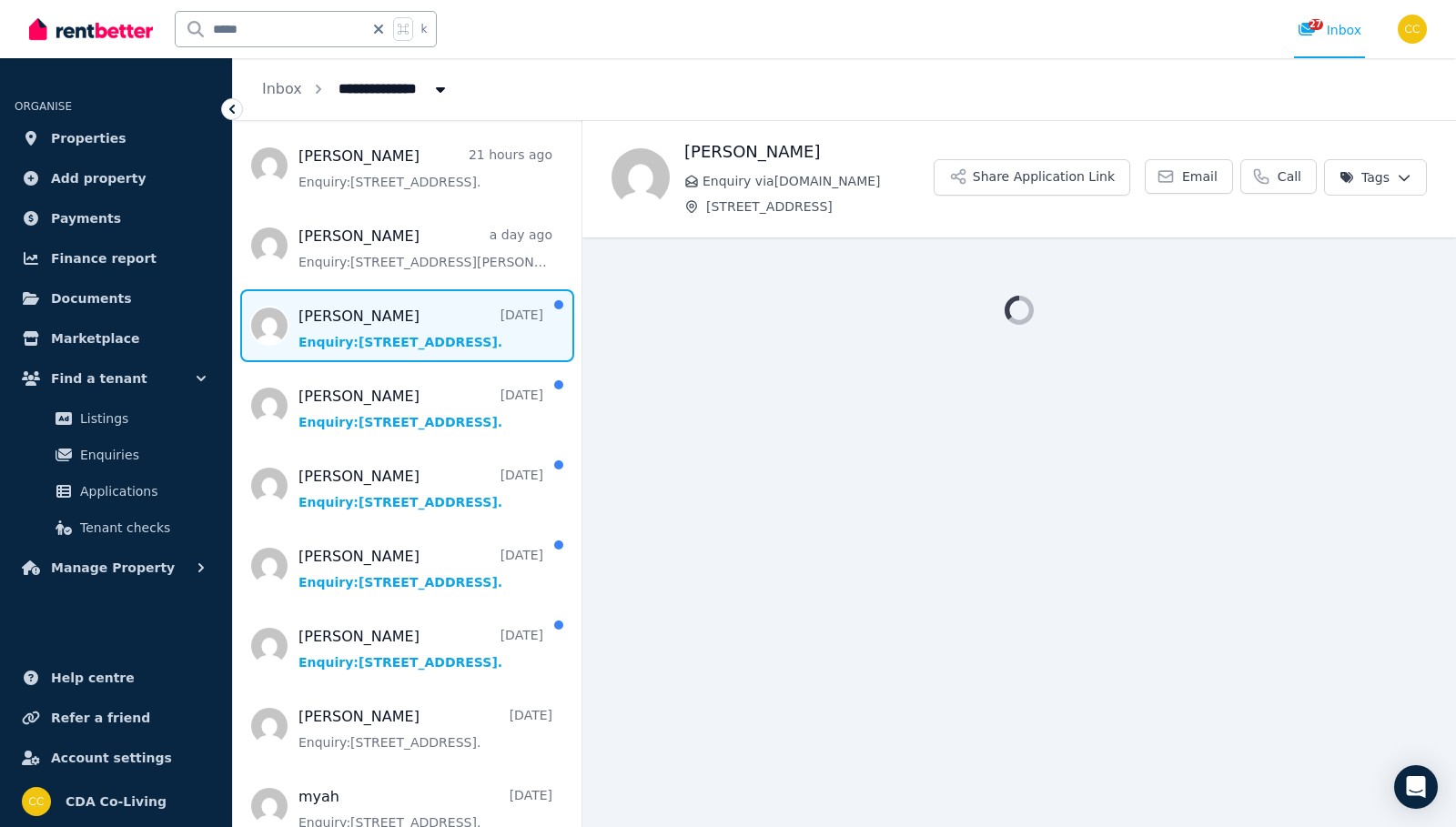
scroll to position [414, 0]
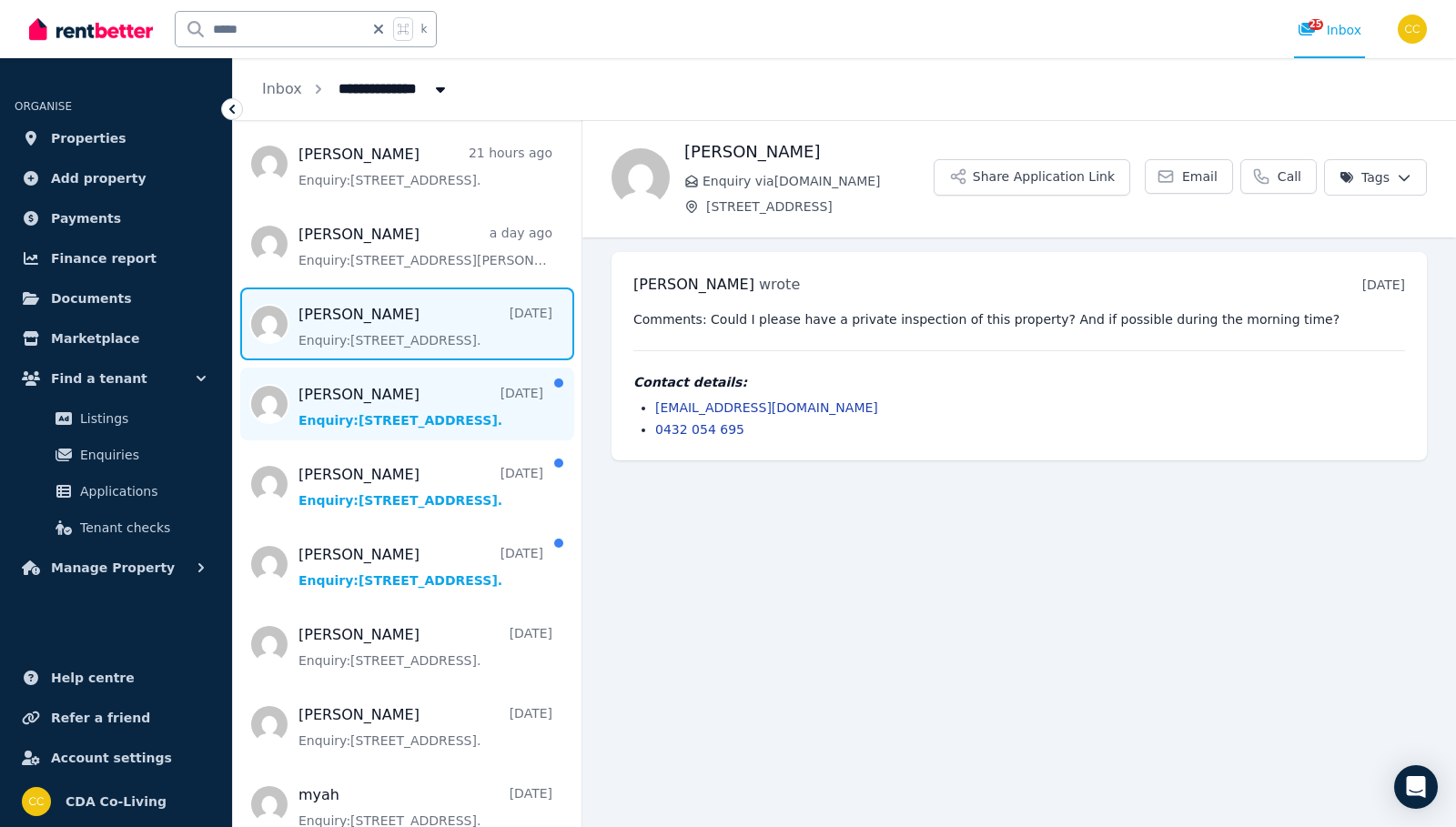
click at [450, 418] on span "Message list" at bounding box center [407, 404] width 349 height 73
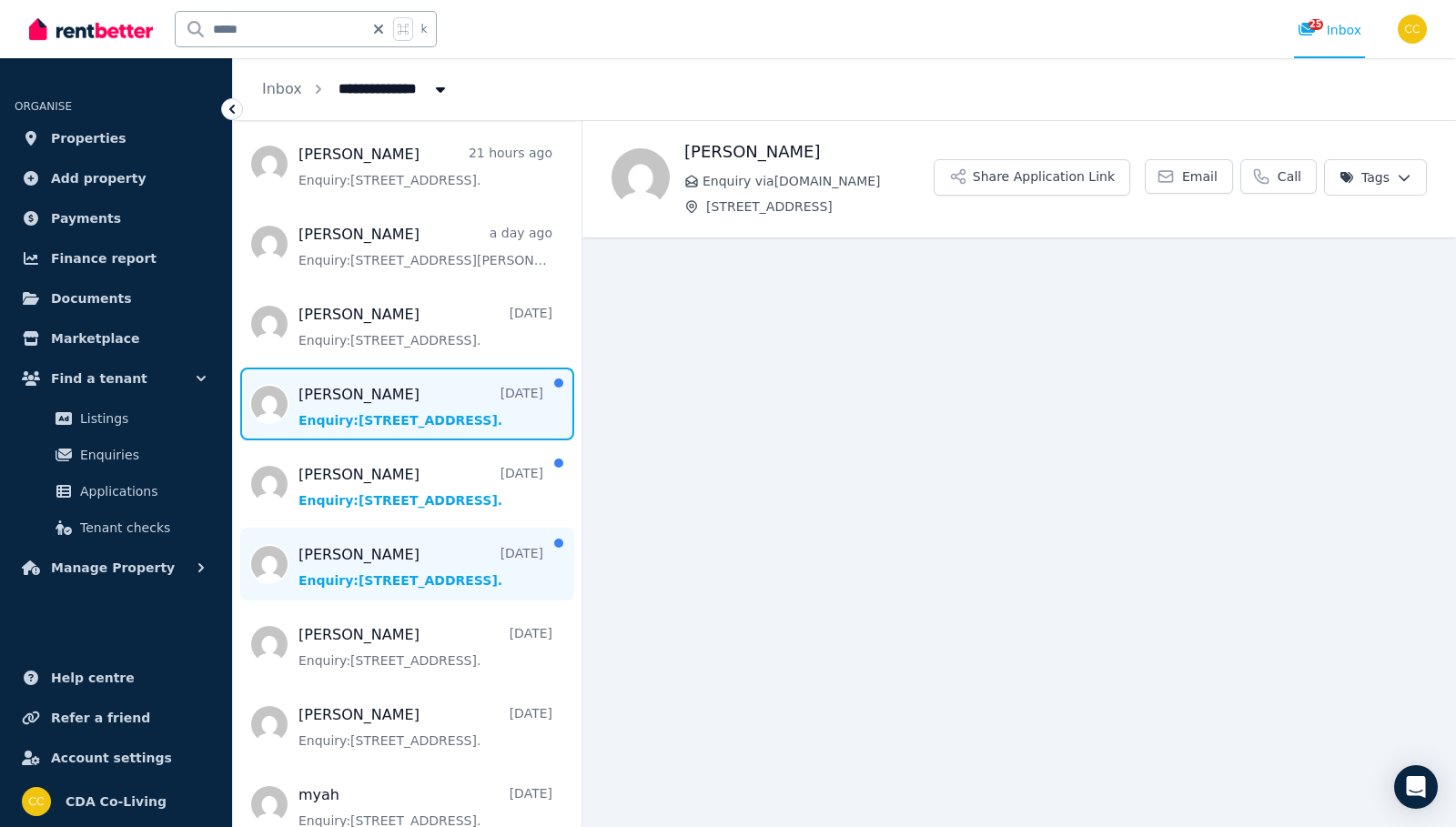
click at [434, 558] on span "Message list" at bounding box center [407, 564] width 349 height 73
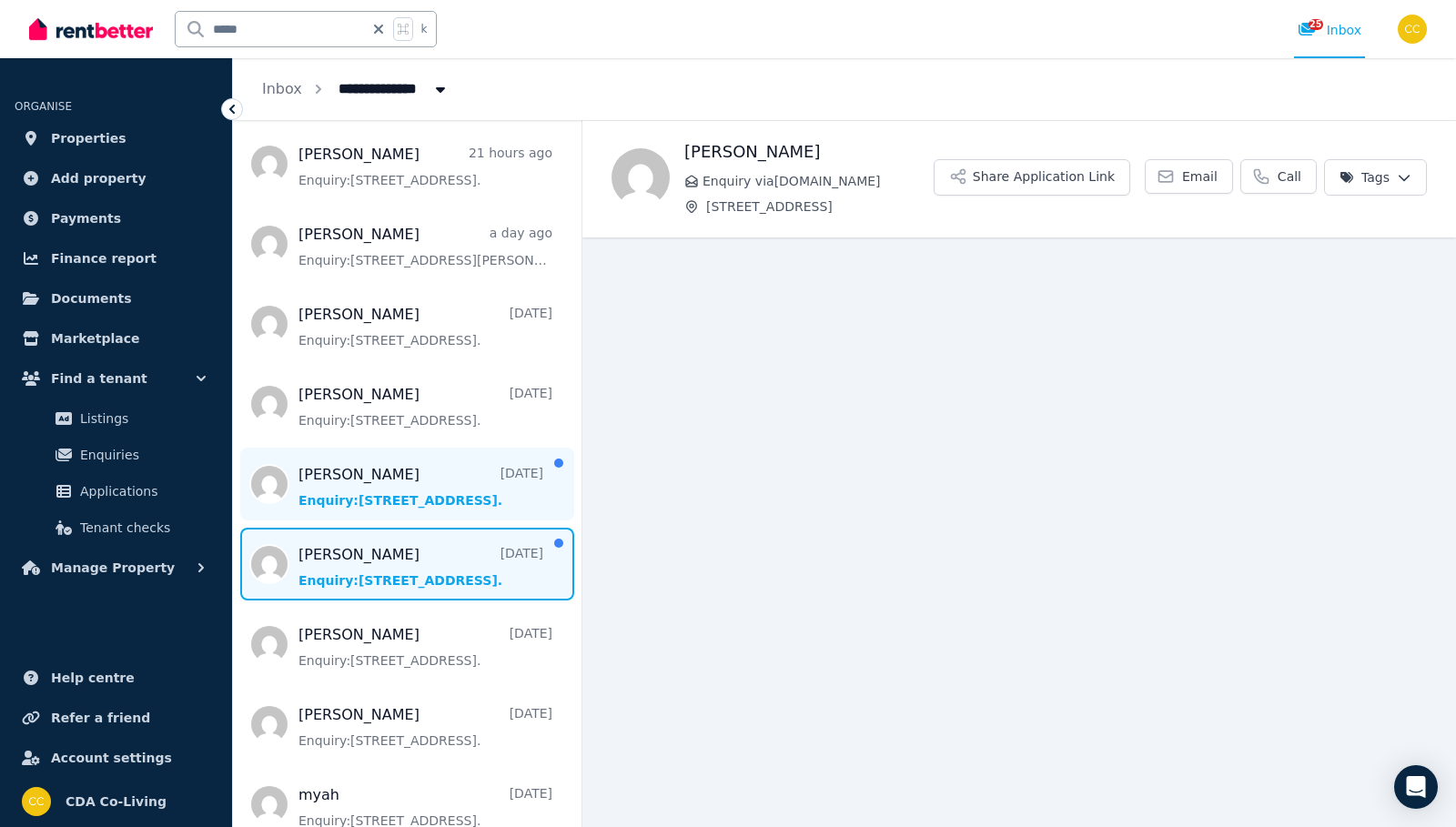
click at [431, 489] on span "Message list" at bounding box center [407, 485] width 349 height 73
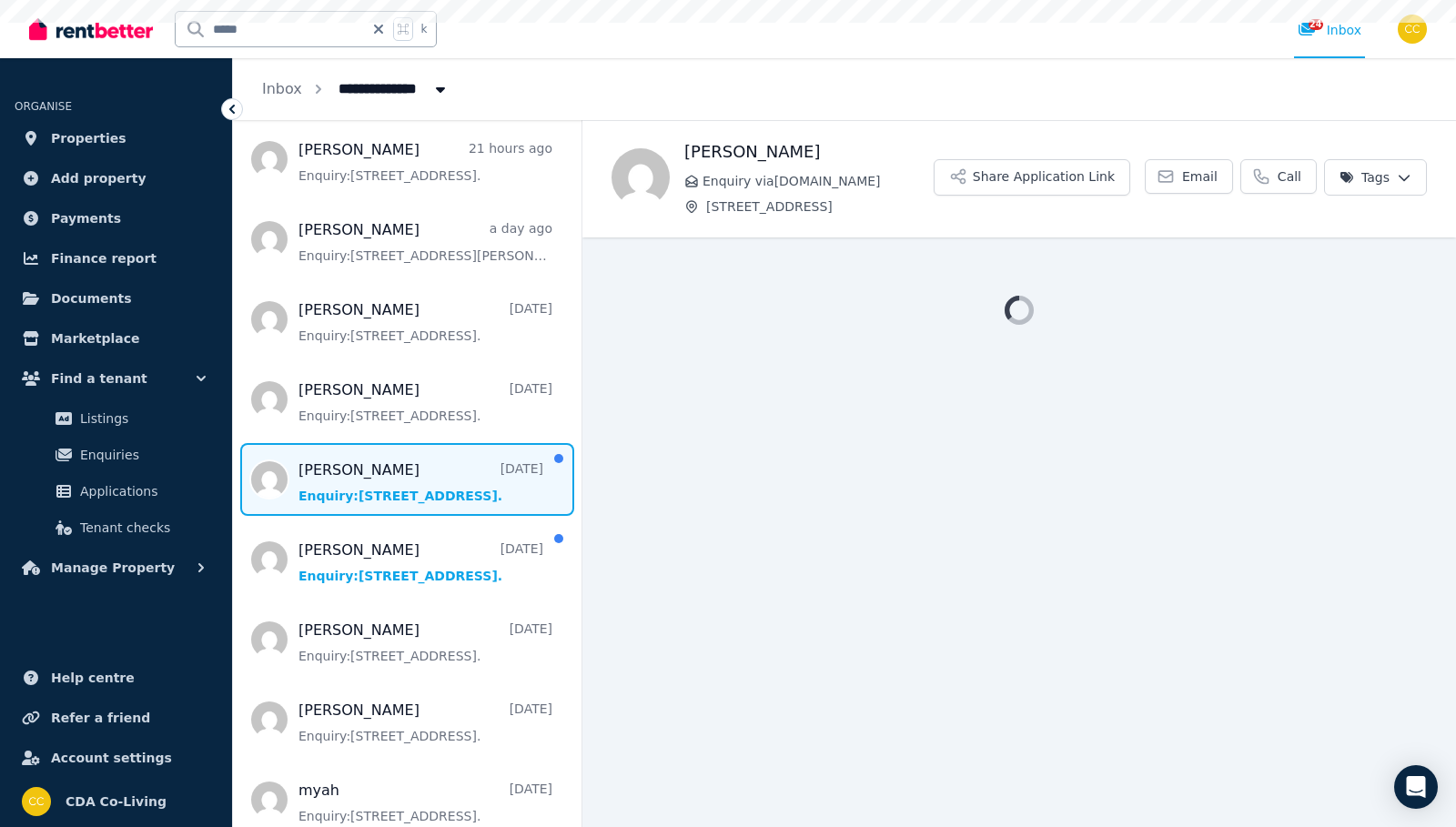
scroll to position [419, 0]
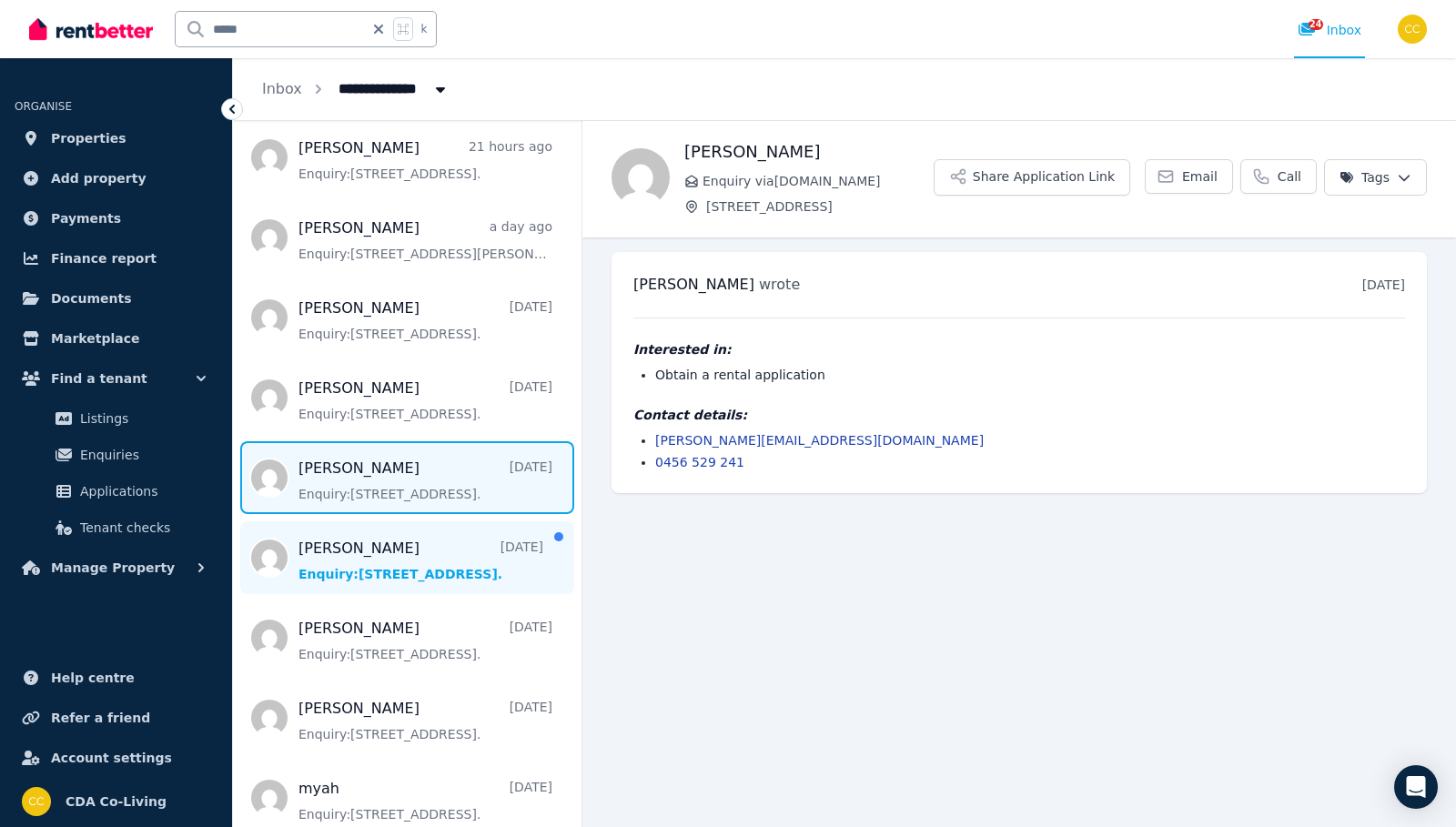
click at [439, 554] on span "Message list" at bounding box center [407, 558] width 349 height 73
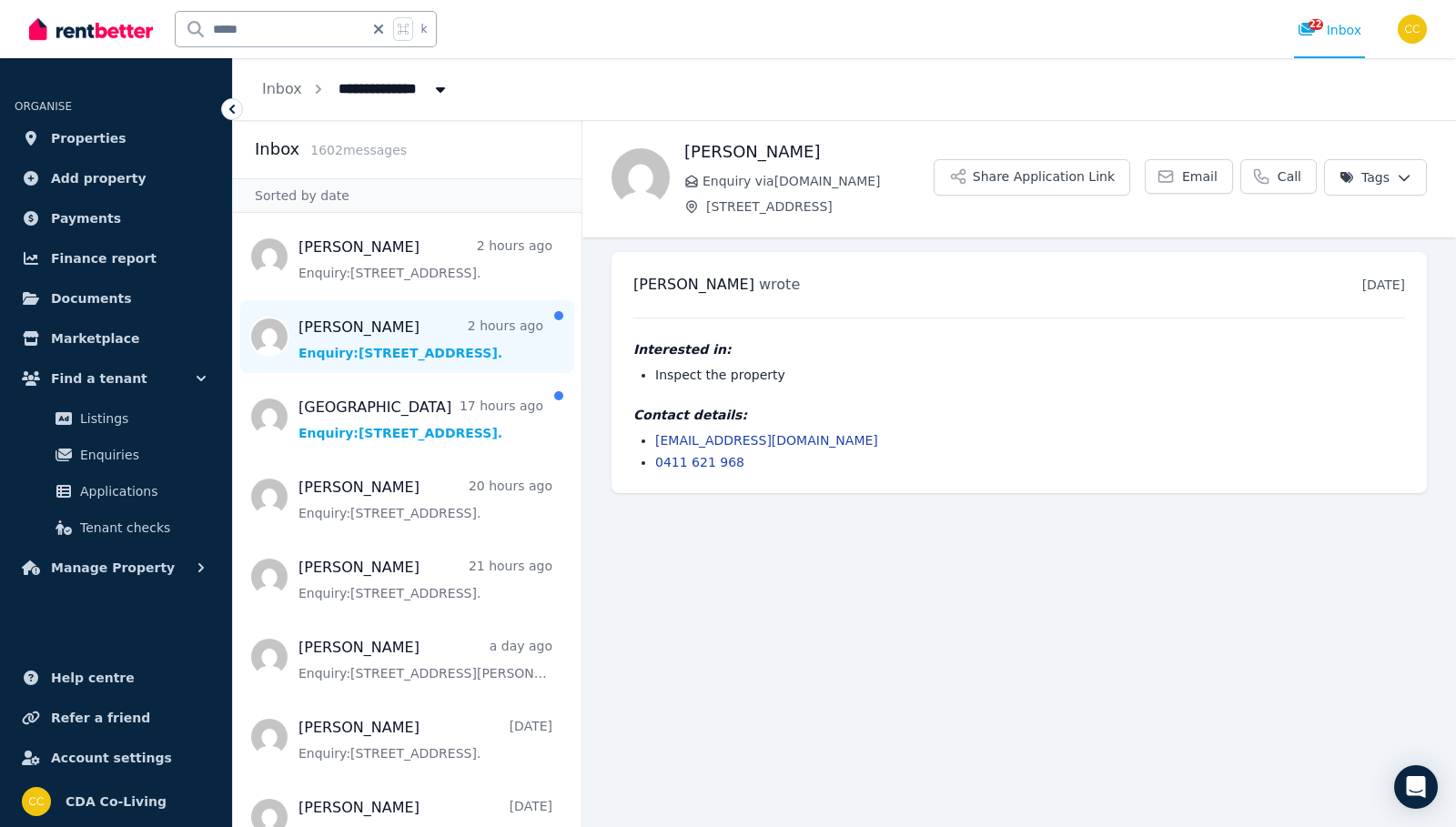
click at [494, 319] on span "Message list" at bounding box center [407, 337] width 349 height 73
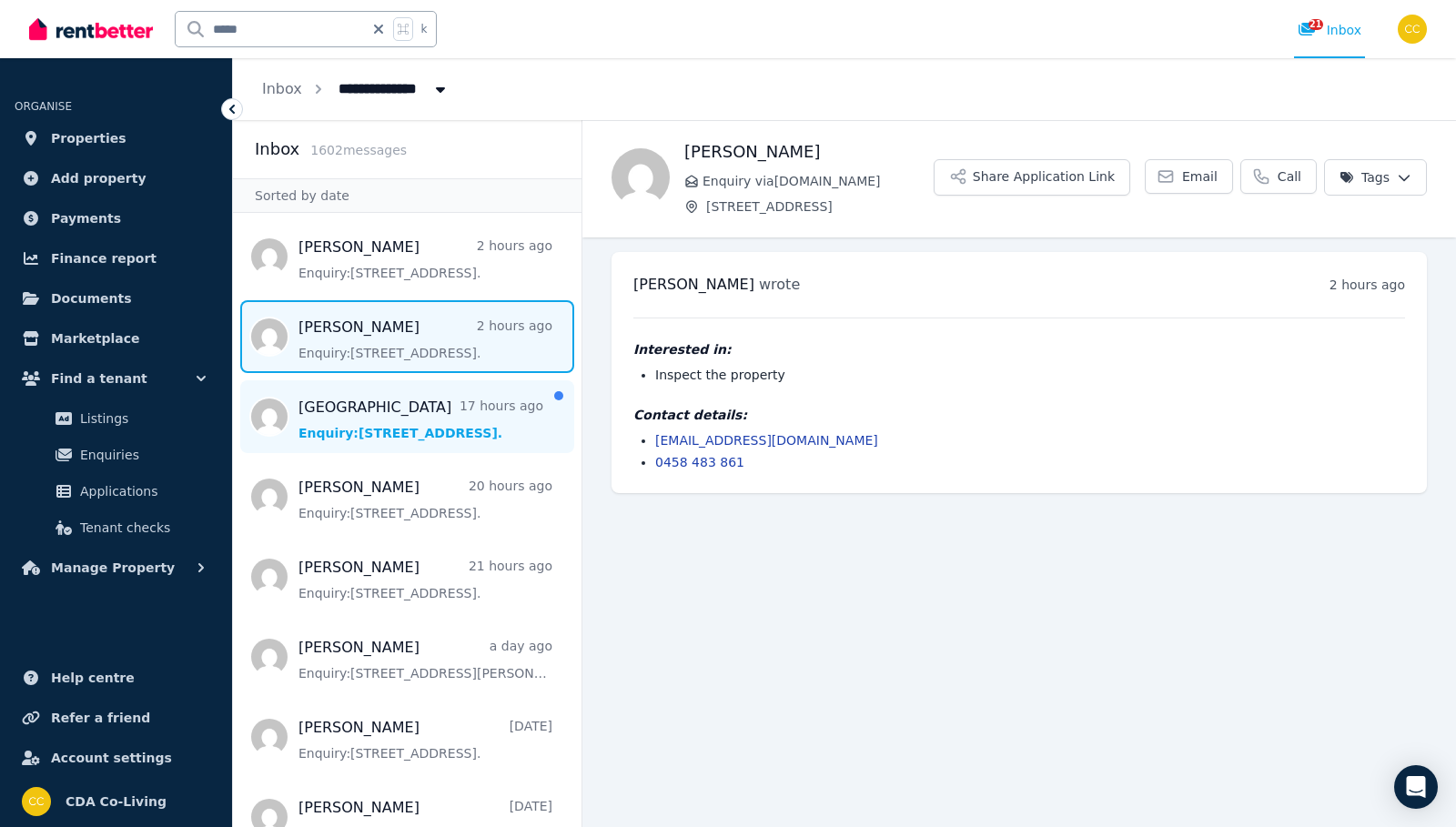
click at [444, 398] on span "Message list" at bounding box center [407, 417] width 349 height 73
